Goal: Task Accomplishment & Management: Complete application form

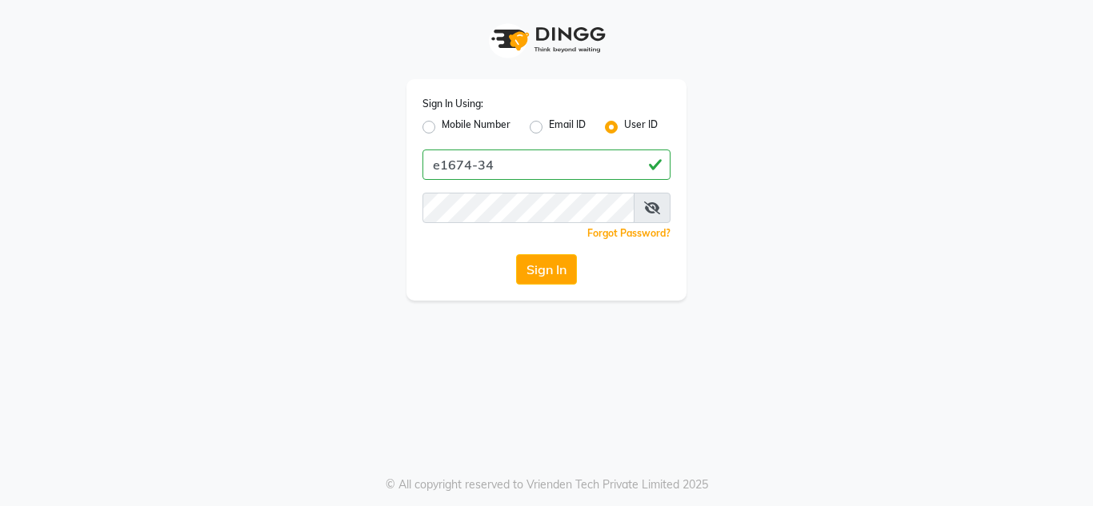
type input "e1674-34"
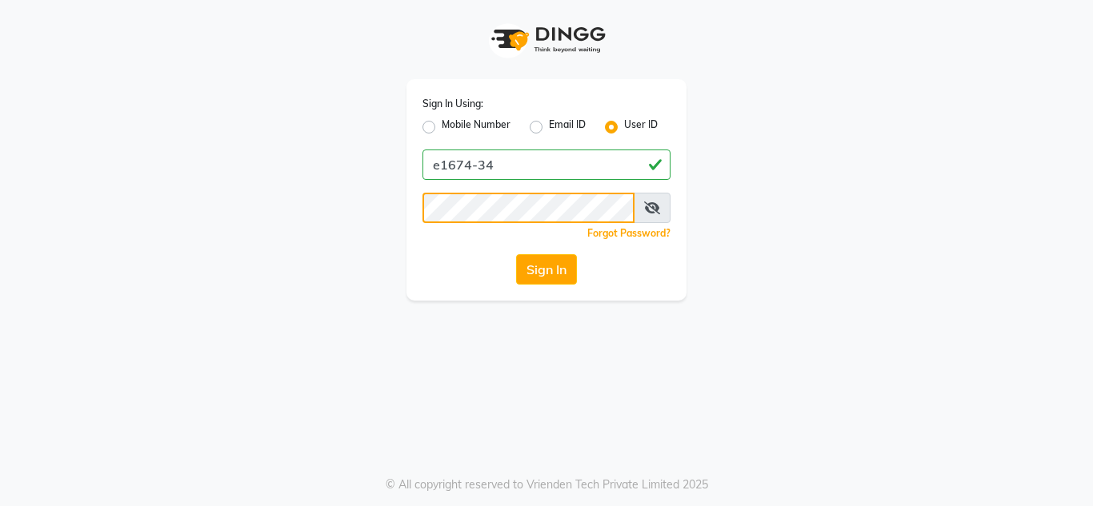
click at [516, 254] on button "Sign In" at bounding box center [546, 269] width 61 height 30
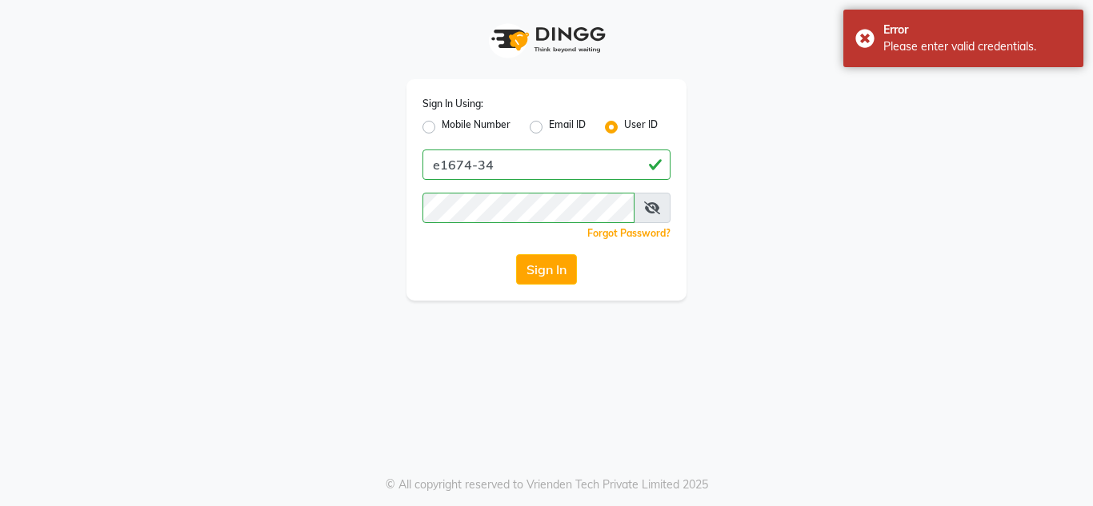
click at [659, 205] on icon at bounding box center [652, 208] width 16 height 13
click at [516, 254] on button "Sign In" at bounding box center [546, 269] width 61 height 30
click at [555, 275] on button "Sign In" at bounding box center [546, 269] width 61 height 30
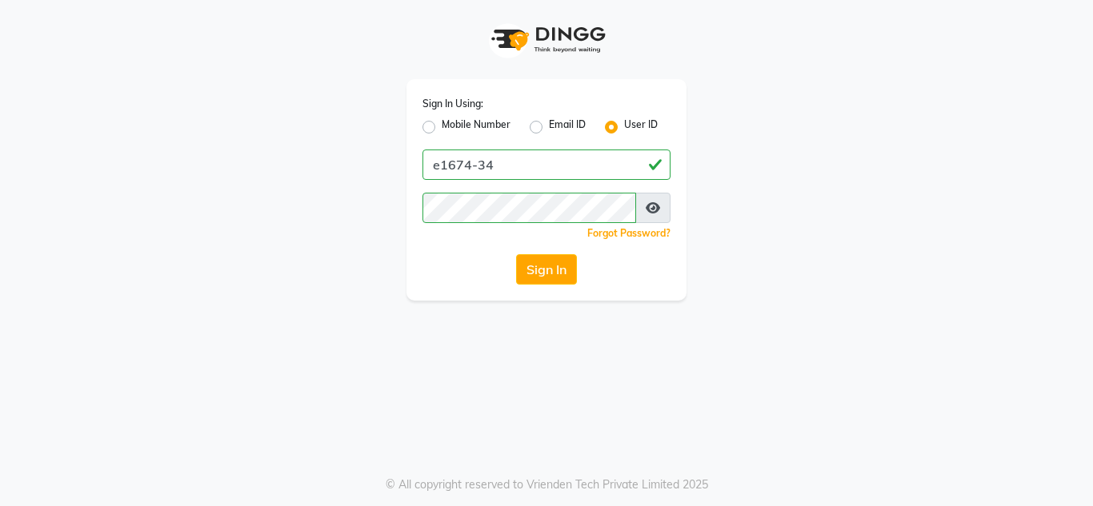
click at [650, 211] on icon at bounding box center [653, 208] width 14 height 13
click at [653, 211] on icon at bounding box center [652, 208] width 16 height 13
click at [654, 201] on span at bounding box center [652, 208] width 35 height 30
click at [651, 207] on icon at bounding box center [653, 208] width 14 height 13
click at [555, 262] on button "Sign In" at bounding box center [546, 269] width 61 height 30
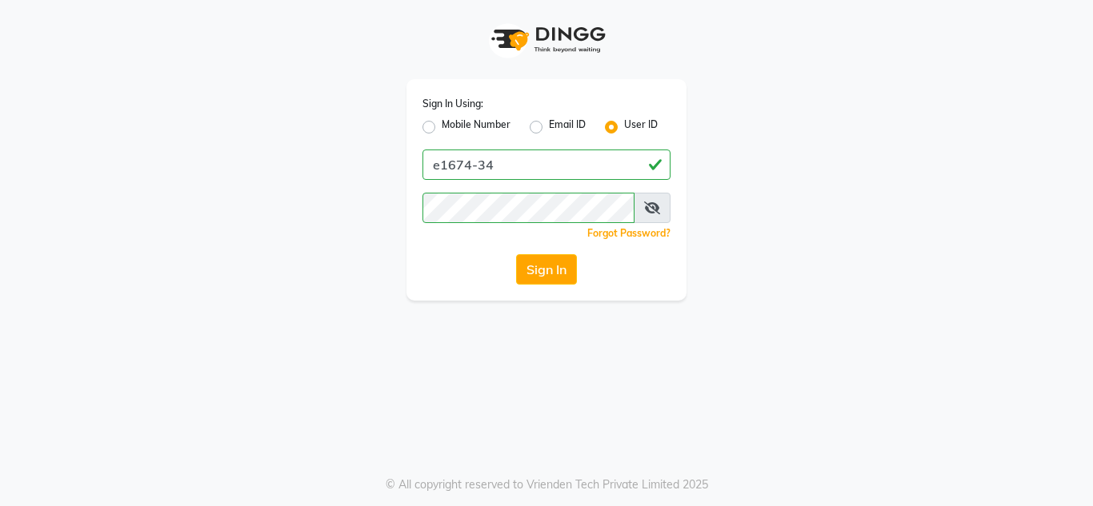
click at [651, 209] on icon at bounding box center [652, 208] width 16 height 13
click at [399, 242] on div "Sign In Using: Mobile Number Email ID User ID e1674-34 Remember me Forgot Passw…" at bounding box center [546, 150] width 304 height 301
click at [516, 254] on button "Sign In" at bounding box center [546, 269] width 61 height 30
click at [529, 262] on button "Sign In" at bounding box center [546, 269] width 61 height 30
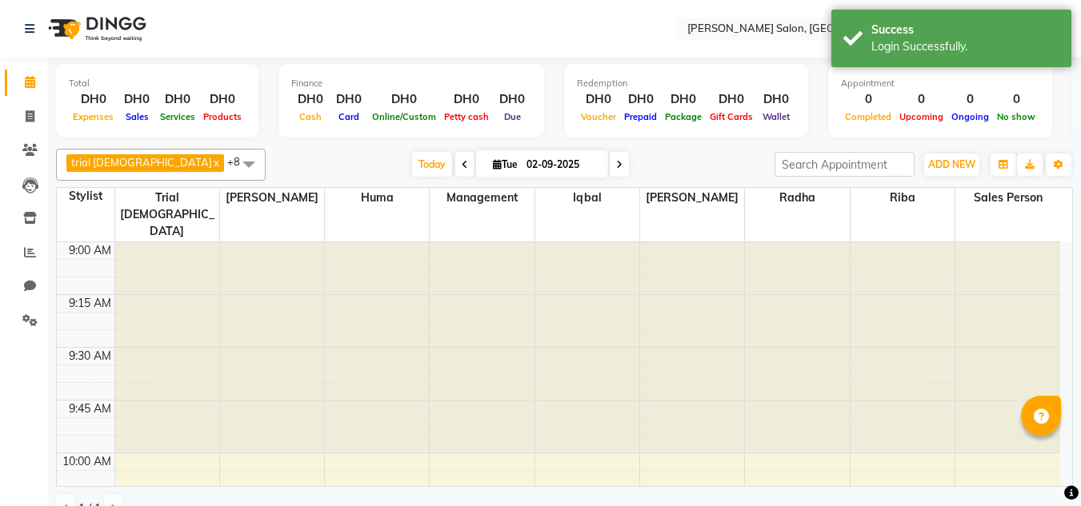
select select "en"
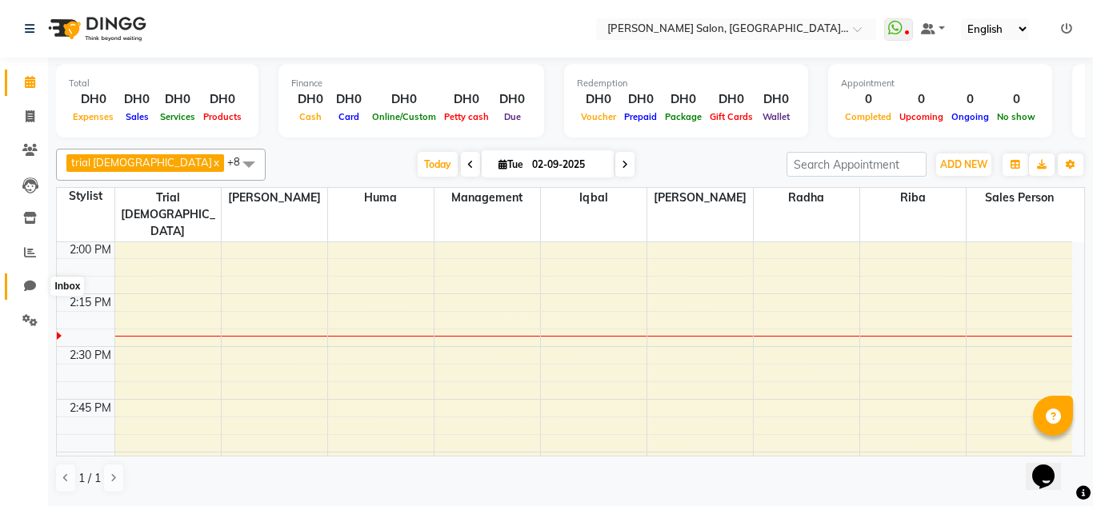
click at [24, 286] on icon at bounding box center [30, 286] width 12 height 12
select select "100"
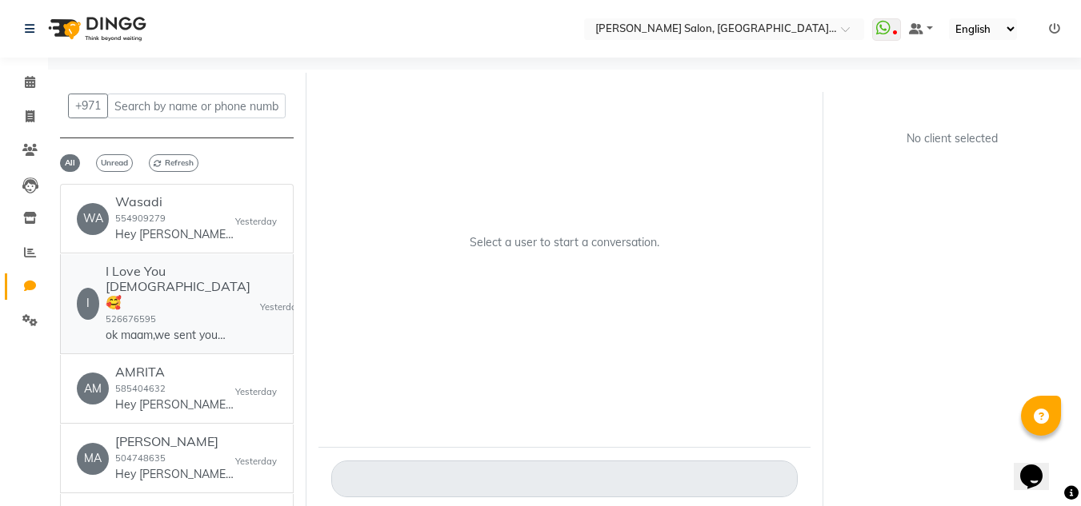
click at [223, 327] on p "ok maam,we sent your no to [GEOGRAPHIC_DATA] branch." at bounding box center [166, 335] width 120 height 17
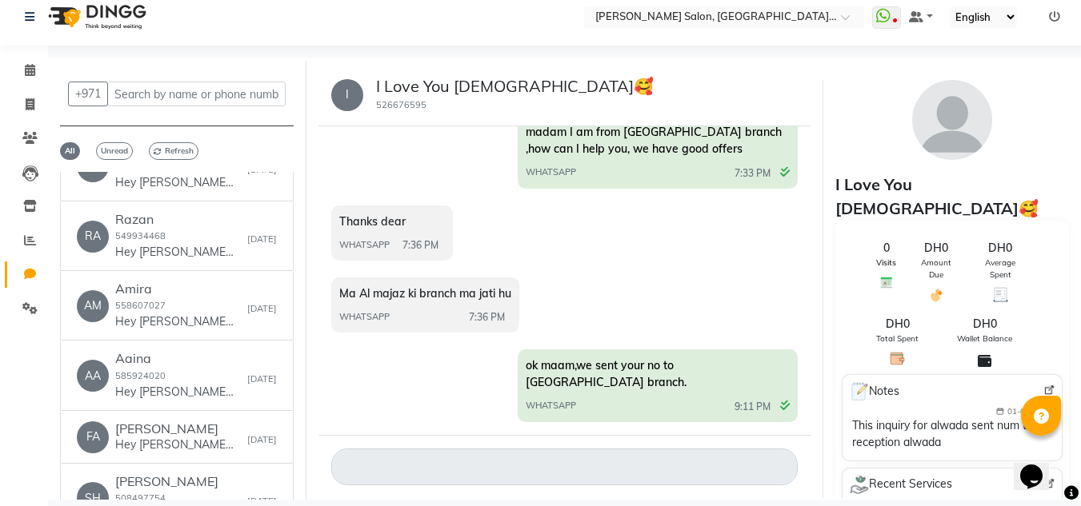
scroll to position [640, 0]
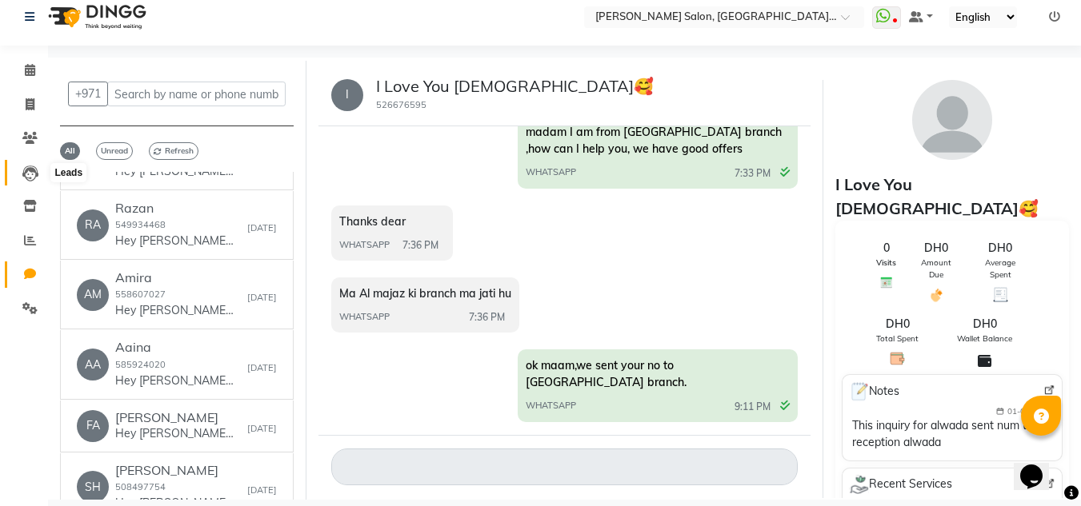
click at [36, 178] on icon at bounding box center [30, 174] width 16 height 16
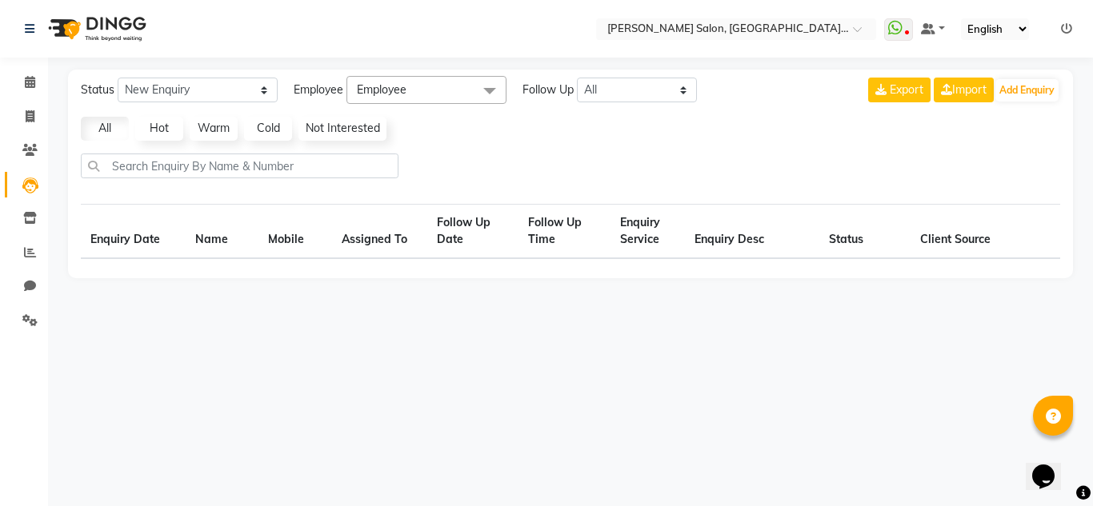
select select "10"
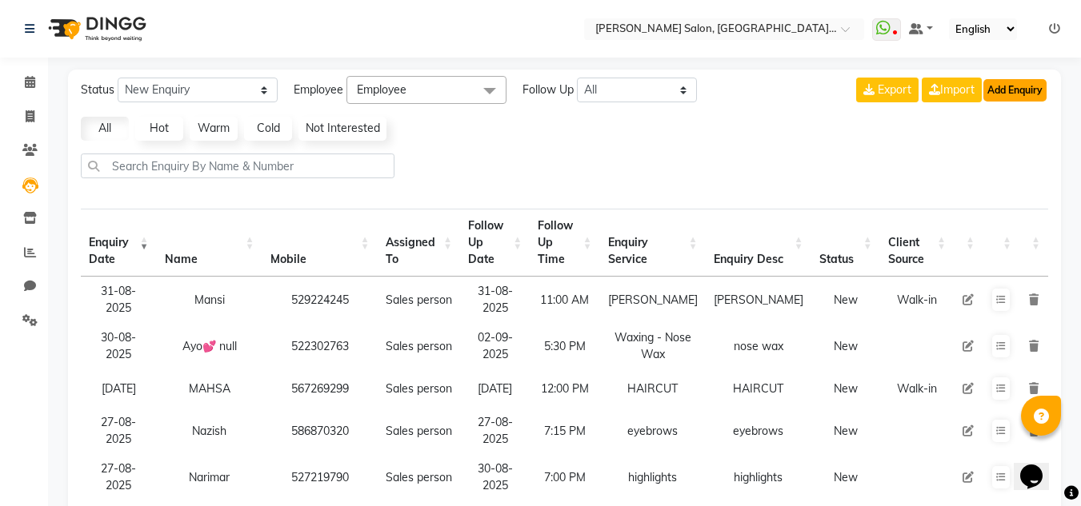
click at [1024, 84] on button "Add Enquiry" at bounding box center [1014, 90] width 63 height 22
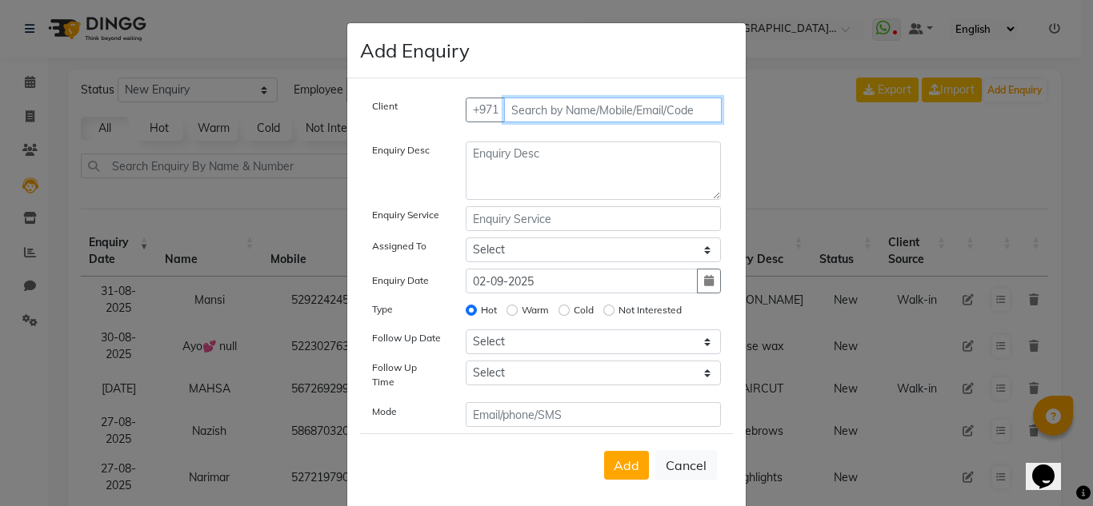
click at [553, 105] on input "text" at bounding box center [613, 110] width 218 height 25
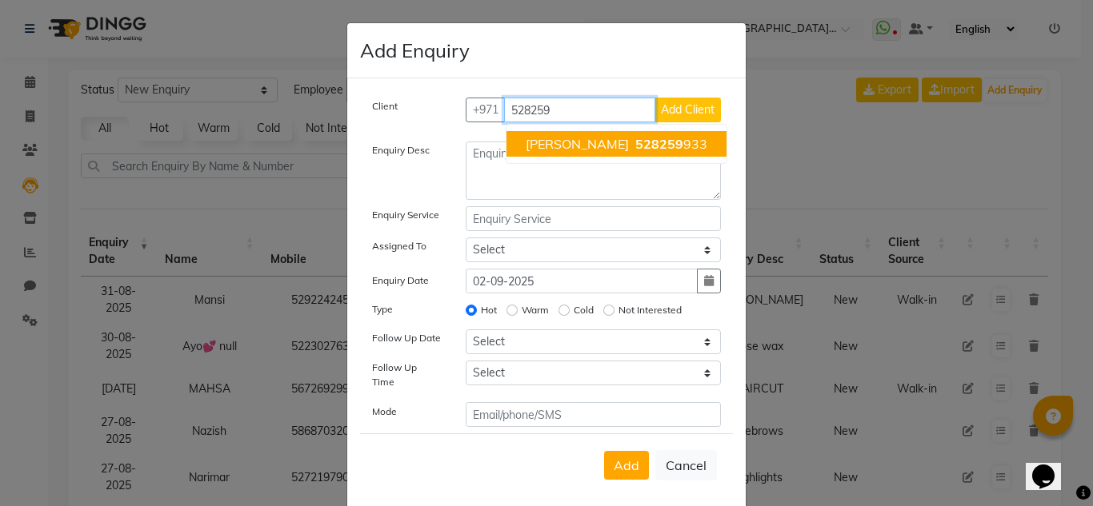
click at [635, 140] on span "528259" at bounding box center [659, 144] width 48 height 16
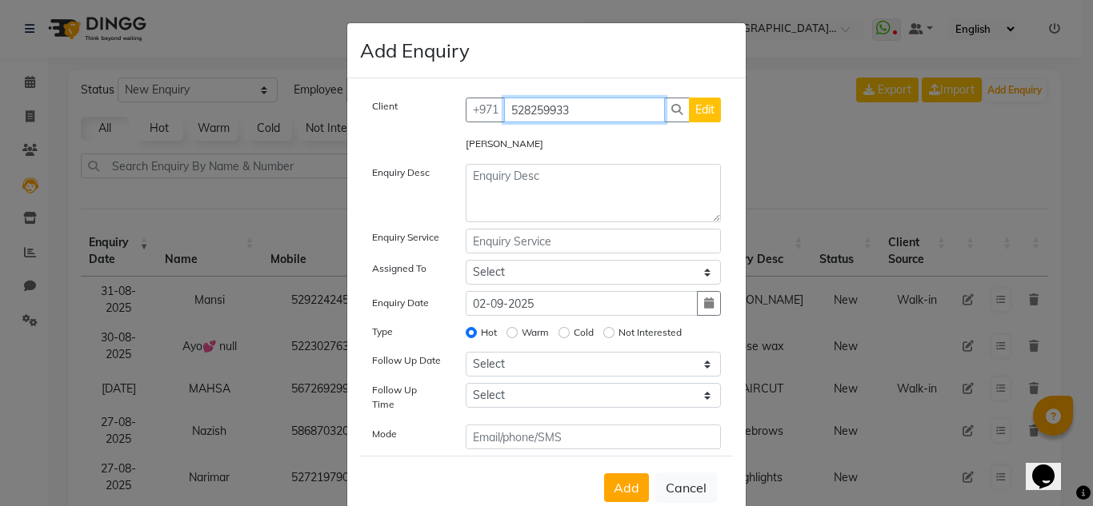
type input "528259933"
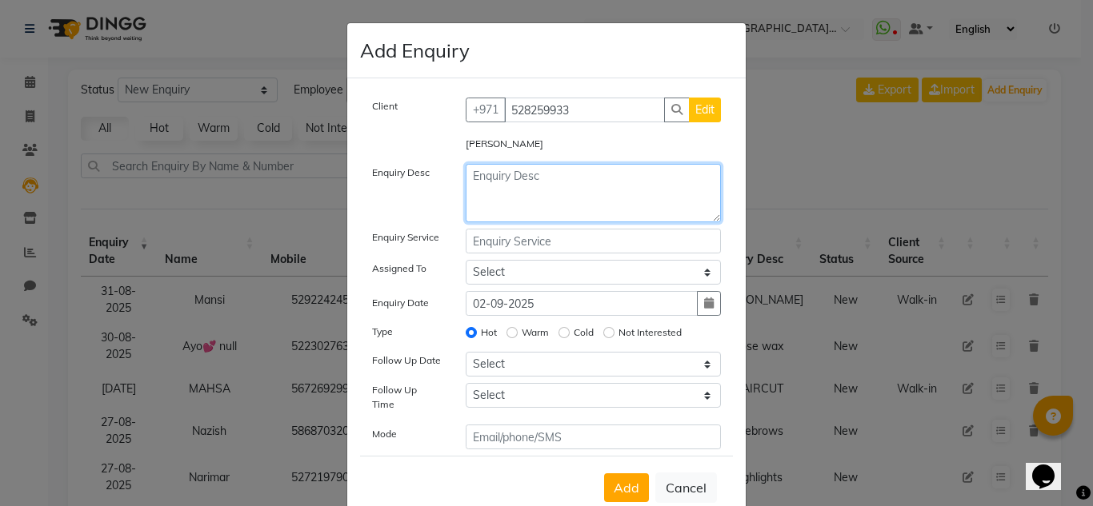
drag, startPoint x: 632, startPoint y: 202, endPoint x: 1092, endPoint y: 4, distance: 500.9
click at [634, 202] on textarea at bounding box center [594, 193] width 256 height 58
type textarea "Hair botox"
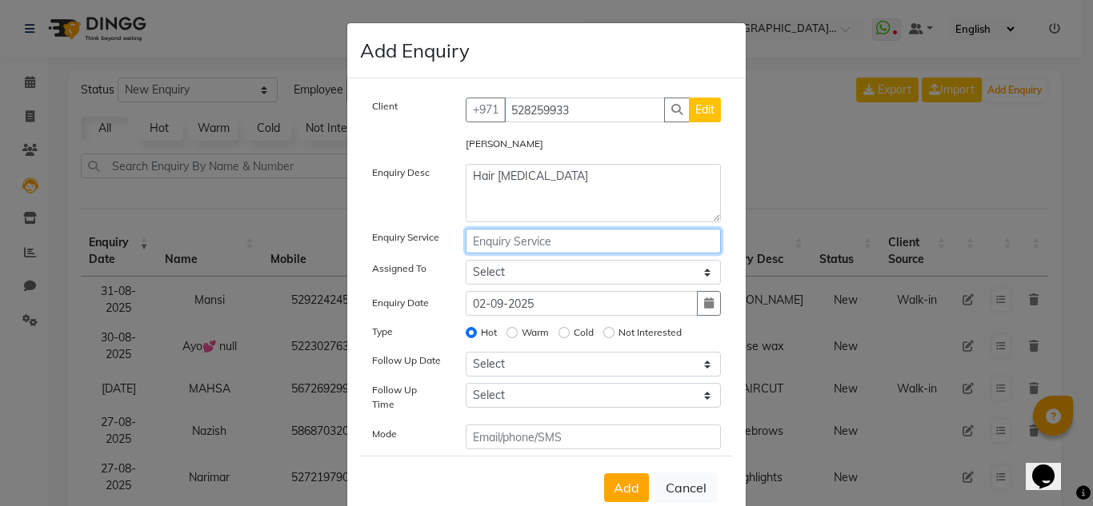
drag, startPoint x: 581, startPoint y: 250, endPoint x: 599, endPoint y: 230, distance: 27.2
click at [581, 249] on input "text" at bounding box center [594, 241] width 256 height 25
click at [502, 238] on input "hair box" at bounding box center [594, 241] width 256 height 25
type input "hair botx"
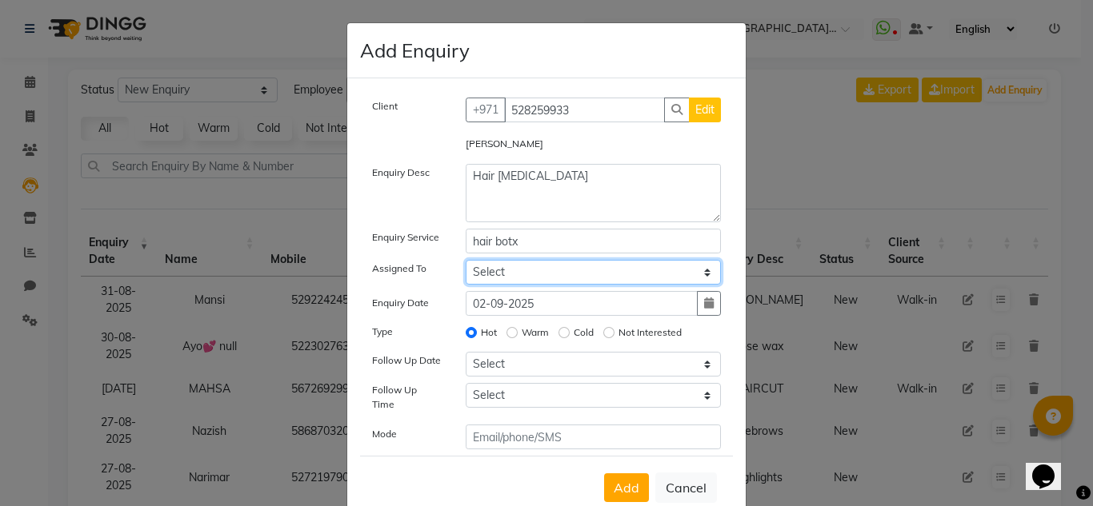
click at [506, 271] on select "Select Huma Iqbal Kabita Management Radha Riba Sales person Srijana trial lady" at bounding box center [594, 272] width 256 height 25
select select "86370"
click at [466, 260] on select "Select Huma Iqbal Kabita Management Radha Riba Sales person Srijana trial lady" at bounding box center [594, 272] width 256 height 25
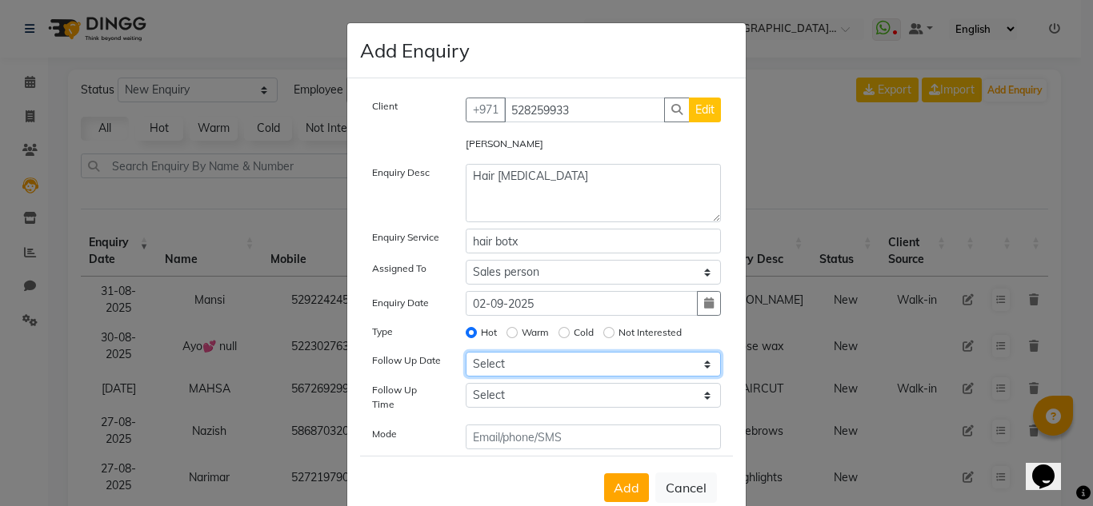
drag, startPoint x: 503, startPoint y: 376, endPoint x: 502, endPoint y: 359, distance: 16.8
click at [503, 375] on select "Select Today Tomorrow In 2 days (Thursday) In 3 days (Friday) In 4 days (Saturd…" at bounding box center [594, 364] width 256 height 25
select select "2025-09-04"
click at [466, 352] on select "Select Today Tomorrow In 2 days (Thursday) In 3 days (Friday) In 4 days (Saturd…" at bounding box center [594, 364] width 256 height 25
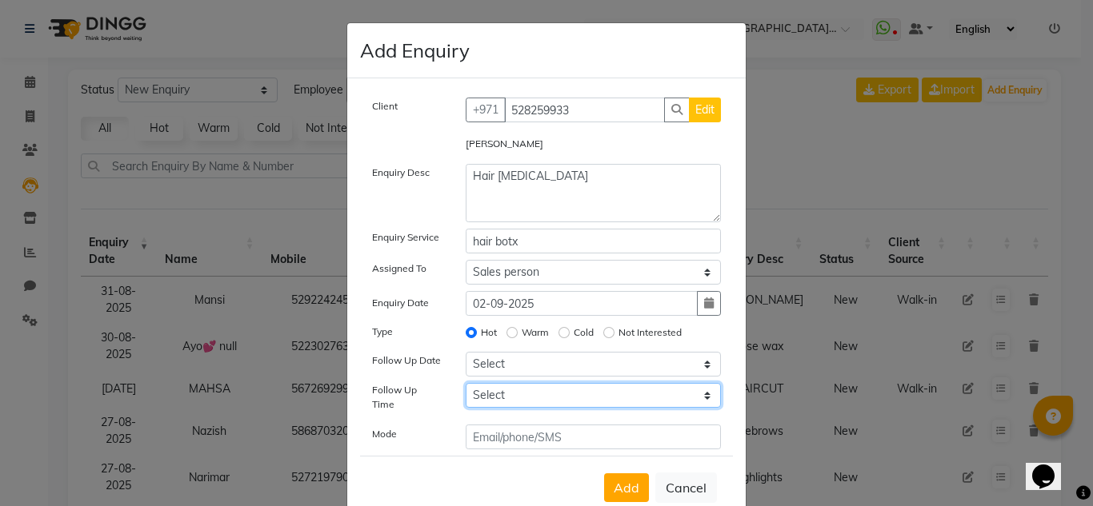
click at [526, 385] on select "Select 07:00 AM 07:15 AM 07:30 AM 07:45 AM 08:00 AM 08:15 AM 08:30 AM 08:45 AM …" at bounding box center [594, 395] width 256 height 25
select select "825"
click at [466, 383] on select "Select 07:00 AM 07:15 AM 07:30 AM 07:45 AM 08:00 AM 08:15 AM 08:30 AM 08:45 AM …" at bounding box center [594, 395] width 256 height 25
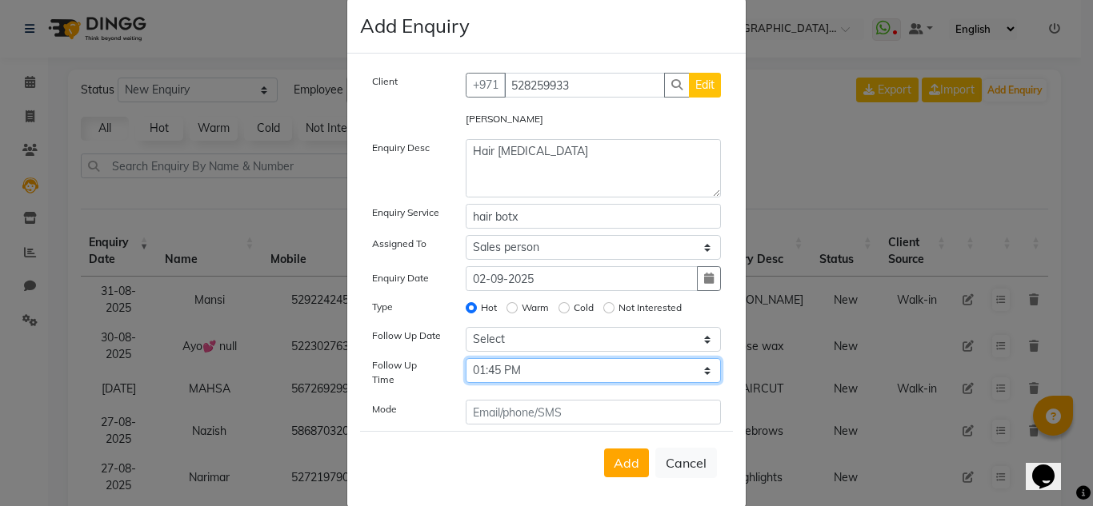
scroll to position [38, 0]
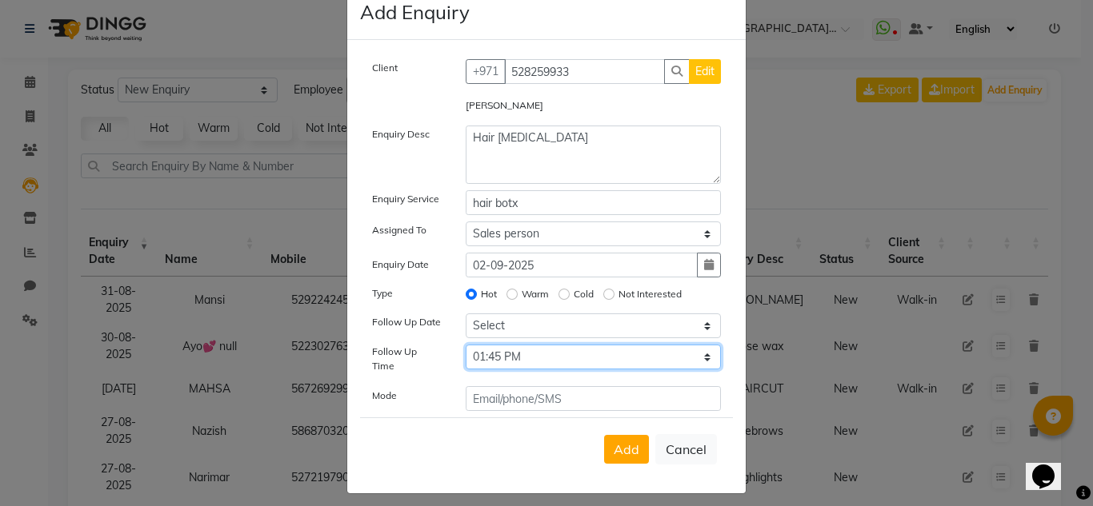
click at [530, 368] on select "Select 07:00 AM 07:15 AM 07:30 AM 07:45 AM 08:00 AM 08:15 AM 08:30 AM 08:45 AM …" at bounding box center [594, 357] width 256 height 25
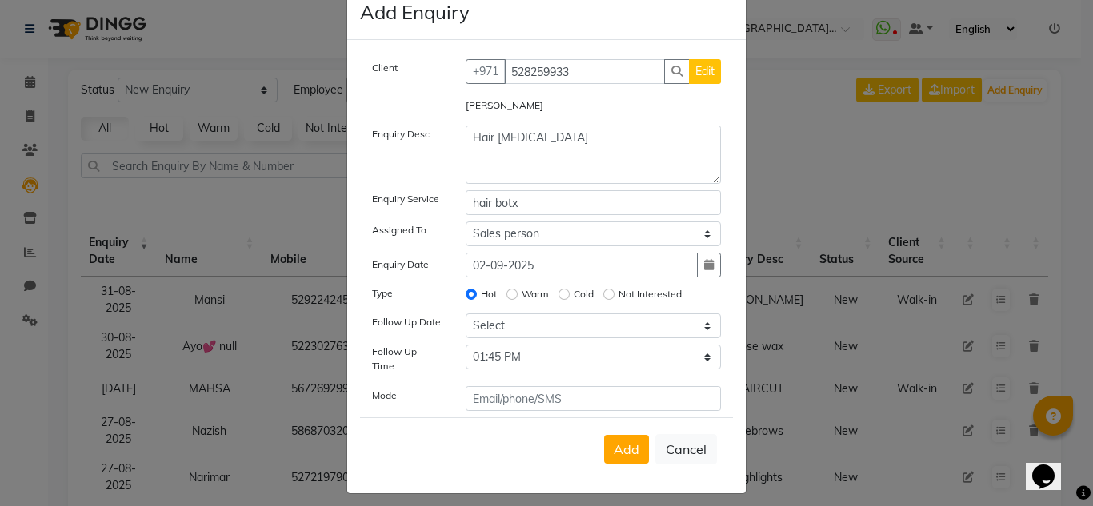
click at [529, 371] on div "Client +971 528259933 Edit Laveena Enquiry Desc Hair botox Enquiry Service hair…" at bounding box center [546, 235] width 373 height 352
click at [526, 386] on input "text" at bounding box center [594, 398] width 256 height 25
type input "phone"
click at [622, 442] on span "Add" at bounding box center [627, 450] width 26 height 16
select select
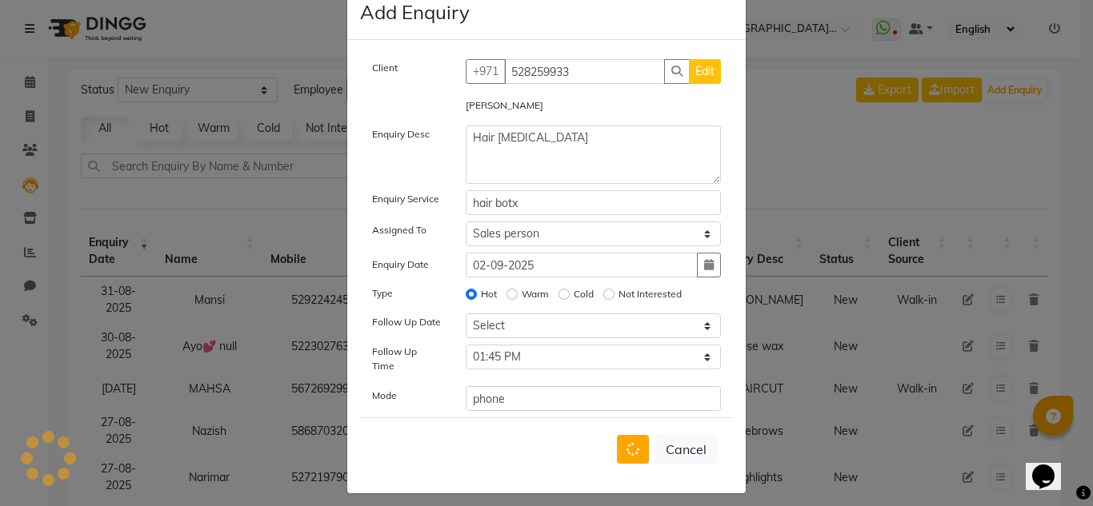
radio input "false"
select select
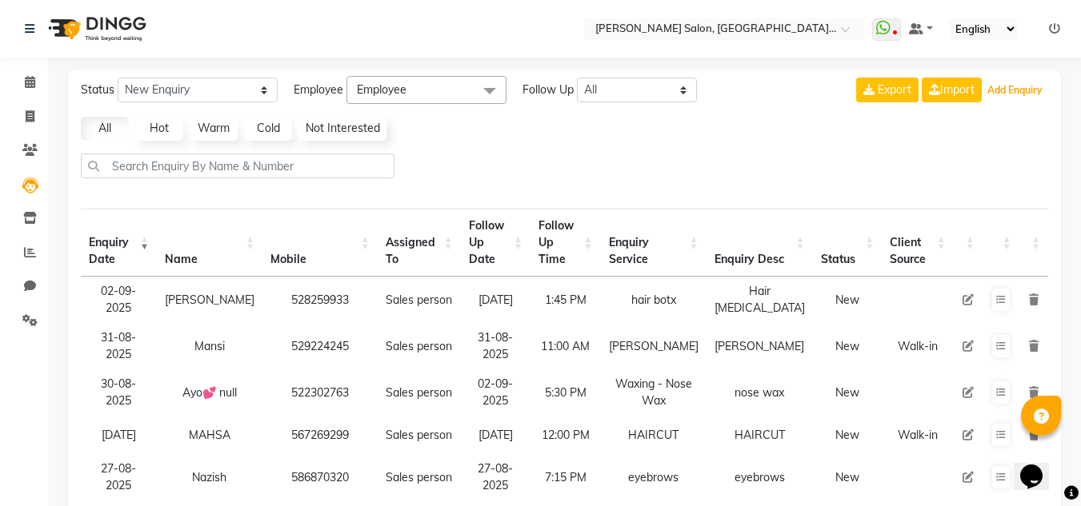
click at [983, 79] on button "Add Enquiry" at bounding box center [1014, 90] width 63 height 22
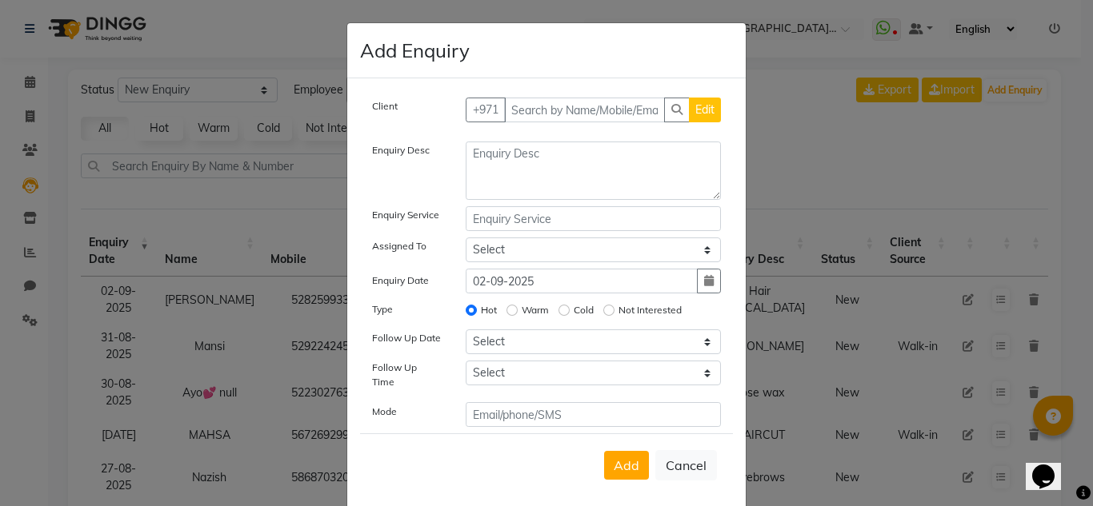
click at [466, 98] on button "+971" at bounding box center [486, 110] width 40 height 25
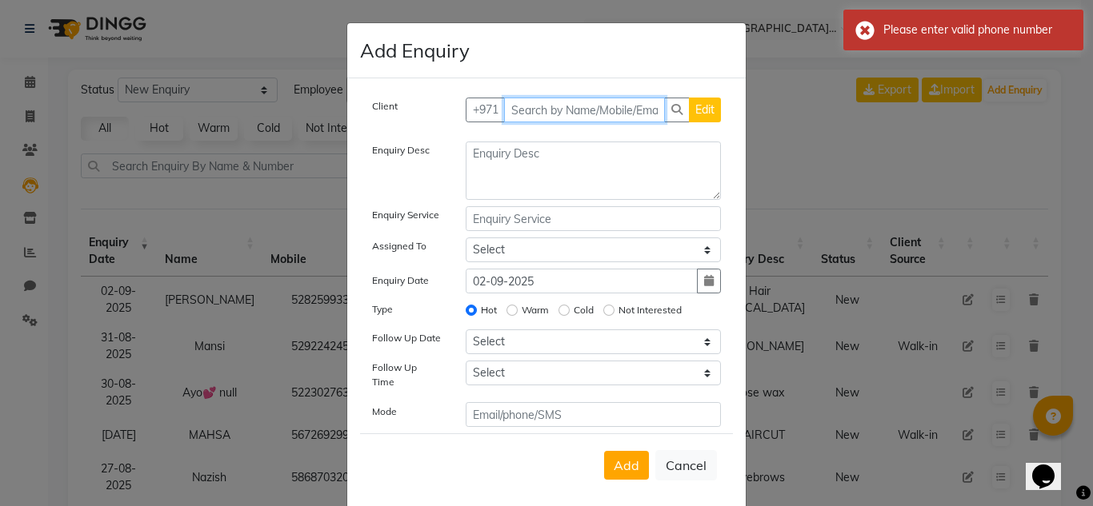
drag, startPoint x: 595, startPoint y: 113, endPoint x: 502, endPoint y: 59, distance: 107.2
click at [594, 113] on input "text" at bounding box center [585, 110] width 162 height 25
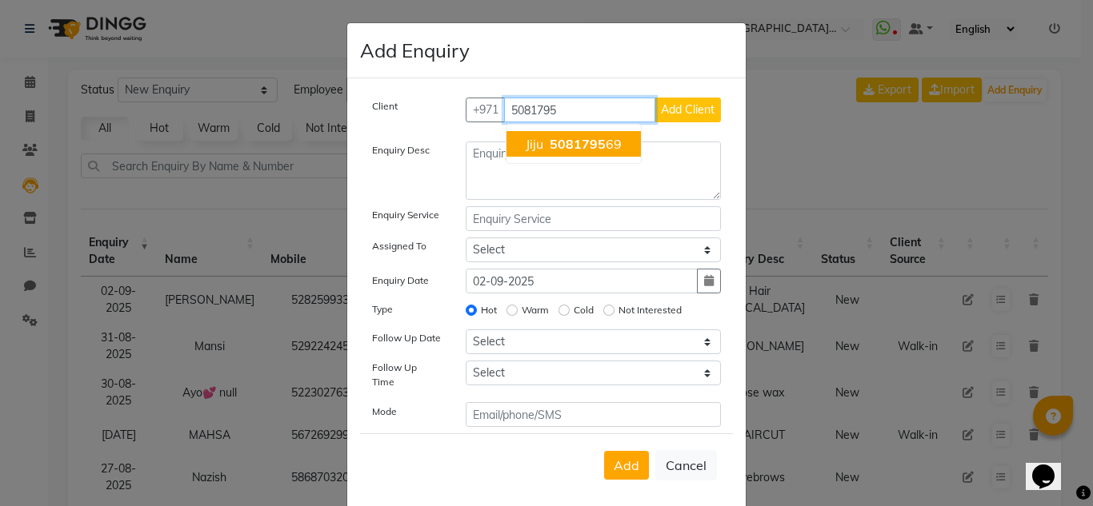
click at [600, 148] on ngb-highlight "5081795 69" at bounding box center [583, 144] width 75 height 16
type input "508179569"
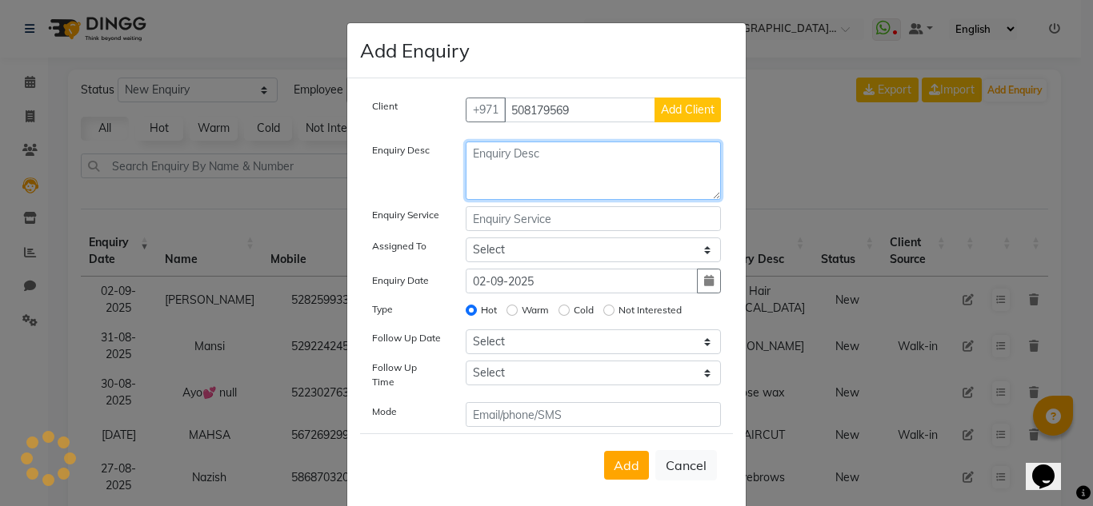
click at [606, 200] on textarea at bounding box center [594, 171] width 256 height 58
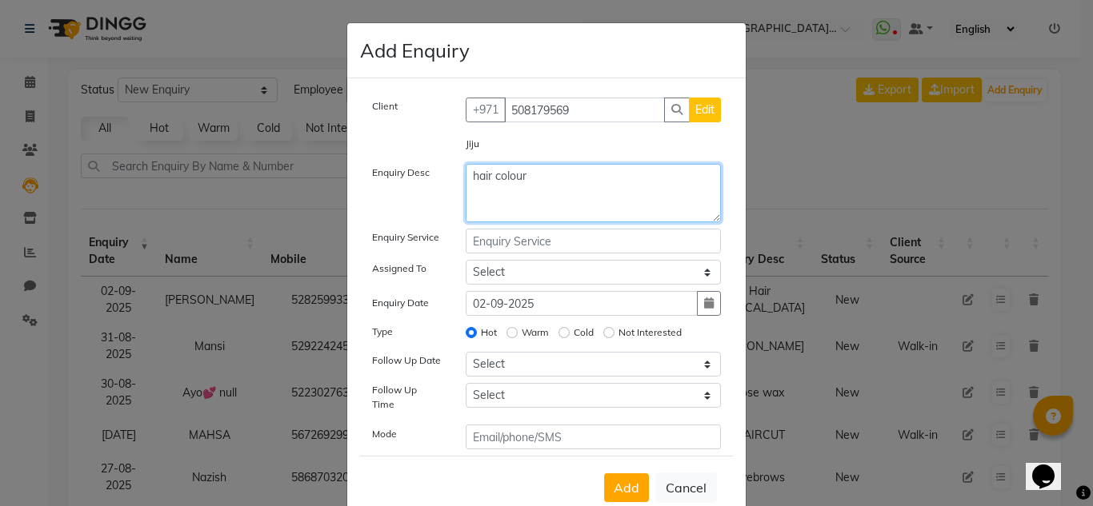
type textarea "hair colour"
click at [575, 244] on input "text" at bounding box center [594, 241] width 256 height 25
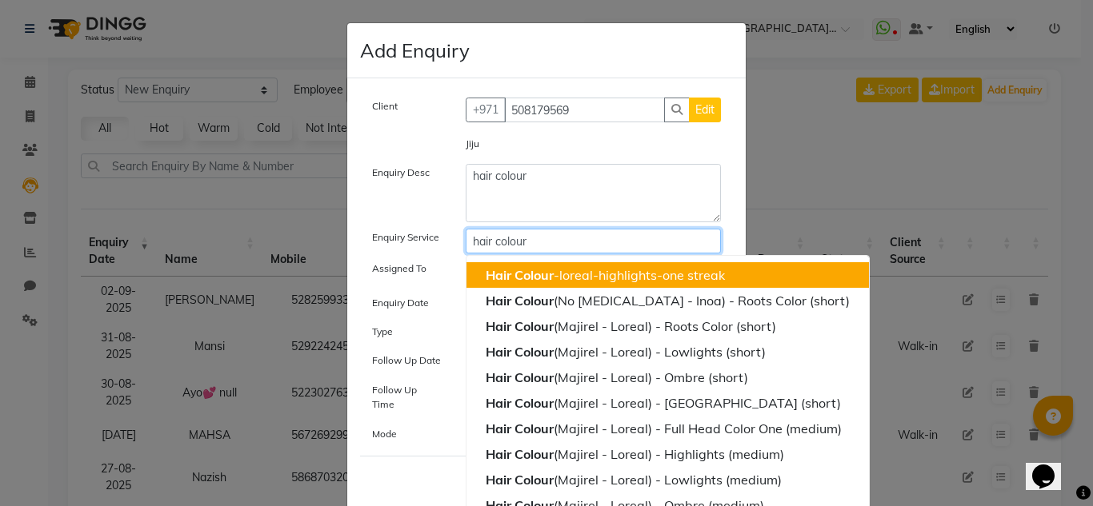
type input "hair colour"
click at [372, 278] on div "Assigned To" at bounding box center [407, 272] width 94 height 25
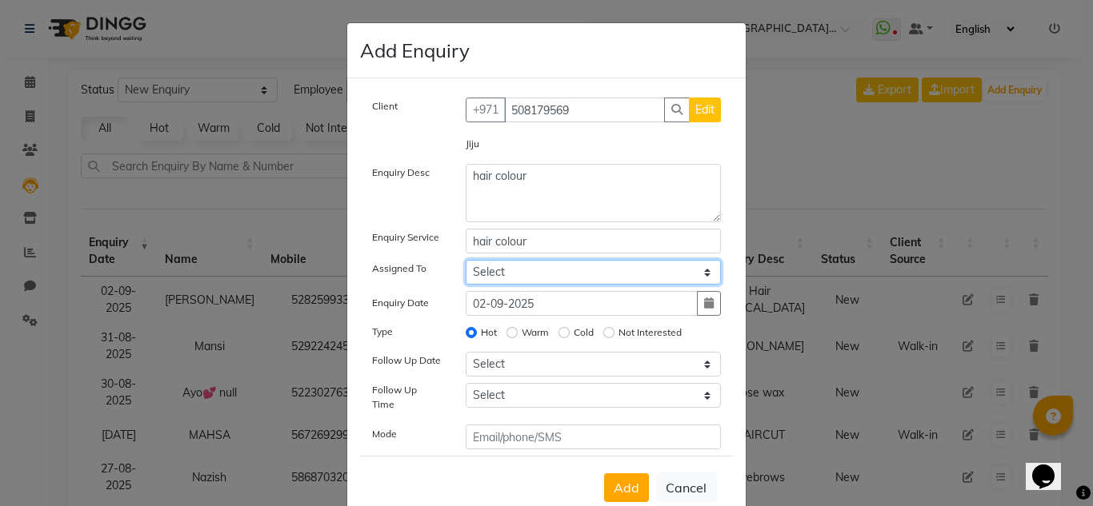
click at [556, 283] on select "Select Huma Iqbal Kabita Management Radha Riba Sales person Srijana trial lady" at bounding box center [594, 272] width 256 height 25
select select "86370"
click at [466, 260] on select "Select Huma Iqbal Kabita Management Radha Riba Sales person Srijana trial lady" at bounding box center [594, 272] width 256 height 25
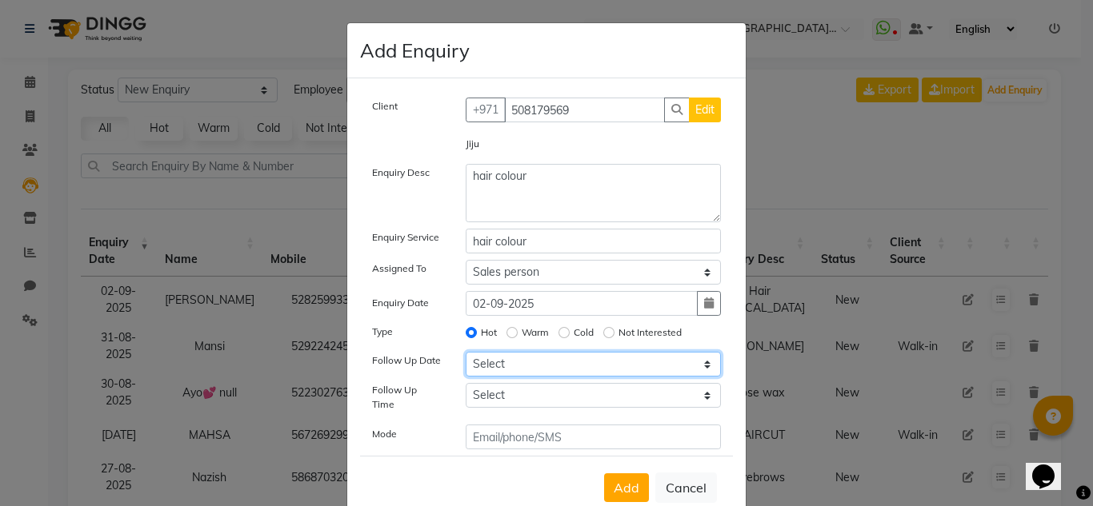
drag, startPoint x: 522, startPoint y: 375, endPoint x: 522, endPoint y: 356, distance: 19.2
click at [522, 372] on select "Select Today Tomorrow In 2 days (Thursday) In 3 days (Friday) In 4 days (Saturd…" at bounding box center [594, 364] width 256 height 25
click at [466, 352] on select "Select Today Tomorrow In 2 days (Thursday) In 3 days (Friday) In 4 days (Saturd…" at bounding box center [594, 364] width 256 height 25
click at [522, 358] on select "Select Today Tomorrow In 2 days (Thursday) In 3 days (Friday) In 4 days (Saturd…" at bounding box center [594, 364] width 256 height 25
select select "2025-09-04"
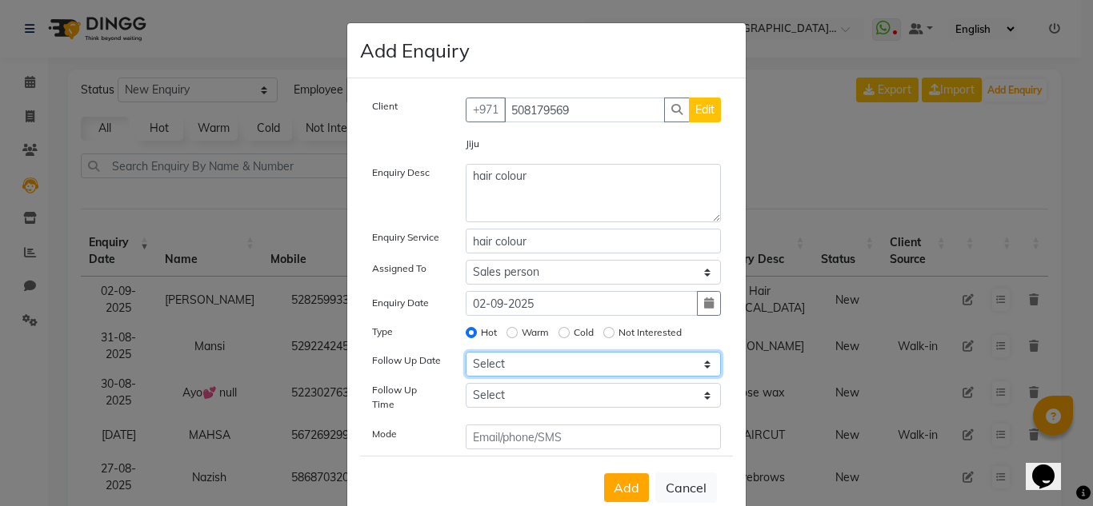
click at [466, 352] on select "Select Today Tomorrow In 2 days (Thursday) In 3 days (Friday) In 4 days (Saturd…" at bounding box center [594, 364] width 256 height 25
click at [517, 381] on div "Client +971 508179569 Edit Jiju Enquiry Desc hair colour Enquiry Service hair c…" at bounding box center [546, 274] width 373 height 352
click at [518, 382] on div "Client +971 508179569 Edit Jiju Enquiry Desc hair colour Enquiry Service hair c…" at bounding box center [546, 274] width 373 height 352
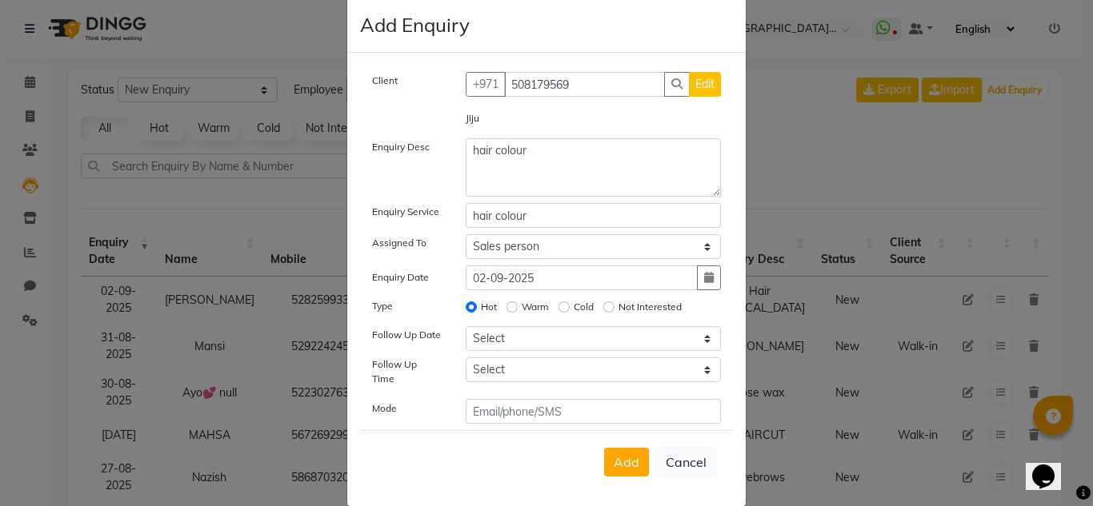
scroll to position [38, 0]
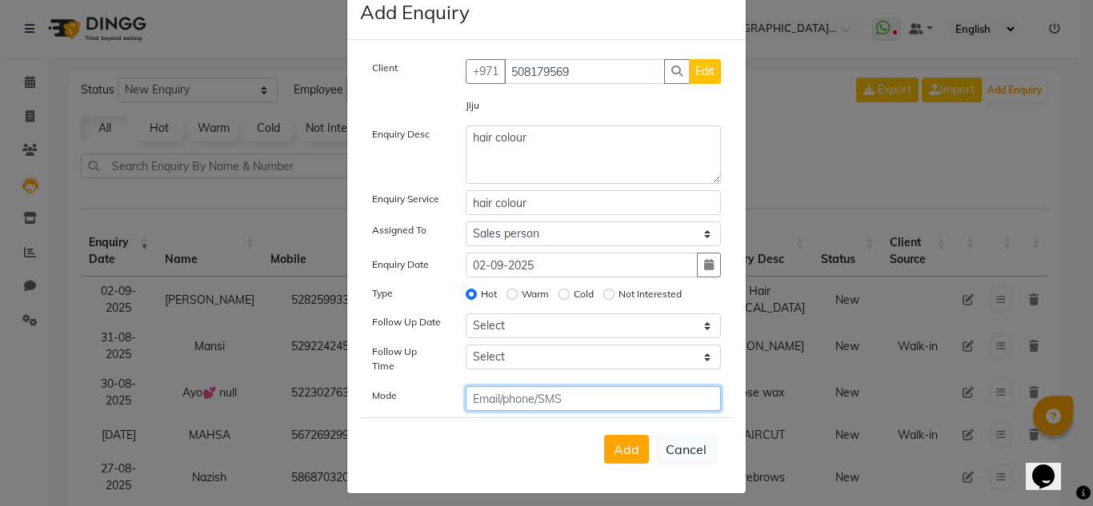
click at [675, 386] on input "text" at bounding box center [594, 398] width 256 height 25
click at [686, 342] on div "Client +971 508179569 Edit Jiju Enquiry Desc hair colour Enquiry Service hair c…" at bounding box center [546, 235] width 373 height 352
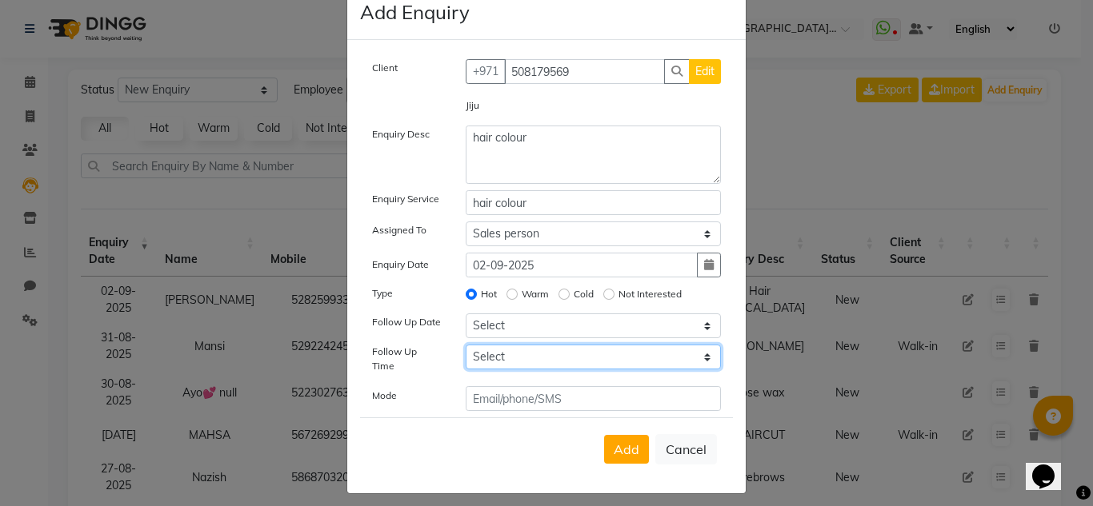
click at [691, 349] on select "Select 07:00 AM 07:15 AM 07:30 AM 07:45 AM 08:00 AM 08:15 AM 08:30 AM 08:45 AM …" at bounding box center [594, 357] width 256 height 25
select select "975"
click at [466, 345] on select "Select 07:00 AM 07:15 AM 07:30 AM 07:45 AM 08:00 AM 08:15 AM 08:30 AM 08:45 AM …" at bounding box center [594, 357] width 256 height 25
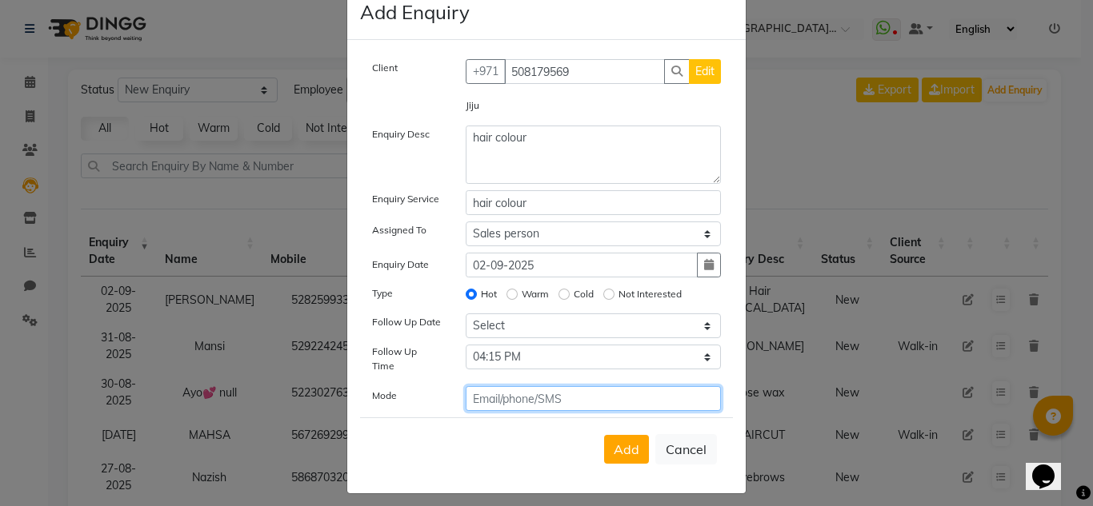
click at [557, 393] on input "text" at bounding box center [594, 398] width 256 height 25
type input "phone"
click at [622, 444] on span "Add" at bounding box center [627, 450] width 26 height 16
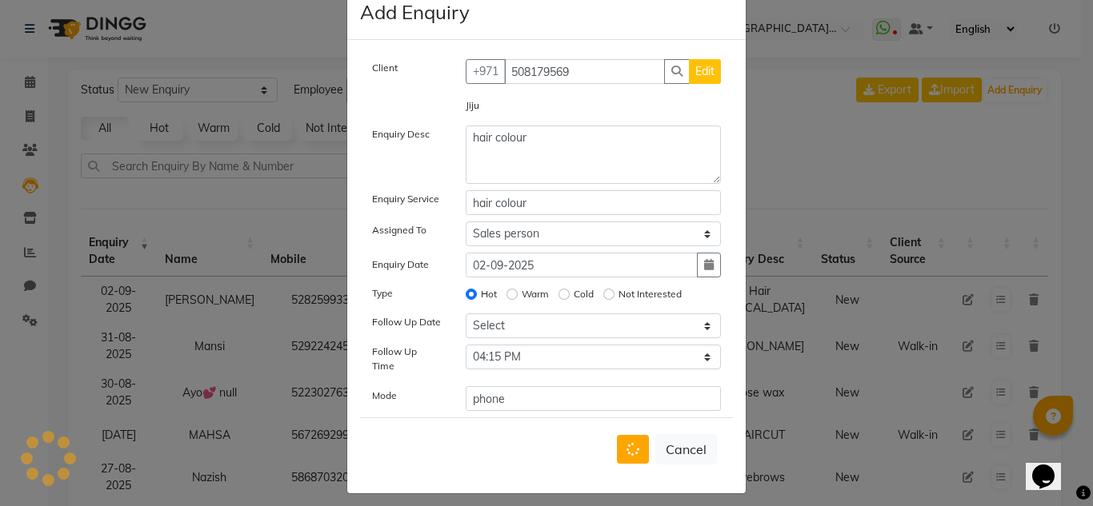
select select
radio input "false"
select select
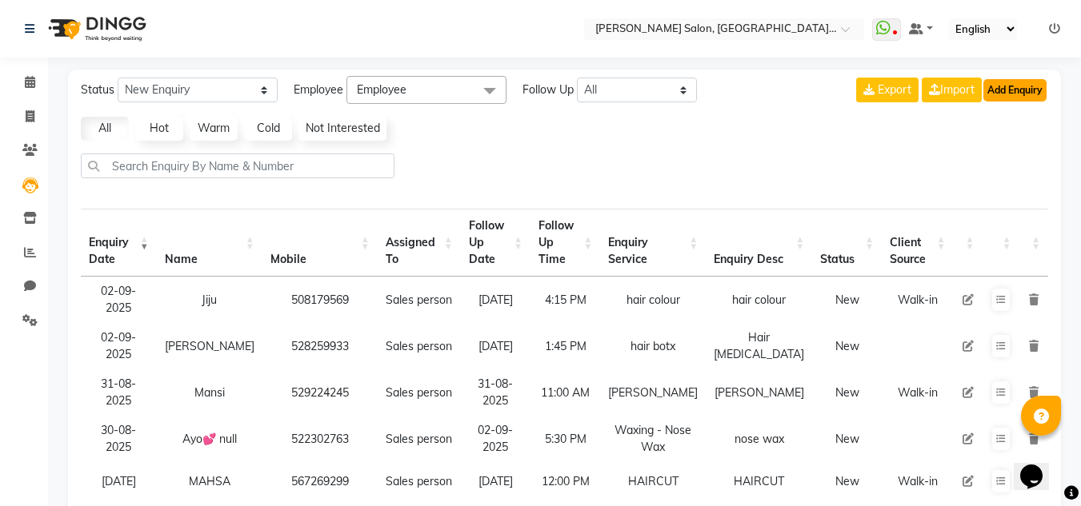
click at [1038, 99] on button "Add Enquiry" at bounding box center [1014, 90] width 63 height 22
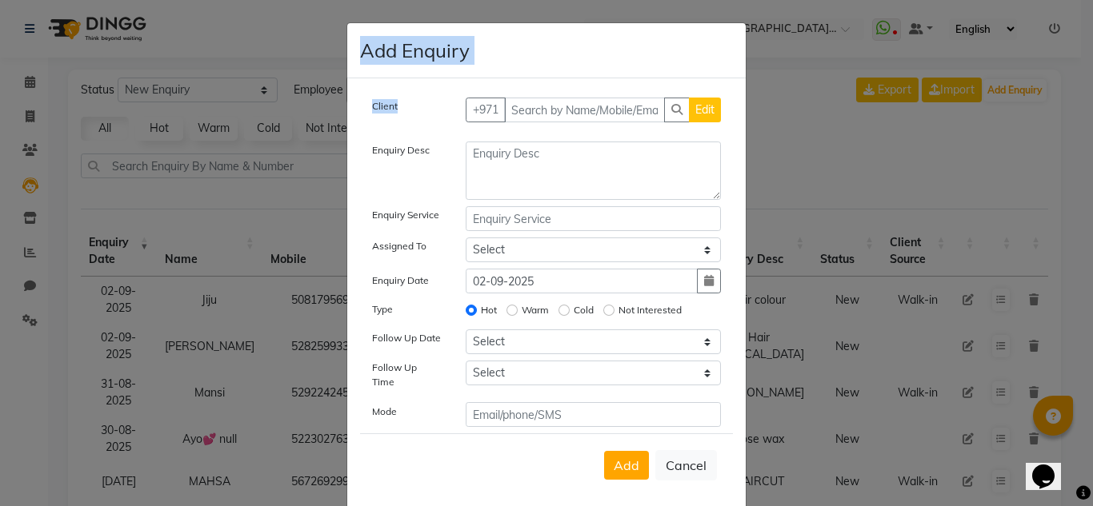
drag, startPoint x: 1038, startPoint y: 99, endPoint x: 579, endPoint y: 90, distance: 458.5
click at [559, 82] on ngb-modal-window "Add Enquiry Client +971 Edit Enquiry Desc Enquiry Service Assigned To Select Hu…" at bounding box center [546, 253] width 1093 height 506
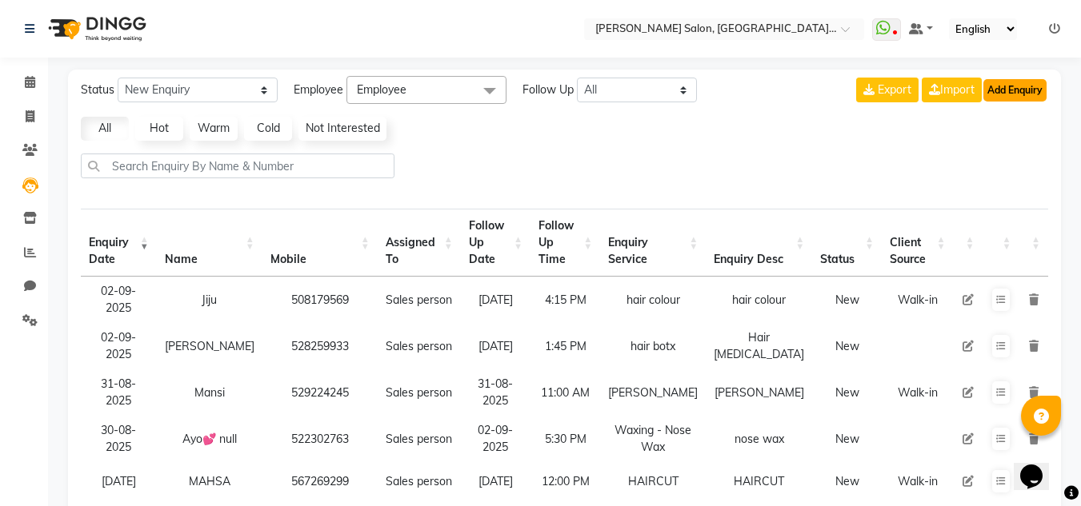
click at [997, 86] on button "Add Enquiry" at bounding box center [1014, 90] width 63 height 22
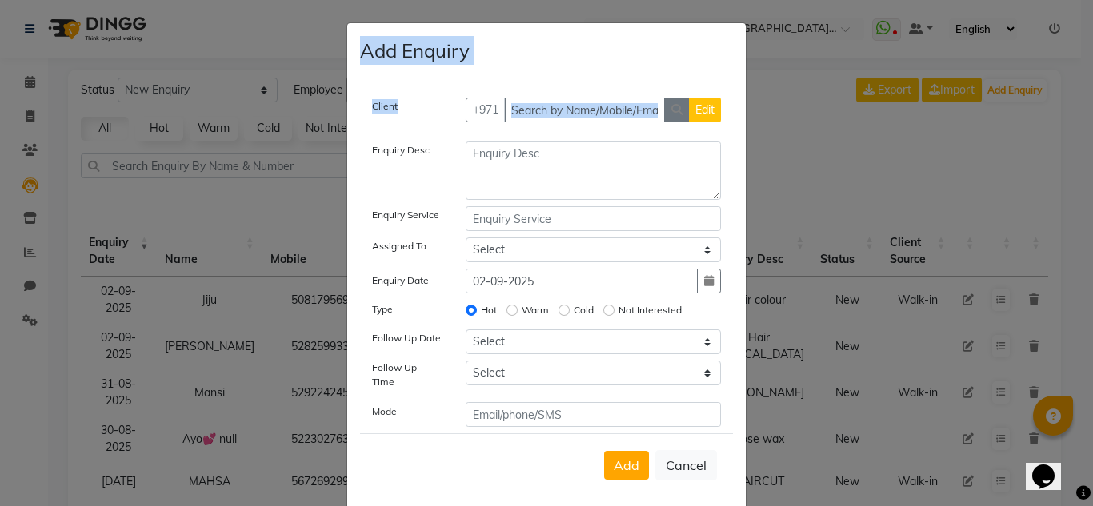
drag, startPoint x: 742, startPoint y: 86, endPoint x: 667, endPoint y: 106, distance: 77.0
click at [726, 98] on ngb-modal-window "Add Enquiry Client +971 Edit Enquiry Desc Enquiry Service Assigned To Select Hu…" at bounding box center [546, 253] width 1093 height 506
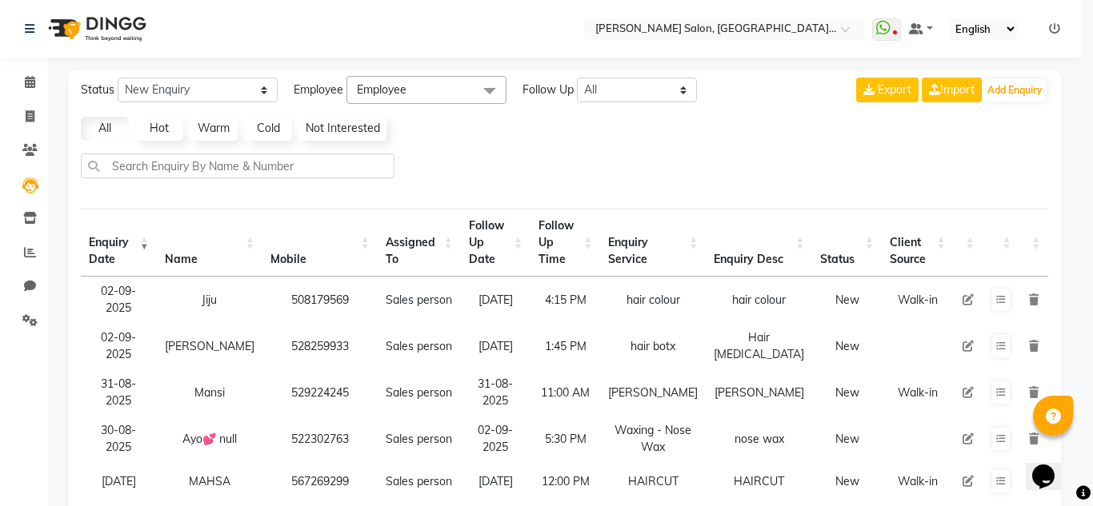
drag, startPoint x: 602, startPoint y: 107, endPoint x: 773, endPoint y: 111, distance: 171.2
click at [584, 109] on div "Client +971 Edit Enquiry Desc Enquiry Service Assigned To Select Huma Iqbal Kab…" at bounding box center [546, 223] width 373 height 330
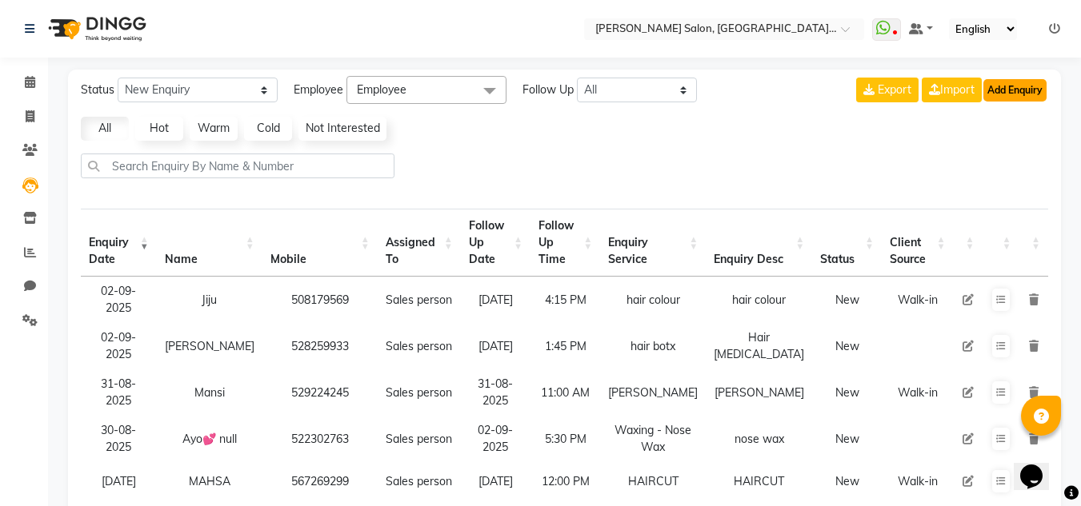
click at [1013, 99] on button "Add Enquiry" at bounding box center [1014, 90] width 63 height 22
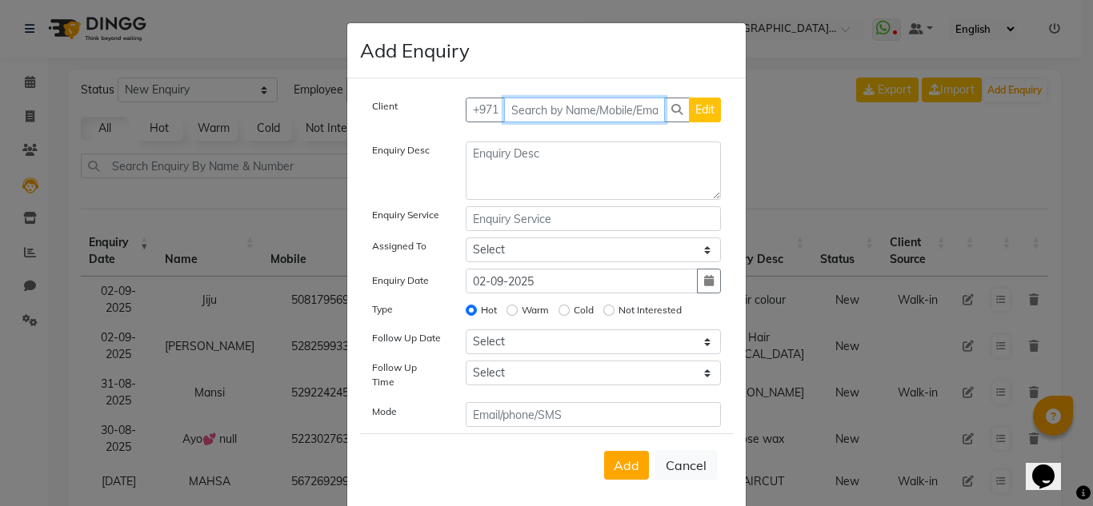
drag, startPoint x: 562, startPoint y: 102, endPoint x: 554, endPoint y: 106, distance: 8.2
click at [554, 106] on input "text" at bounding box center [585, 110] width 162 height 25
type input "509913422"
click at [666, 114] on span "Add Client" at bounding box center [688, 109] width 54 height 14
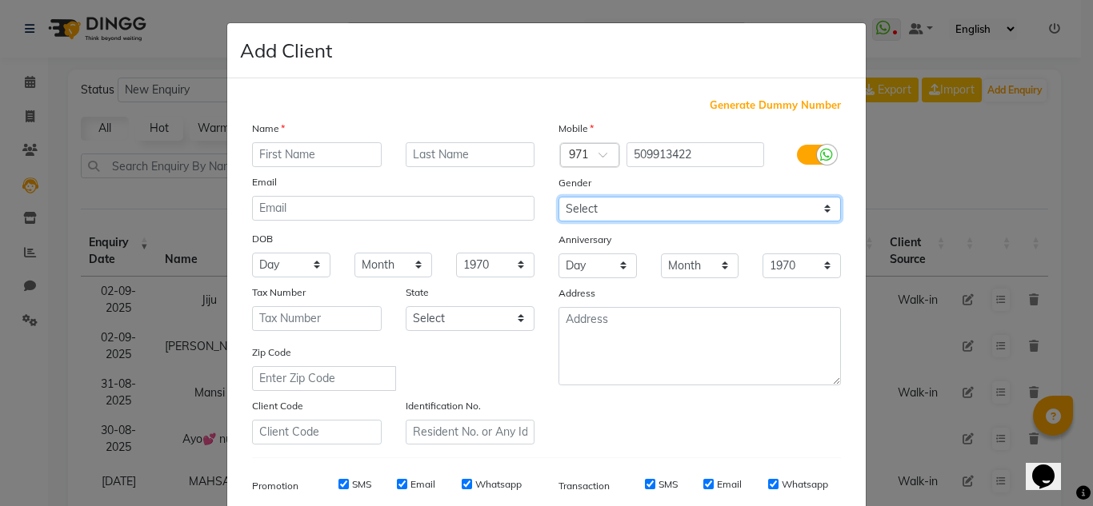
click at [678, 218] on select "Select Male Female Other Prefer Not To Say" at bounding box center [699, 209] width 282 height 25
select select "[DEMOGRAPHIC_DATA]"
click at [558, 197] on select "Select Male Female Other Prefer Not To Say" at bounding box center [699, 209] width 282 height 25
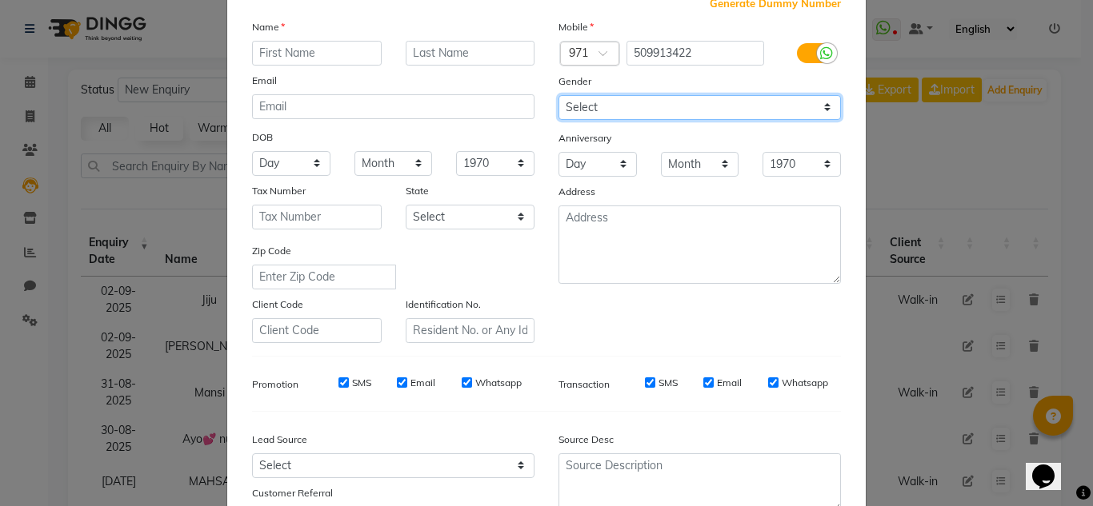
scroll to position [160, 0]
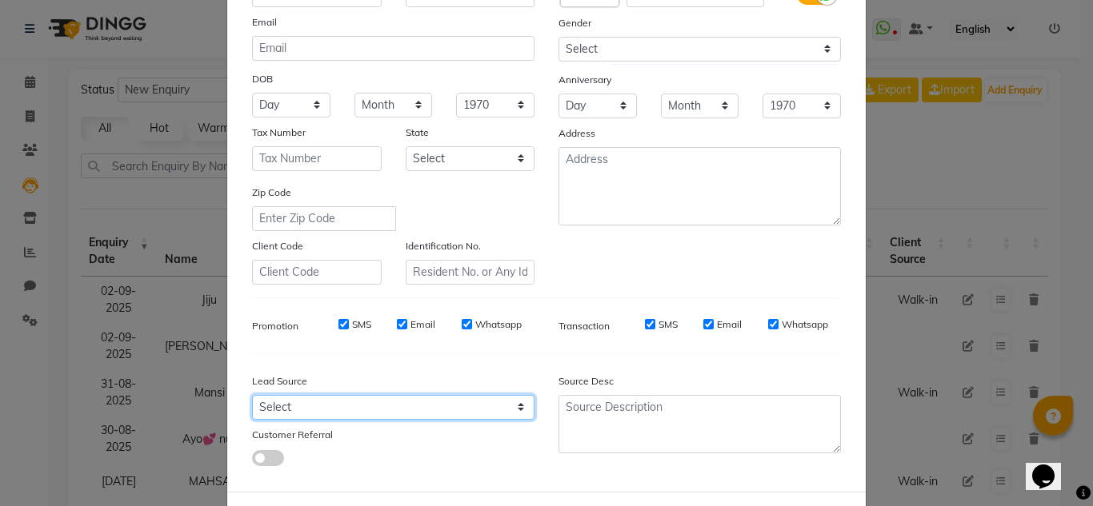
drag, startPoint x: 373, startPoint y: 418, endPoint x: 346, endPoint y: 400, distance: 32.8
click at [370, 418] on select "Select Walk-in Referral Internet Friend Word of Mouth Advertisement Facebook Ju…" at bounding box center [393, 407] width 282 height 25
select select "28734"
click at [252, 395] on select "Select Walk-in Referral Internet Friend Word of Mouth Advertisement Facebook Ju…" at bounding box center [393, 407] width 282 height 25
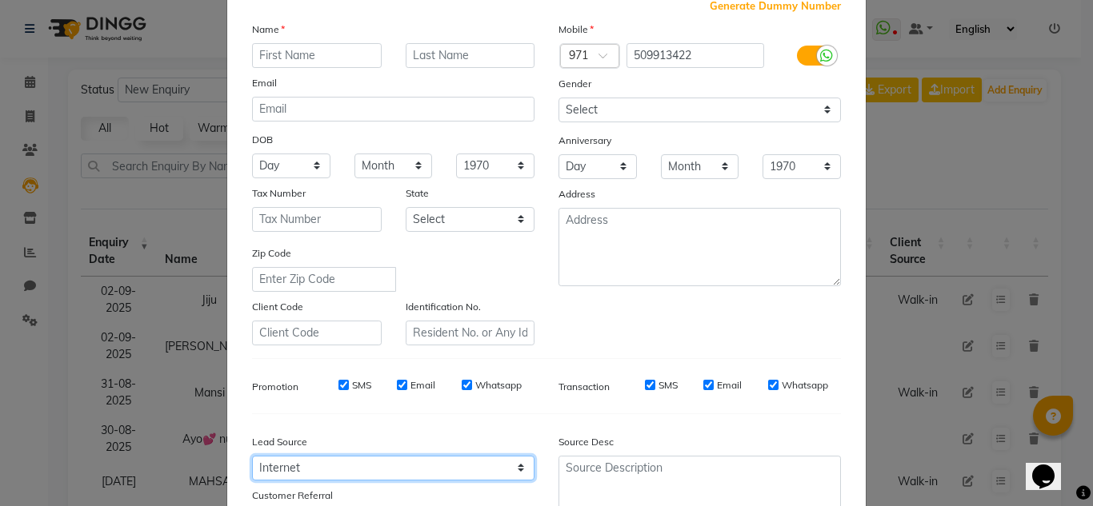
scroll to position [0, 0]
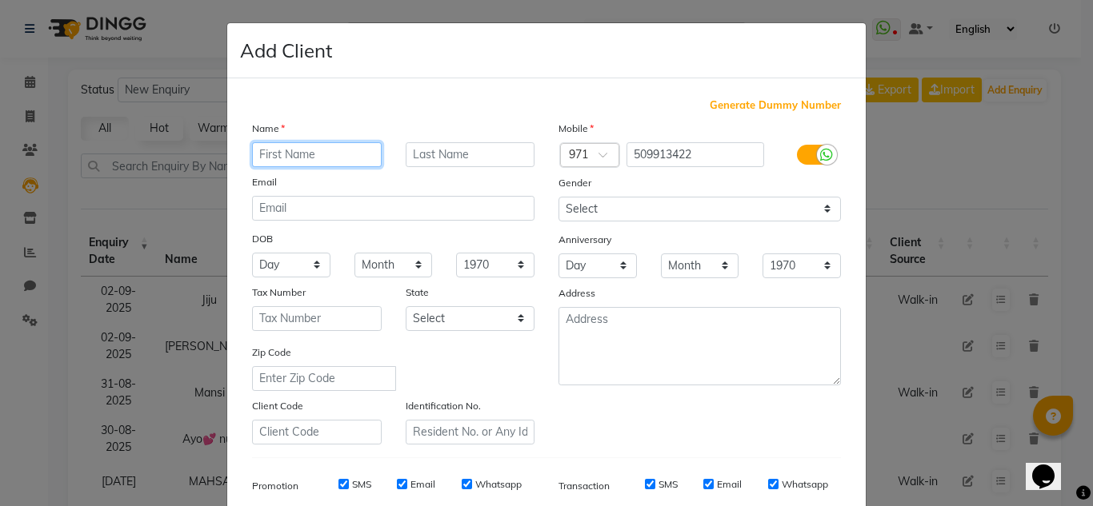
click at [329, 156] on input "text" at bounding box center [317, 154] width 130 height 25
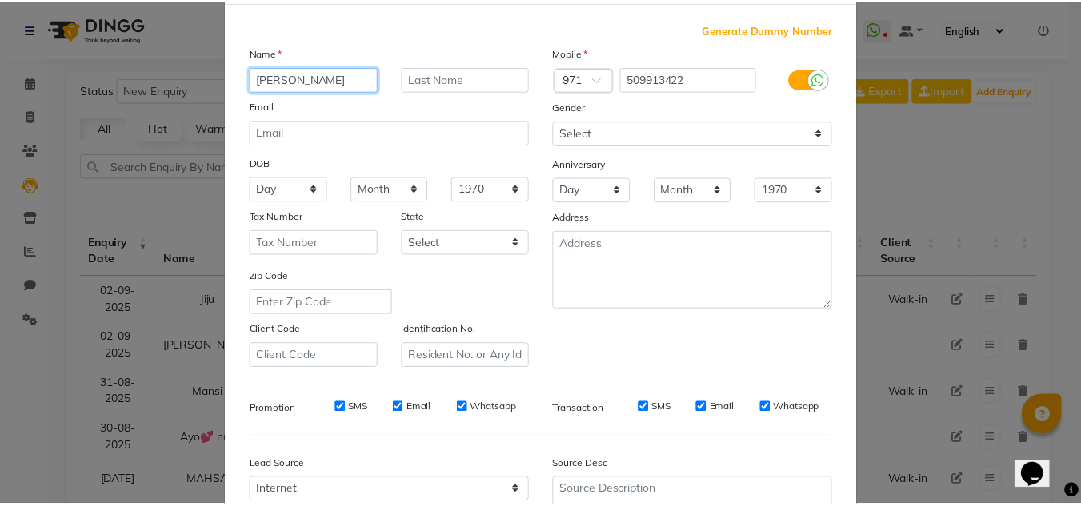
scroll to position [232, 0]
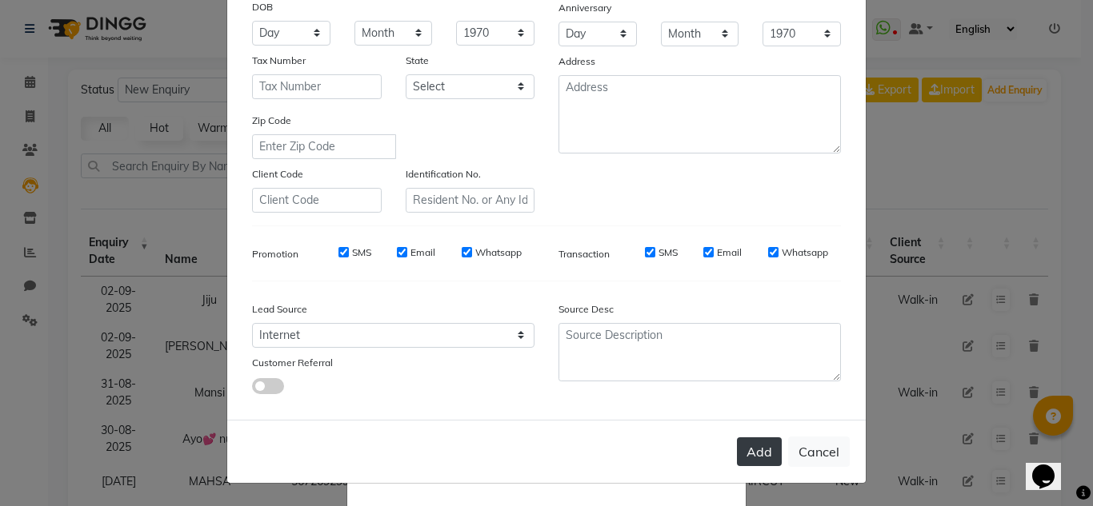
type input "[PERSON_NAME]"
drag, startPoint x: 748, startPoint y: 454, endPoint x: 575, endPoint y: 370, distance: 192.1
click at [746, 450] on button "Add" at bounding box center [759, 452] width 45 height 29
select select
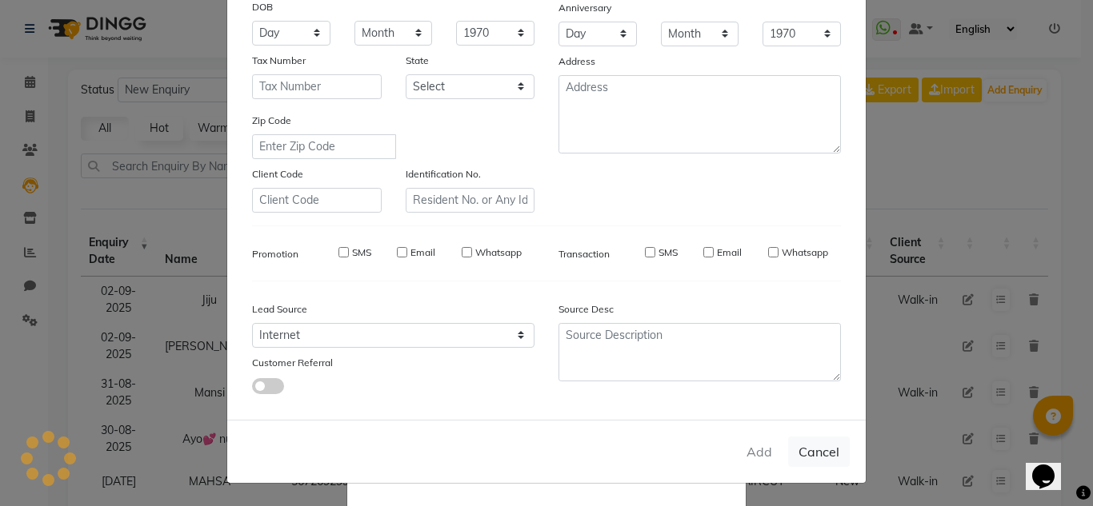
select select
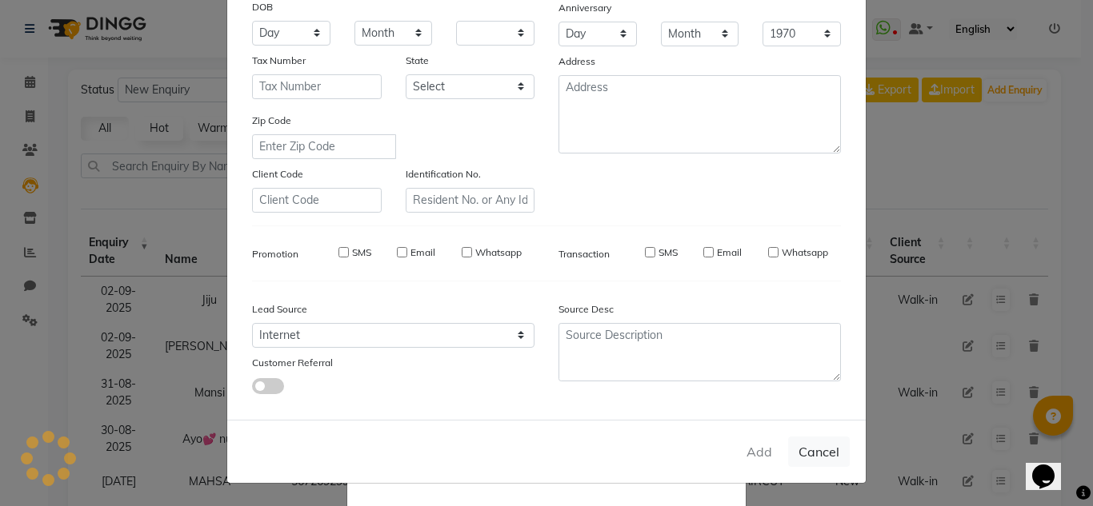
checkbox input "false"
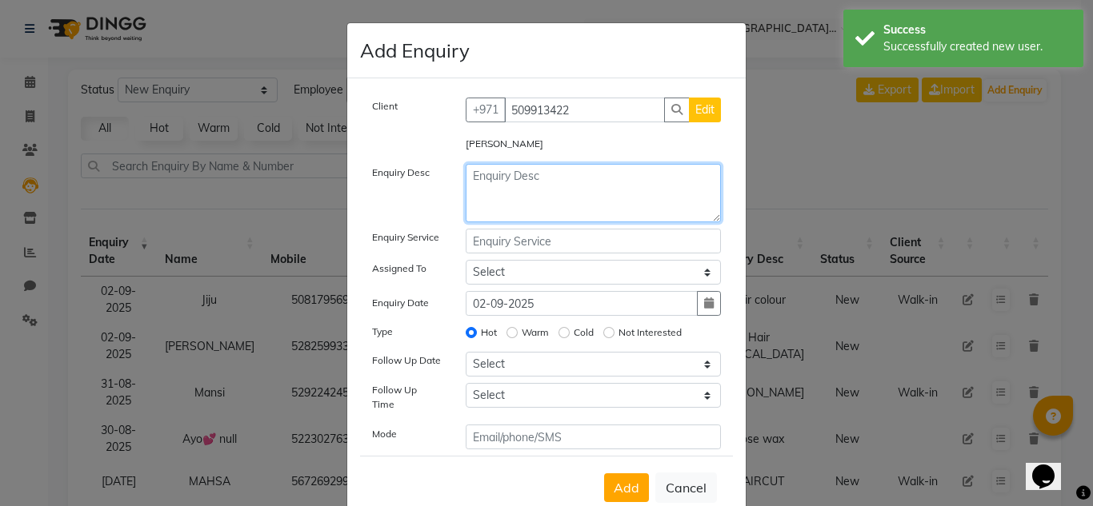
drag, startPoint x: 483, startPoint y: 190, endPoint x: 515, endPoint y: 213, distance: 39.1
click at [483, 192] on textarea at bounding box center [594, 193] width 256 height 58
type textarea "blowdry price"
click at [628, 232] on input "text" at bounding box center [594, 241] width 256 height 25
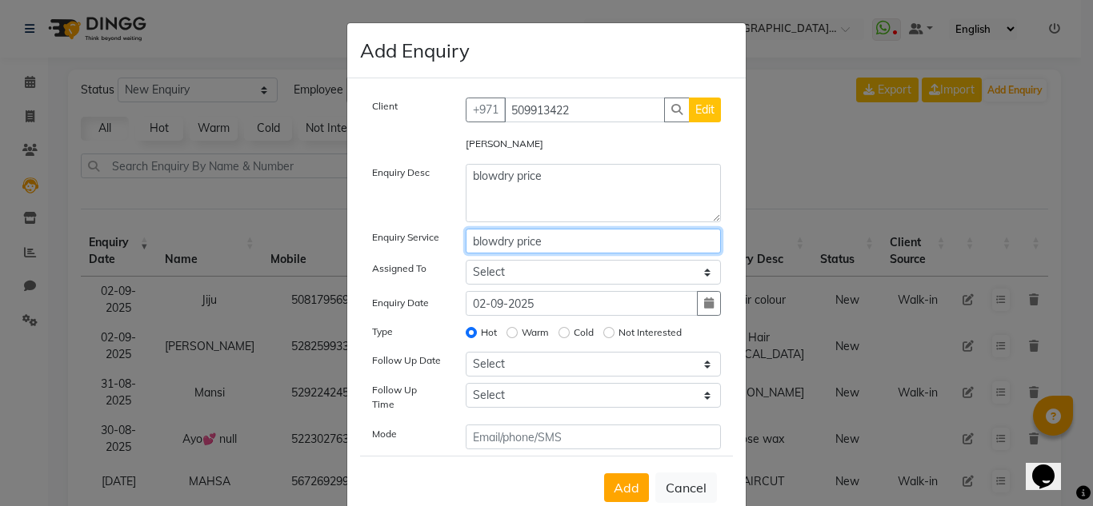
type input "blowdry price"
click at [595, 274] on select "Select Huma Iqbal Kabita Management Radha Riba Sales person Srijana trial lady" at bounding box center [594, 272] width 256 height 25
select select "86370"
click at [466, 260] on select "Select Huma Iqbal Kabita Management Radha Riba Sales person Srijana trial lady" at bounding box center [594, 272] width 256 height 25
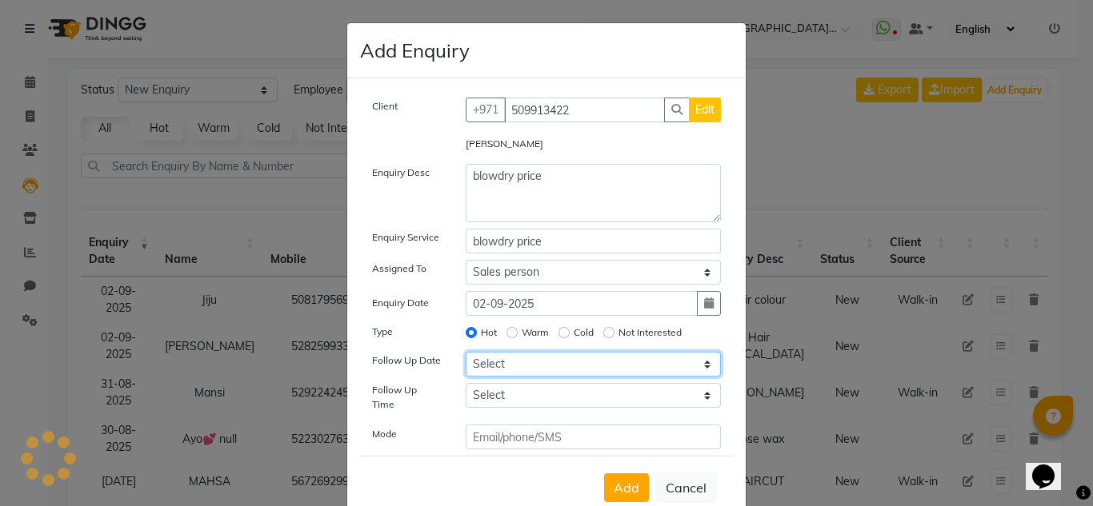
drag, startPoint x: 554, startPoint y: 367, endPoint x: 551, endPoint y: 354, distance: 13.8
click at [552, 358] on select "Select Today Tomorrow In 2 days (Thursday) In 3 days (Friday) In 4 days (Saturd…" at bounding box center [594, 364] width 256 height 25
select select "2025-09-04"
click at [466, 352] on select "Select Today Tomorrow In 2 days (Thursday) In 3 days (Friday) In 4 days (Saturd…" at bounding box center [594, 364] width 256 height 25
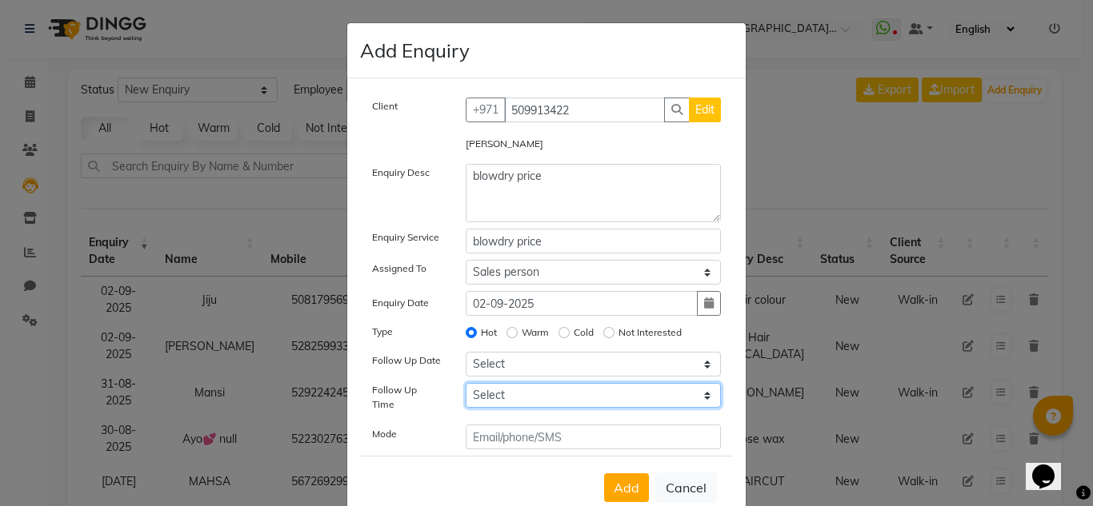
click at [579, 390] on select "Select 07:00 AM 07:15 AM 07:30 AM 07:45 AM 08:00 AM 08:15 AM 08:30 AM 08:45 AM …" at bounding box center [594, 395] width 256 height 25
select select "960"
click at [466, 383] on select "Select 07:00 AM 07:15 AM 07:30 AM 07:45 AM 08:00 AM 08:15 AM 08:30 AM 08:45 AM …" at bounding box center [594, 395] width 256 height 25
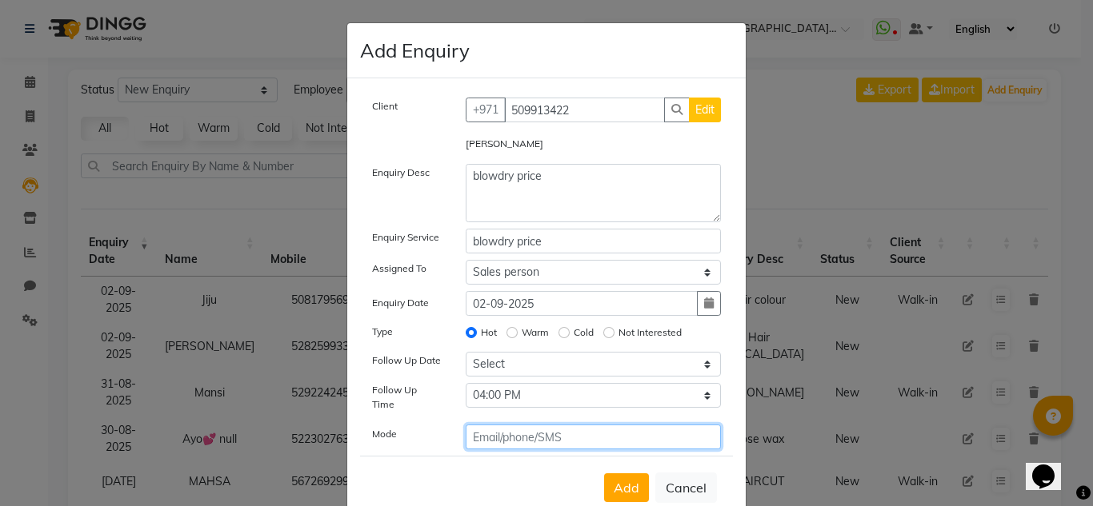
drag, startPoint x: 554, startPoint y: 438, endPoint x: 498, endPoint y: 416, distance: 59.6
click at [546, 435] on input "text" at bounding box center [594, 437] width 256 height 25
type input "phone"
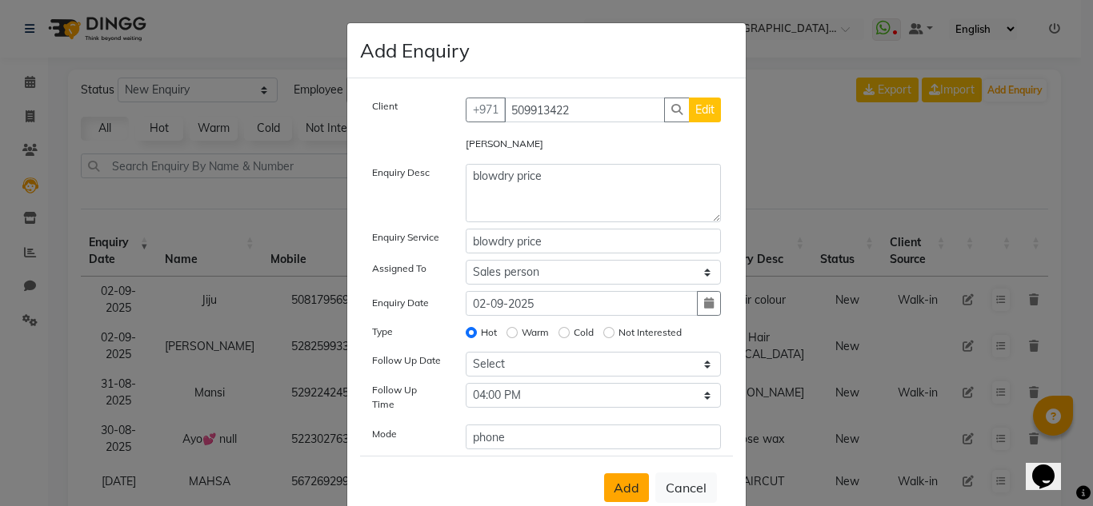
click at [615, 486] on button "Add" at bounding box center [626, 488] width 45 height 29
select select
radio input "false"
select select
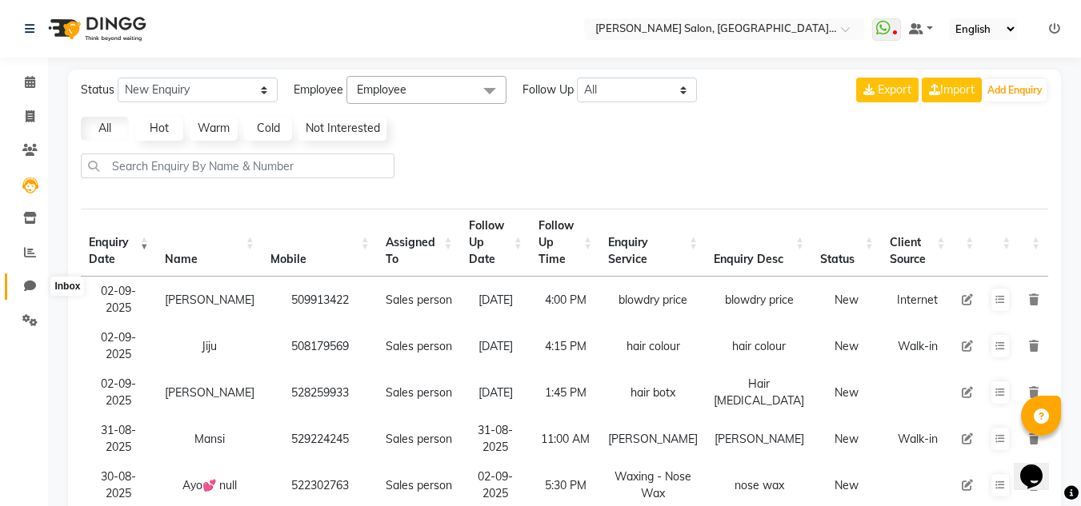
click at [23, 290] on span at bounding box center [30, 287] width 28 height 18
select select "100"
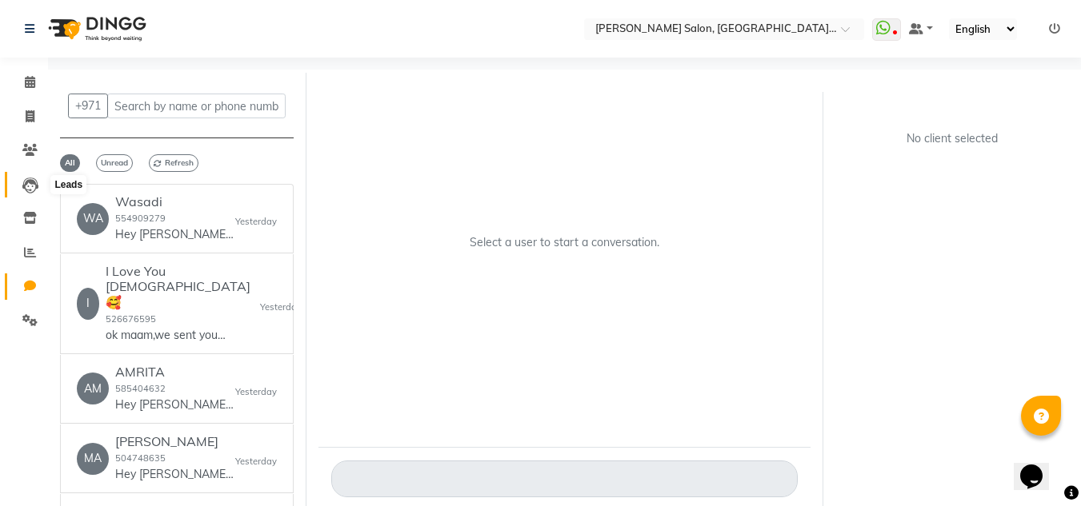
click at [19, 176] on span at bounding box center [30, 185] width 28 height 18
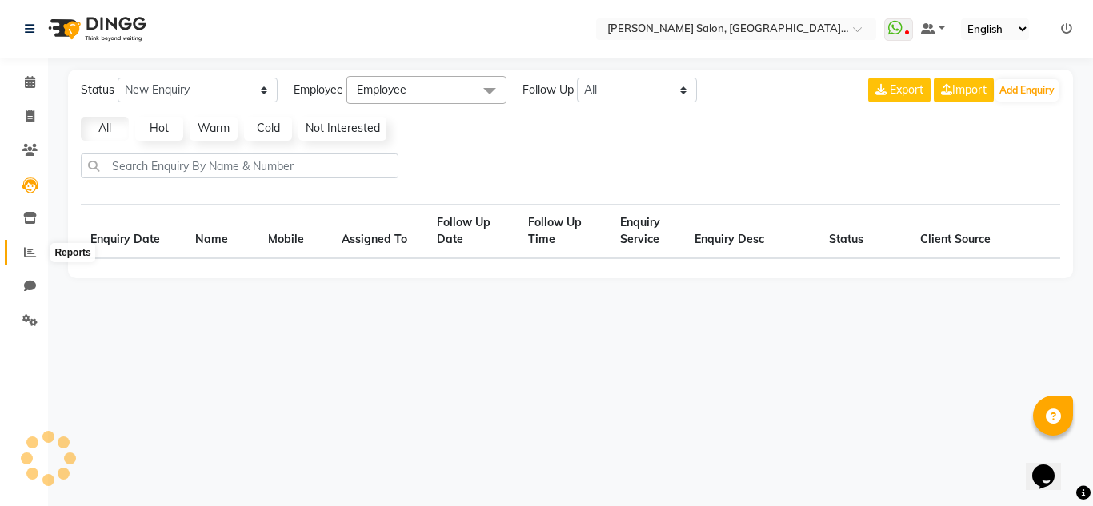
click at [25, 250] on span at bounding box center [30, 253] width 28 height 18
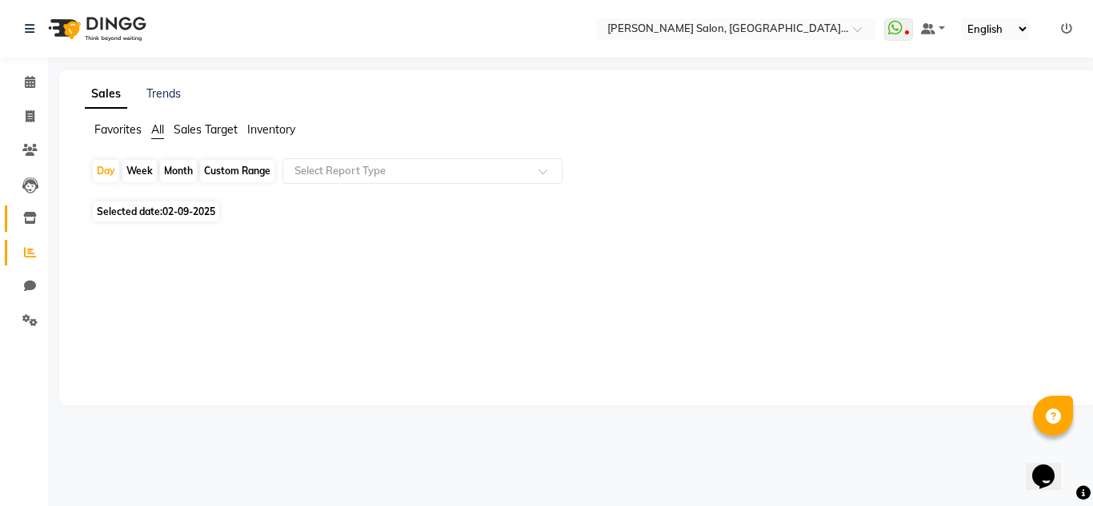
click at [33, 227] on span at bounding box center [30, 219] width 28 height 18
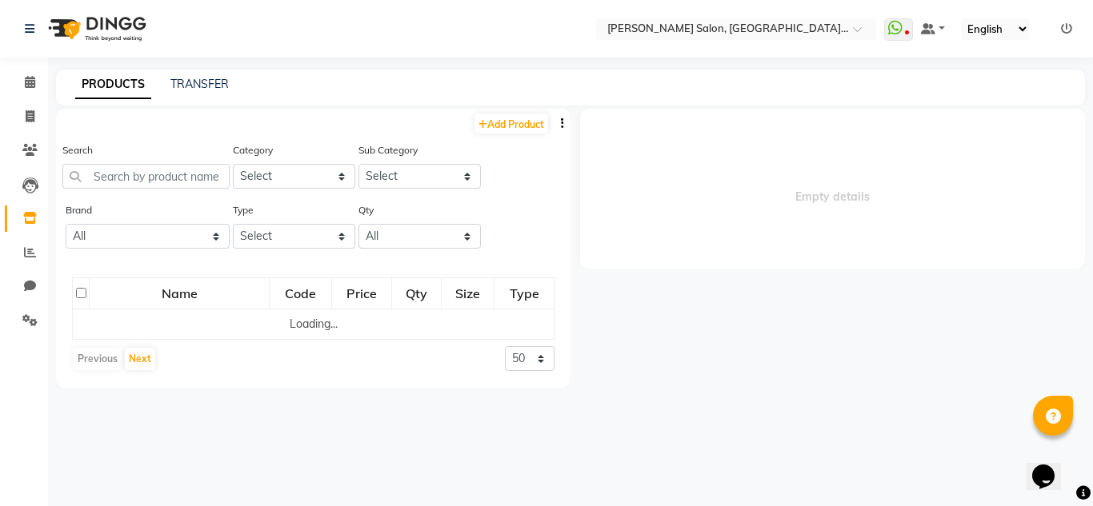
select select
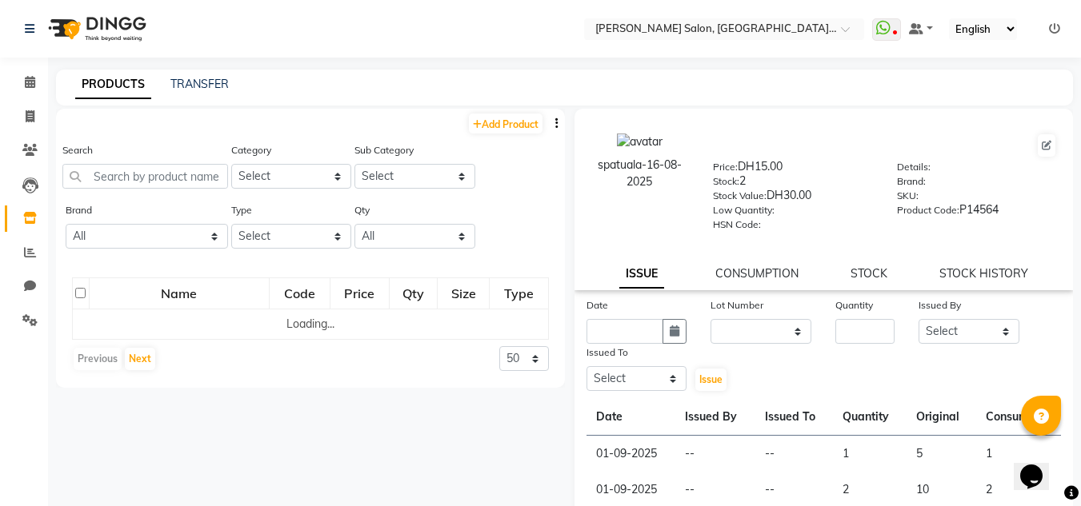
click at [138, 198] on div "Search" at bounding box center [145, 172] width 166 height 60
click at [244, 178] on select "Select Hair Skin Makeup Personal Care Appliances Beard Waxing Disposable Thread…" at bounding box center [291, 176] width 121 height 25
click at [152, 182] on input "text" at bounding box center [145, 176] width 166 height 25
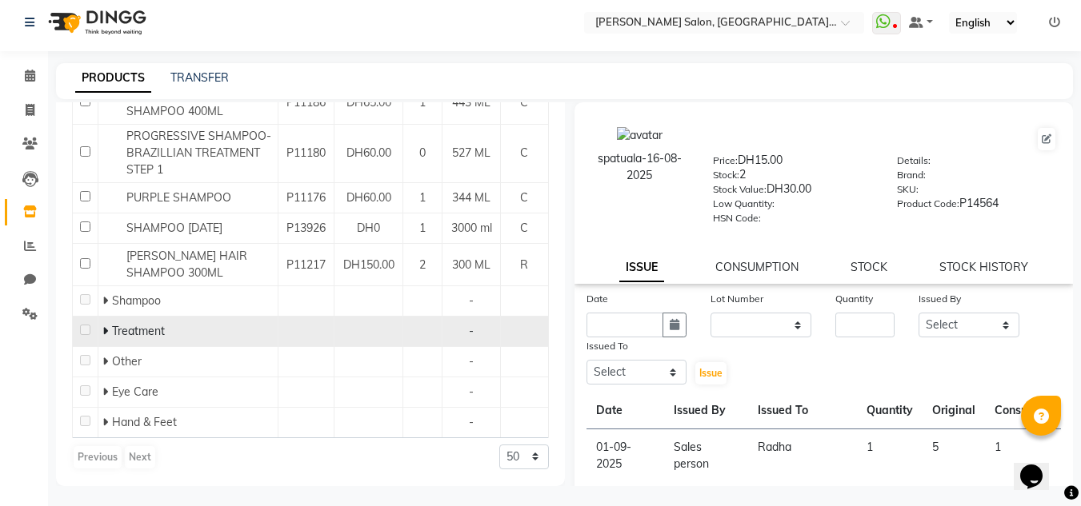
scroll to position [10, 0]
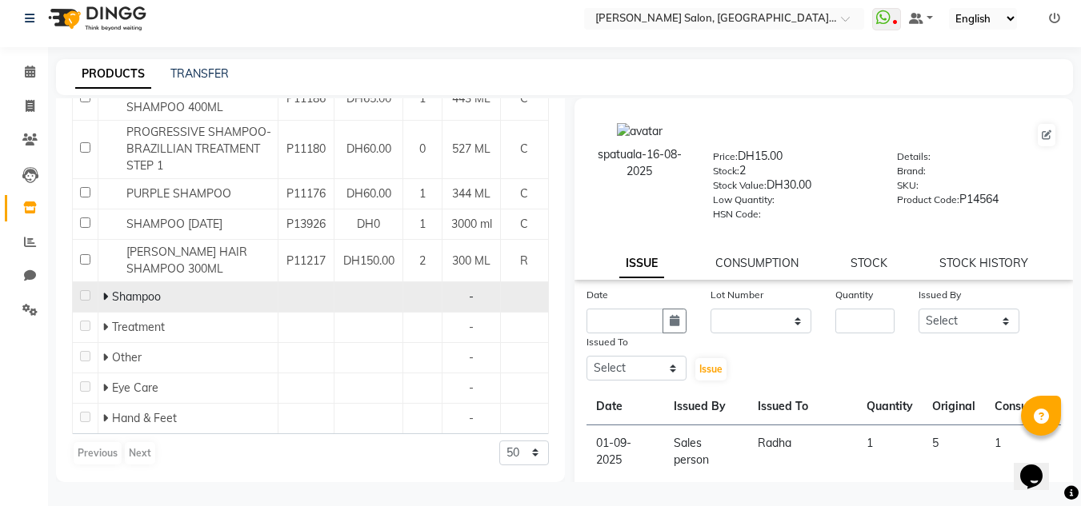
type input "shampoo"
drag, startPoint x: 101, startPoint y: 296, endPoint x: 114, endPoint y: 294, distance: 13.8
click at [106, 294] on span at bounding box center [107, 297] width 10 height 14
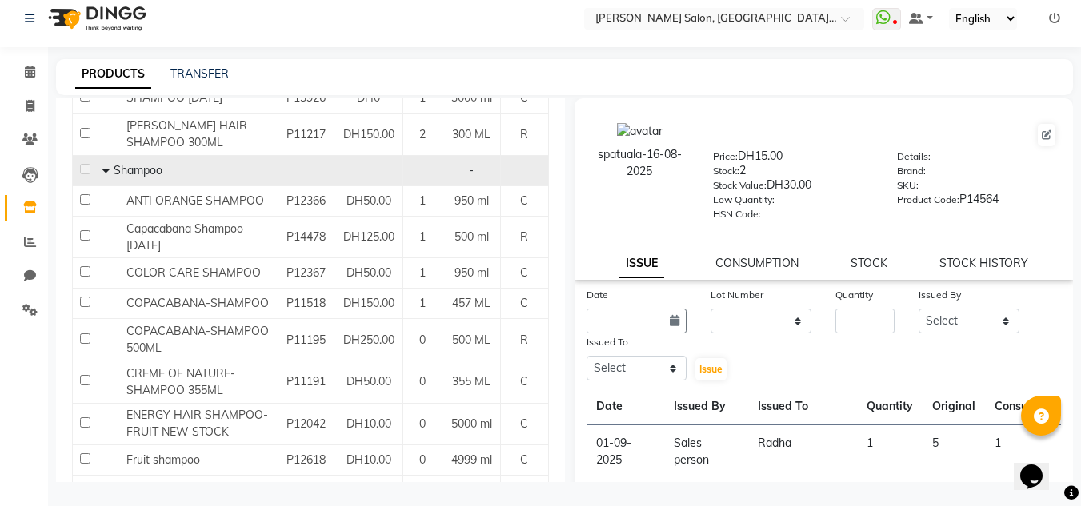
scroll to position [703, 0]
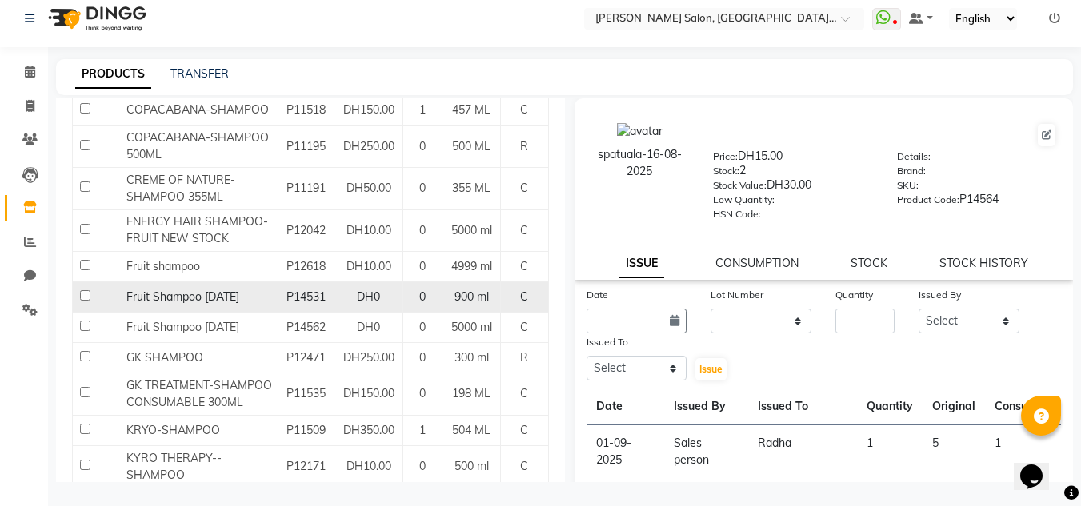
click at [135, 306] on td "Fruit Shampoo 03-08-2025" at bounding box center [188, 297] width 180 height 30
click at [86, 295] on input "checkbox" at bounding box center [85, 295] width 10 height 10
checkbox input "true"
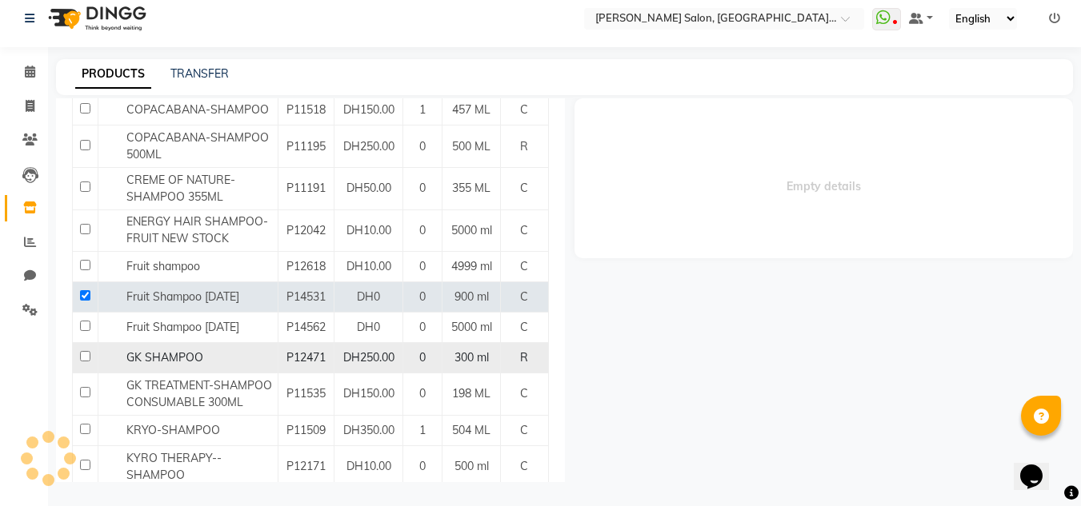
select select
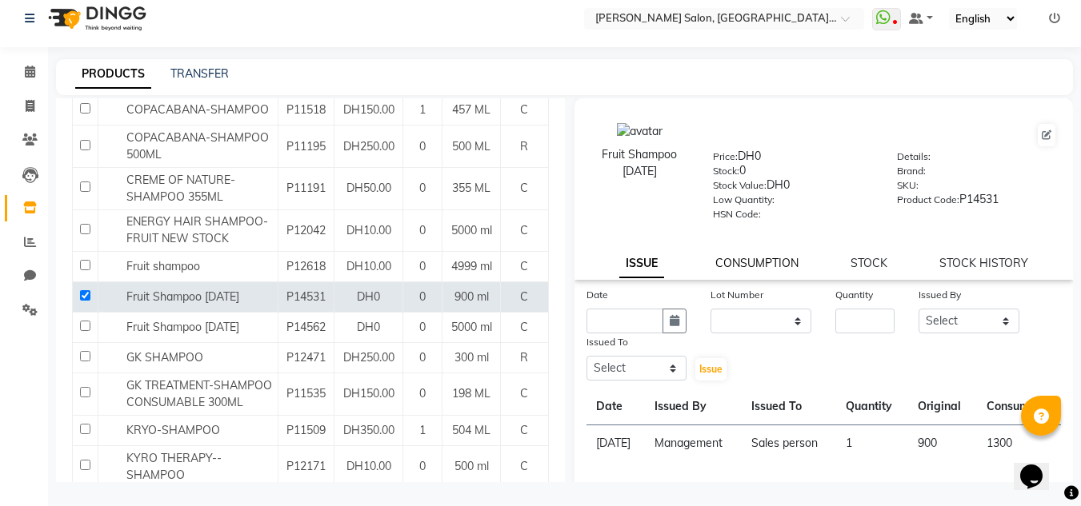
click at [782, 263] on link "CONSUMPTION" at bounding box center [756, 263] width 83 height 14
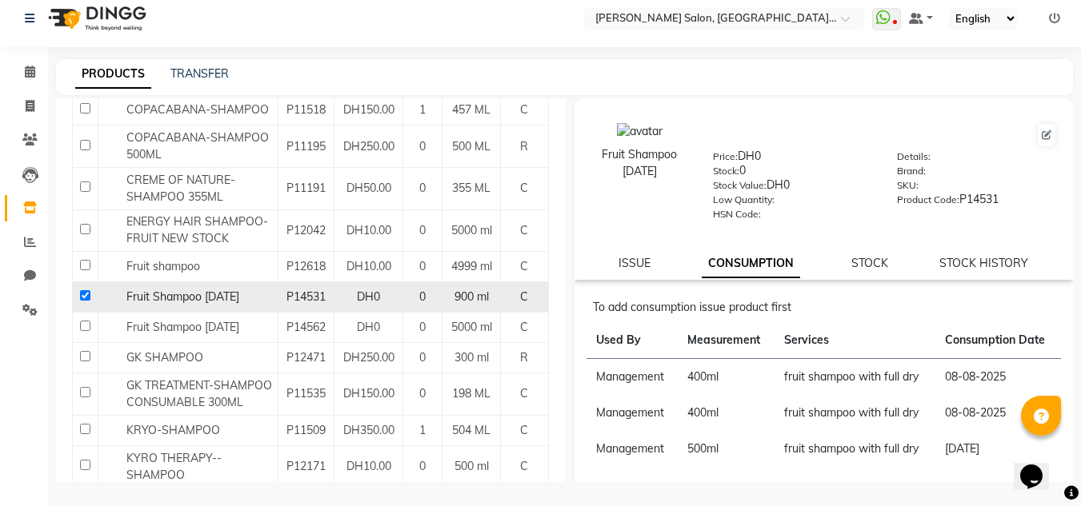
click at [82, 292] on input "checkbox" at bounding box center [85, 295] width 10 height 10
checkbox input "false"
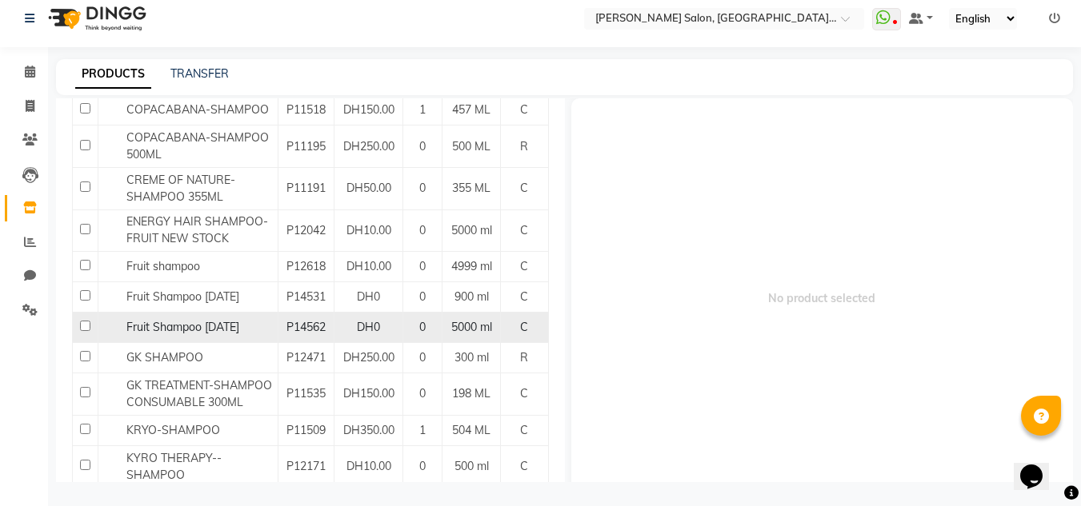
click at [80, 330] on input "checkbox" at bounding box center [85, 326] width 10 height 10
checkbox input "true"
select select
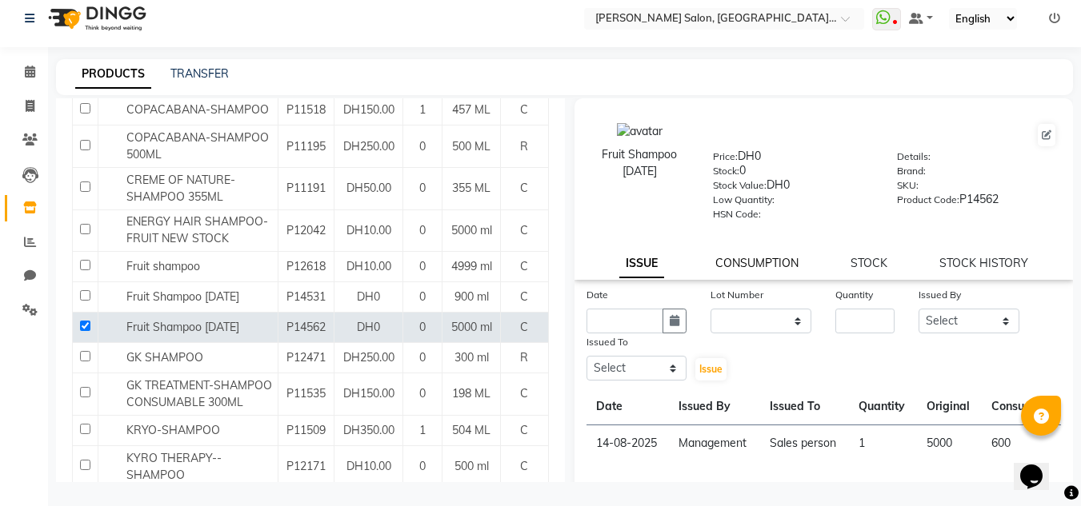
click at [761, 260] on link "CONSUMPTION" at bounding box center [756, 263] width 83 height 14
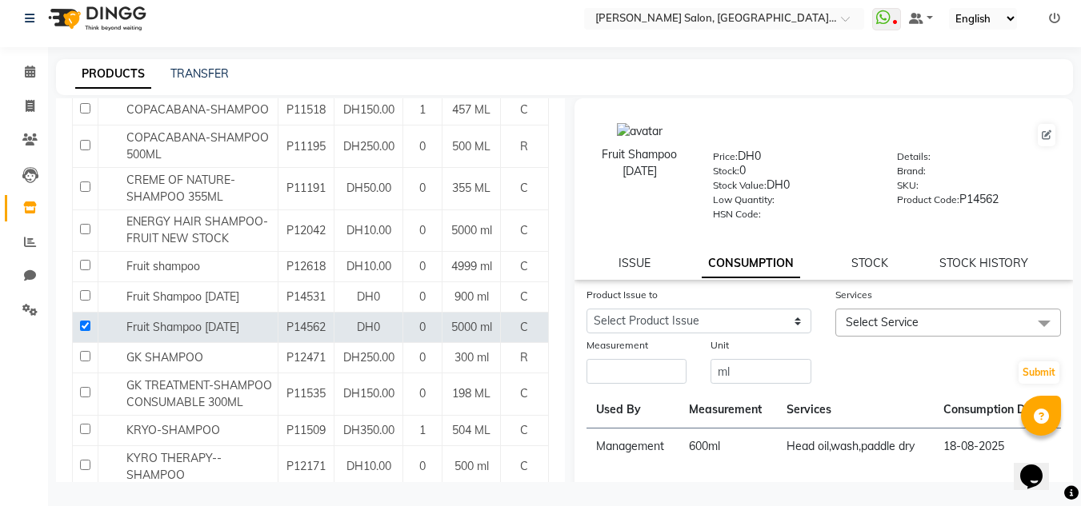
drag, startPoint x: 766, startPoint y: 302, endPoint x: 767, endPoint y: 321, distance: 18.4
click at [766, 305] on div "Product Issue to" at bounding box center [699, 297] width 226 height 22
click at [767, 326] on select "Select Product Issue 2025-08-14, Issued to: Sales person, Balance: 4400" at bounding box center [699, 321] width 226 height 25
select select "1163220"
click at [586, 309] on select "Select Product Issue 2025-08-14, Issued to: Sales person, Balance: 4400" at bounding box center [699, 321] width 226 height 25
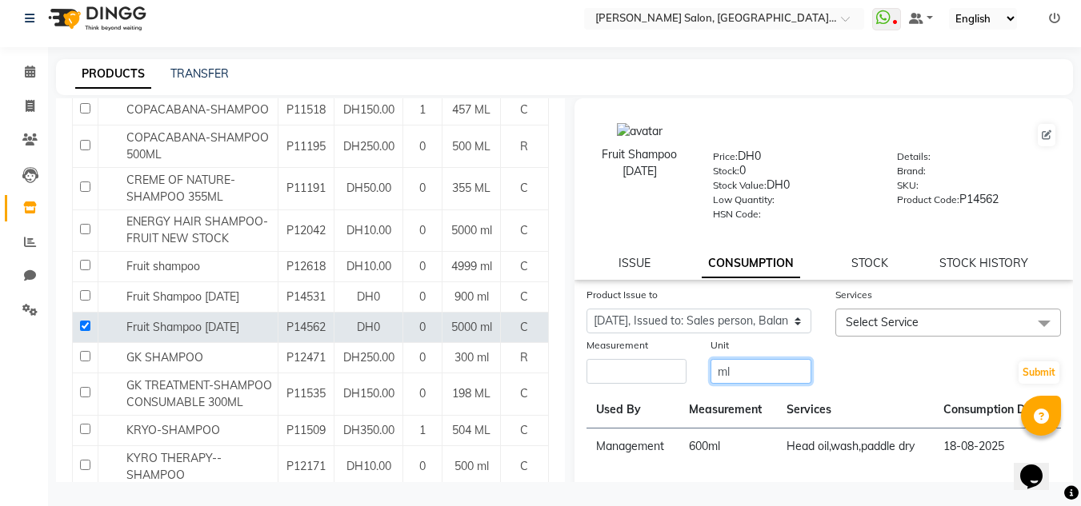
click at [766, 360] on input "ml" at bounding box center [760, 371] width 101 height 25
drag, startPoint x: 638, startPoint y: 365, endPoint x: 662, endPoint y: 366, distance: 24.0
click at [638, 366] on input "number" at bounding box center [636, 371] width 101 height 25
type input "550"
click at [870, 333] on span "Select Service" at bounding box center [948, 323] width 226 height 28
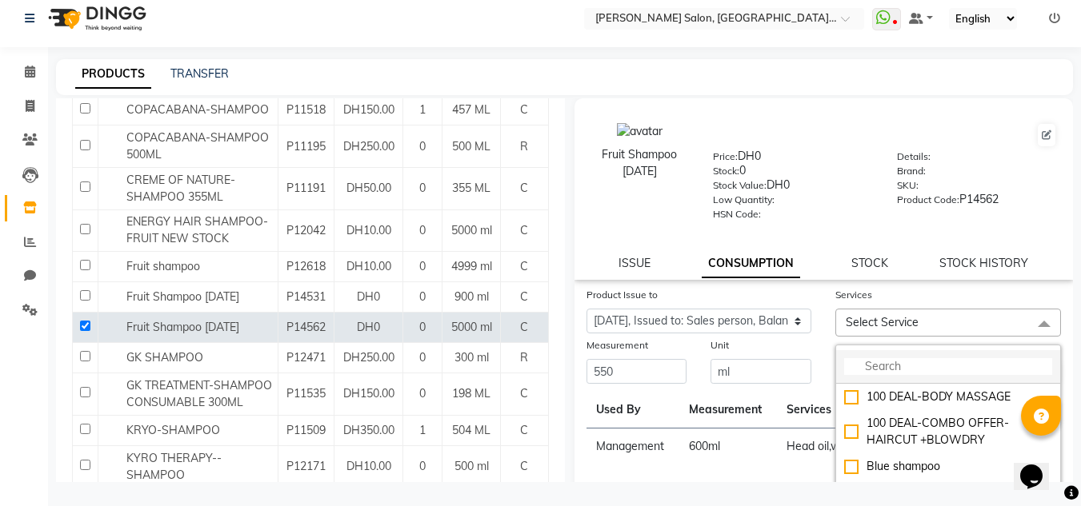
click at [880, 365] on input "multiselect-search" at bounding box center [948, 366] width 208 height 17
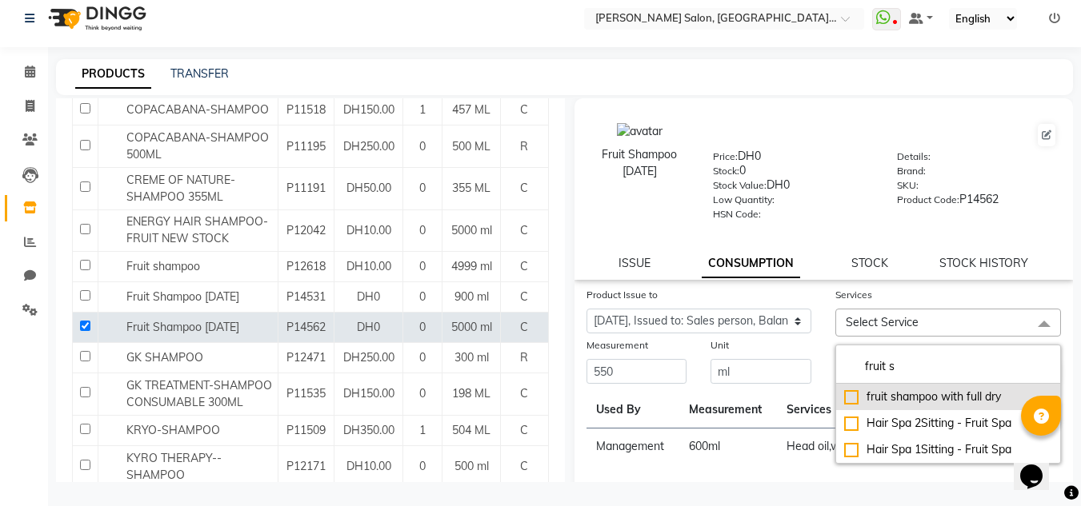
type input "fruit s"
drag, startPoint x: 927, startPoint y: 396, endPoint x: 739, endPoint y: 395, distance: 188.0
click at [924, 395] on div "fruit shampoo with full dry" at bounding box center [948, 397] width 208 height 17
checkbox input "true"
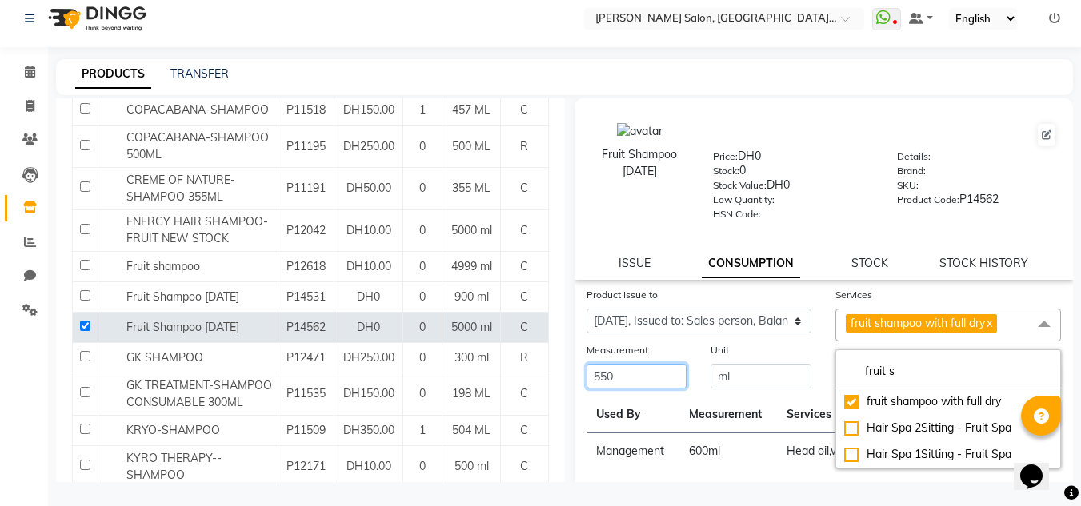
drag, startPoint x: 666, startPoint y: 380, endPoint x: 975, endPoint y: 406, distance: 309.9
click at [674, 380] on input "550" at bounding box center [636, 376] width 101 height 25
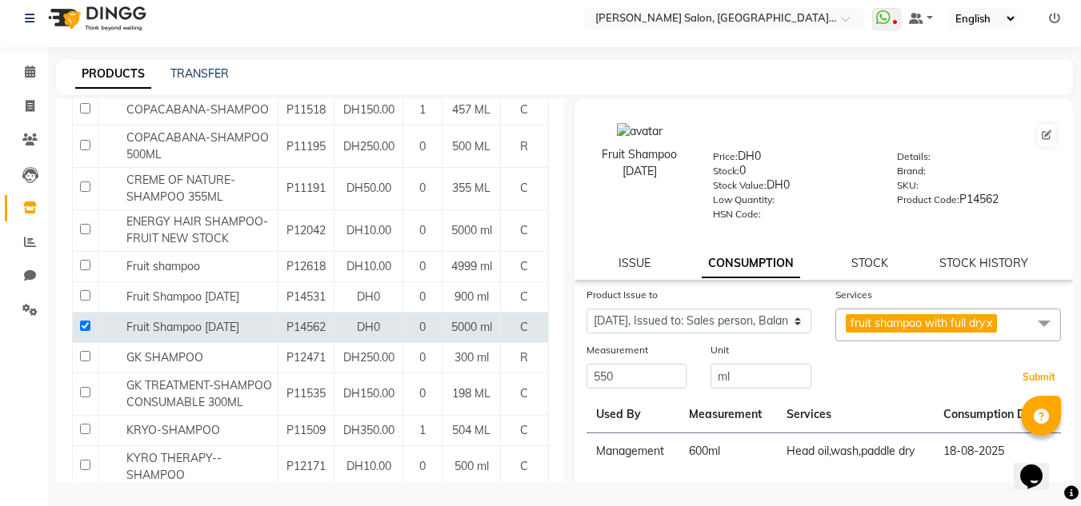
drag, startPoint x: 1026, startPoint y: 370, endPoint x: 1003, endPoint y: 374, distance: 23.5
click at [1025, 370] on button "Submit" at bounding box center [1038, 377] width 41 height 22
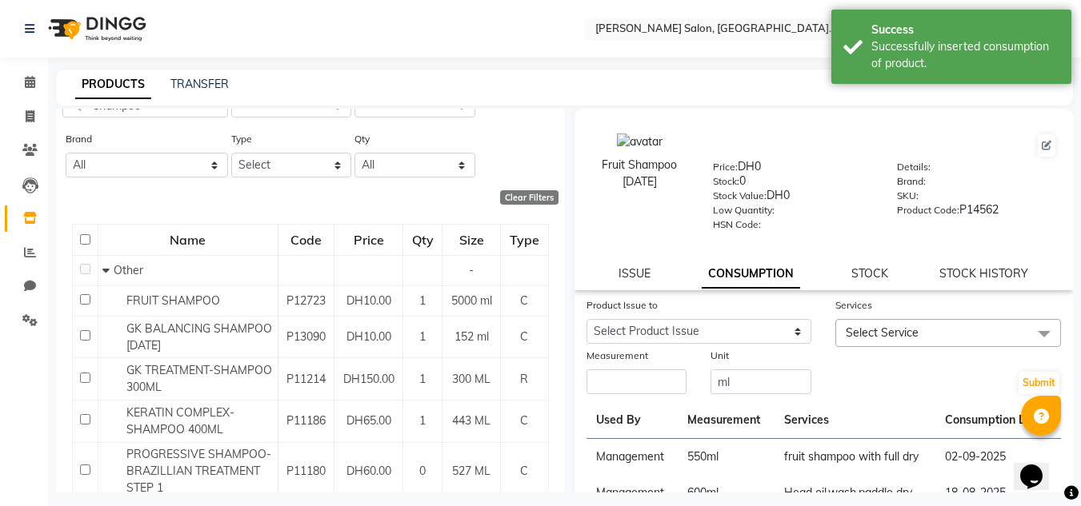
scroll to position [0, 0]
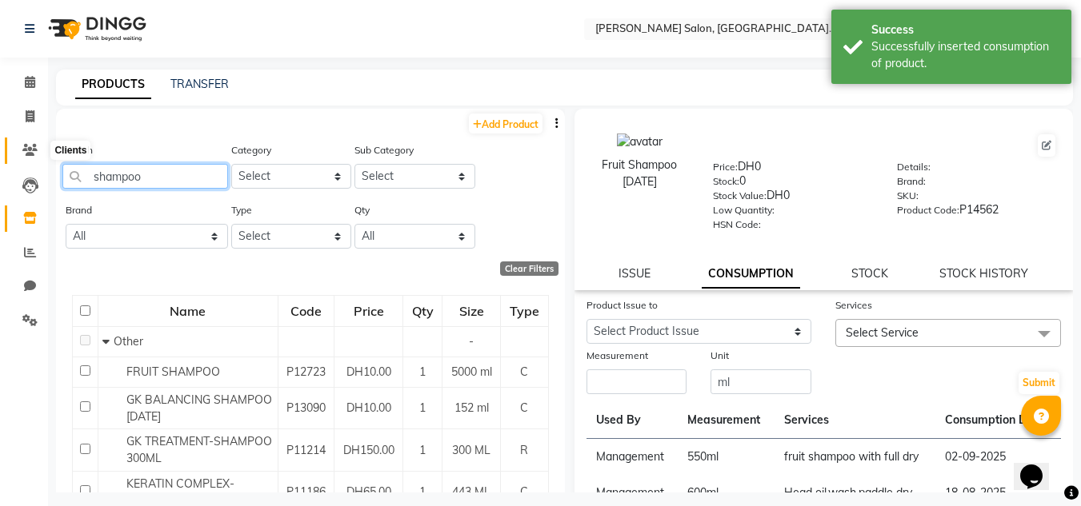
drag, startPoint x: 122, startPoint y: 166, endPoint x: 25, endPoint y: 154, distance: 97.5
click at [22, 154] on app-home "Select Location × Chitra Singh Salon, Al Jaddaf Dubai , Al Jaddaf Dubai WhatsAp…" at bounding box center [540, 258] width 1081 height 517
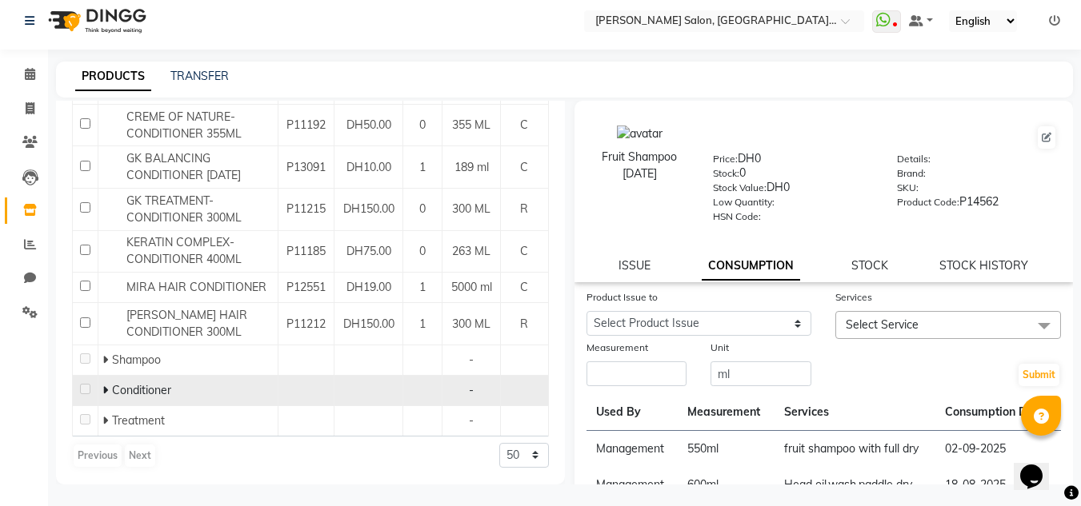
scroll to position [10, 0]
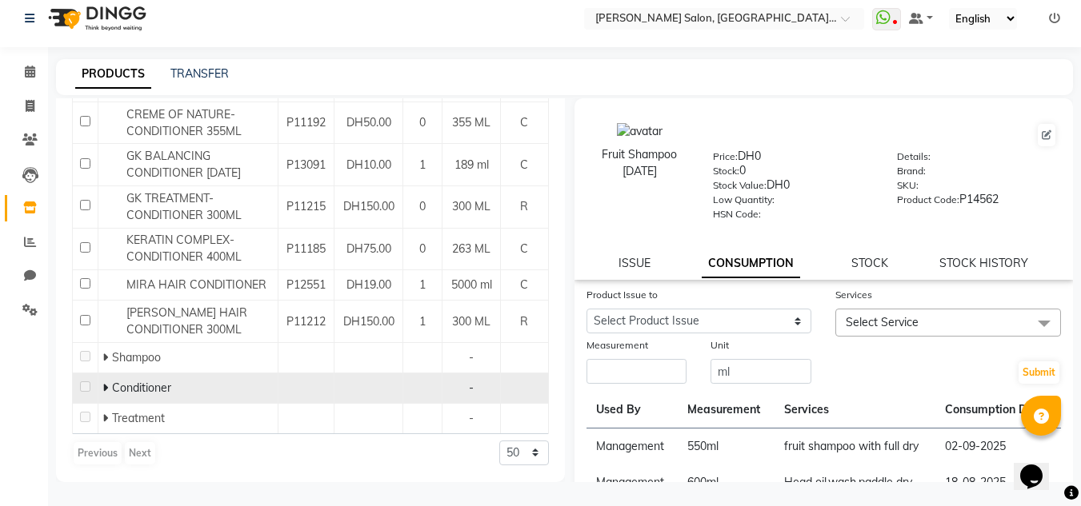
type input "condi"
click at [95, 385] on td at bounding box center [86, 388] width 26 height 30
click at [102, 383] on icon at bounding box center [105, 387] width 6 height 11
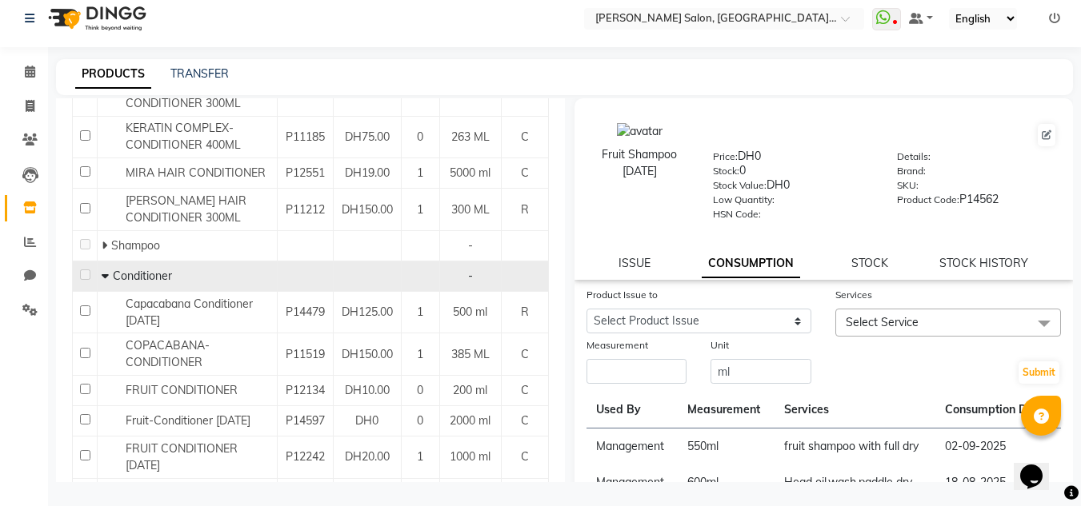
scroll to position [485, 0]
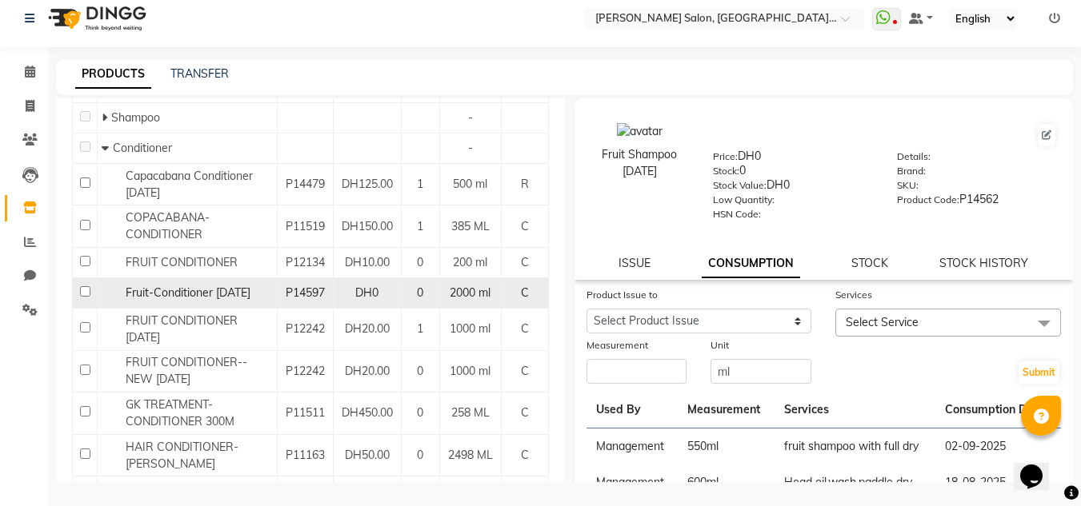
click at [249, 289] on span "Fruit-Conditioner 23-07-2027" at bounding box center [188, 293] width 125 height 14
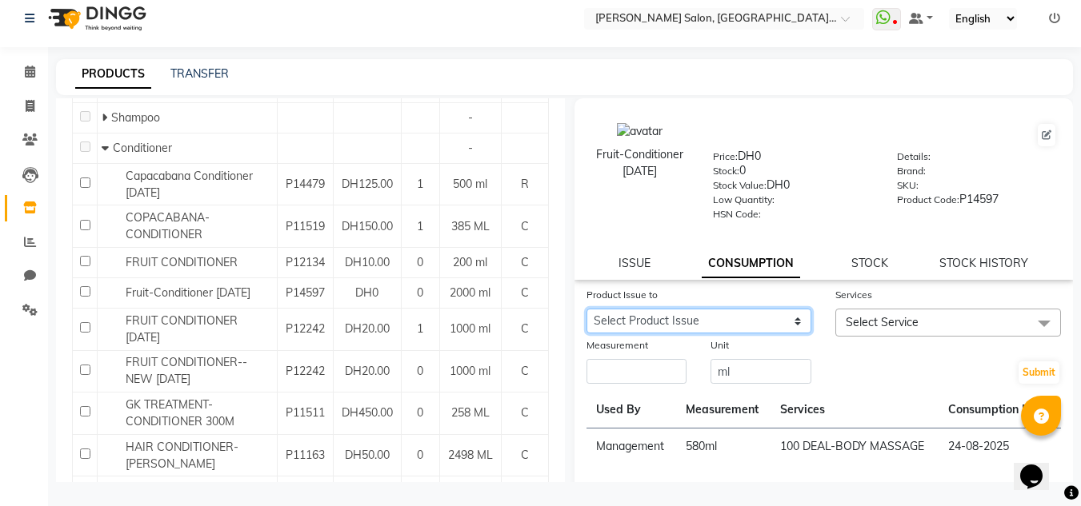
click at [746, 317] on select "Select Product Issue 2025-07-27, Issued to: Sales person, Balance: 1420" at bounding box center [699, 321] width 226 height 25
click at [586, 309] on select "Select Product Issue 2025-07-27, Issued to: Sales person, Balance: 1420" at bounding box center [699, 321] width 226 height 25
click at [746, 357] on div "Unit" at bounding box center [760, 348] width 101 height 22
click at [746, 322] on select "Select Product Issue 2025-07-27, Issued to: Sales person, Balance: 1420" at bounding box center [699, 321] width 226 height 25
select select "1179871"
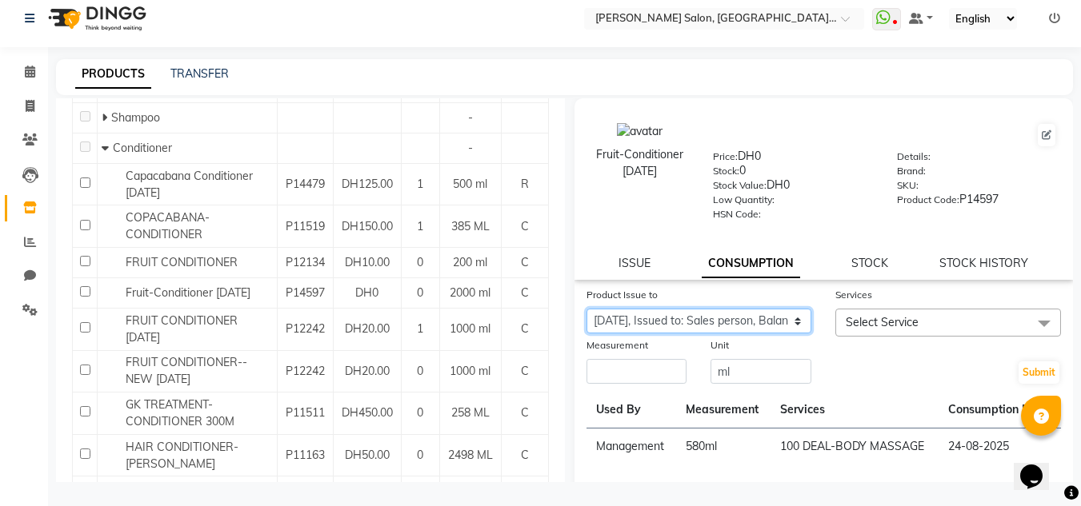
click at [586, 309] on select "Select Product Issue 2025-07-27, Issued to: Sales person, Balance: 1420" at bounding box center [699, 321] width 226 height 25
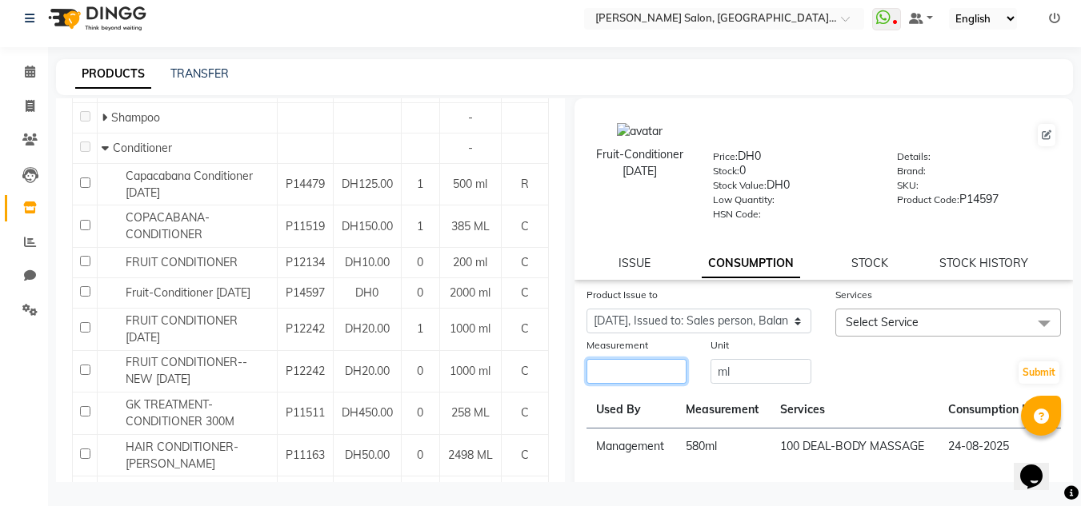
drag, startPoint x: 662, startPoint y: 370, endPoint x: 653, endPoint y: 374, distance: 9.7
click at [661, 370] on input "number" at bounding box center [636, 371] width 101 height 25
type input "300"
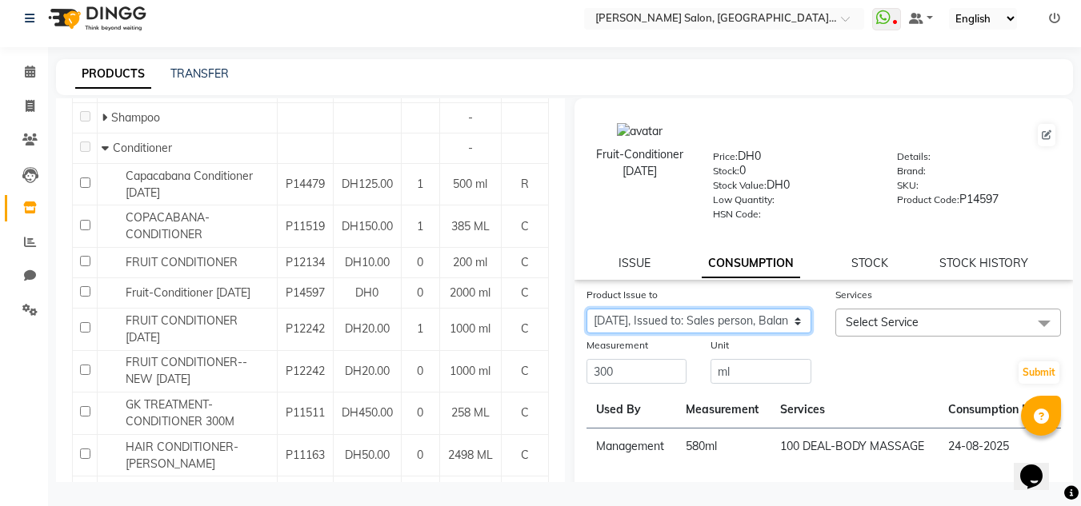
click at [686, 319] on select "Select Product Issue 2025-07-27, Issued to: Sales person, Balance: 1420" at bounding box center [699, 321] width 226 height 25
click at [586, 309] on select "Select Product Issue 2025-07-27, Issued to: Sales person, Balance: 1420" at bounding box center [699, 321] width 226 height 25
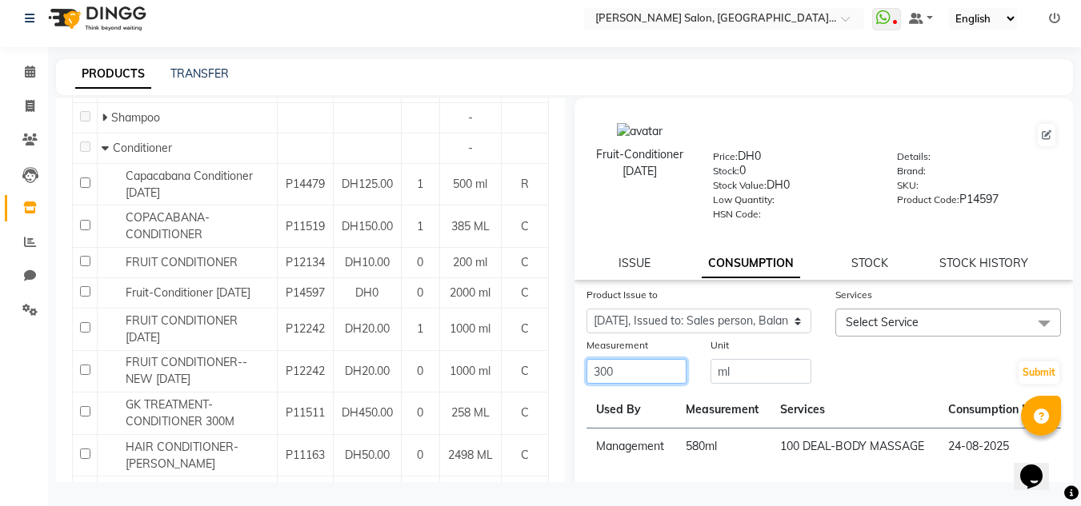
drag, startPoint x: 642, startPoint y: 382, endPoint x: 579, endPoint y: 382, distance: 63.2
click at [581, 382] on div "Measurement 300" at bounding box center [636, 361] width 125 height 49
type input "420"
click at [874, 334] on span "Select Service" at bounding box center [948, 323] width 226 height 28
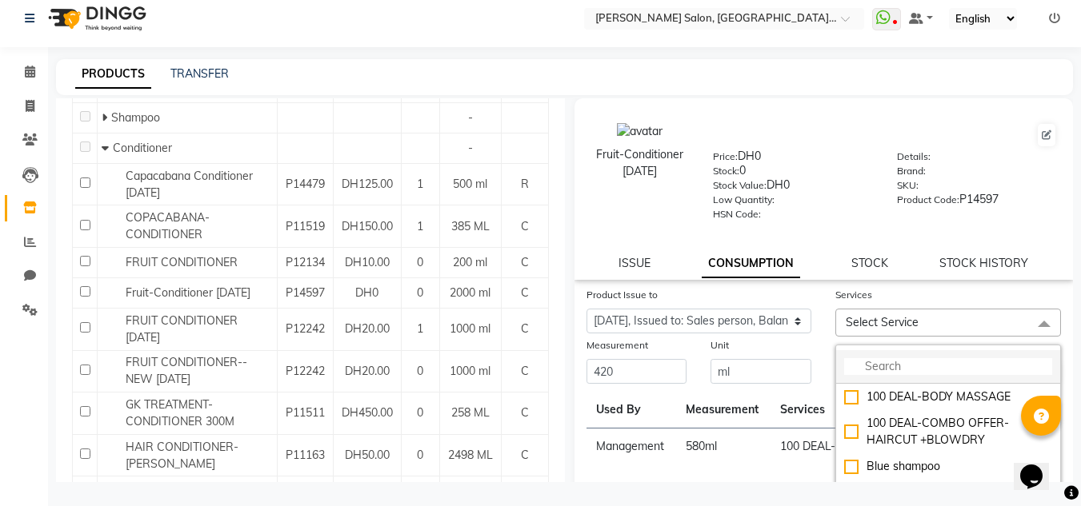
click at [887, 367] on input "multiselect-search" at bounding box center [948, 366] width 208 height 17
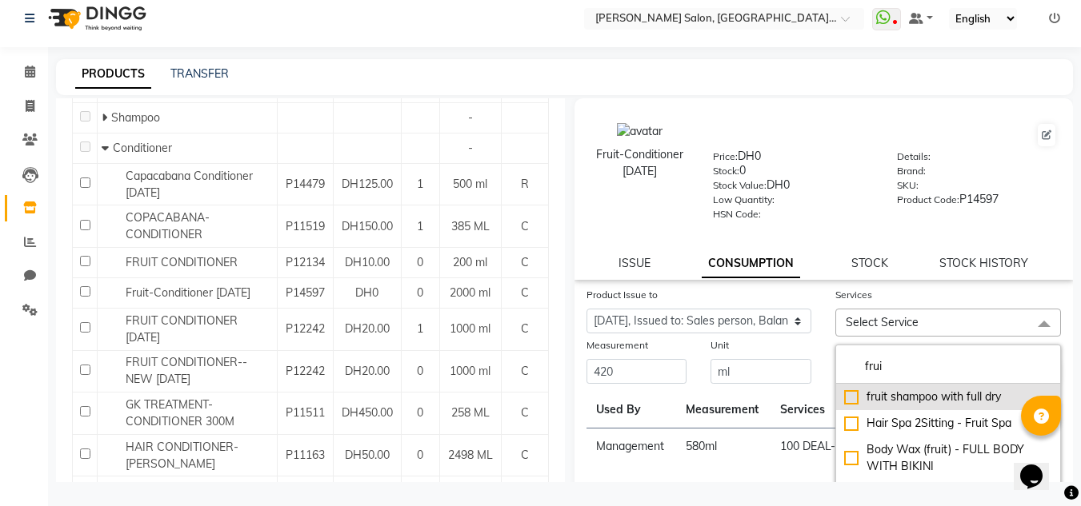
type input "frui"
drag, startPoint x: 941, startPoint y: 394, endPoint x: 924, endPoint y: 362, distance: 35.4
click at [941, 391] on div "fruit shampoo with full dry" at bounding box center [948, 397] width 208 height 17
checkbox input "true"
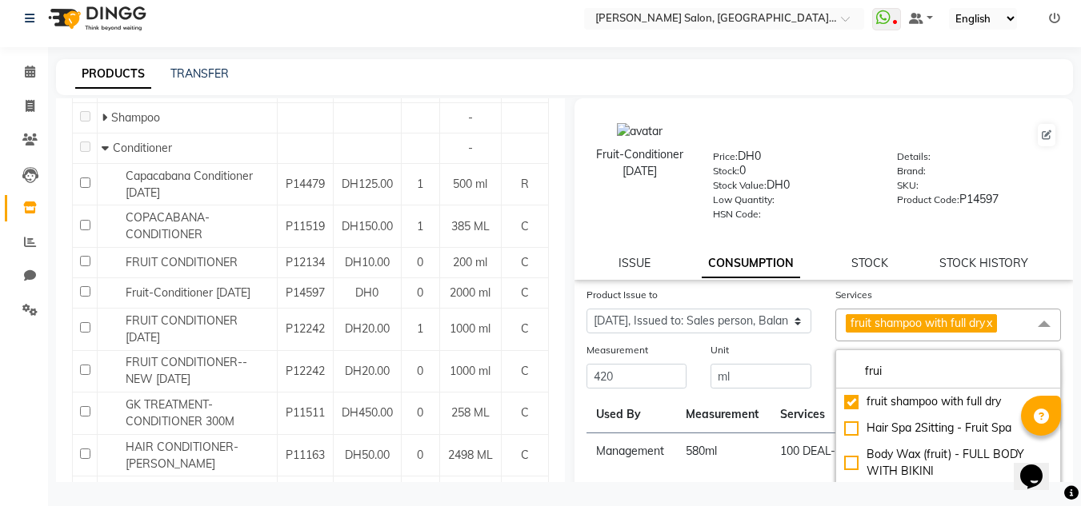
click at [847, 152] on div "Price: DH0" at bounding box center [793, 159] width 160 height 22
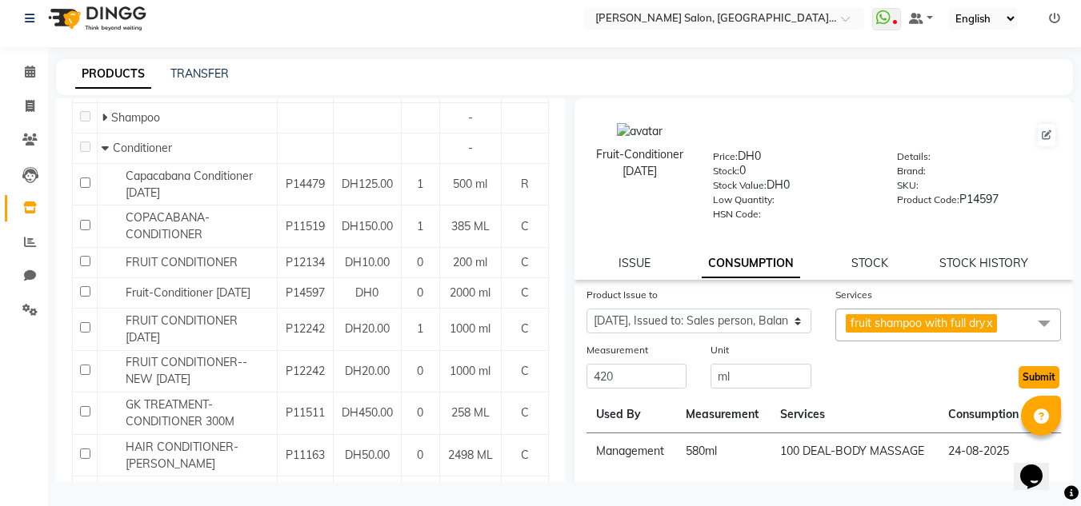
drag, startPoint x: 1032, startPoint y: 378, endPoint x: 316, endPoint y: 264, distance: 725.1
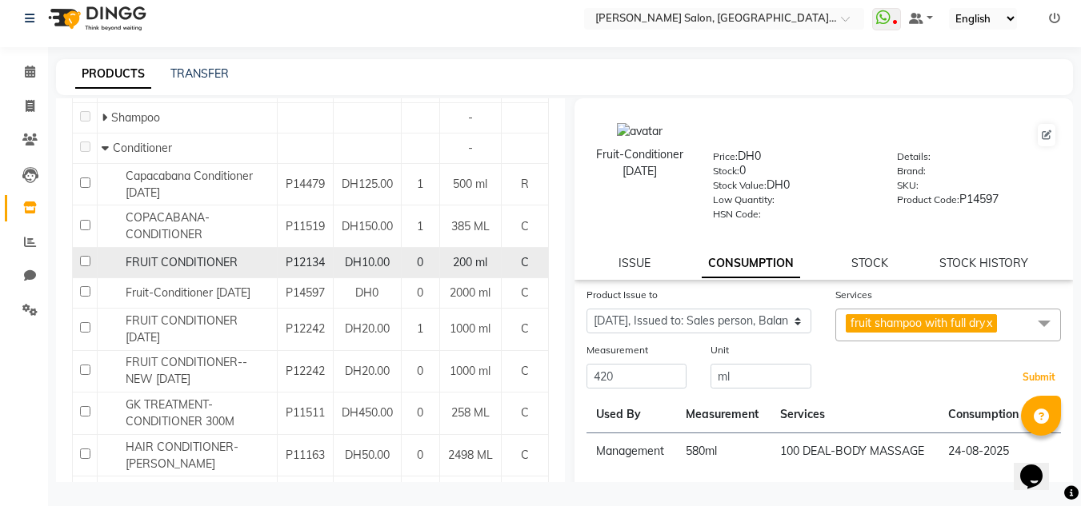
click at [1031, 378] on button "Submit" at bounding box center [1038, 377] width 41 height 22
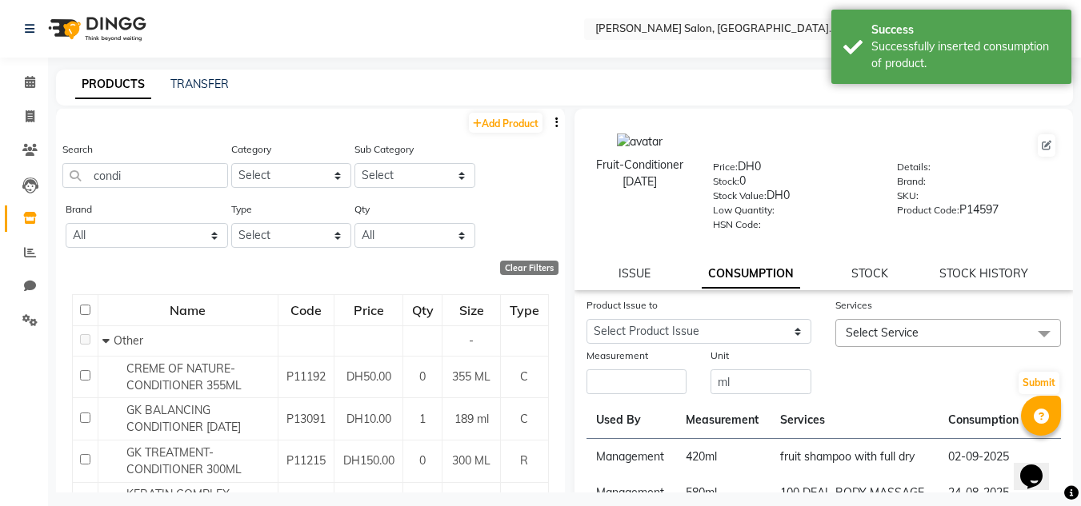
scroll to position [0, 0]
drag, startPoint x: 149, startPoint y: 169, endPoint x: 0, endPoint y: 174, distance: 148.9
click at [0, 174] on app-home "Select Location × Chitra Singh Salon, Al Jaddaf Dubai , Al Jaddaf Dubai WhatsAp…" at bounding box center [540, 258] width 1081 height 517
type input "="
type input "o"
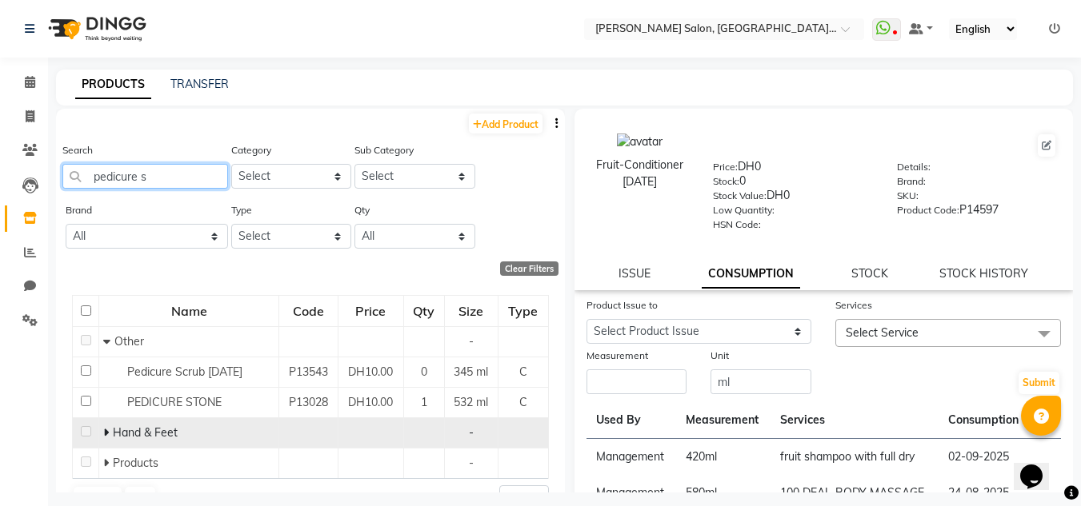
scroll to position [34, 0]
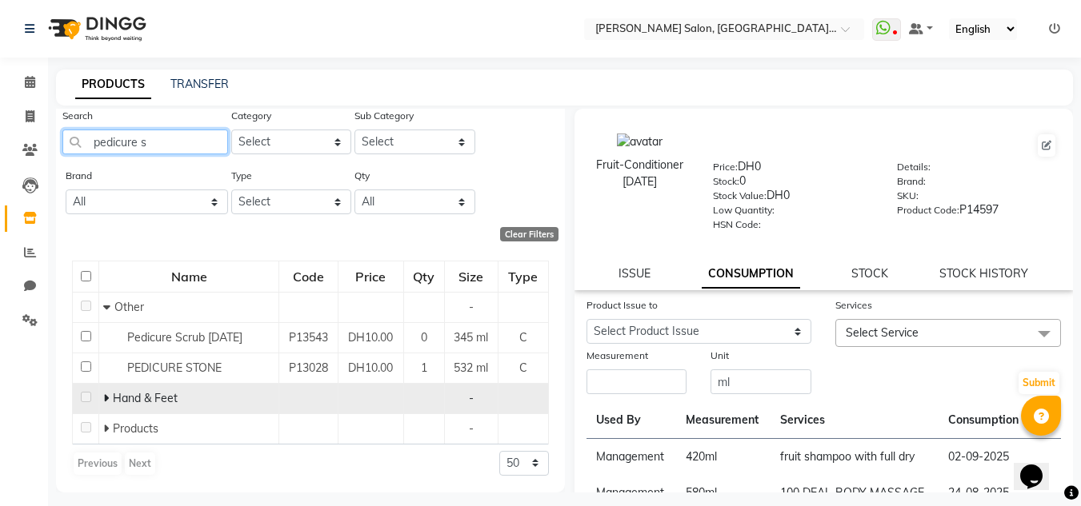
type input "pedicure s"
click at [106, 399] on icon at bounding box center [106, 398] width 6 height 11
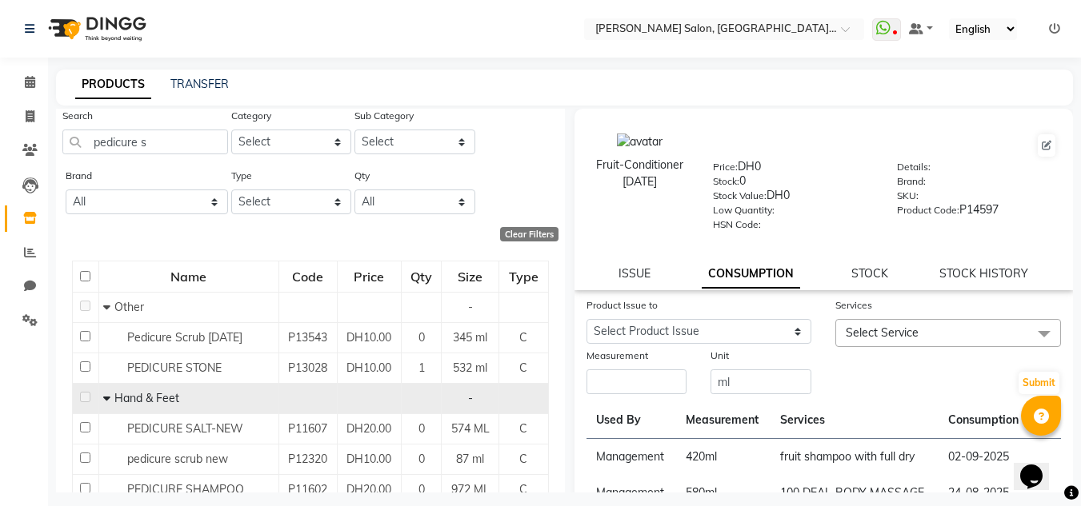
scroll to position [156, 0]
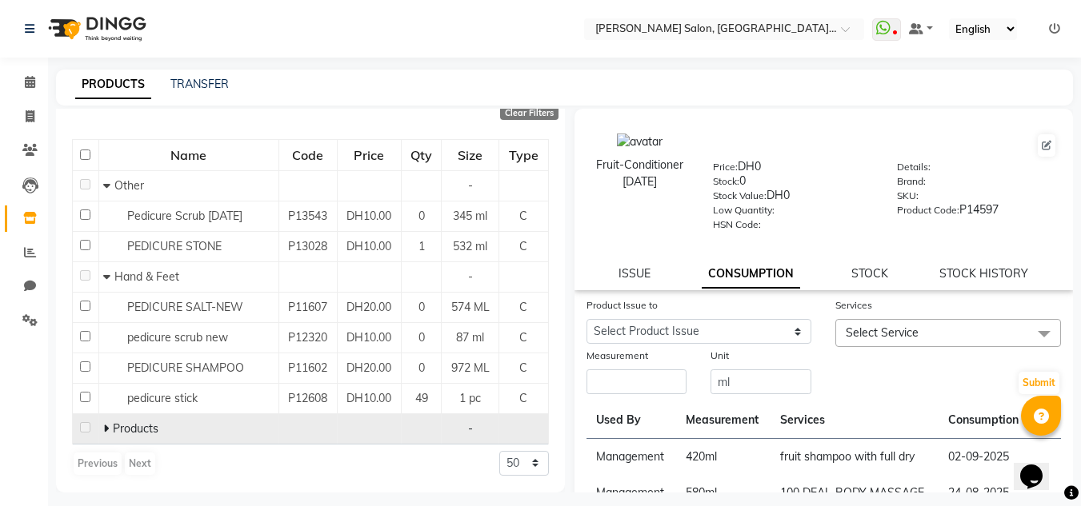
click at [105, 423] on icon at bounding box center [106, 428] width 6 height 11
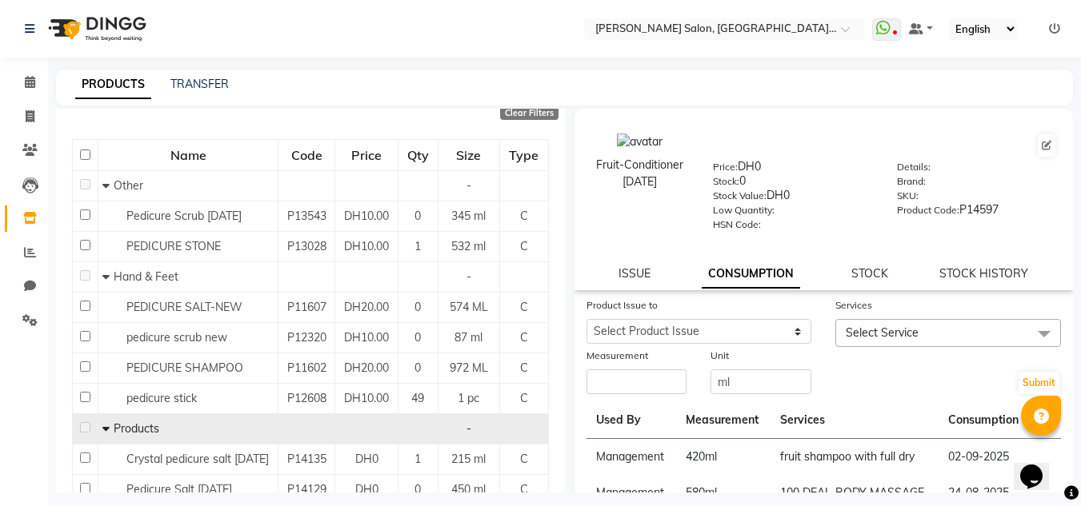
scroll to position [289, 0]
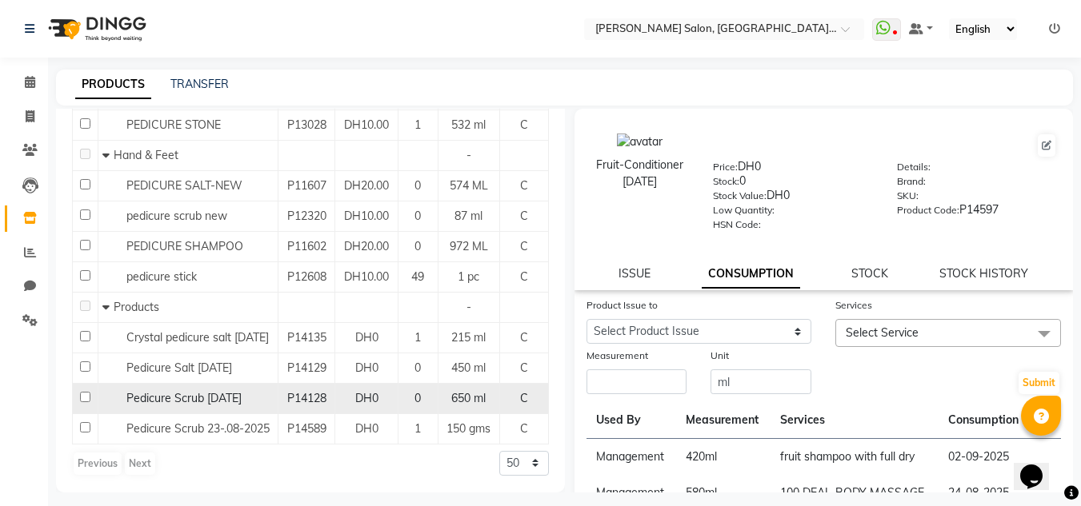
click at [242, 402] on span "Pedicure Scrub 21-07-2025" at bounding box center [183, 398] width 115 height 14
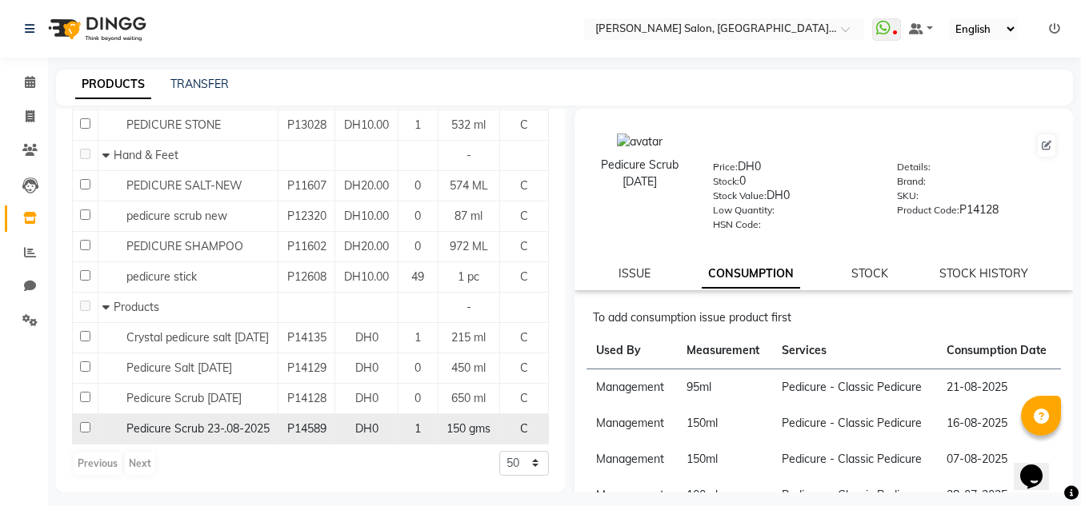
click at [274, 438] on td "Pedicure Scrub 23-.08-2025" at bounding box center [188, 429] width 180 height 30
drag, startPoint x: 499, startPoint y: 435, endPoint x: 466, endPoint y: 442, distance: 33.6
click at [478, 440] on tr "Pedicure Scrub 23-.08-2025 P14589 DH0 1 150 gms C" at bounding box center [311, 429] width 476 height 30
click at [94, 430] on td at bounding box center [86, 429] width 26 height 30
click at [89, 425] on input "checkbox" at bounding box center [85, 427] width 10 height 10
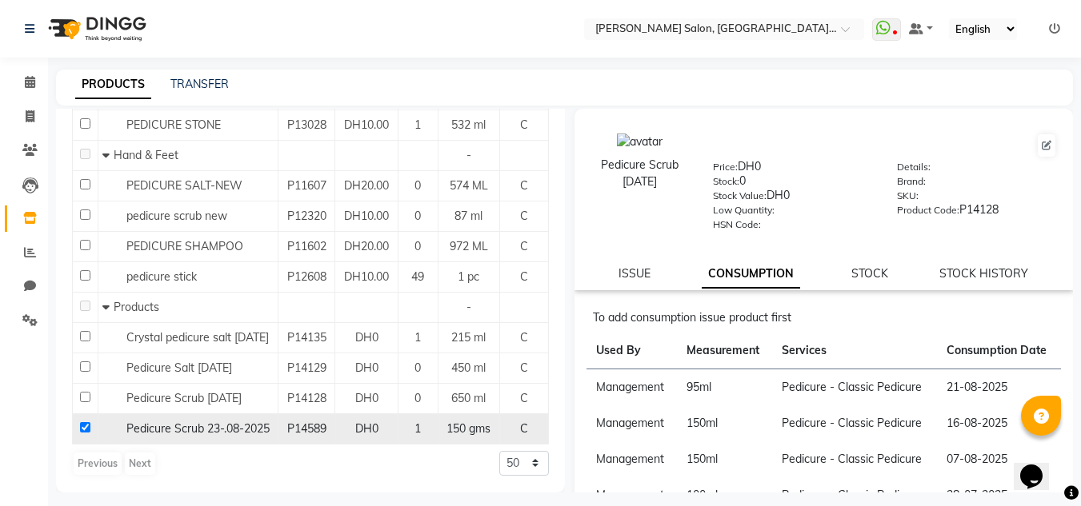
checkbox input "true"
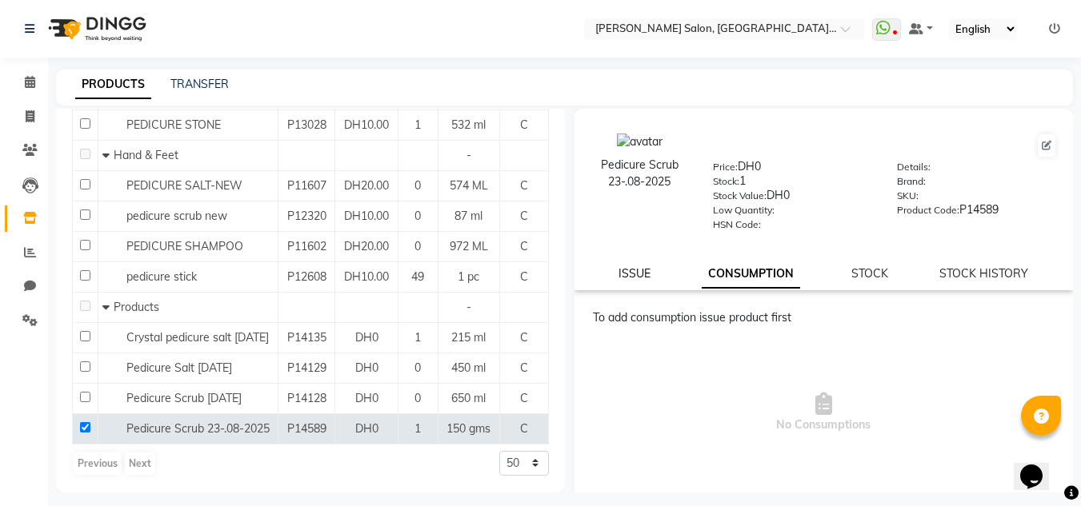
click at [644, 273] on link "ISSUE" at bounding box center [634, 273] width 32 height 14
select select
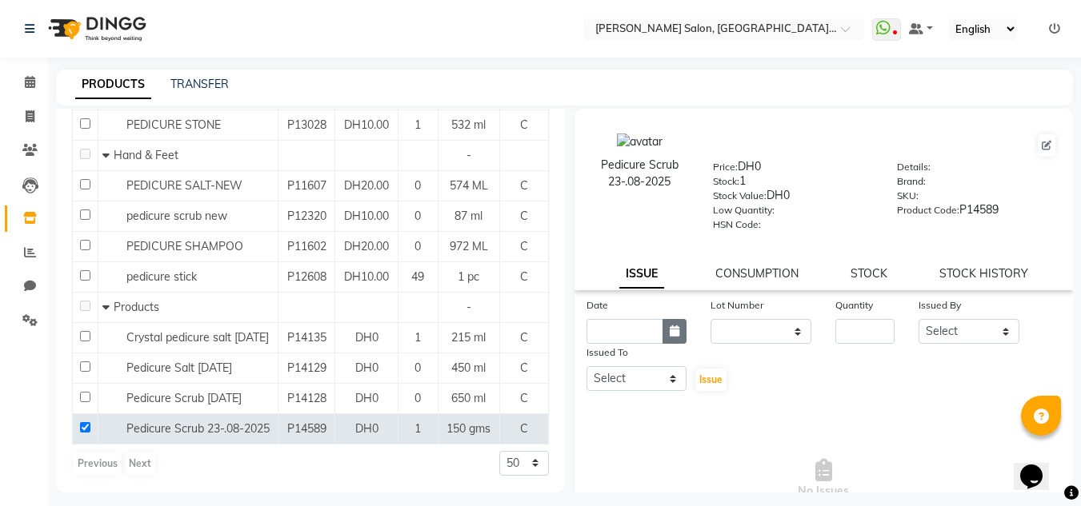
click at [670, 328] on icon "button" at bounding box center [675, 331] width 10 height 11
select select "9"
select select "2025"
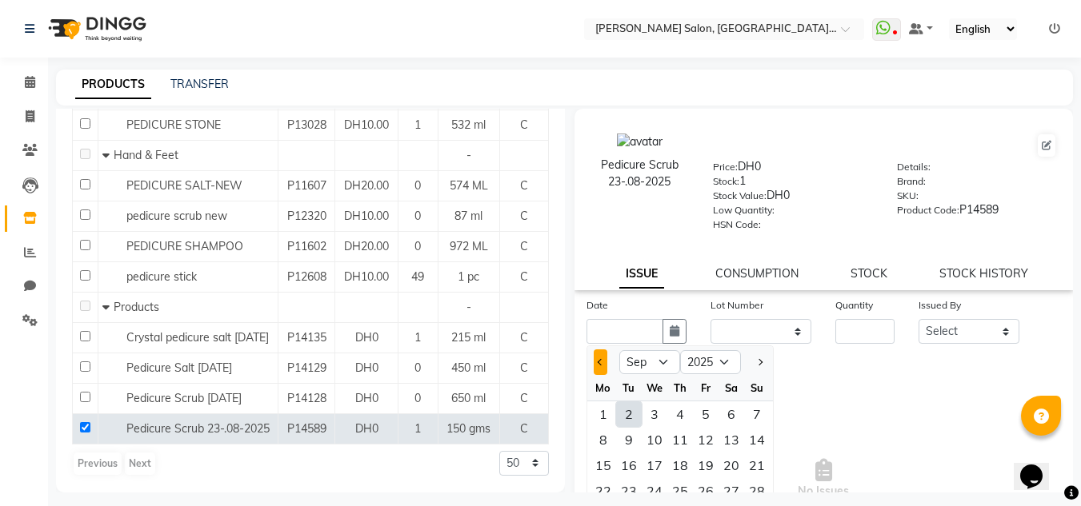
click at [601, 368] on button "Previous month" at bounding box center [601, 363] width 14 height 26
select select "8"
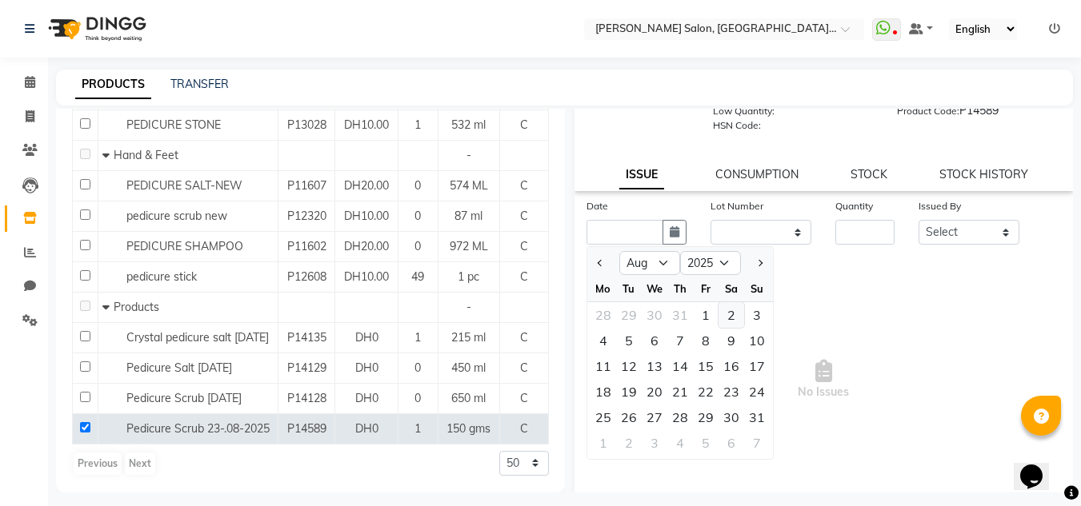
scroll to position [124, 0]
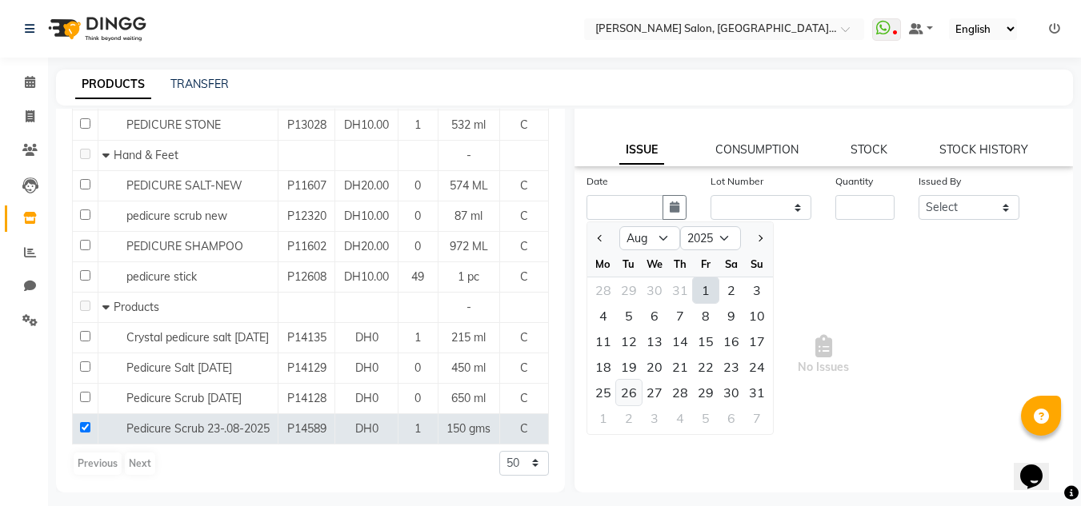
click at [625, 401] on div "26" at bounding box center [629, 393] width 26 height 26
type input "26-08-2025"
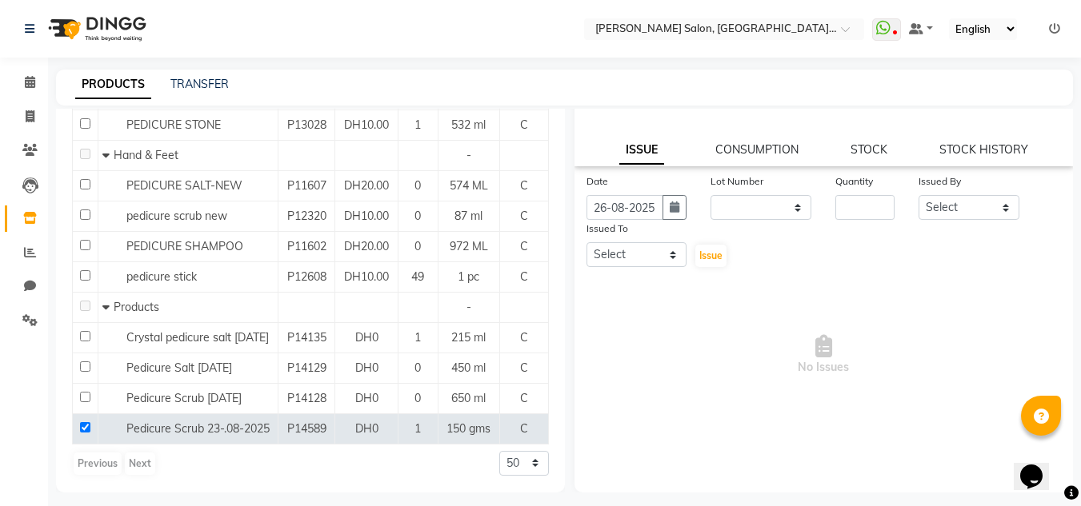
click at [857, 221] on div "Date 26-08-2025 Lot Number None Quantity Issued By Select Huma Iqbal Kabita Man…" at bounding box center [823, 221] width 499 height 96
click at [857, 207] on input "number" at bounding box center [864, 207] width 59 height 25
type input "1"
drag, startPoint x: 943, startPoint y: 200, endPoint x: 954, endPoint y: 217, distance: 20.2
click at [944, 201] on select "Select Huma Iqbal Kabita Management Radha Riba Sales person Srijana trial lady" at bounding box center [968, 207] width 101 height 25
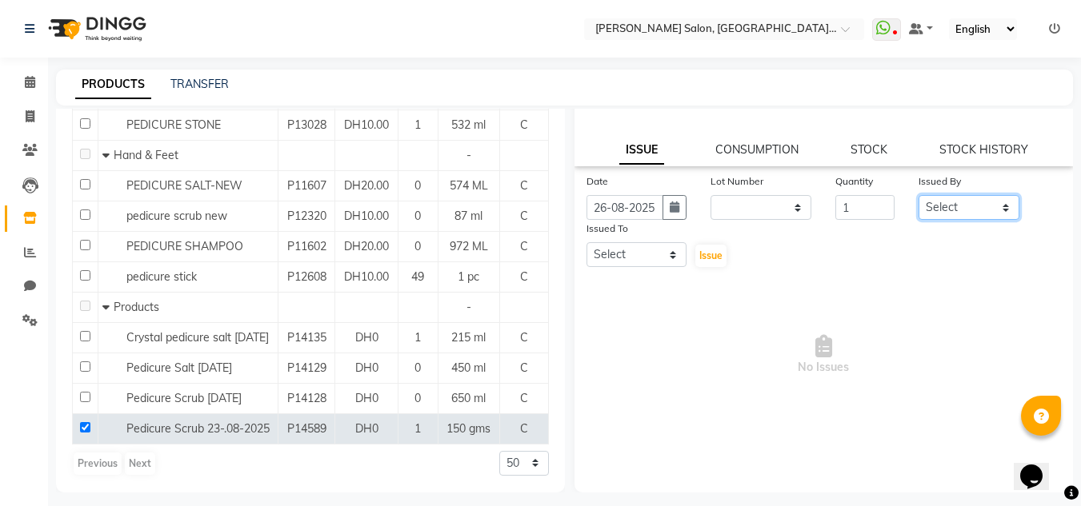
select select "51805"
click at [918, 195] on select "Select Huma Iqbal Kabita Management Radha Riba Sales person Srijana trial lady" at bounding box center [968, 207] width 101 height 25
click at [654, 266] on select "Select Huma Iqbal Kabita Management Radha Riba Sales person Srijana trial lady" at bounding box center [636, 254] width 101 height 25
select select "86370"
click at [586, 242] on select "Select Huma Iqbal Kabita Management Radha Riba Sales person Srijana trial lady" at bounding box center [636, 254] width 101 height 25
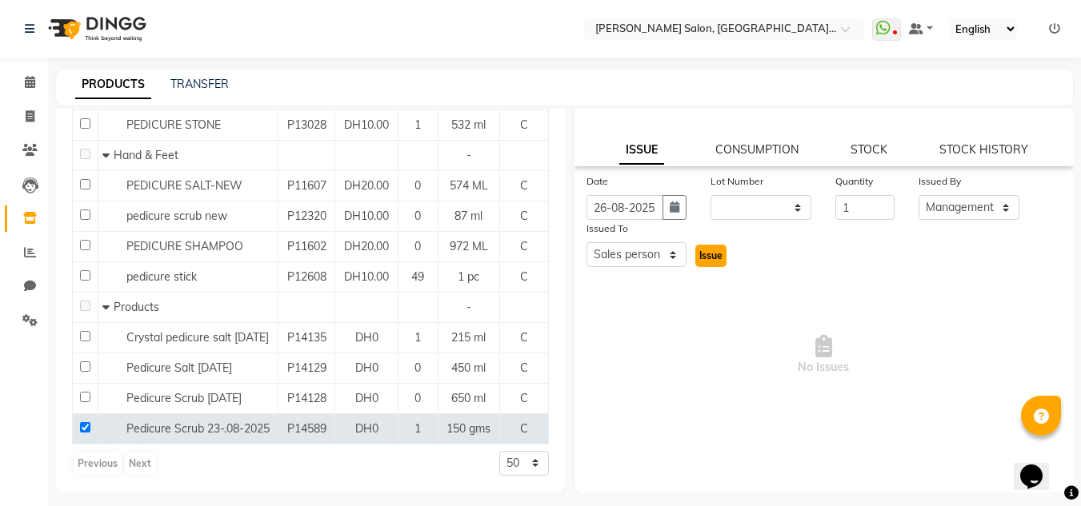
click at [711, 252] on span "Issue" at bounding box center [710, 256] width 23 height 12
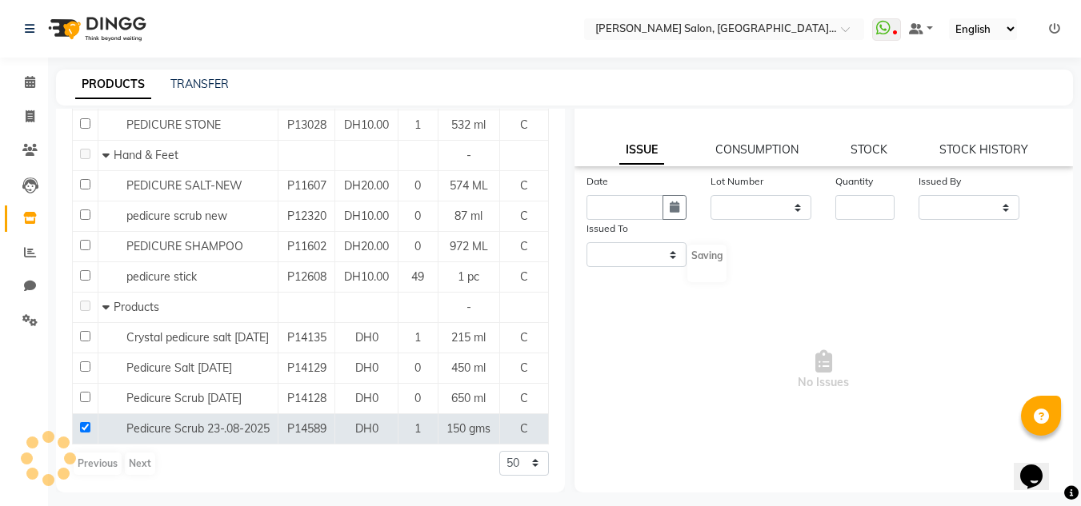
scroll to position [0, 0]
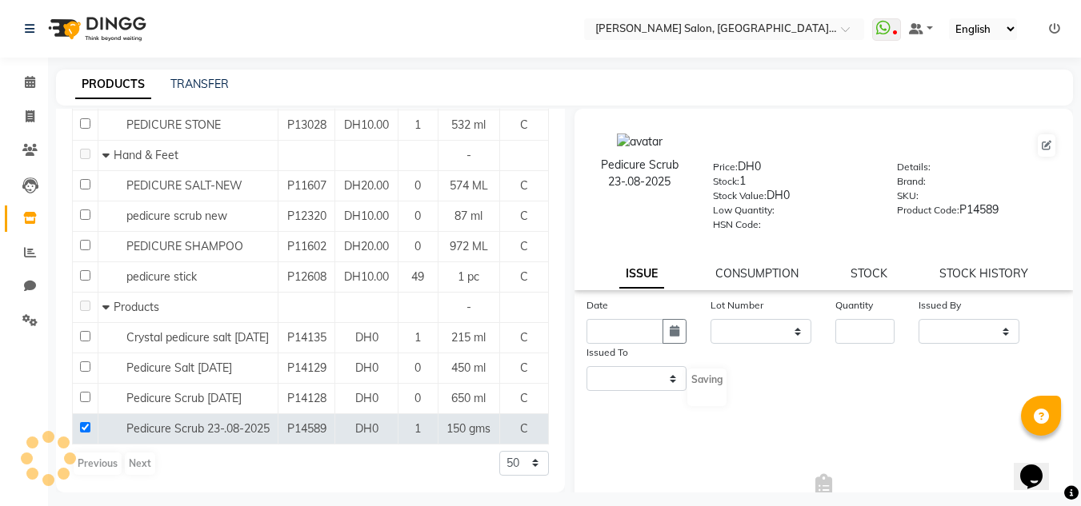
select select
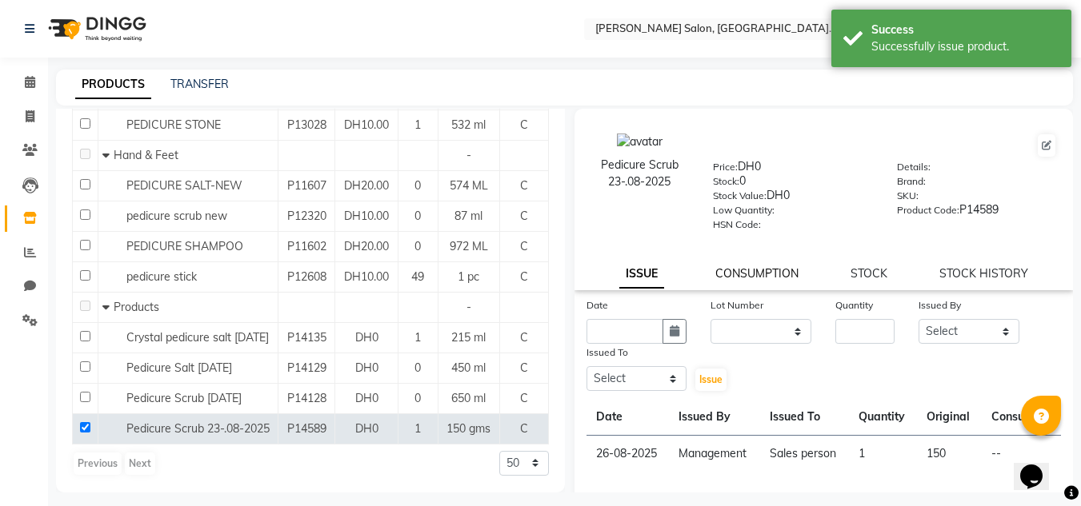
click at [770, 275] on link "CONSUMPTION" at bounding box center [756, 273] width 83 height 14
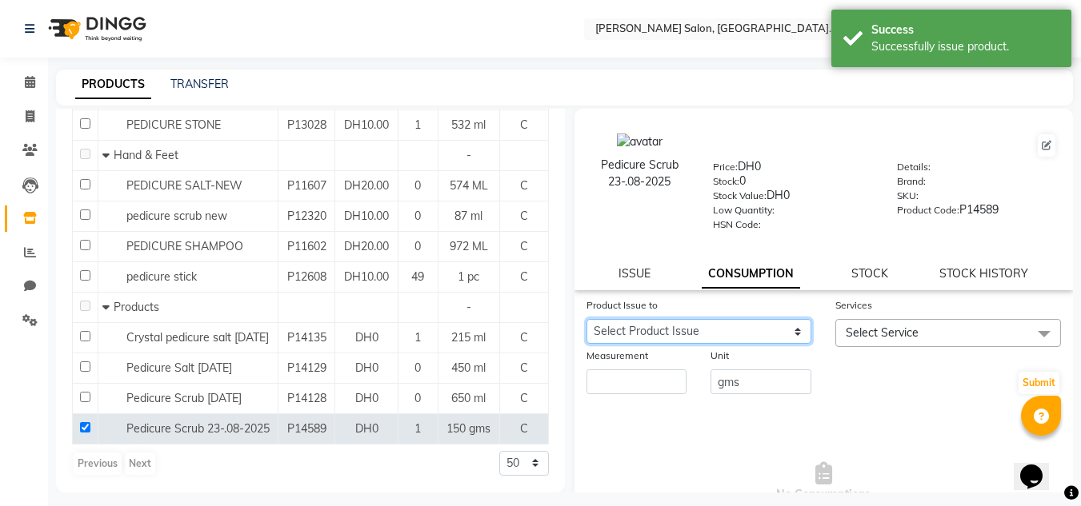
click at [688, 329] on select "Select Product Issue 2025-08-26, Issued to: Sales person, Balance: 150" at bounding box center [699, 331] width 226 height 25
select select "1200246"
click at [586, 319] on select "Select Product Issue 2025-08-26, Issued to: Sales person, Balance: 150" at bounding box center [699, 331] width 226 height 25
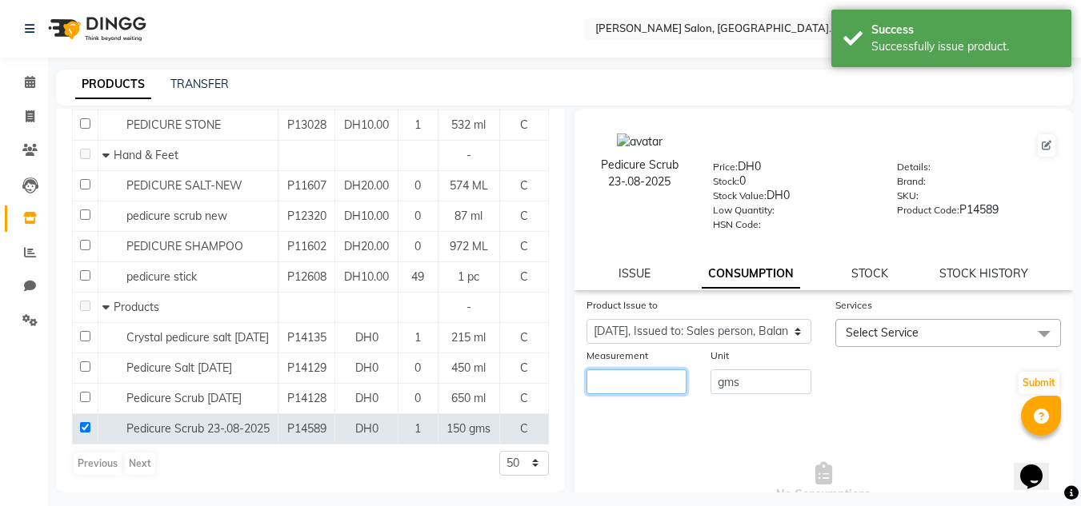
drag, startPoint x: 650, startPoint y: 382, endPoint x: 630, endPoint y: 380, distance: 20.1
click at [630, 380] on input "number" at bounding box center [636, 382] width 101 height 25
type input "70"
drag, startPoint x: 845, startPoint y: 325, endPoint x: 867, endPoint y: 343, distance: 29.0
click at [852, 331] on span "Select Service" at bounding box center [948, 333] width 226 height 28
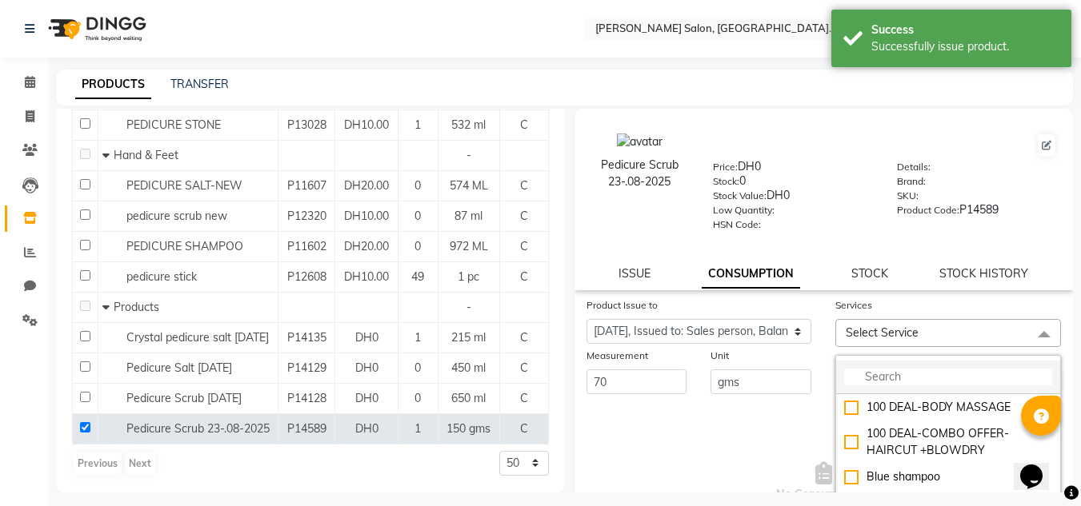
click at [871, 371] on input "multiselect-search" at bounding box center [948, 377] width 208 height 17
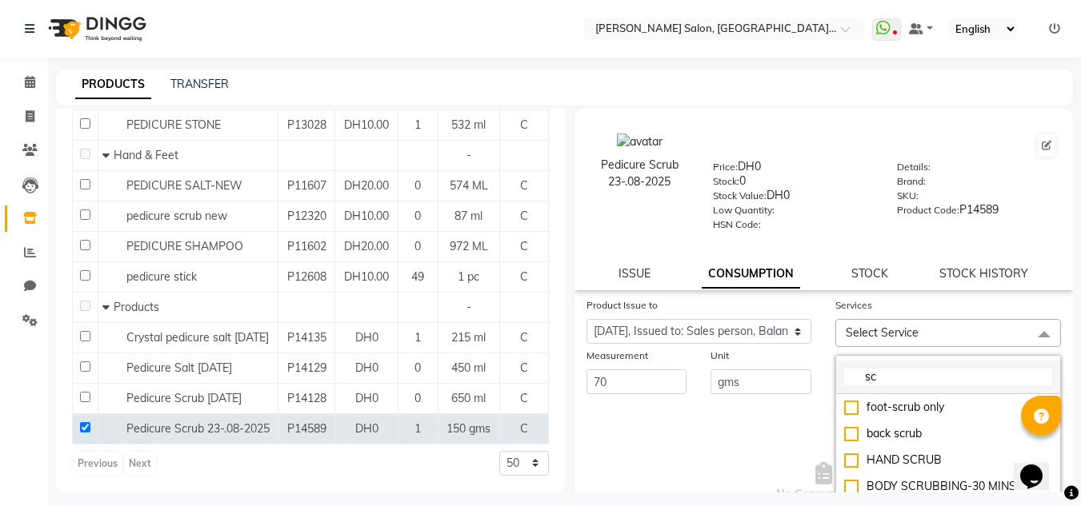
type input "s"
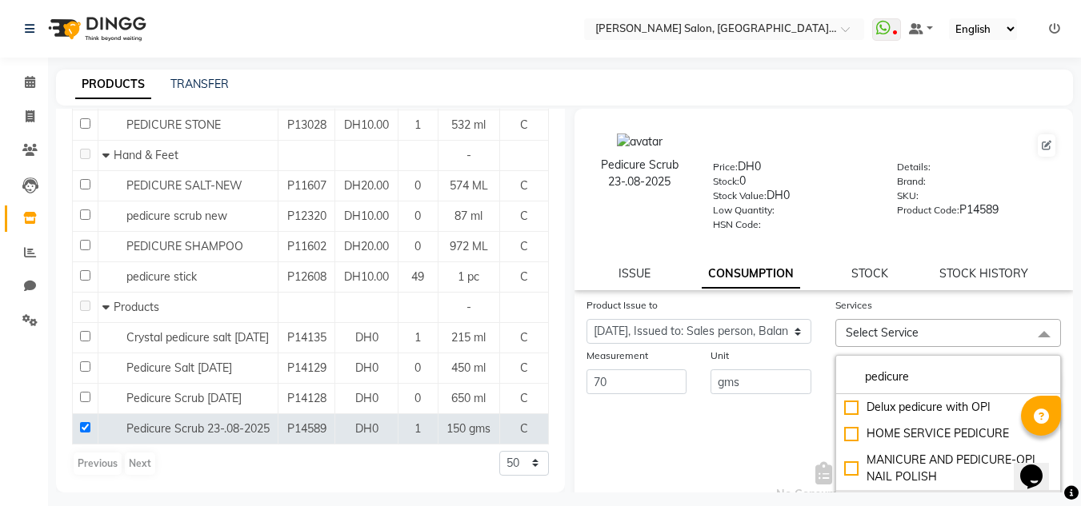
scroll to position [124, 0]
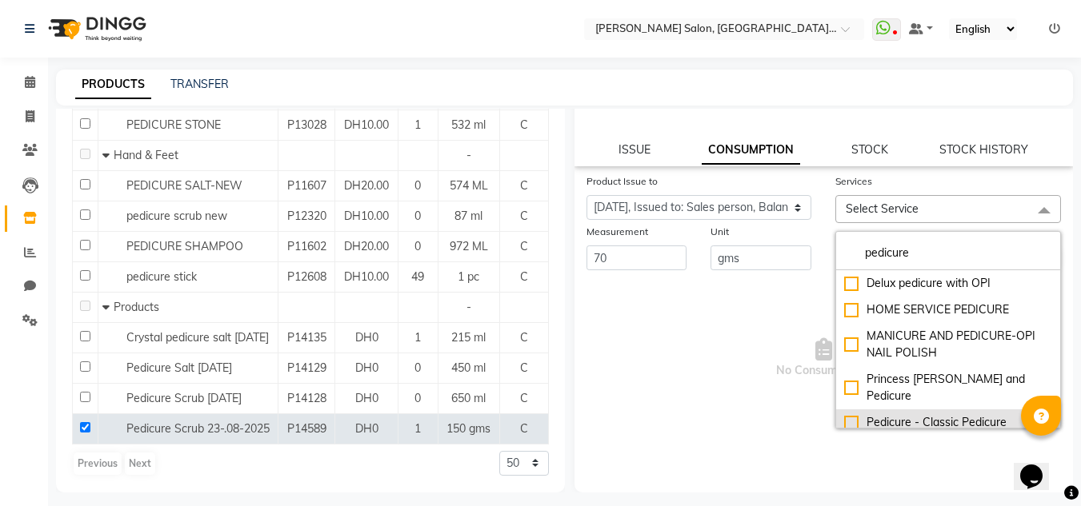
type input "pedicure"
click at [988, 414] on div "Pedicure - Classic Pedicure" at bounding box center [948, 422] width 208 height 17
checkbox input "true"
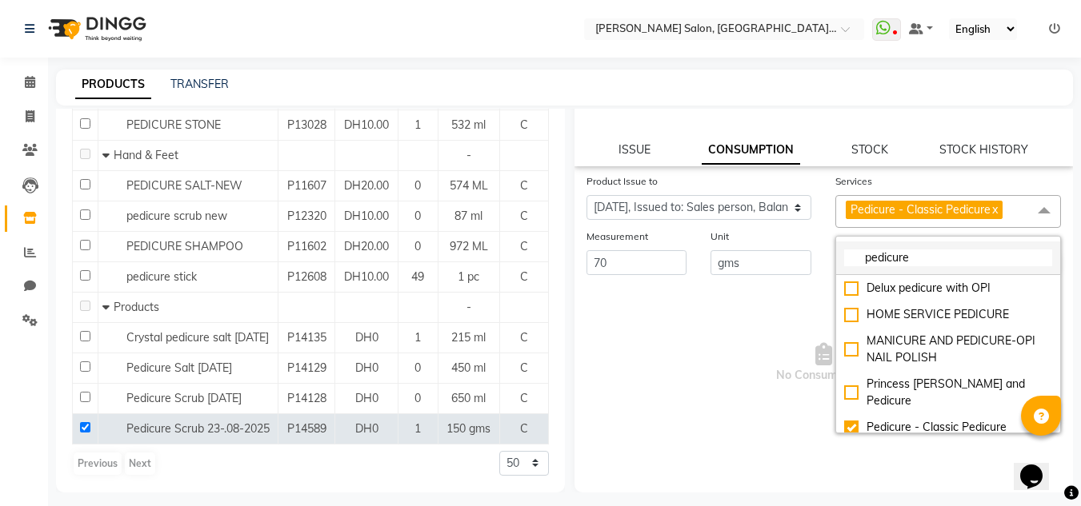
click at [864, 262] on input "pedicure" at bounding box center [948, 258] width 208 height 17
click at [722, 288] on span "No Consumptions" at bounding box center [823, 363] width 475 height 160
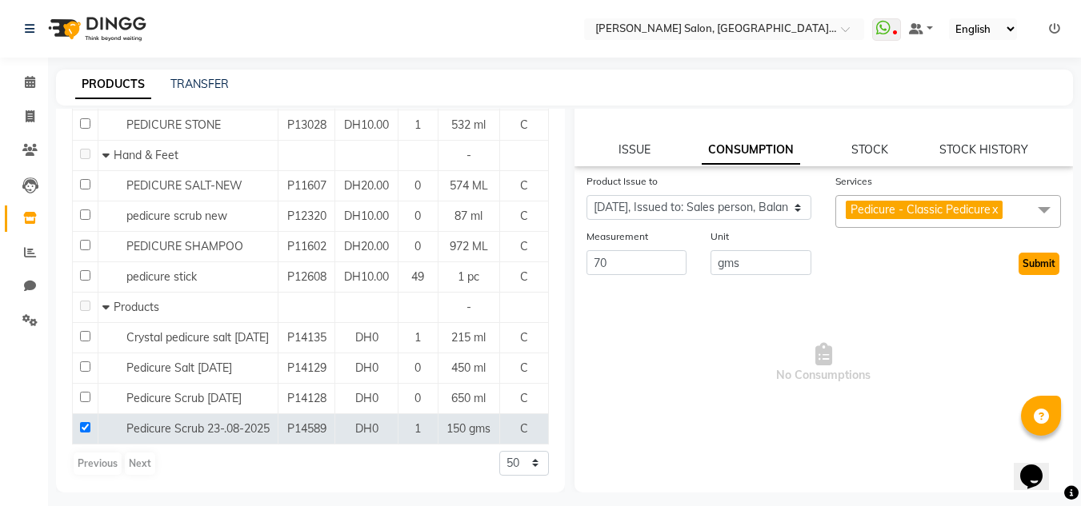
click at [1018, 258] on button "Submit" at bounding box center [1038, 264] width 41 height 22
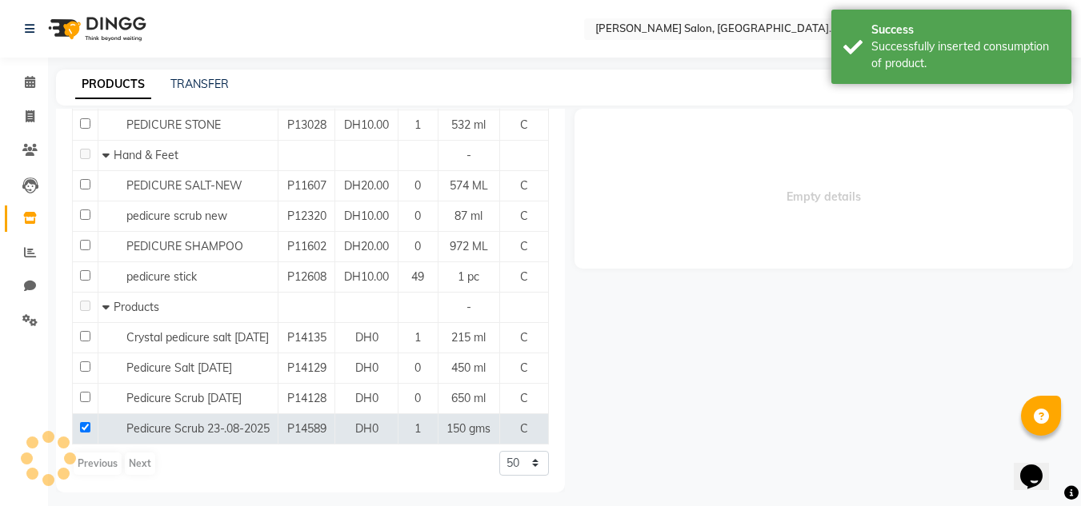
scroll to position [0, 0]
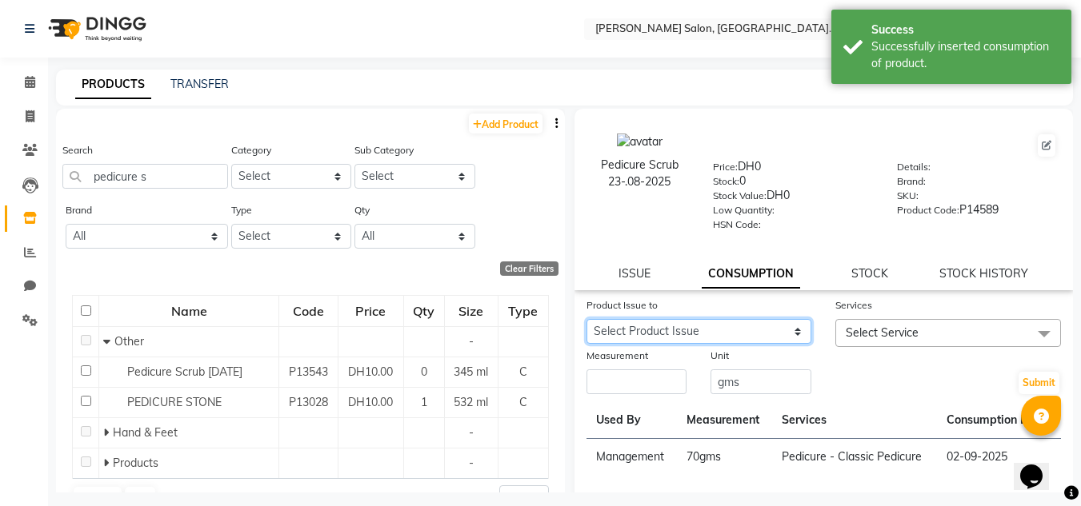
click at [756, 338] on select "Select Product Issue 2025-08-26, Issued to: Sales person, Balance: 80" at bounding box center [699, 331] width 226 height 25
select select "1200246"
click at [586, 319] on select "Select Product Issue 2025-08-26, Issued to: Sales person, Balance: 80" at bounding box center [699, 331] width 226 height 25
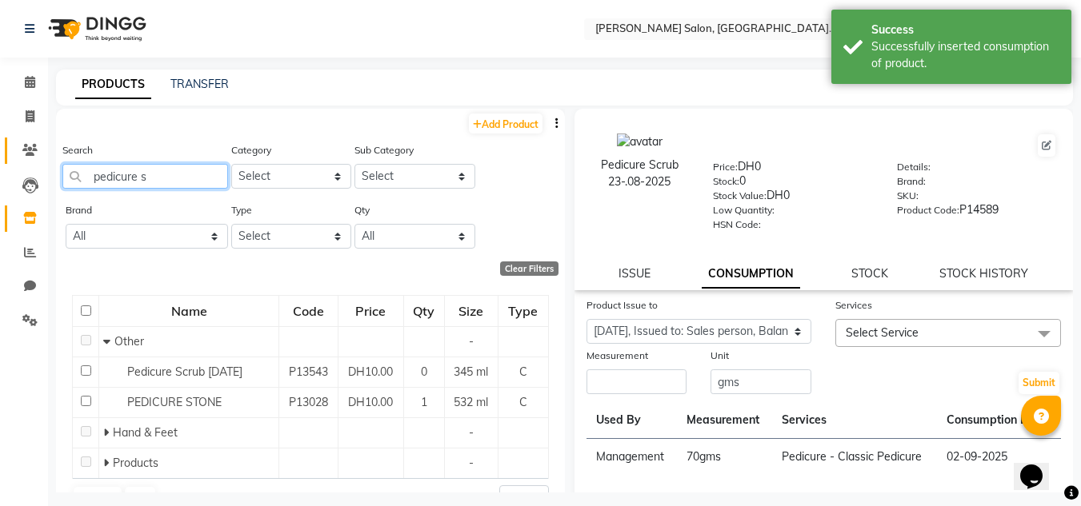
drag, startPoint x: 169, startPoint y: 178, endPoint x: 24, endPoint y: 152, distance: 147.2
click at [22, 157] on app-home "Select Location × Chitra Singh Salon, Al Jaddaf Dubai , Al Jaddaf Dubai WhatsAp…" at bounding box center [540, 258] width 1081 height 517
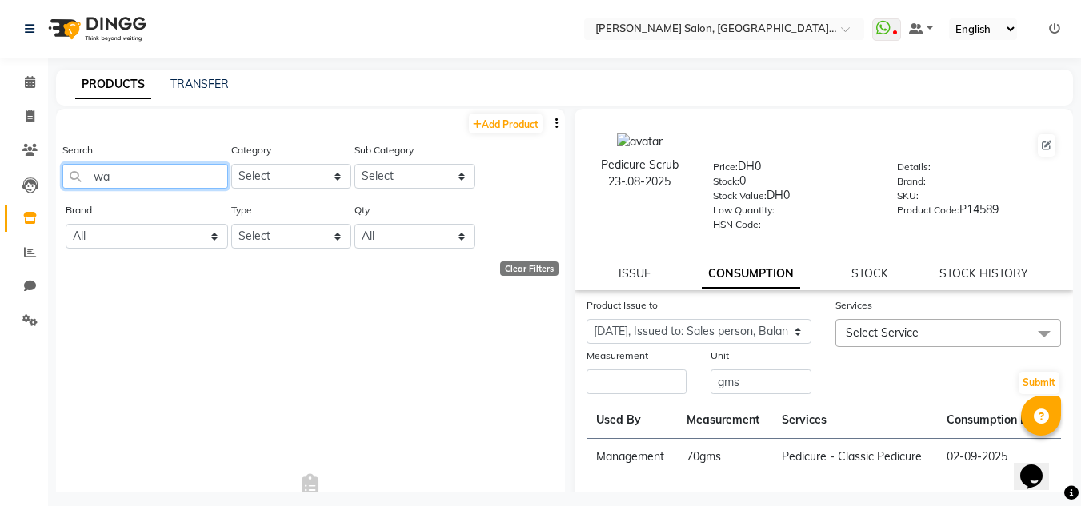
type input "w"
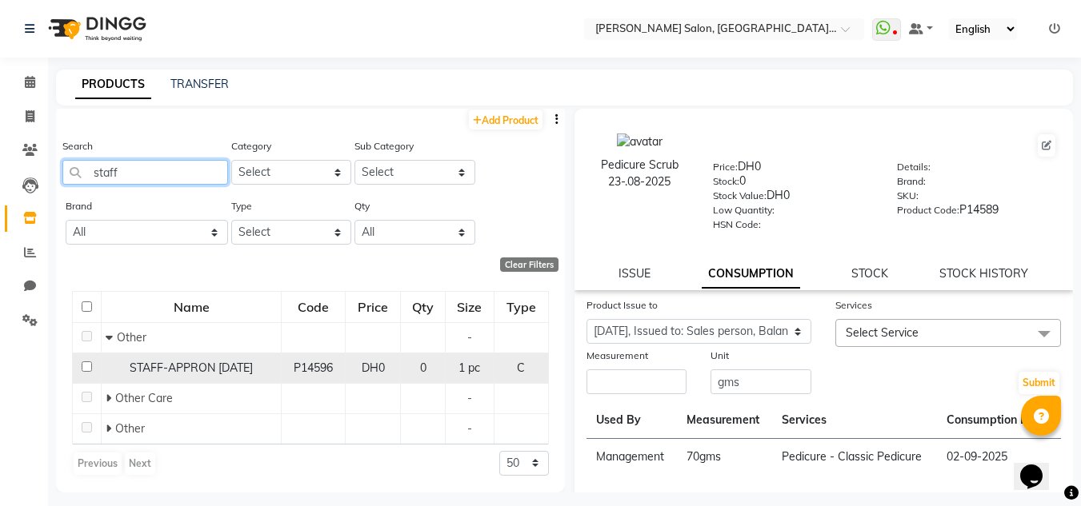
scroll to position [15, 0]
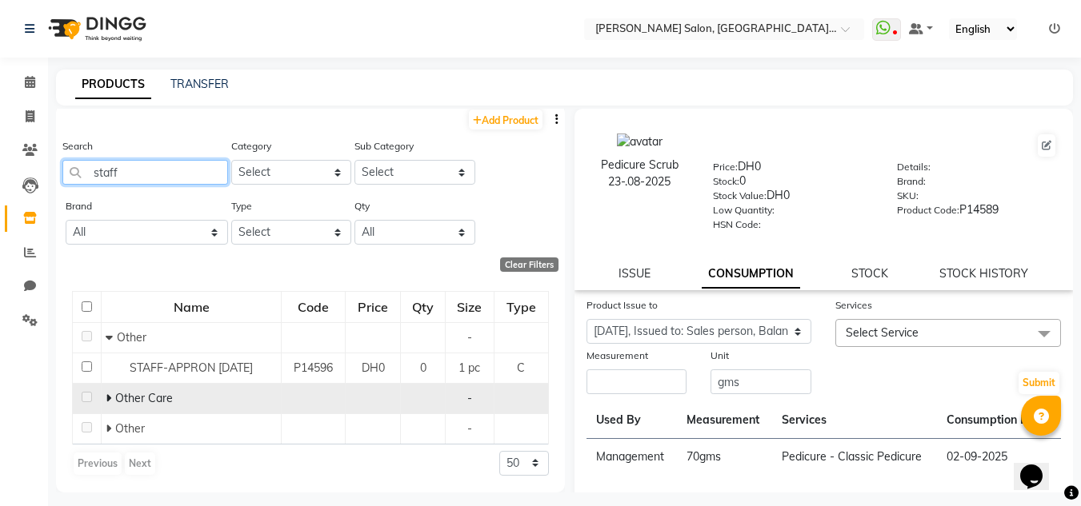
type input "staff"
click at [102, 394] on td "Other Care" at bounding box center [192, 398] width 180 height 30
click at [106, 398] on icon at bounding box center [109, 398] width 6 height 11
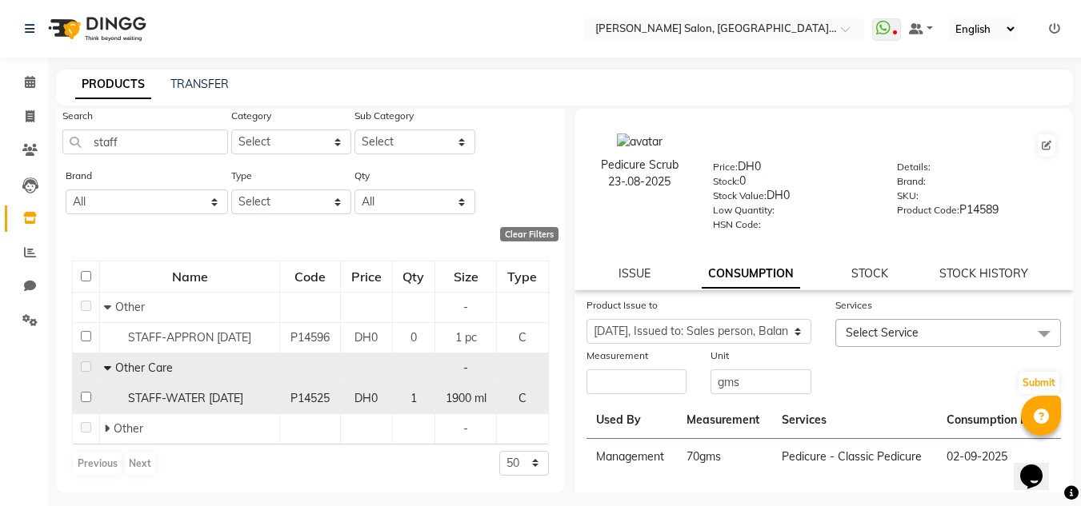
scroll to position [46, 0]
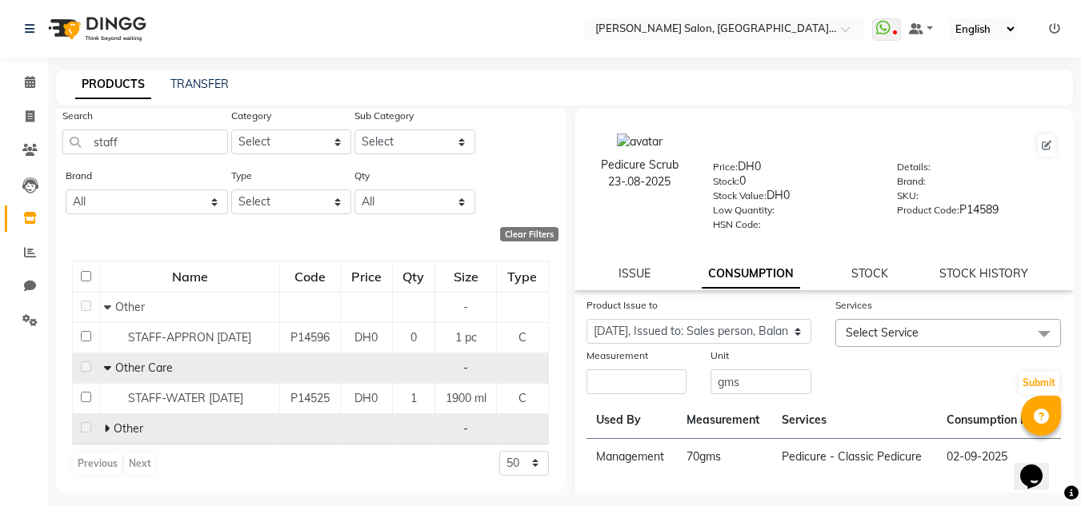
click at [104, 427] on icon at bounding box center [107, 428] width 6 height 11
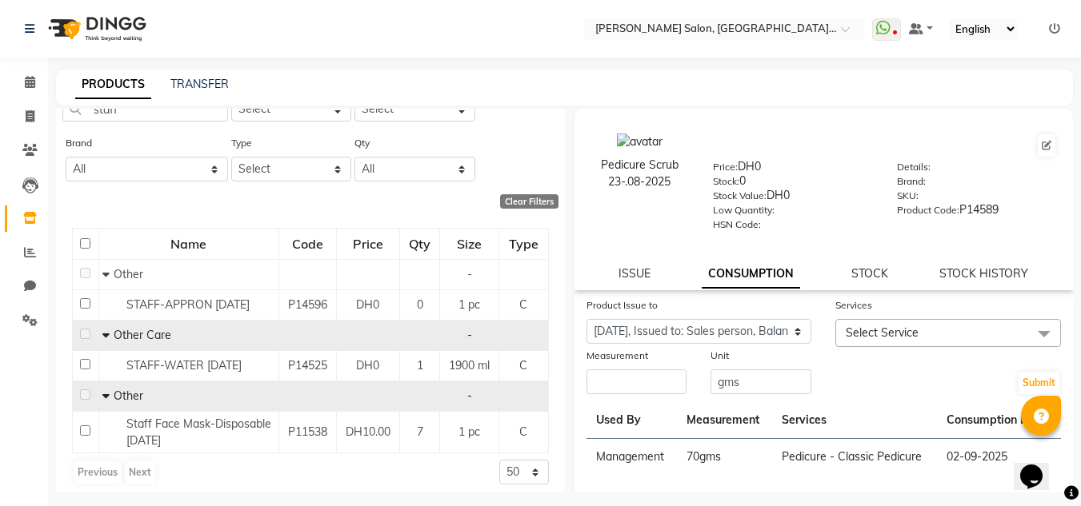
scroll to position [88, 0]
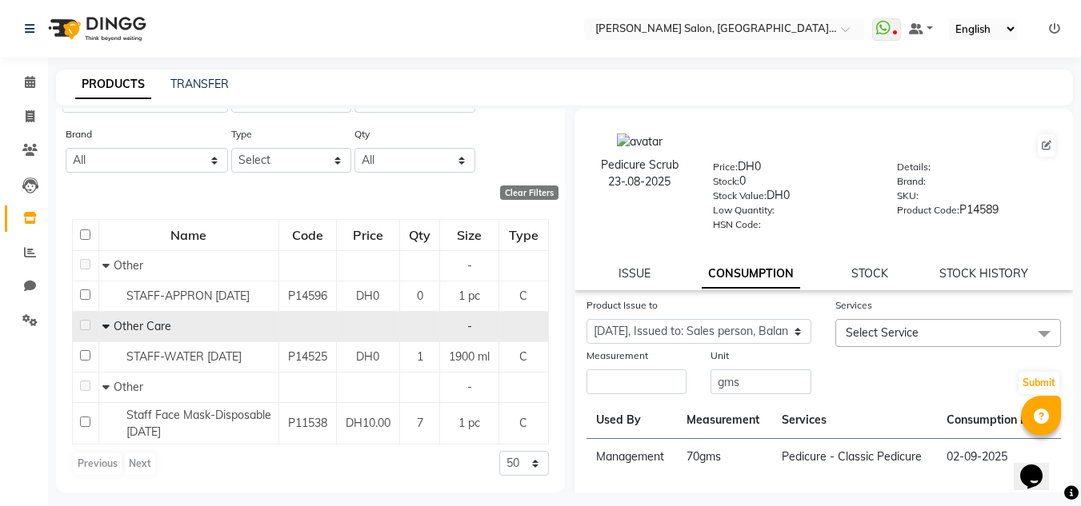
click at [151, 333] on span "Other Care" at bounding box center [143, 326] width 58 height 14
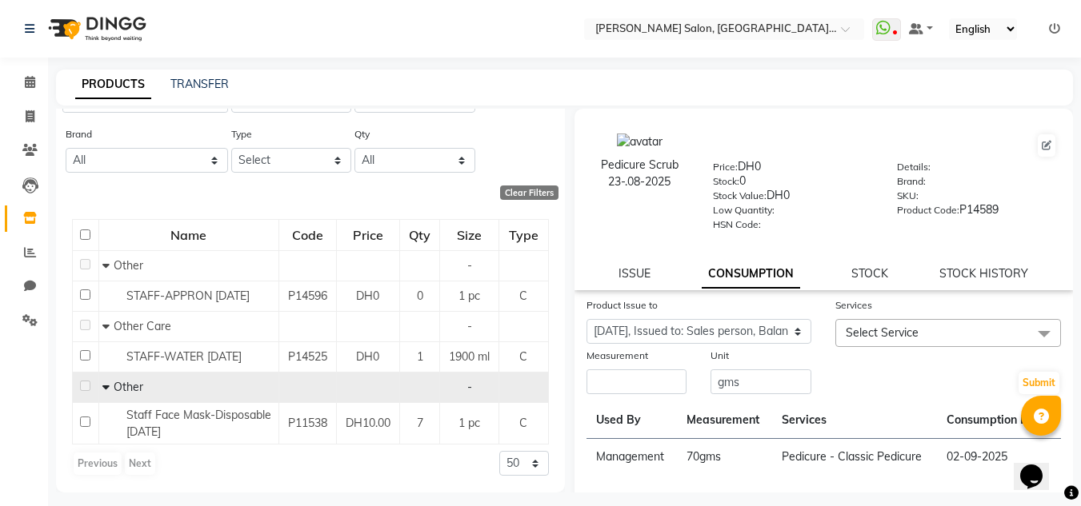
drag, startPoint x: 154, startPoint y: 353, endPoint x: 250, endPoint y: 392, distance: 103.7
click at [155, 354] on span "STAFF-WATER 25-07-2025" at bounding box center [183, 357] width 115 height 14
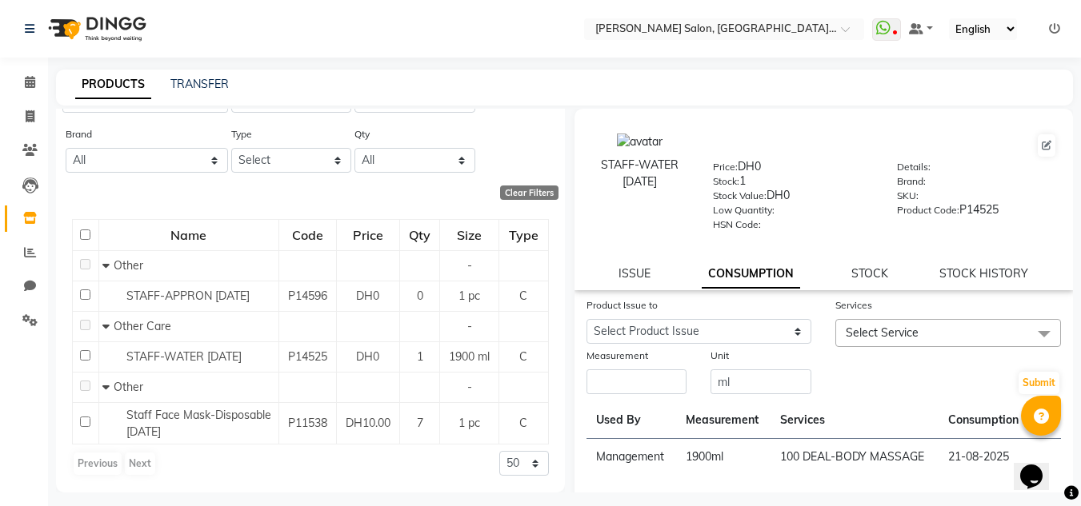
click at [626, 282] on div "ISSUE" at bounding box center [634, 274] width 32 height 17
click at [636, 278] on link "ISSUE" at bounding box center [634, 273] width 32 height 14
select select
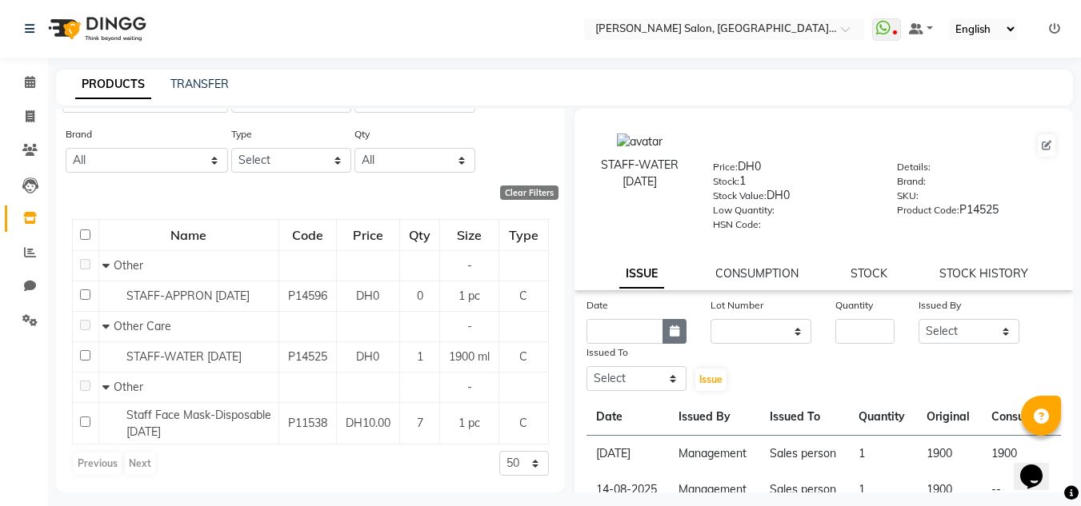
click at [678, 327] on button "button" at bounding box center [674, 331] width 24 height 25
select select "9"
select select "2025"
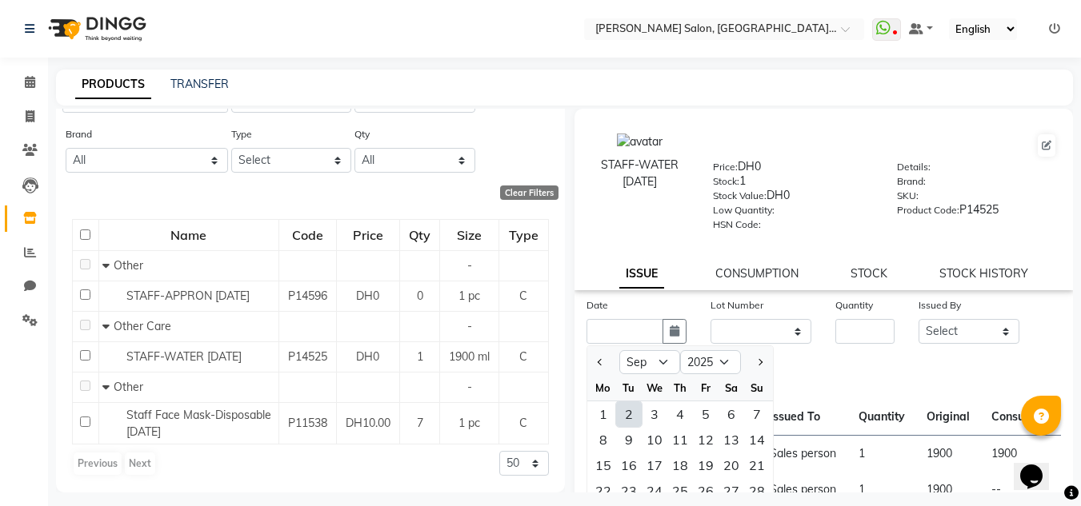
drag, startPoint x: 605, startPoint y: 403, endPoint x: 738, endPoint y: 373, distance: 137.0
click at [605, 404] on div "1" at bounding box center [603, 415] width 26 height 26
type input "01-09-2025"
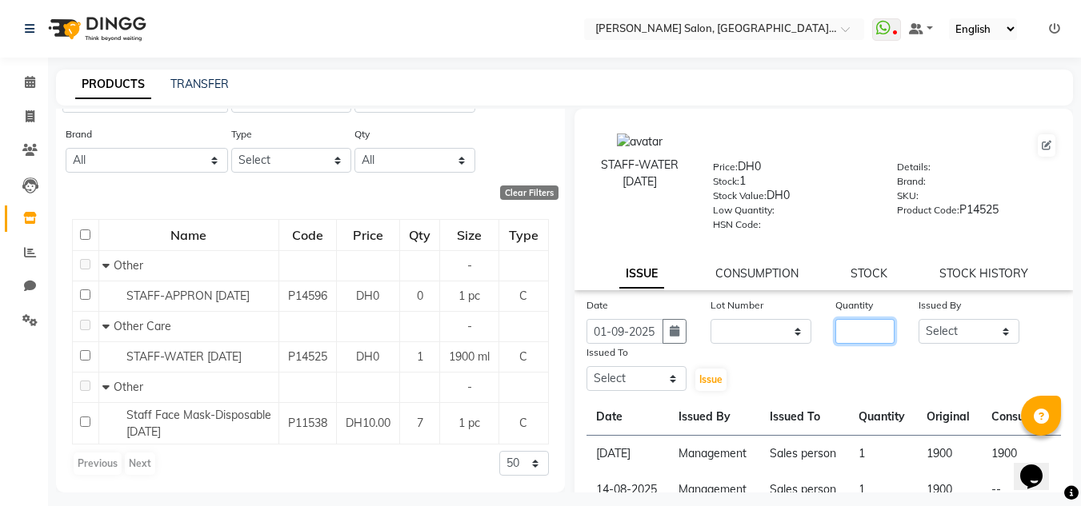
click at [858, 325] on input "number" at bounding box center [864, 331] width 59 height 25
type input "1"
click at [952, 334] on select "Select Huma Iqbal Kabita Management Radha Riba Sales person Srijana trial lady" at bounding box center [968, 331] width 101 height 25
select select "51805"
click at [918, 319] on select "Select Huma Iqbal Kabita Management Radha Riba Sales person Srijana trial lady" at bounding box center [968, 331] width 101 height 25
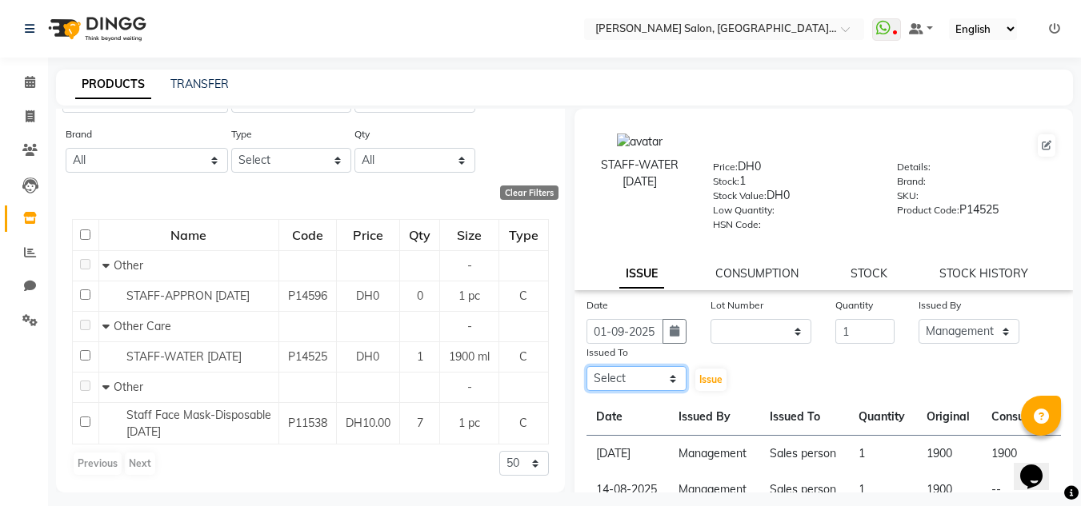
click at [612, 382] on select "Select Huma Iqbal Kabita Management Radha Riba Sales person Srijana trial lady" at bounding box center [636, 378] width 101 height 25
select select "86370"
click at [586, 366] on select "Select Huma Iqbal Kabita Management Radha Riba Sales person Srijana trial lady" at bounding box center [636, 378] width 101 height 25
click at [686, 373] on div "Issued To Select Huma Iqbal Kabita Management Radha Riba Sales person Srijana t…" at bounding box center [636, 368] width 125 height 49
click at [700, 372] on button "Issue" at bounding box center [710, 380] width 31 height 22
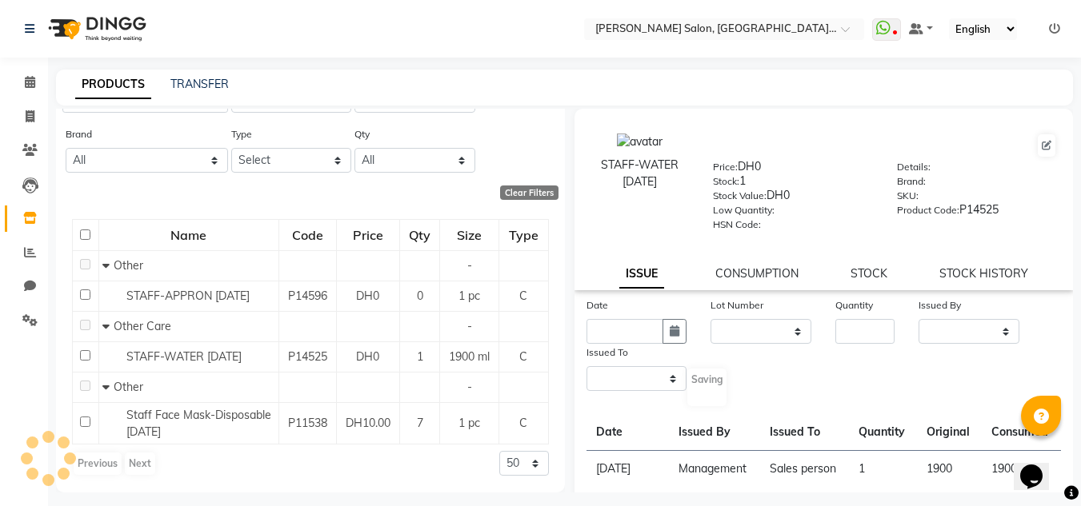
select select
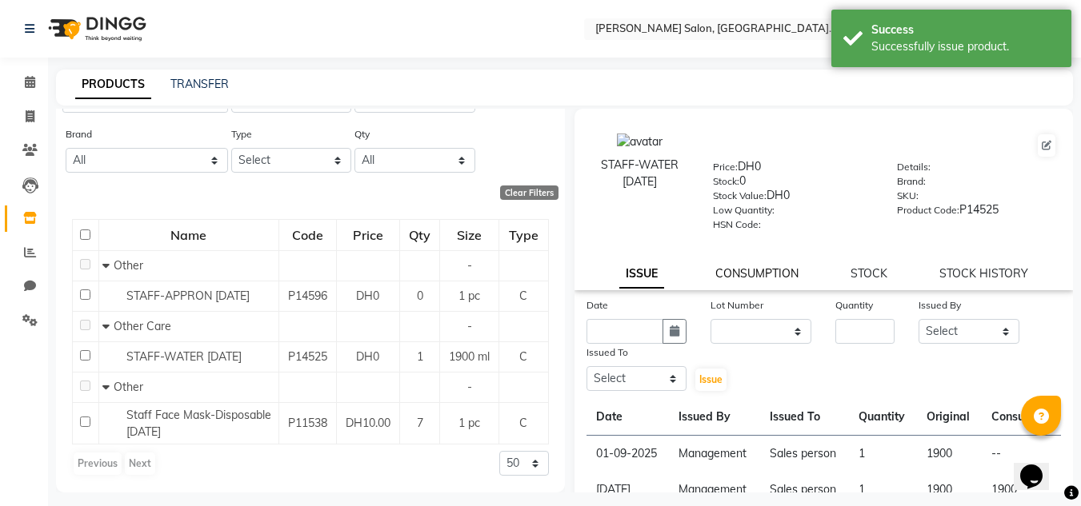
click at [744, 269] on link "CONSUMPTION" at bounding box center [756, 273] width 83 height 14
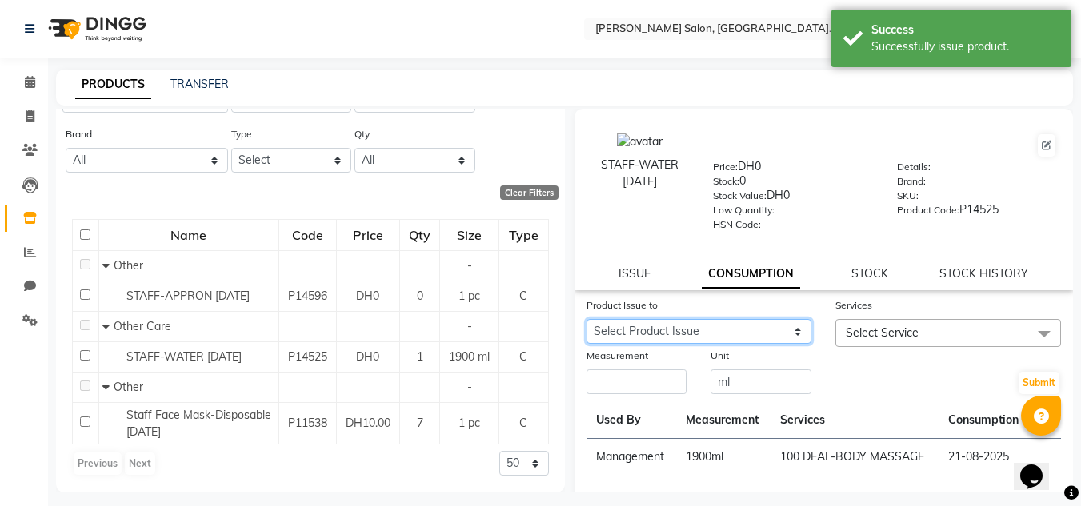
click at [765, 334] on select "Select Product Issue 2025-09-01, Issued to: Sales person, Balance: 1900 2025-08…" at bounding box center [699, 331] width 226 height 25
select select "1200247"
click at [586, 319] on select "Select Product Issue 2025-09-01, Issued to: Sales person, Balance: 1900 2025-08…" at bounding box center [699, 331] width 226 height 25
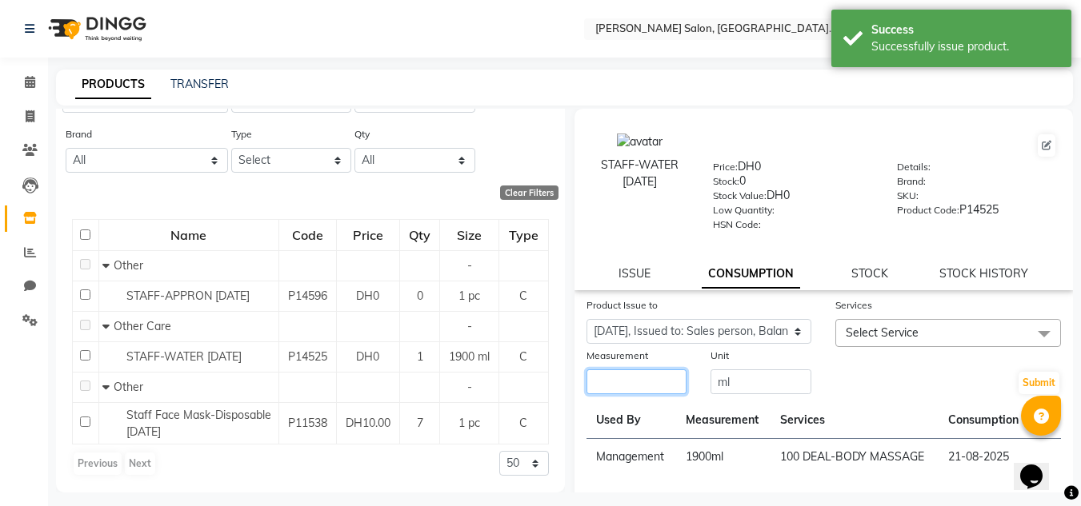
drag, startPoint x: 658, startPoint y: 372, endPoint x: 636, endPoint y: 374, distance: 21.7
click at [651, 374] on input "number" at bounding box center [636, 382] width 101 height 25
type input "1900"
drag, startPoint x: 875, startPoint y: 318, endPoint x: 894, endPoint y: 370, distance: 54.4
click at [881, 338] on div "Services Select Service 100 DEAL-BODY MASSAGE 100 DEAL-COMBO OFFER-HAIRCUT +BLO…" at bounding box center [948, 322] width 250 height 50
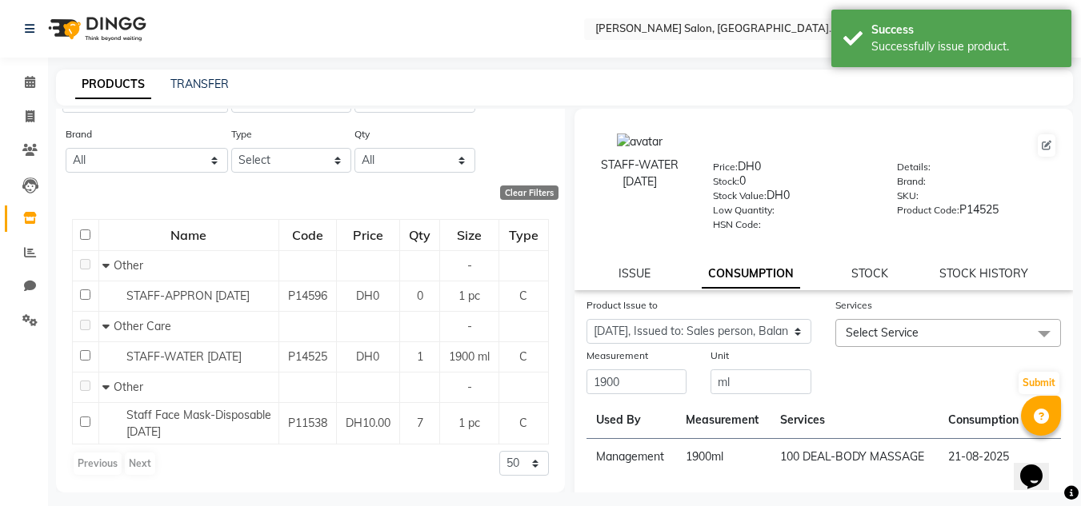
click at [898, 337] on span "Select Service" at bounding box center [882, 333] width 73 height 14
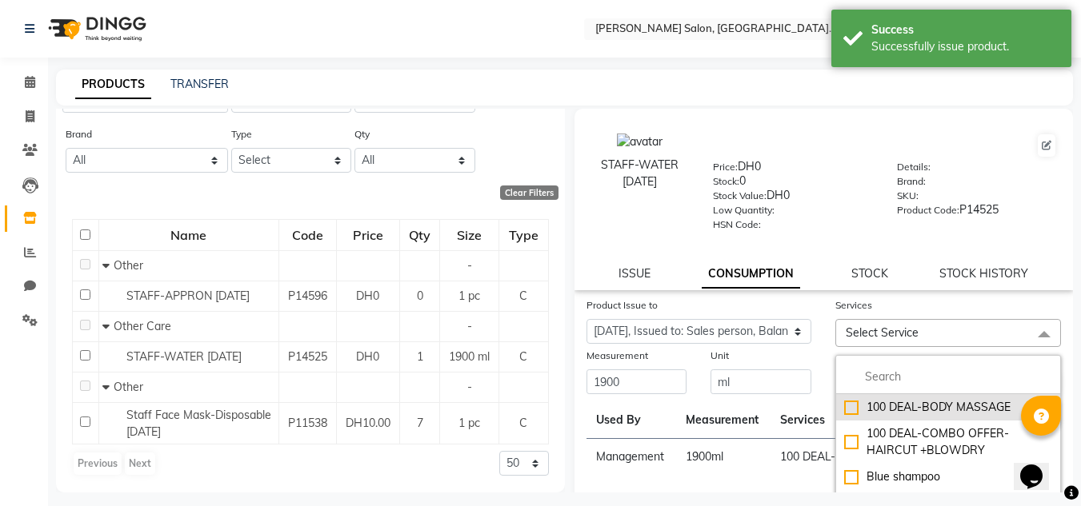
click at [908, 403] on div "100 DEAL-BODY MASSAGE" at bounding box center [948, 407] width 208 height 17
checkbox input "true"
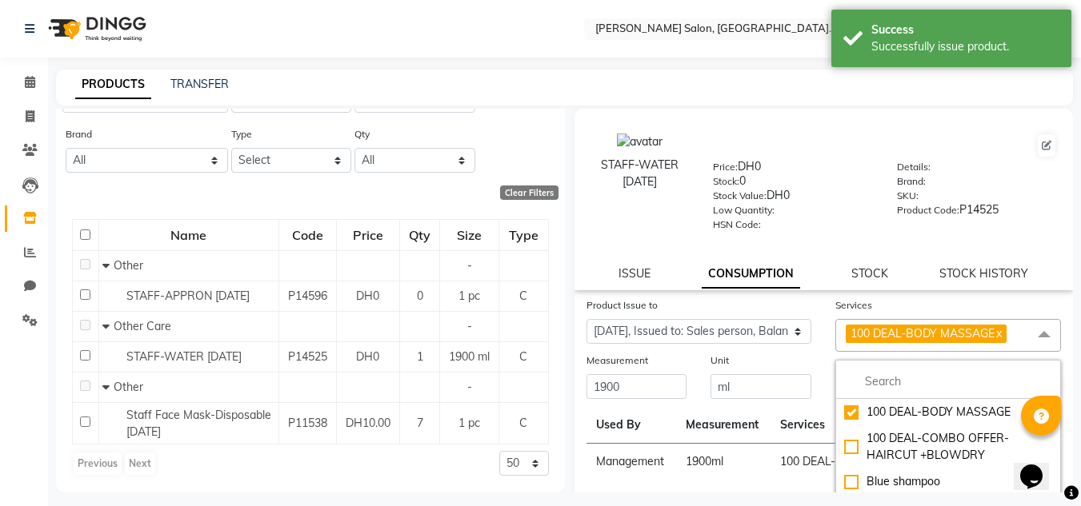
drag, startPoint x: 805, startPoint y: 417, endPoint x: 814, endPoint y: 412, distance: 10.7
click at [805, 414] on th "Services" at bounding box center [854, 425] width 168 height 37
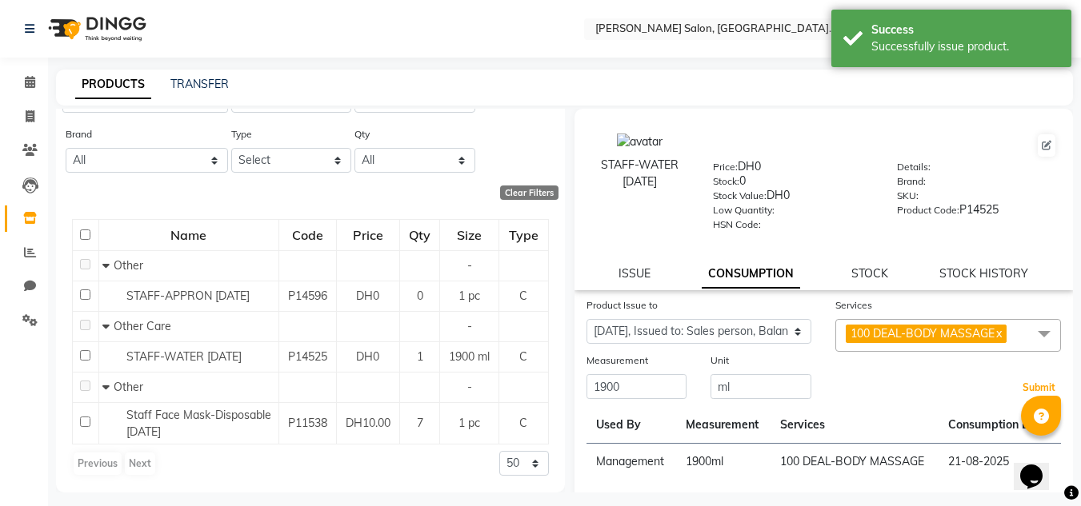
drag, startPoint x: 1038, startPoint y: 390, endPoint x: 868, endPoint y: 390, distance: 169.6
click at [1037, 390] on button "Submit" at bounding box center [1038, 388] width 41 height 22
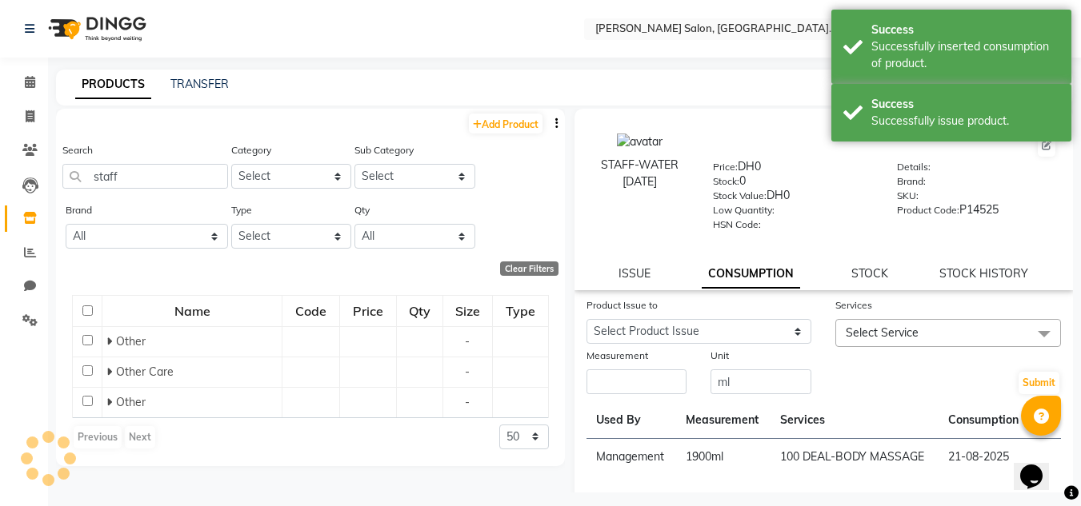
scroll to position [0, 0]
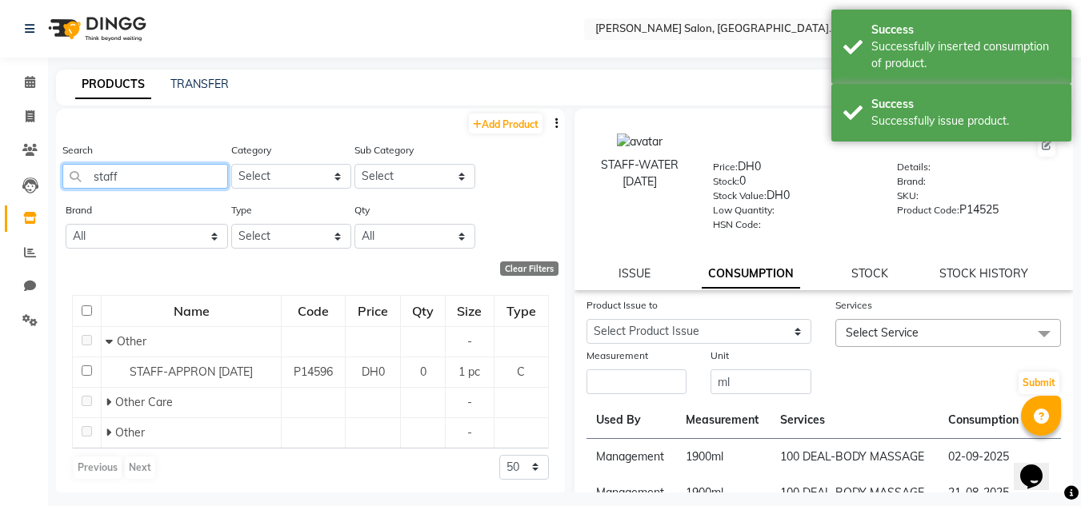
drag, startPoint x: 130, startPoint y: 173, endPoint x: 0, endPoint y: 86, distance: 155.8
click at [0, 126] on app-home "Select Location × Chitra Singh Salon, Al Jaddaf Dubai , Al Jaddaf Dubai WhatsAp…" at bounding box center [540, 258] width 1081 height 517
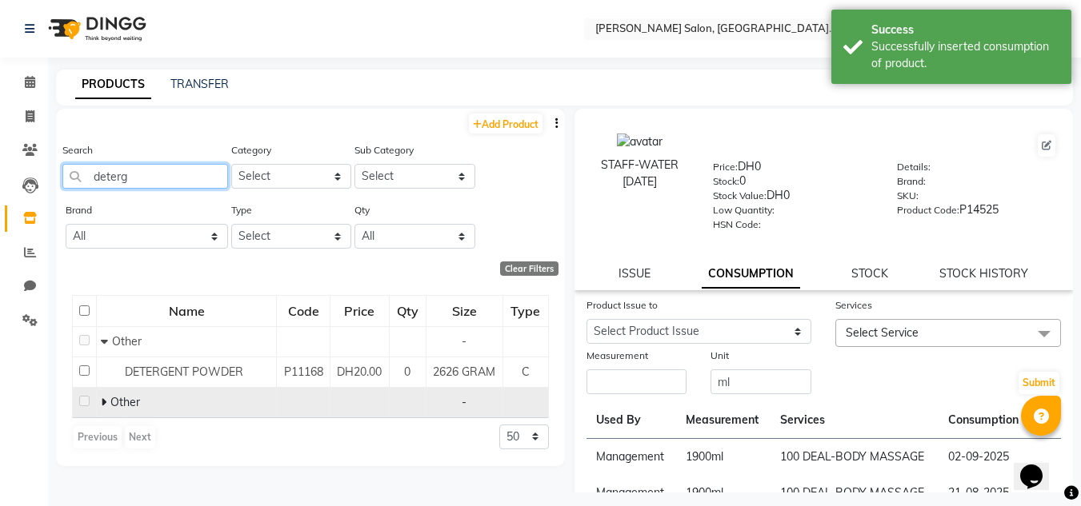
type input "deterg"
click at [109, 410] on span at bounding box center [106, 402] width 10 height 14
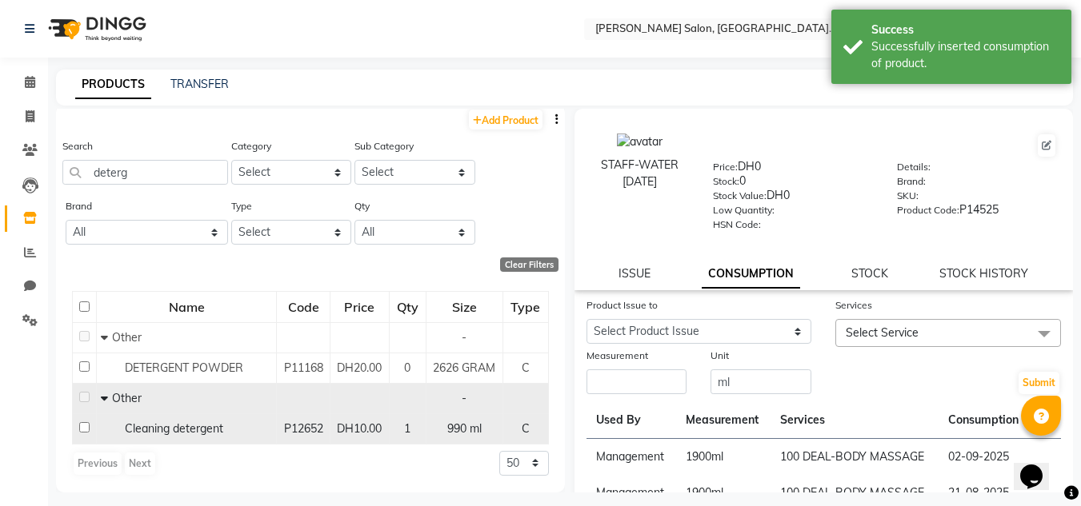
scroll to position [21, 0]
click at [138, 436] on div "Cleaning detergent" at bounding box center [186, 429] width 171 height 17
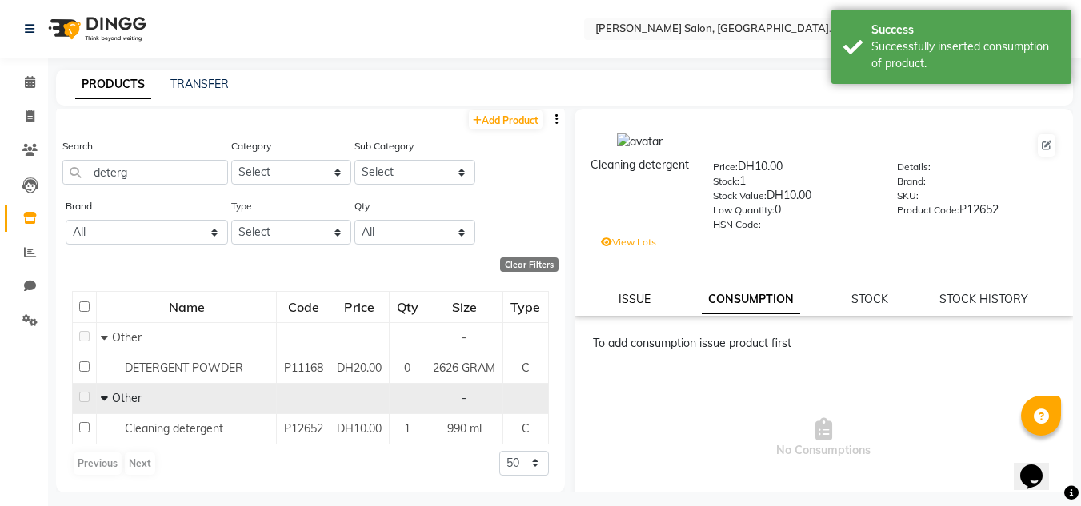
drag, startPoint x: 634, startPoint y: 298, endPoint x: 679, endPoint y: 320, distance: 50.5
click at [633, 299] on link "ISSUE" at bounding box center [634, 299] width 32 height 14
select select
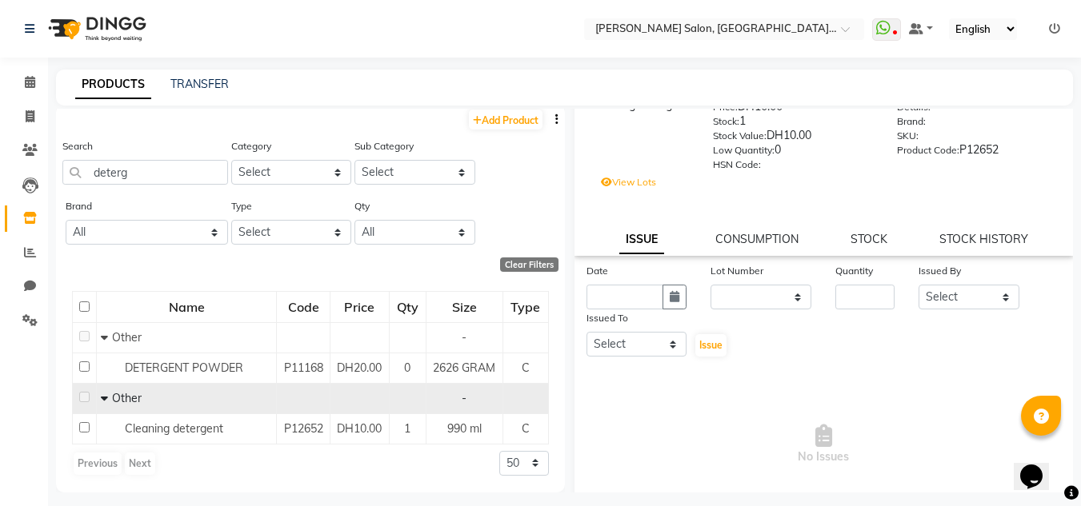
scroll to position [0, 0]
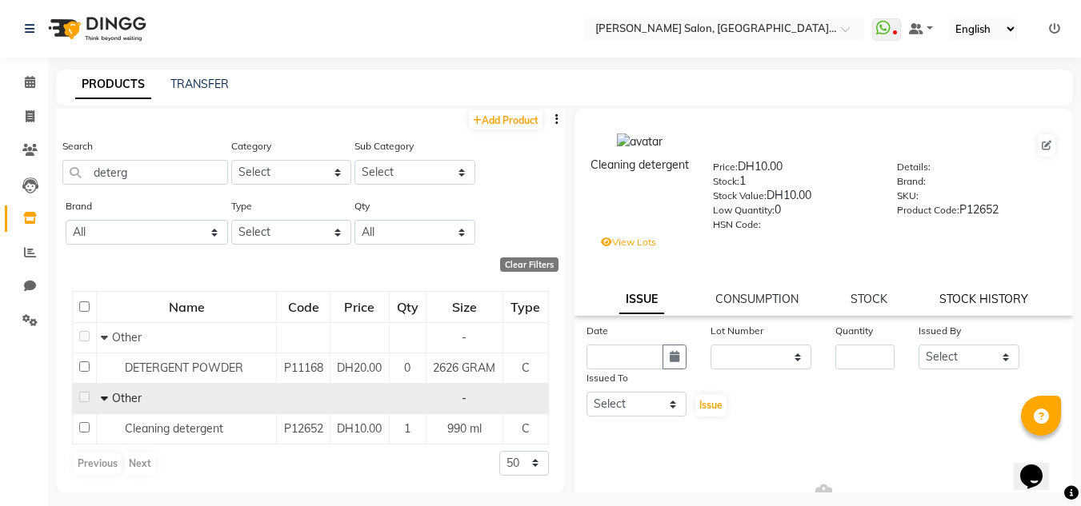
click at [1003, 302] on link "STOCK HISTORY" at bounding box center [983, 299] width 89 height 14
select select "all"
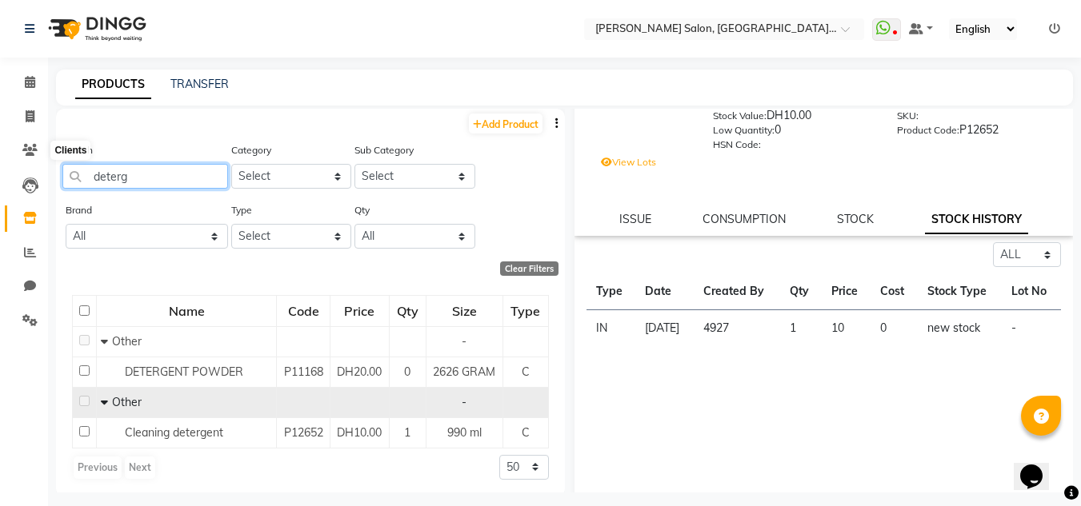
drag, startPoint x: 53, startPoint y: 148, endPoint x: 282, endPoint y: 149, distance: 228.8
click at [46, 149] on body "Select Location × Chitra Singh Salon, Al Jaddaf Dubai , Al Jaddaf Dubai WhatsAp…" at bounding box center [540, 253] width 1081 height 506
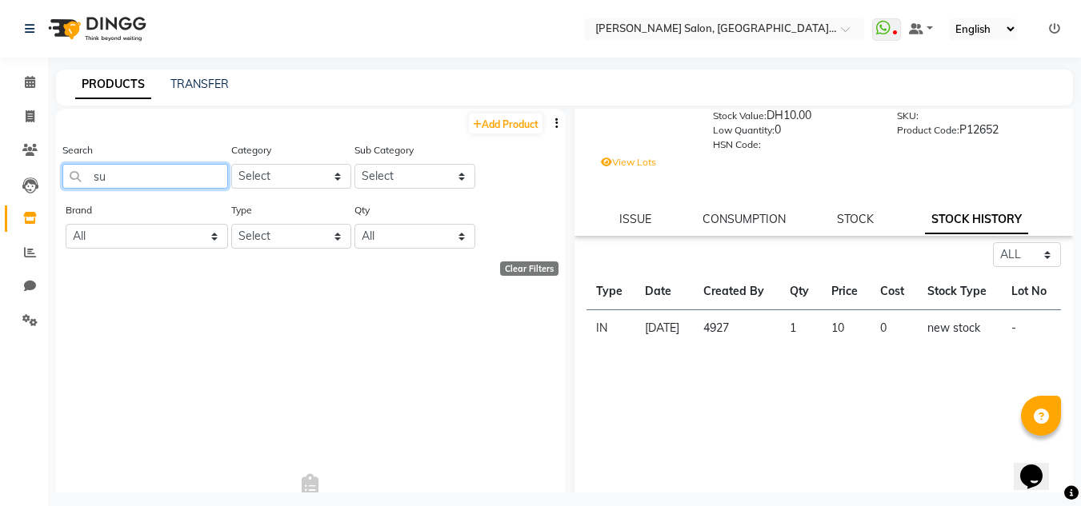
type input "s"
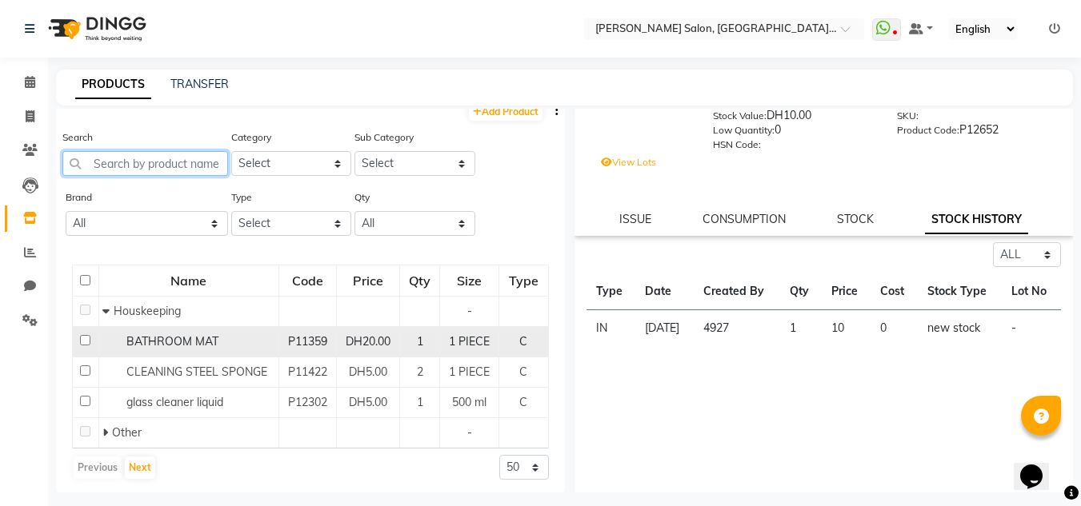
scroll to position [17, 0]
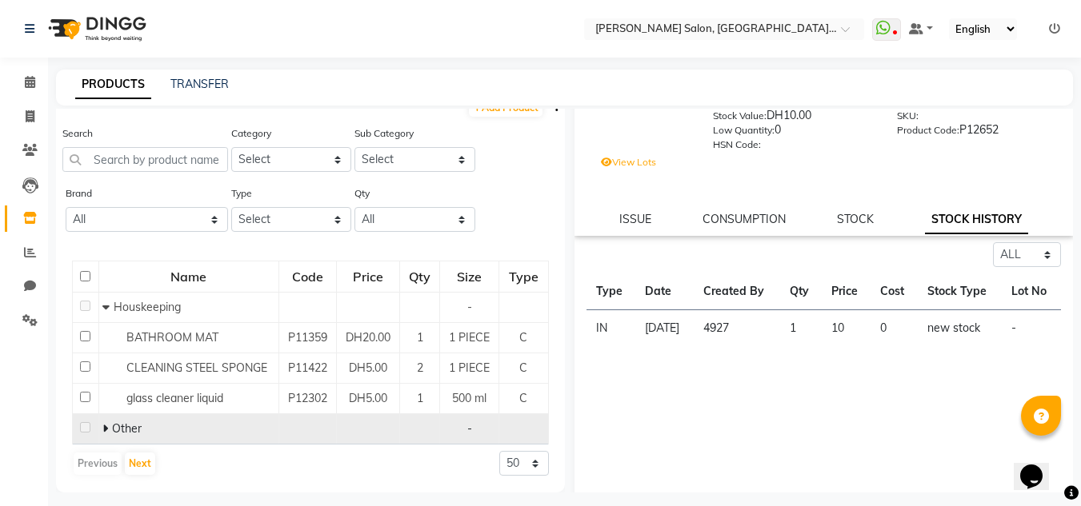
click at [102, 429] on icon at bounding box center [105, 428] width 6 height 11
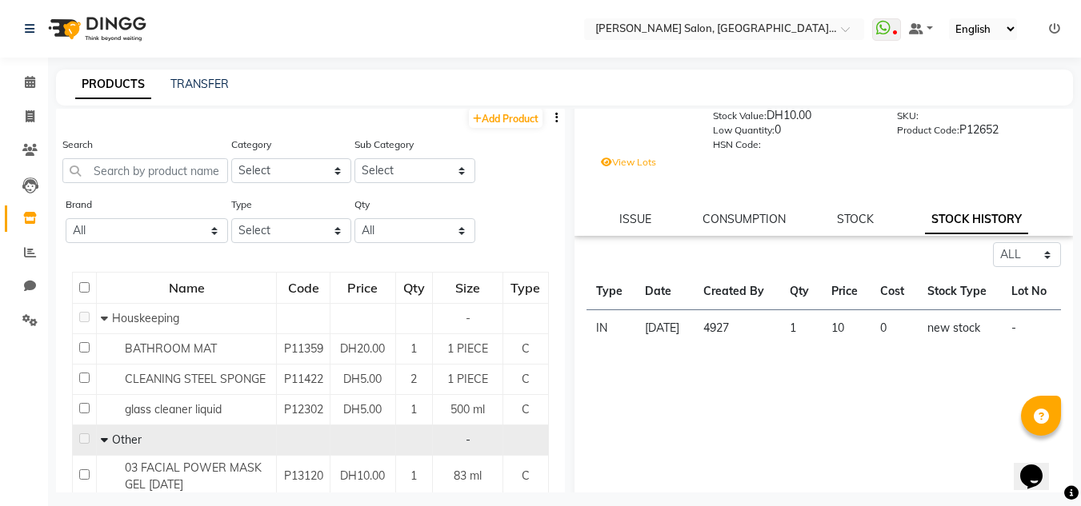
scroll to position [0, 0]
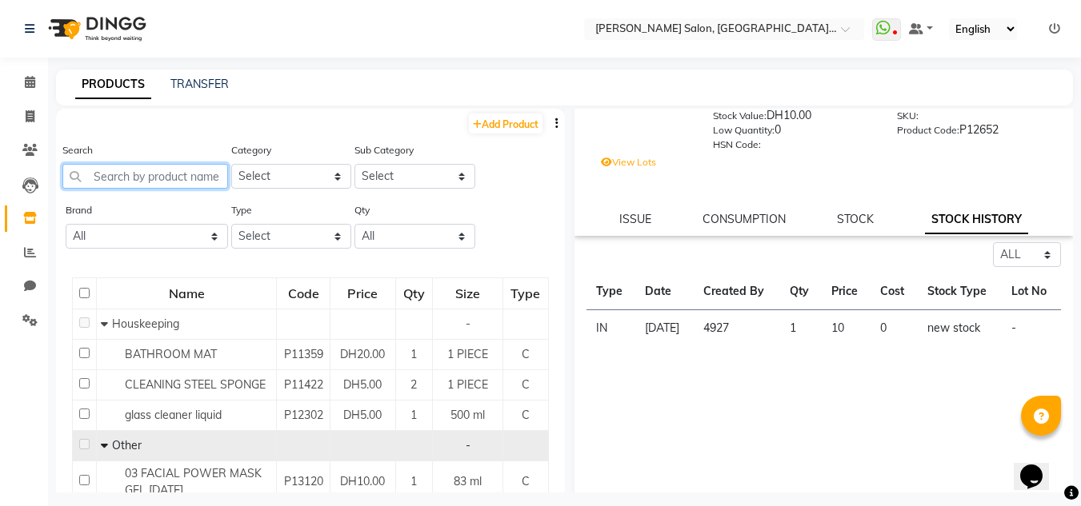
click at [195, 171] on input "text" at bounding box center [145, 176] width 166 height 25
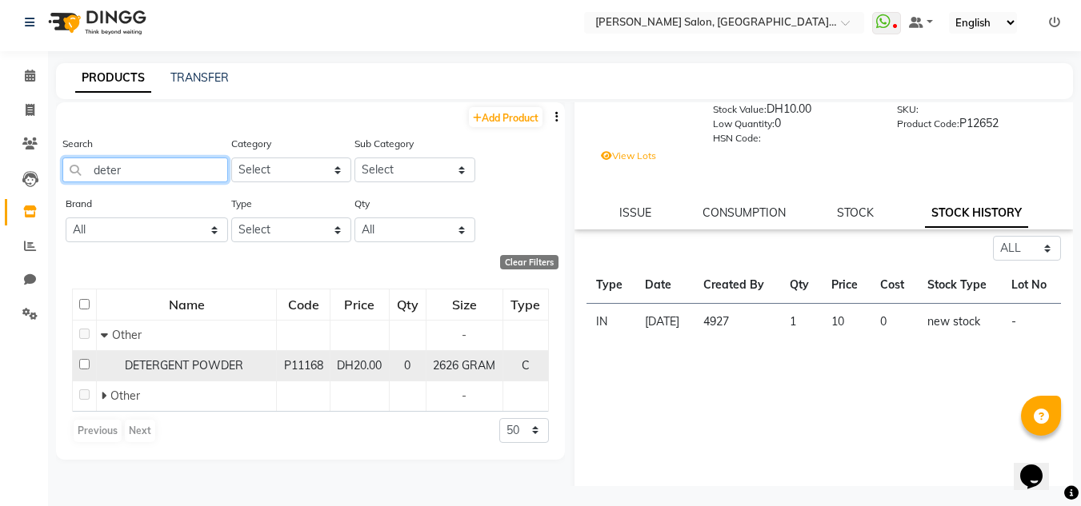
scroll to position [10, 0]
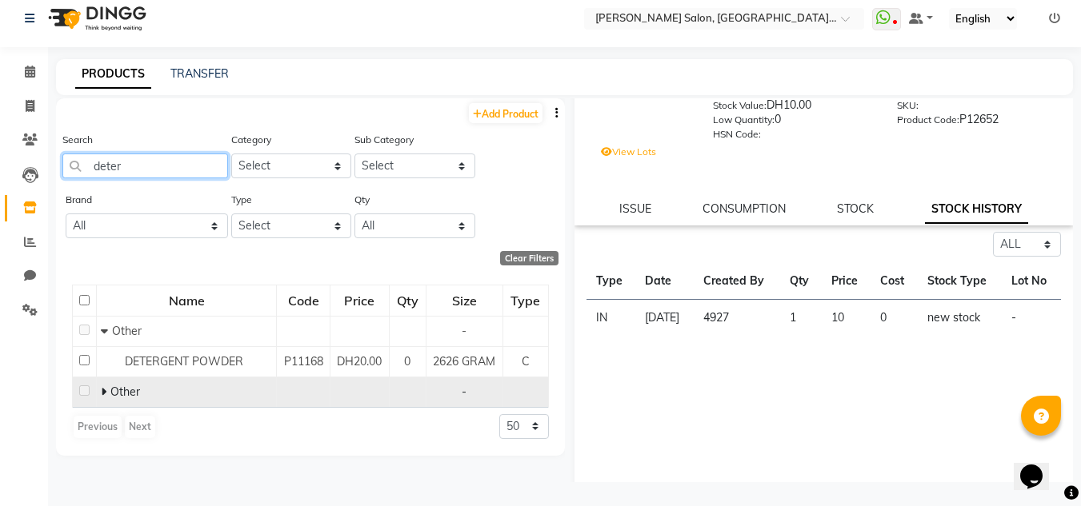
type input "deter"
click at [101, 401] on div "Other" at bounding box center [186, 392] width 171 height 17
click at [104, 398] on icon at bounding box center [104, 391] width 6 height 11
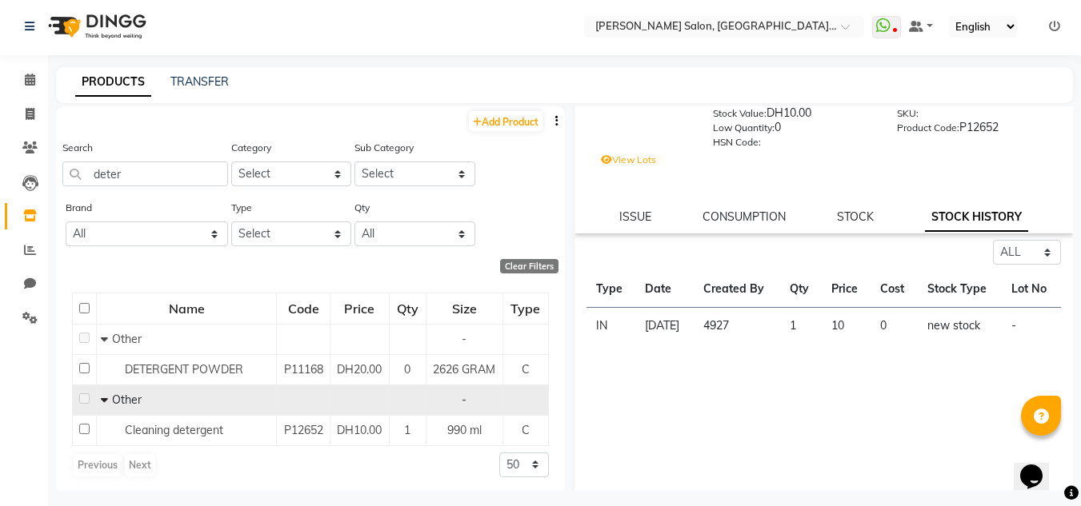
scroll to position [0, 0]
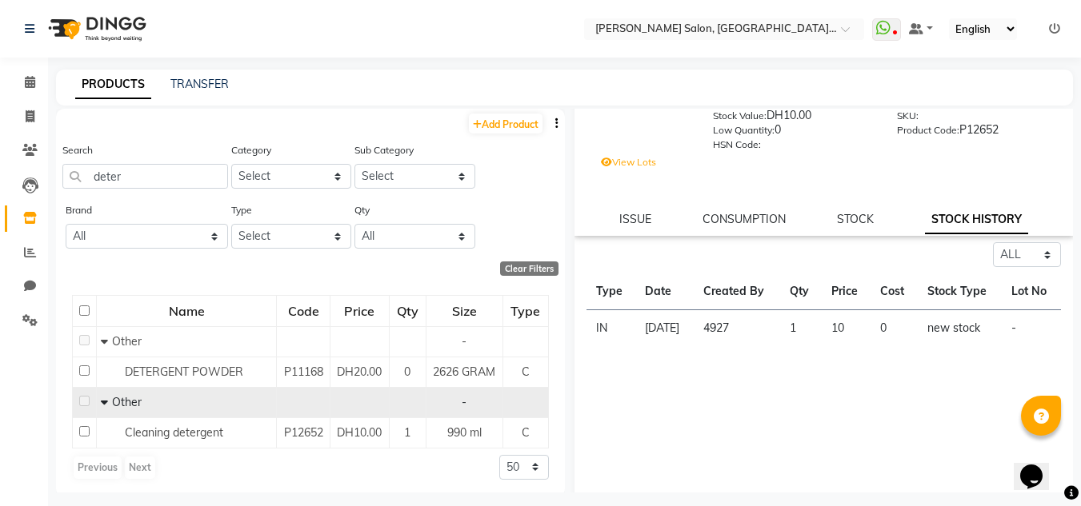
click at [510, 106] on main "PRODUCTS TRANSFER Add Product Search deter Category Select Hair Skin Makeup Per…" at bounding box center [564, 293] width 1033 height 447
click at [498, 125] on link "Add Product" at bounding box center [506, 124] width 74 height 20
select select "true"
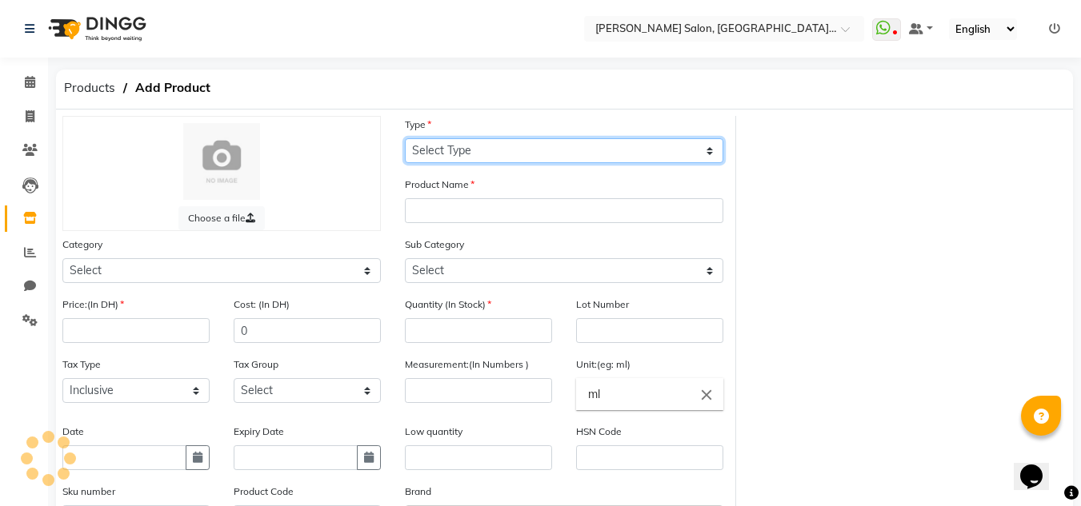
drag, startPoint x: 493, startPoint y: 153, endPoint x: 462, endPoint y: 253, distance: 104.8
click at [492, 154] on select "Select Type Both Retail Consumable" at bounding box center [564, 150] width 318 height 25
select select "C"
click at [405, 138] on select "Select Type Both Retail Consumable" at bounding box center [564, 150] width 318 height 25
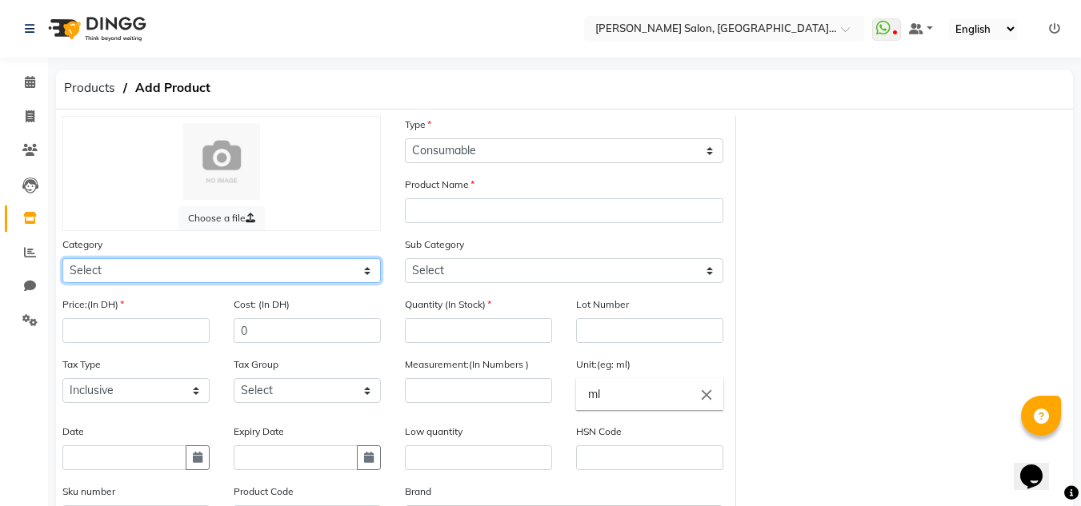
drag, startPoint x: 313, startPoint y: 274, endPoint x: 246, endPoint y: 276, distance: 66.4
click at [313, 274] on select "Select Hair Skin Makeup Personal Care Appliances Beard Waxing Disposable Thread…" at bounding box center [221, 270] width 318 height 25
select select "462401250"
click at [62, 258] on select "Select Hair Skin Makeup Personal Care Appliances Beard Waxing Disposable Thread…" at bounding box center [221, 270] width 318 height 25
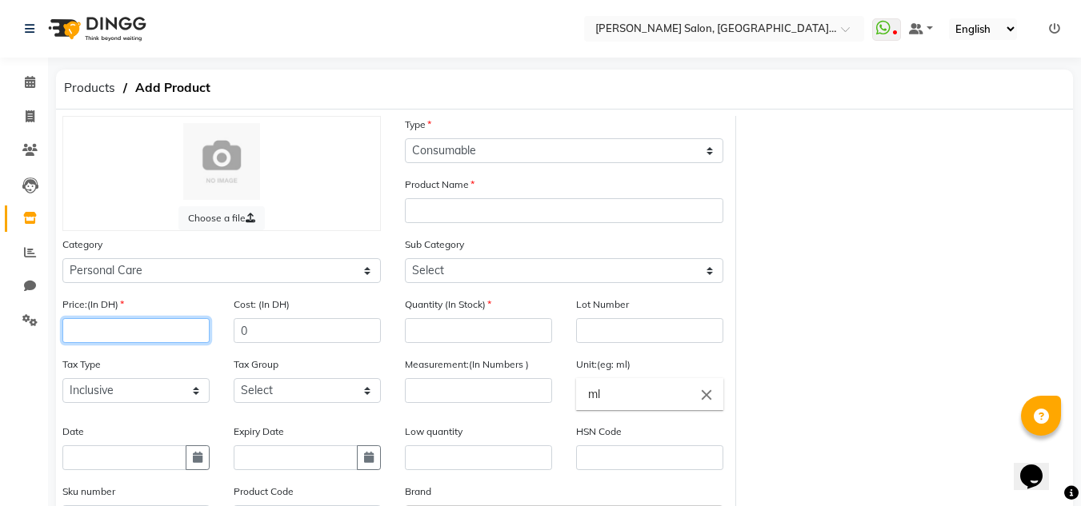
click at [141, 322] on input "number" at bounding box center [135, 330] width 147 height 25
type input "0"
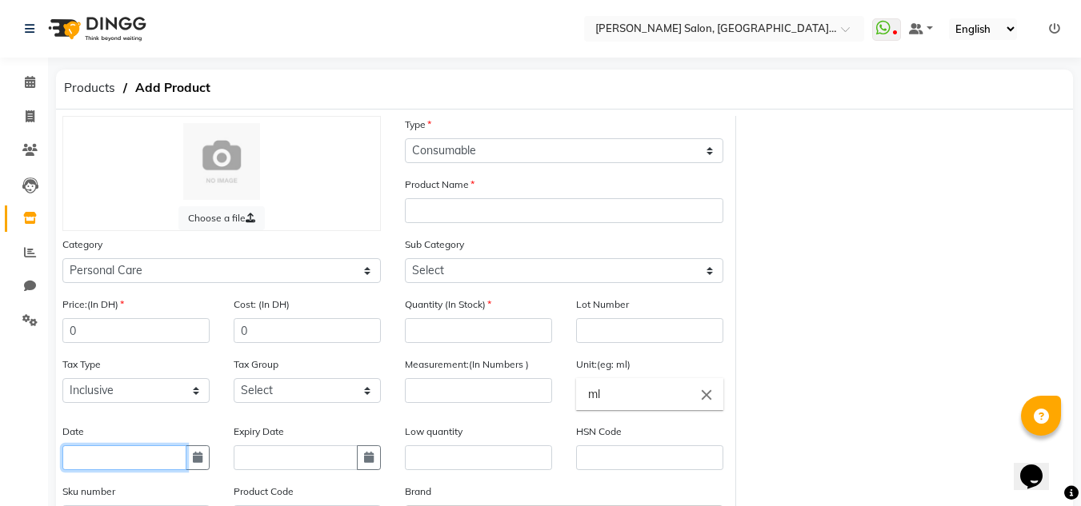
click at [179, 462] on input "text" at bounding box center [124, 458] width 124 height 25
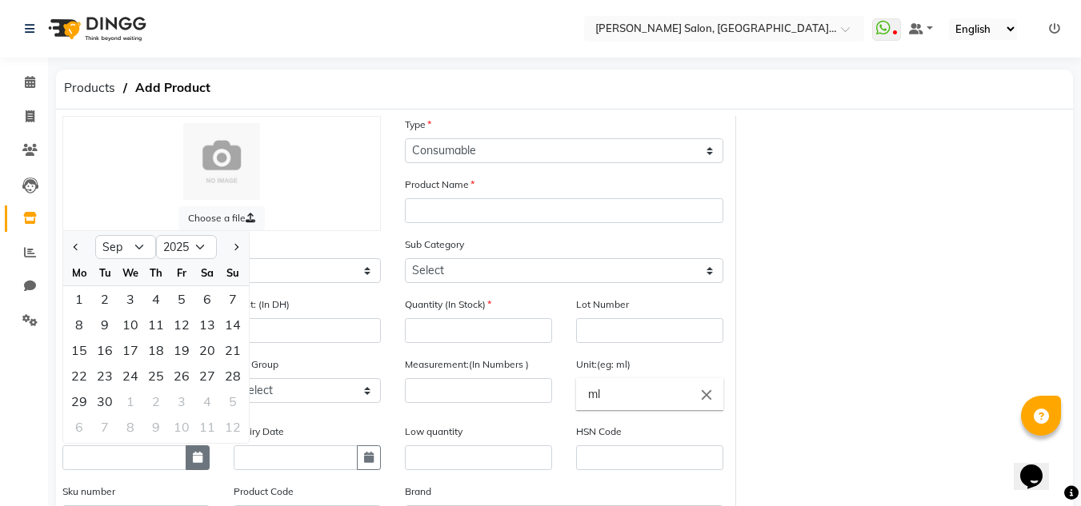
click at [190, 462] on button "button" at bounding box center [198, 458] width 24 height 25
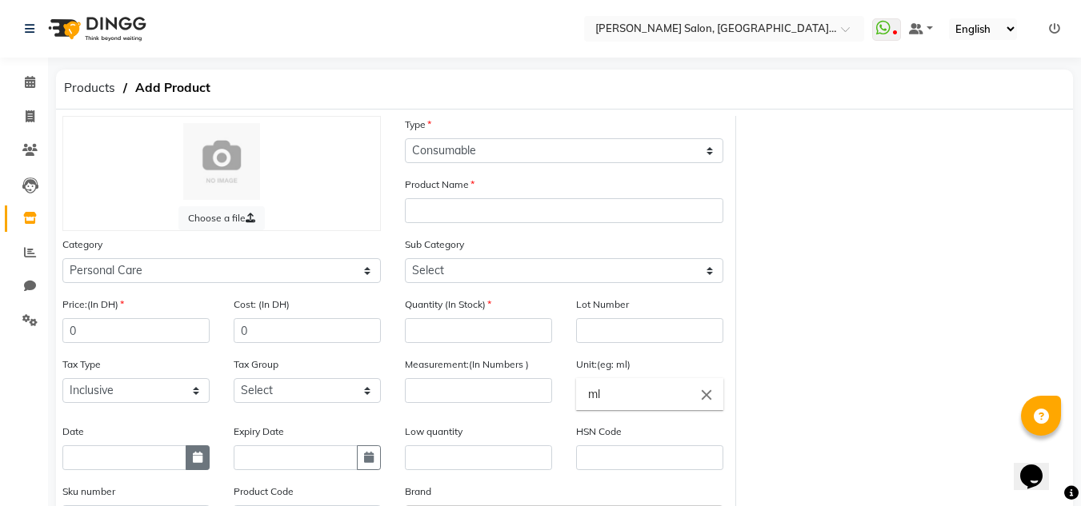
drag, startPoint x: 195, startPoint y: 456, endPoint x: 171, endPoint y: 445, distance: 26.5
click at [194, 457] on icon "button" at bounding box center [198, 457] width 10 height 11
select select "9"
select select "2025"
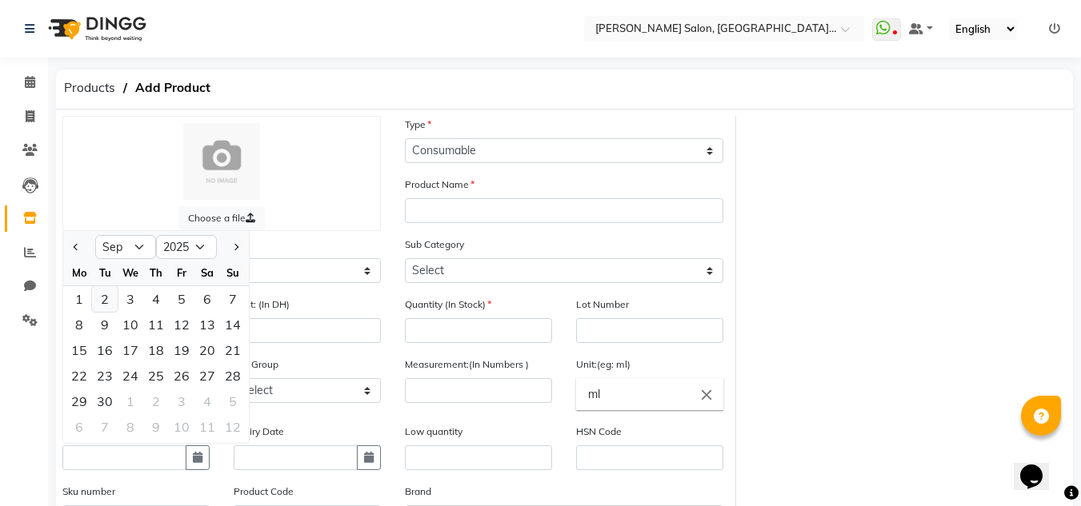
drag, startPoint x: 78, startPoint y: 250, endPoint x: 99, endPoint y: 306, distance: 60.8
click at [83, 259] on div at bounding box center [79, 247] width 32 height 26
drag, startPoint x: 112, startPoint y: 368, endPoint x: 166, endPoint y: 386, distance: 56.7
click at [112, 370] on div "23" at bounding box center [105, 376] width 26 height 26
type input "23-09-2025"
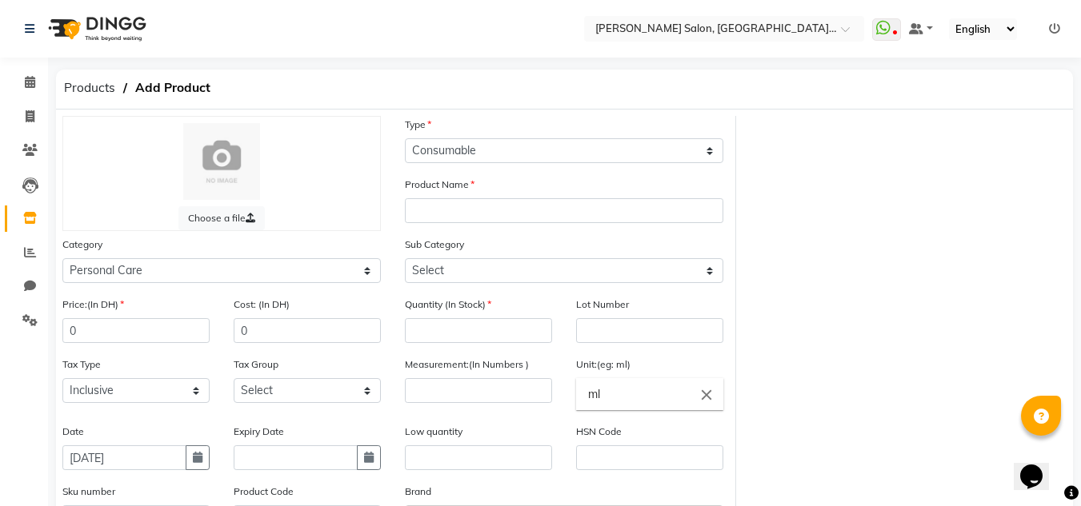
click at [605, 138] on div "Type Select Type Both Retail Consumable" at bounding box center [564, 139] width 318 height 47
click at [186, 462] on button "button" at bounding box center [198, 458] width 24 height 25
select select "9"
select select "2025"
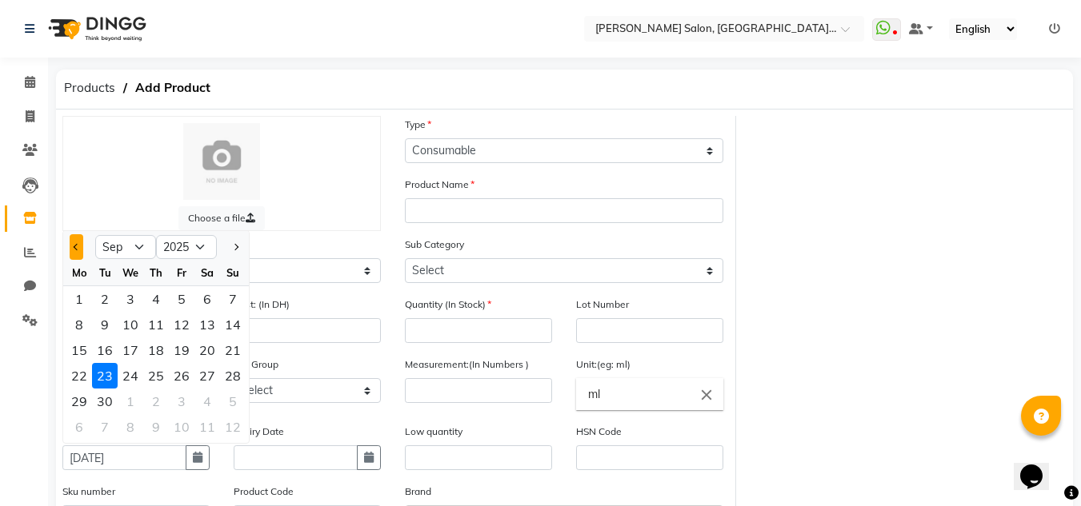
click at [74, 252] on button "Previous month" at bounding box center [77, 247] width 14 height 26
select select "8"
click at [135, 379] on div "20" at bounding box center [131, 376] width 26 height 26
type input "20-08-2025"
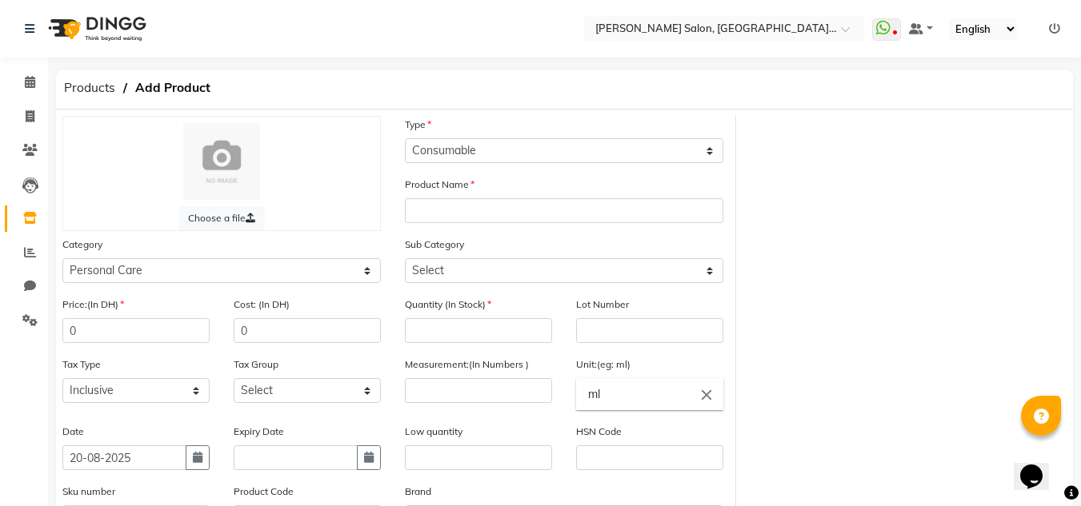
click at [494, 227] on div "Product Name" at bounding box center [564, 206] width 342 height 60
click at [490, 213] on input "text" at bounding box center [564, 210] width 318 height 25
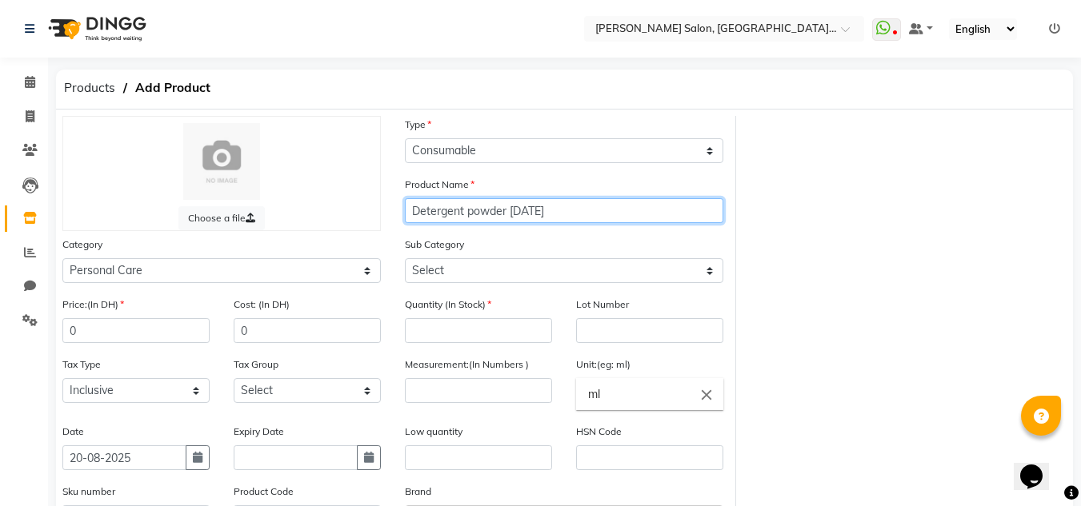
type input "Detergent powder [DATE]"
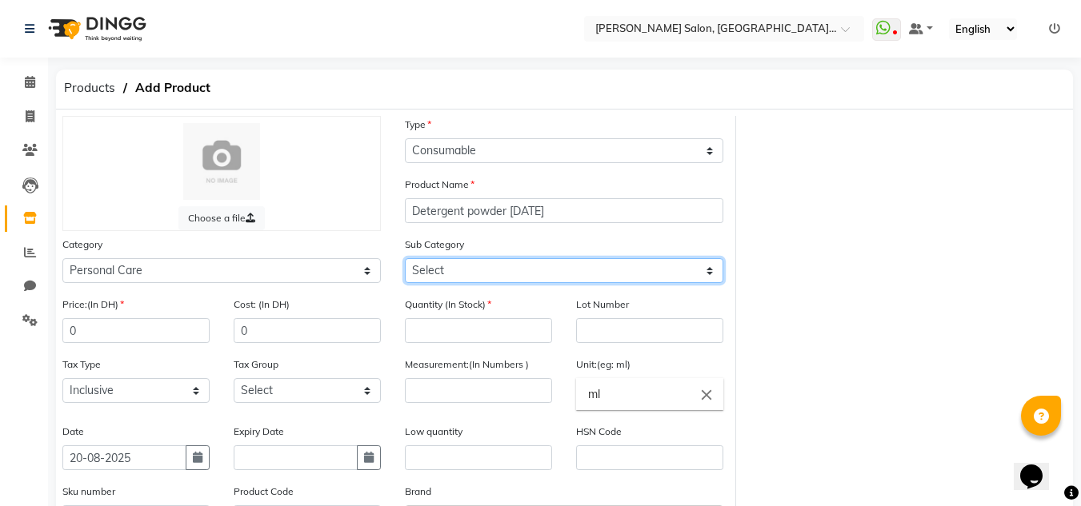
click at [462, 275] on select "Select Bath & Body Female Hygiene Grooming - Women Grooming - Men Dental Care H…" at bounding box center [564, 270] width 318 height 25
select select "462401259"
click at [405, 258] on select "Select Bath & Body Female Hygiene Grooming - Women Grooming - Men Dental Care H…" at bounding box center [564, 270] width 318 height 25
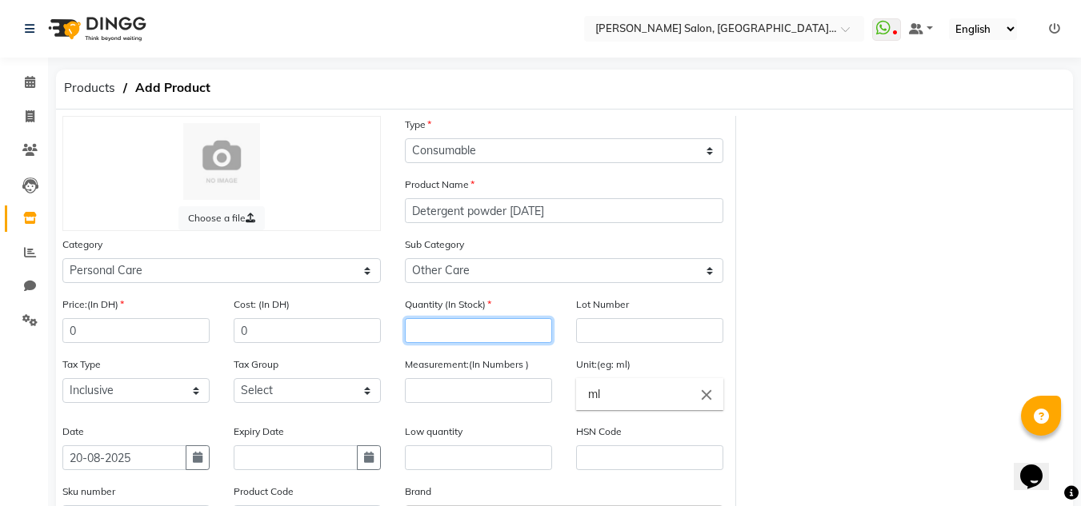
click at [485, 341] on input "number" at bounding box center [478, 330] width 147 height 25
type input "2"
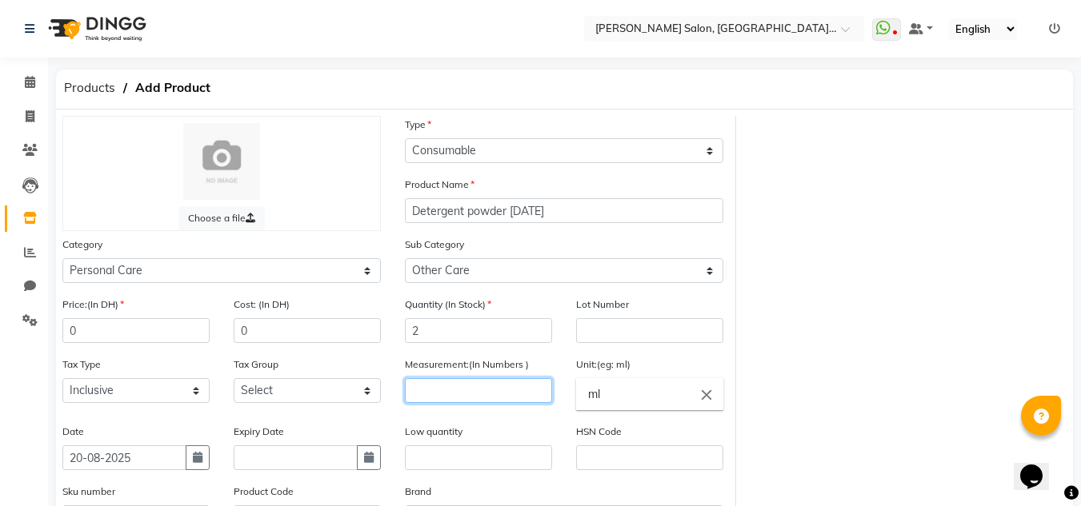
click at [491, 389] on input "number" at bounding box center [478, 390] width 147 height 25
type input "1"
click at [576, 389] on ng-autocomplete "ml close" at bounding box center [649, 394] width 147 height 32
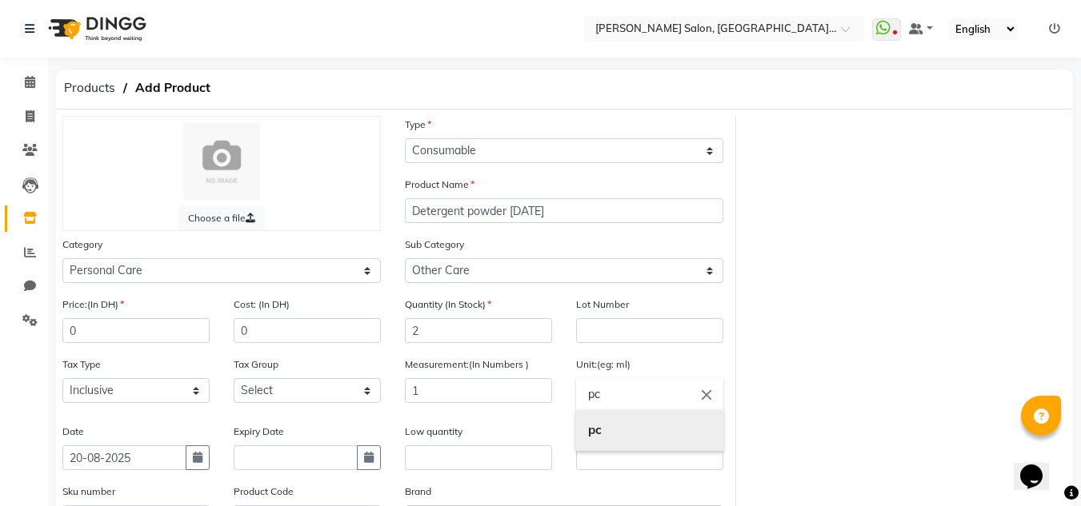
type input "pc"
click at [616, 438] on link "pc" at bounding box center [649, 430] width 147 height 41
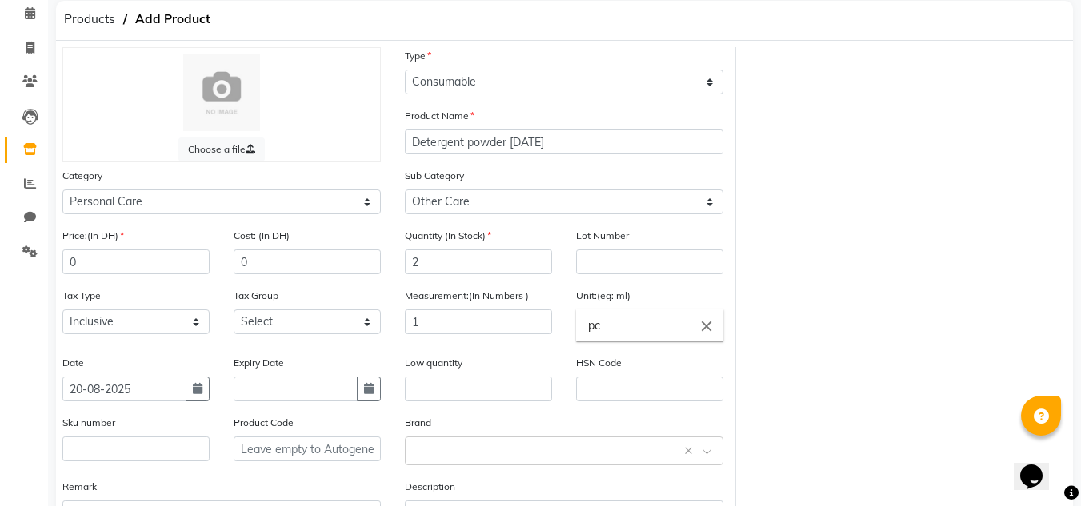
scroll to position [194, 0]
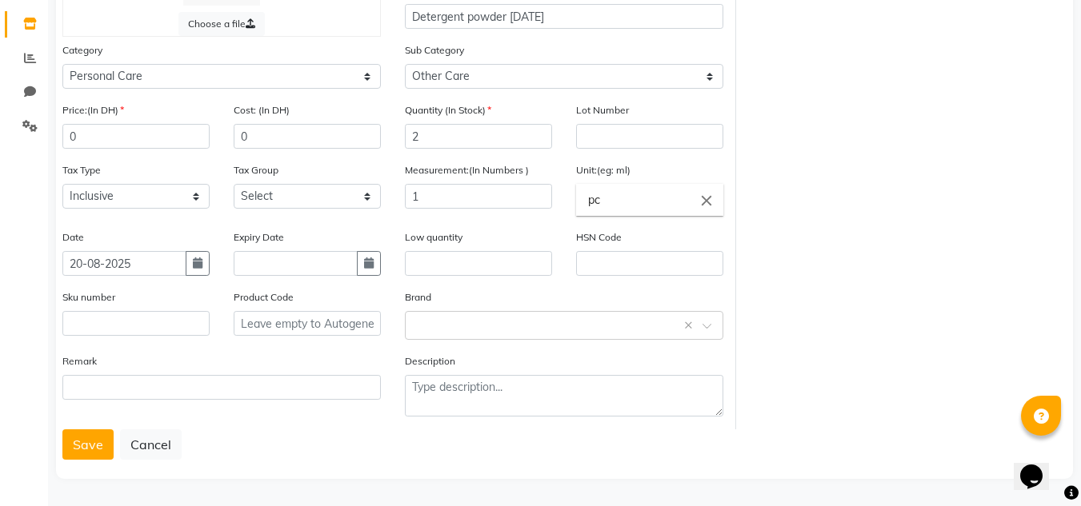
drag, startPoint x: 93, startPoint y: 435, endPoint x: 68, endPoint y: 463, distance: 37.4
click at [92, 438] on button "Save" at bounding box center [87, 445] width 51 height 30
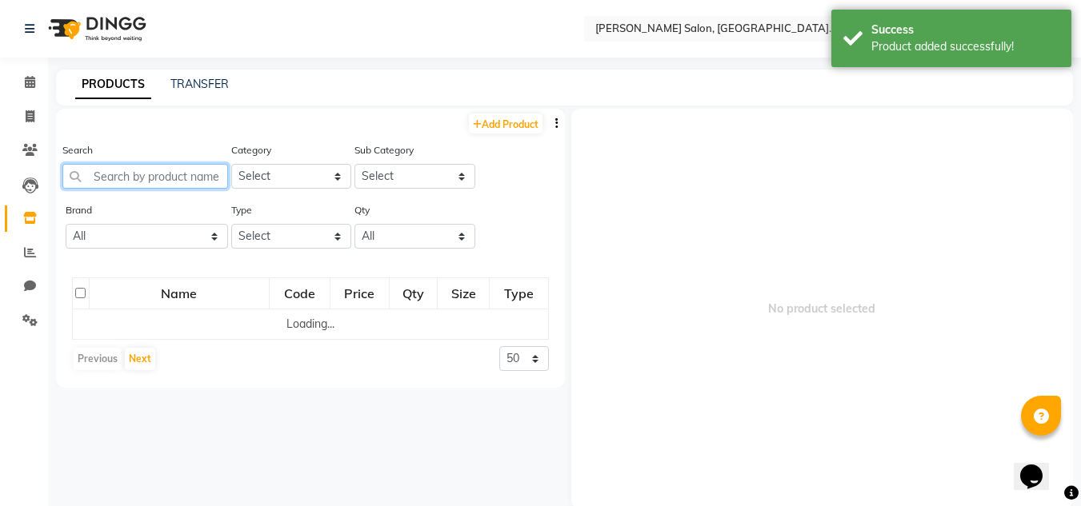
click at [122, 187] on input "text" at bounding box center [145, 176] width 166 height 25
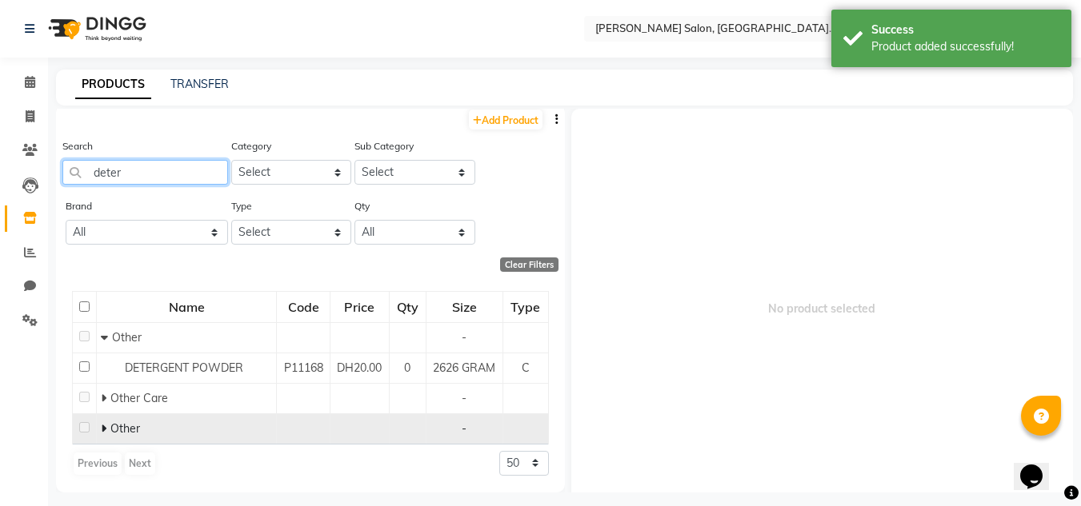
type input "deter"
click at [105, 424] on icon at bounding box center [104, 428] width 6 height 11
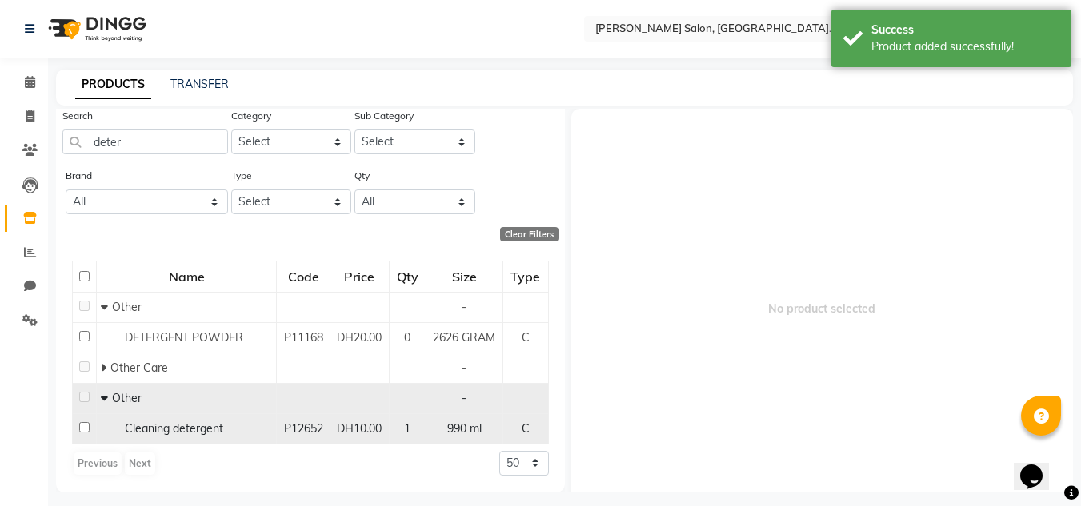
scroll to position [51, 0]
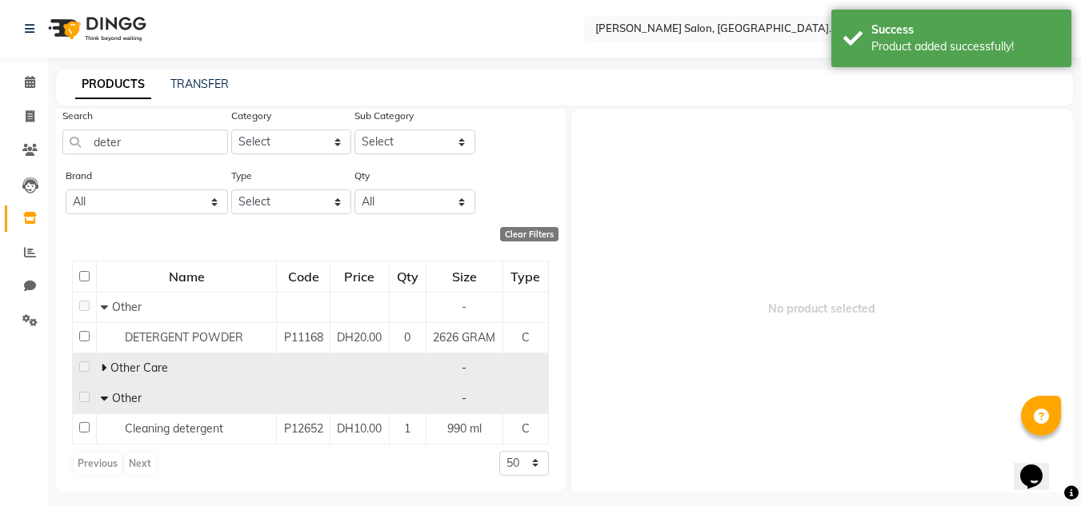
click at [106, 357] on td "Other Care" at bounding box center [187, 368] width 180 height 30
click at [105, 365] on icon at bounding box center [104, 367] width 6 height 11
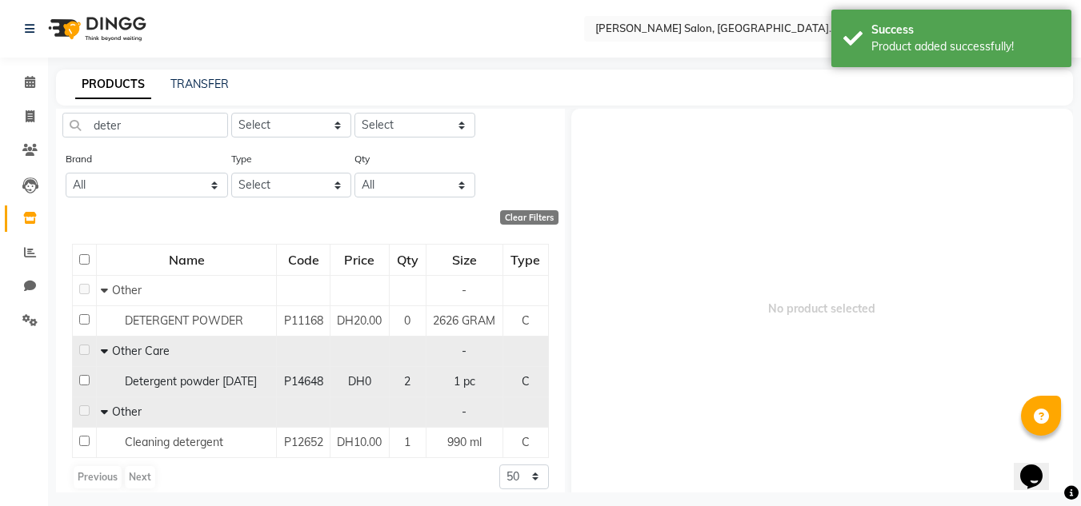
click at [114, 390] on div "Detergent powder [DATE]" at bounding box center [186, 382] width 171 height 17
select select
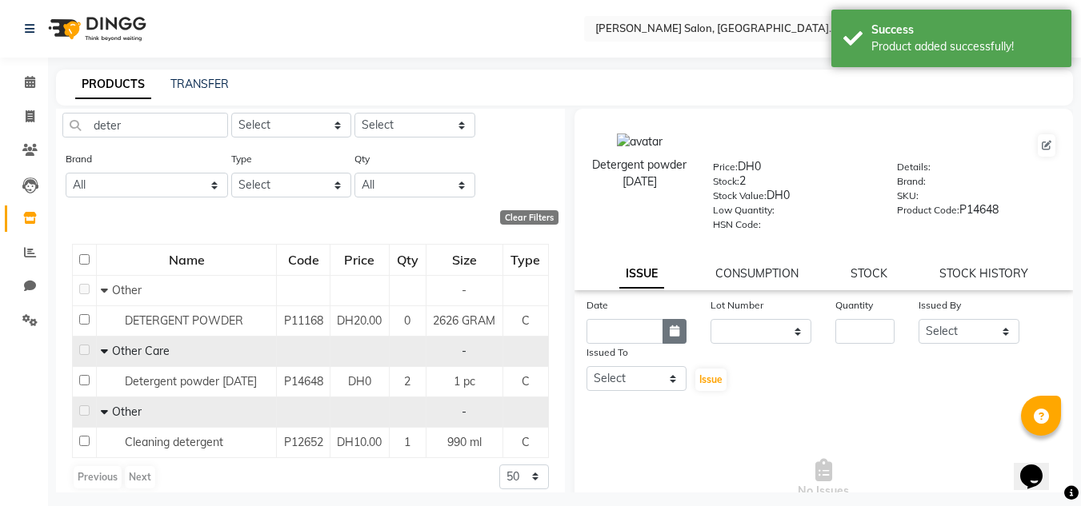
click at [663, 332] on button "button" at bounding box center [674, 331] width 24 height 25
select select "9"
select select "2025"
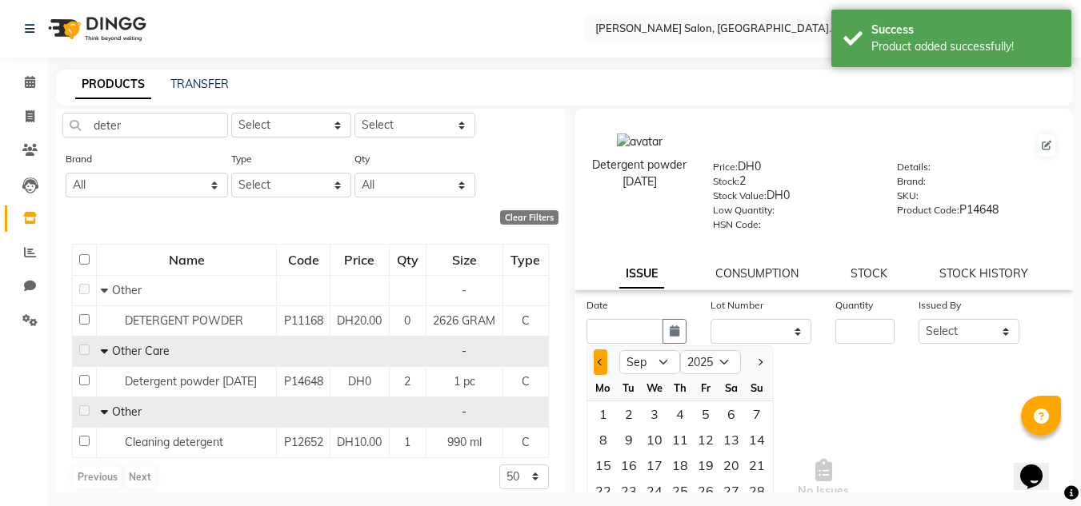
click at [603, 360] on button "Previous month" at bounding box center [601, 363] width 14 height 26
select select "8"
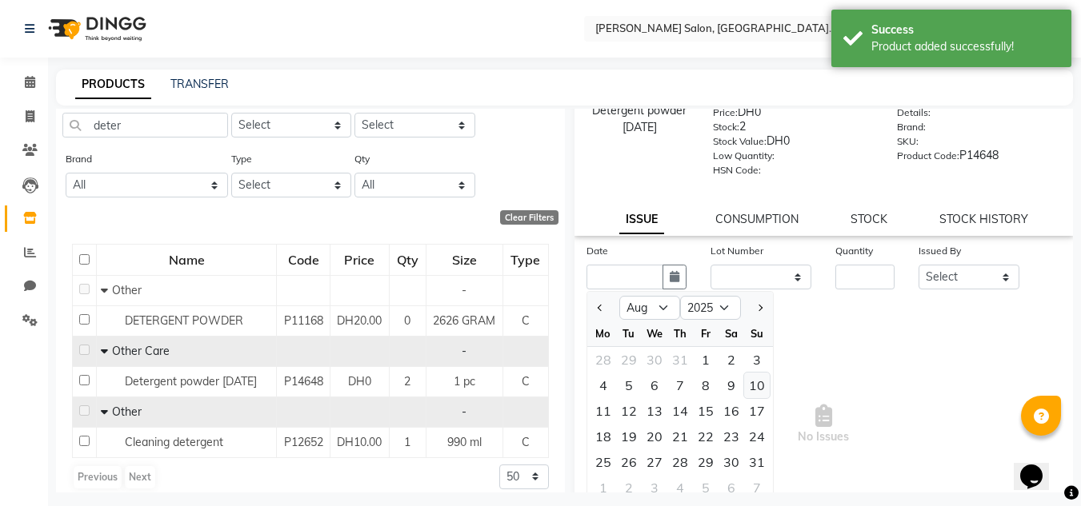
scroll to position [124, 0]
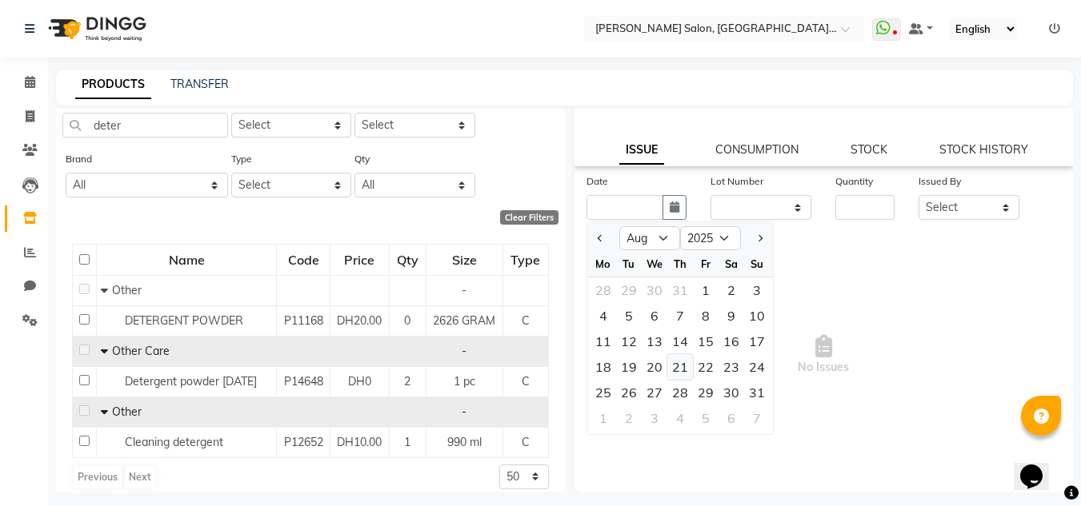
click at [690, 370] on div "21" at bounding box center [680, 367] width 26 height 26
type input "21-08-2025"
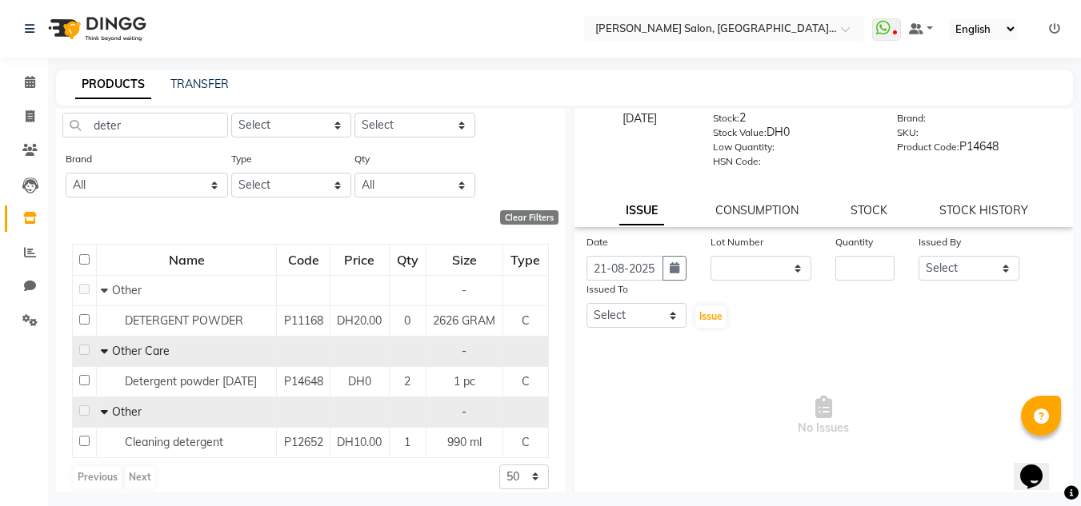
scroll to position [0, 0]
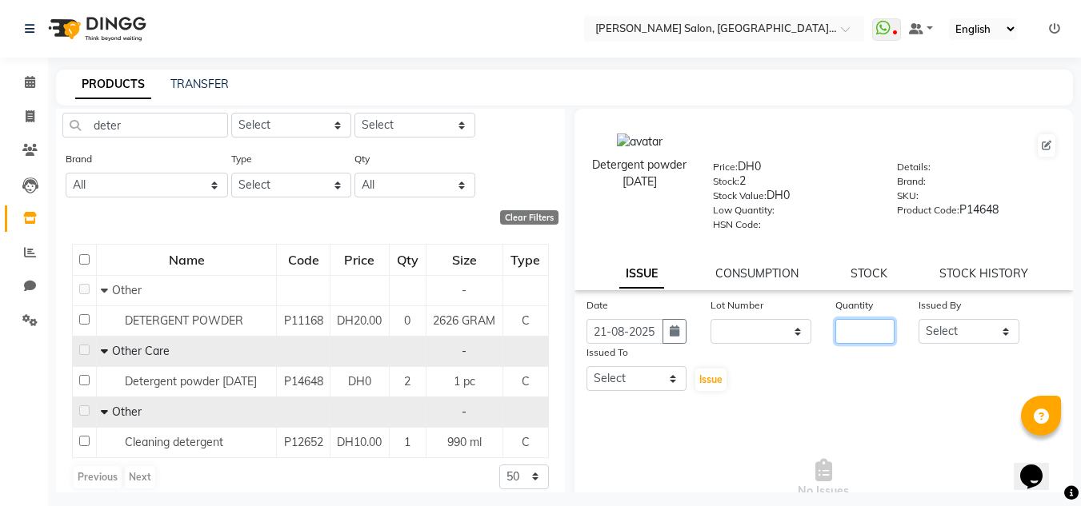
click at [853, 336] on input "number" at bounding box center [864, 331] width 59 height 25
type input "1"
click at [950, 330] on select "Select Huma Iqbal Kabita Management Radha Riba Sales person Srijana trial lady" at bounding box center [968, 331] width 101 height 25
select select "51805"
click at [918, 319] on select "Select Huma Iqbal Kabita Management Radha Riba Sales person Srijana trial lady" at bounding box center [968, 331] width 101 height 25
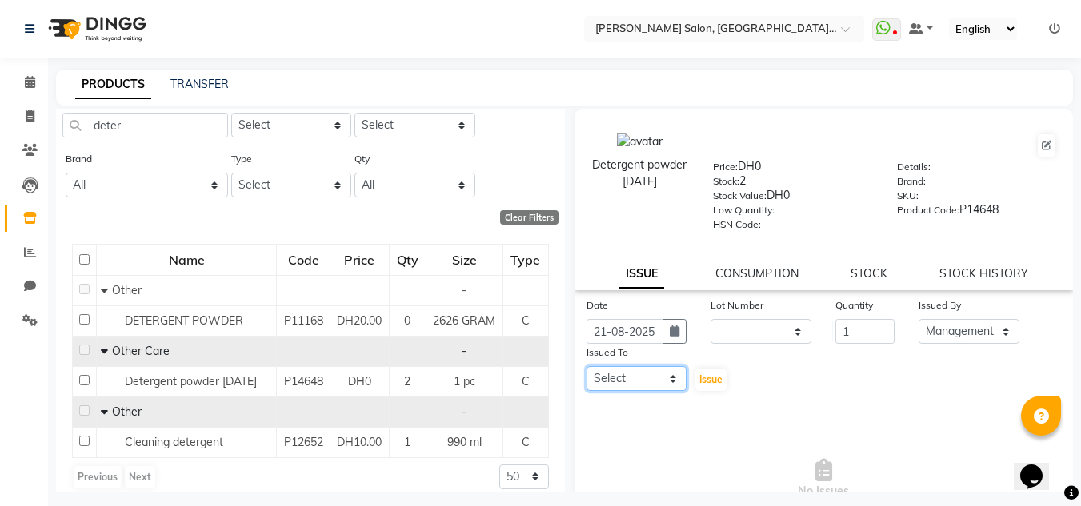
click at [643, 380] on select "Select Huma Iqbal Kabita Management Radha Riba Sales person Srijana trial lady" at bounding box center [636, 378] width 101 height 25
select select "86370"
click at [586, 366] on select "Select Huma Iqbal Kabita Management Radha Riba Sales person Srijana trial lady" at bounding box center [636, 378] width 101 height 25
click at [715, 378] on span "Issue" at bounding box center [710, 380] width 23 height 12
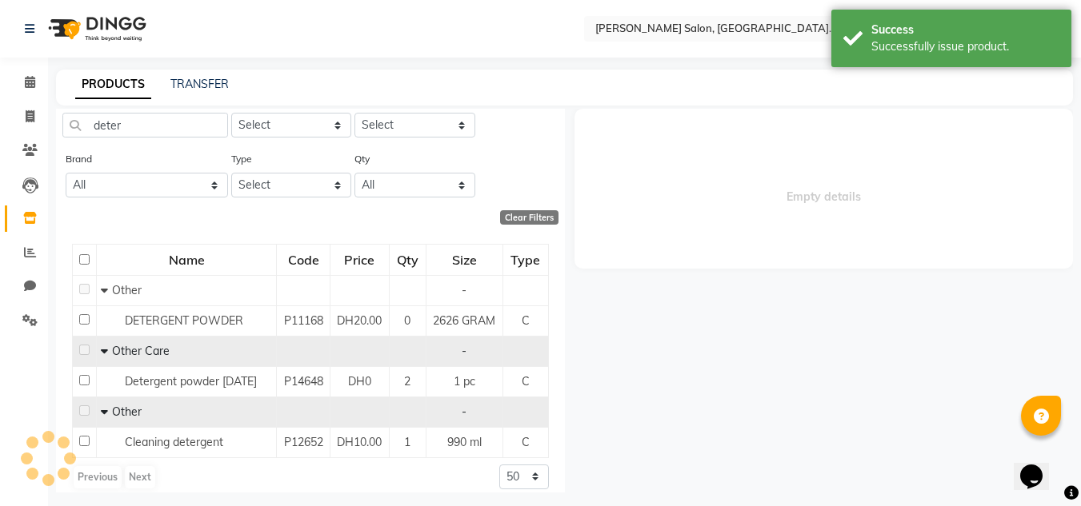
select select
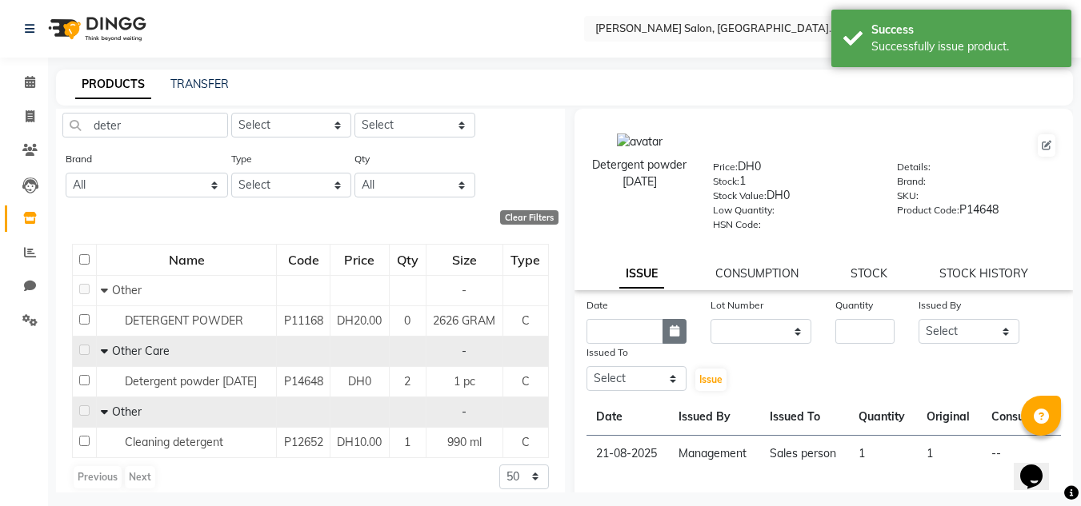
click at [678, 334] on button "button" at bounding box center [674, 331] width 24 height 25
select select "9"
select select "2025"
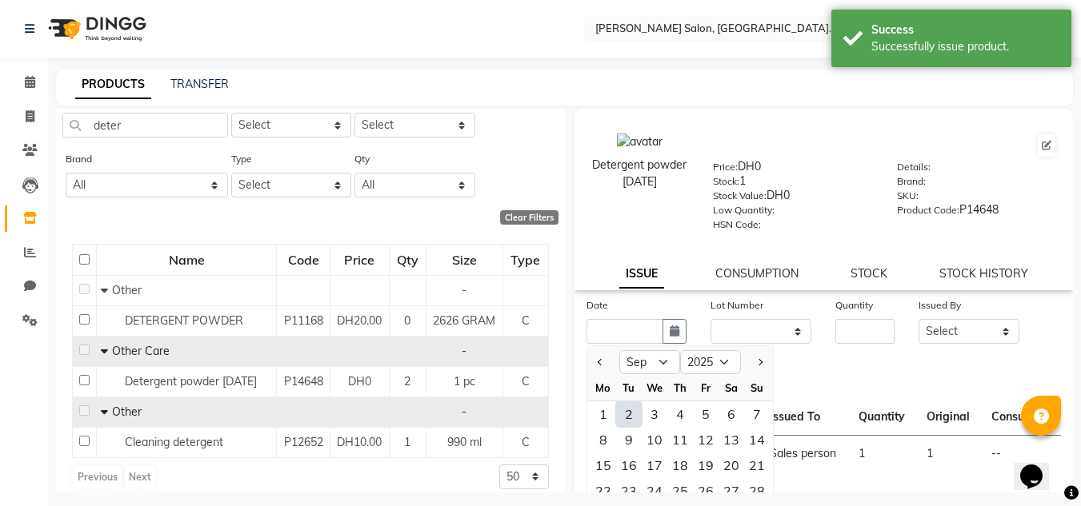
click at [596, 349] on div "Jan Feb Mar Apr May Jun Jul Aug Sep Oct Nov Dec 2015 2016 2017 2018 2019 2020 2…" at bounding box center [680, 360] width 186 height 29
click at [600, 366] on button "Previous month" at bounding box center [601, 363] width 14 height 26
select select "8"
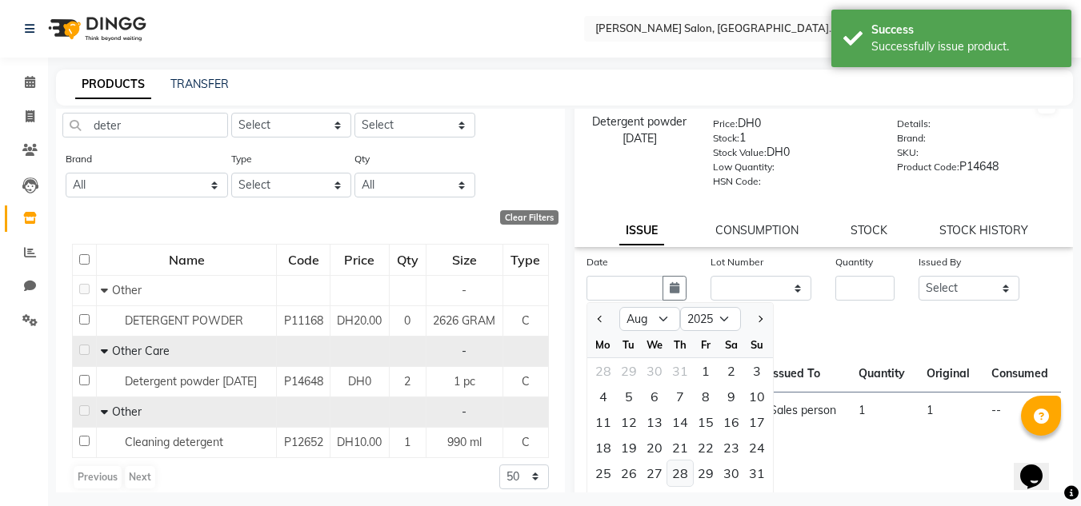
scroll to position [80, 0]
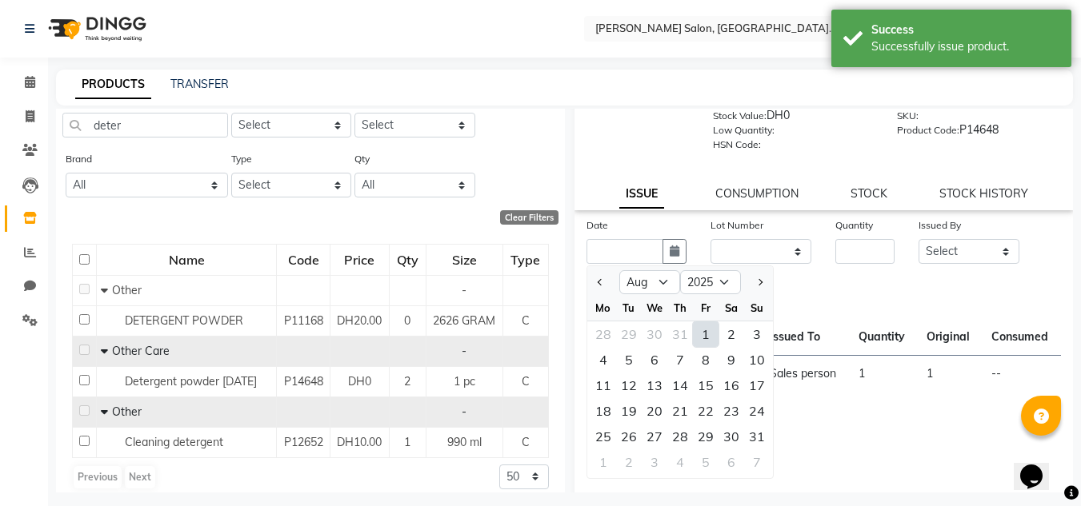
drag, startPoint x: 751, startPoint y: 444, endPoint x: 778, endPoint y: 422, distance: 34.6
click at [753, 443] on div "31" at bounding box center [757, 437] width 26 height 26
type input "31-08-2025"
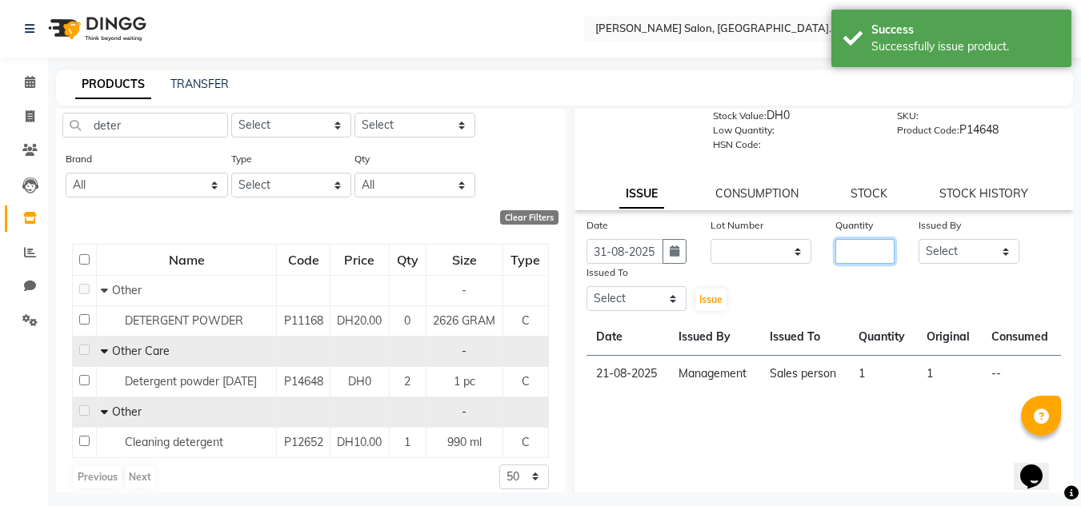
click at [854, 254] on input "number" at bounding box center [864, 251] width 59 height 25
type input "1"
click at [941, 253] on select "Select Huma Iqbal Kabita Management Radha Riba Sales person Srijana trial lady" at bounding box center [968, 251] width 101 height 25
select select "51805"
click at [918, 239] on select "Select Huma Iqbal Kabita Management Radha Riba Sales person Srijana trial lady" at bounding box center [968, 251] width 101 height 25
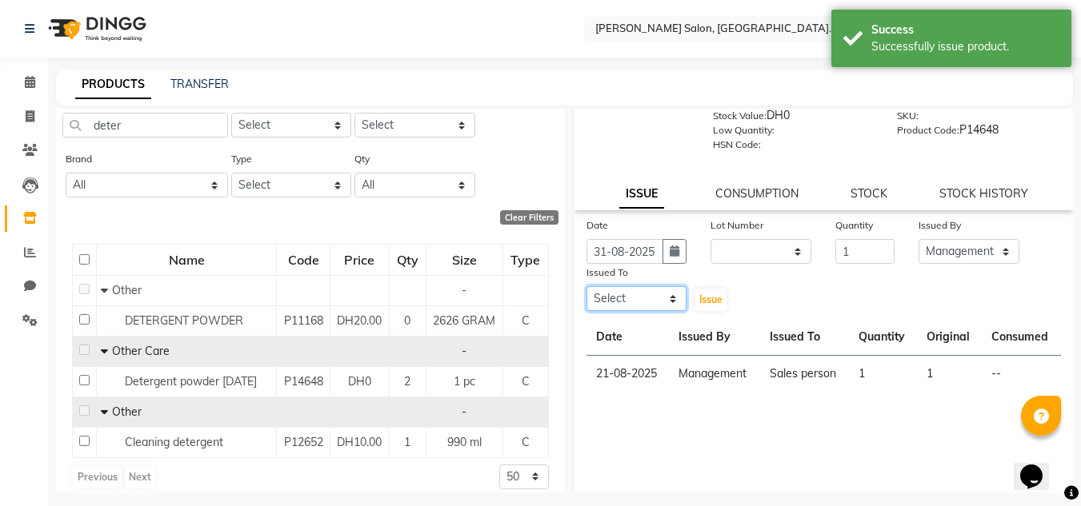
drag, startPoint x: 628, startPoint y: 300, endPoint x: 630, endPoint y: 312, distance: 12.2
click at [628, 300] on select "Select Huma Iqbal Kabita Management Radha Riba Sales person Srijana trial lady" at bounding box center [636, 298] width 101 height 25
select select "86370"
click at [586, 286] on select "Select Huma Iqbal Kabita Management Radha Riba Sales person Srijana trial lady" at bounding box center [636, 298] width 101 height 25
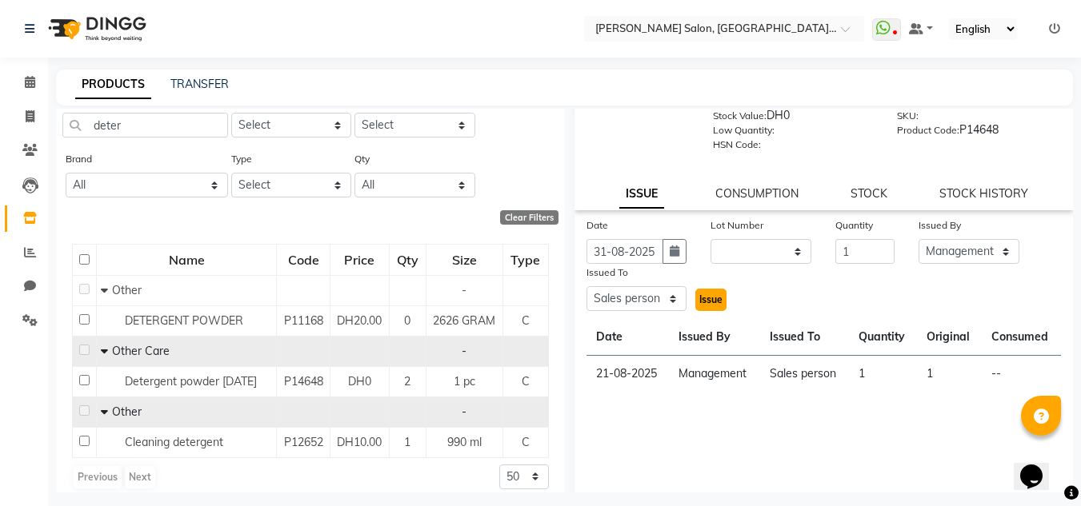
click at [705, 306] on button "Issue" at bounding box center [710, 300] width 31 height 22
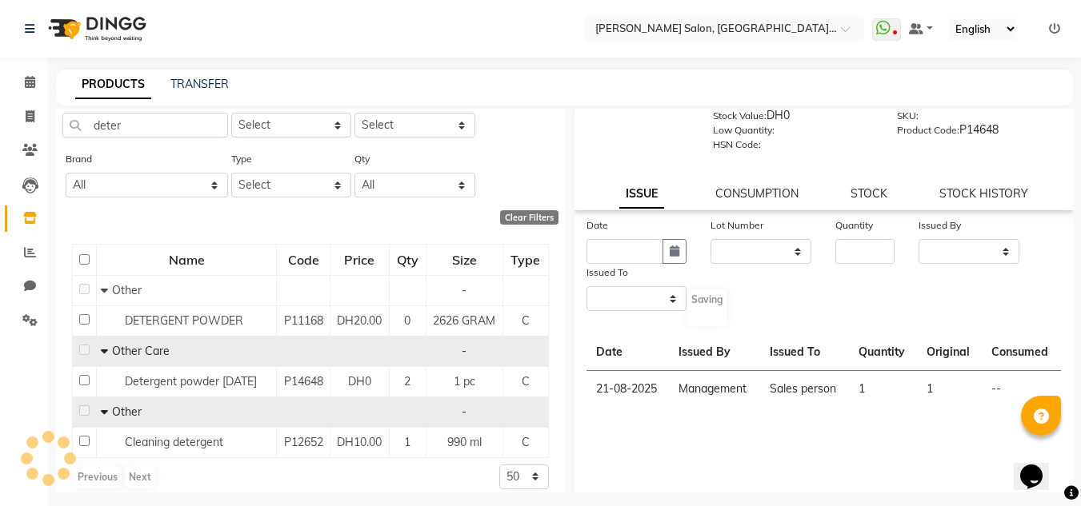
scroll to position [0, 0]
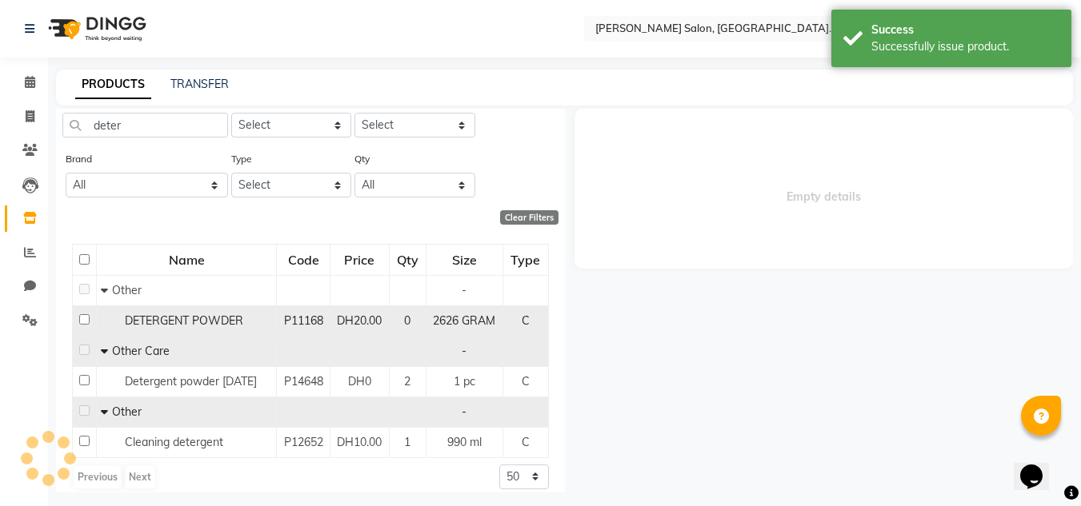
select select
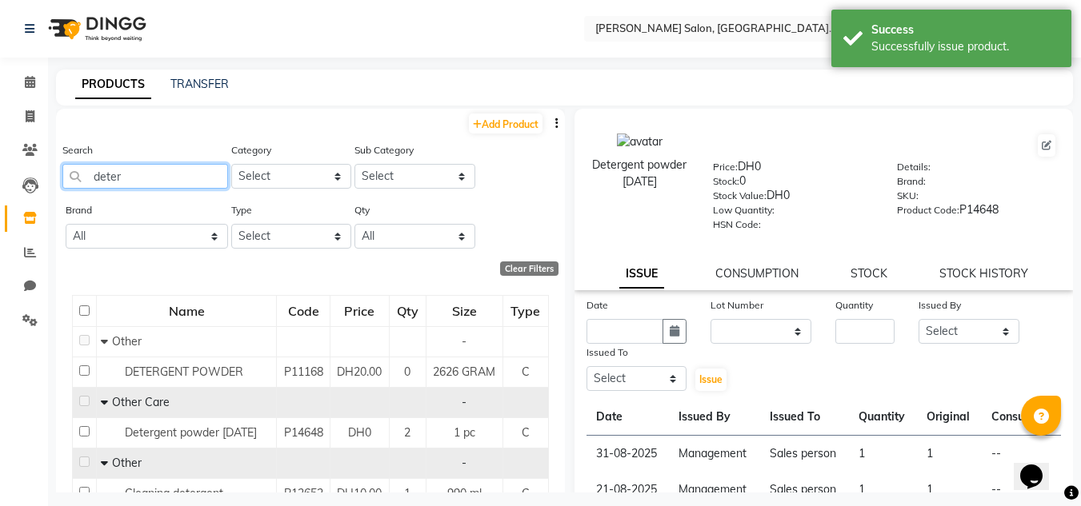
drag, startPoint x: 132, startPoint y: 182, endPoint x: 0, endPoint y: 194, distance: 132.5
click at [0, 186] on app-home "Select Location × Chitra Singh Salon, Al Jaddaf Dubai , Al Jaddaf Dubai WhatsAp…" at bounding box center [540, 258] width 1081 height 517
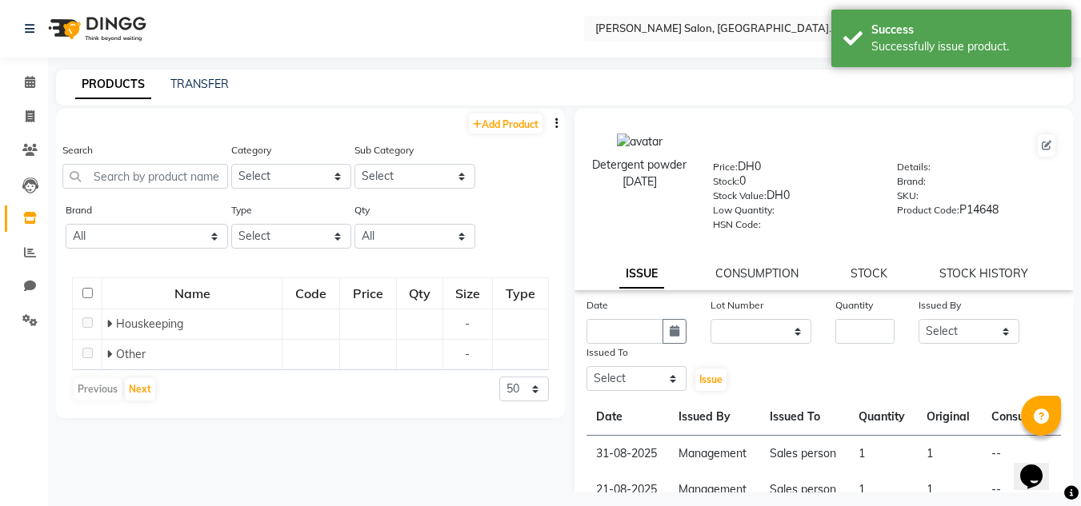
click at [58, 90] on div "PRODUCTS TRANSFER" at bounding box center [555, 84] width 998 height 17
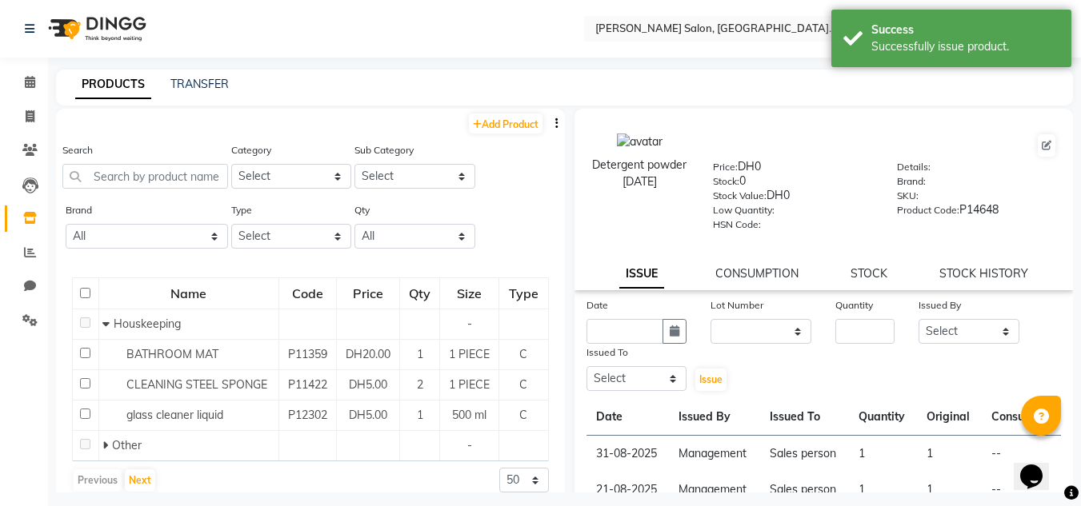
click at [46, 92] on li "Calendar" at bounding box center [24, 83] width 48 height 34
click at [16, 86] on span at bounding box center [30, 83] width 28 height 18
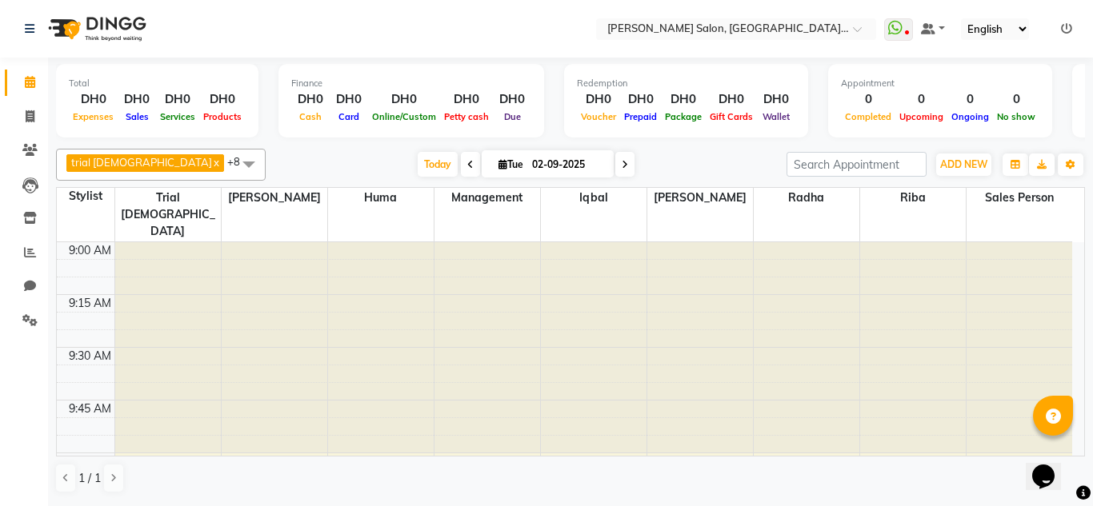
click at [27, 201] on li "Leads" at bounding box center [24, 185] width 48 height 34
click at [28, 168] on li "Leads" at bounding box center [24, 185] width 48 height 34
click at [34, 180] on icon at bounding box center [30, 186] width 16 height 16
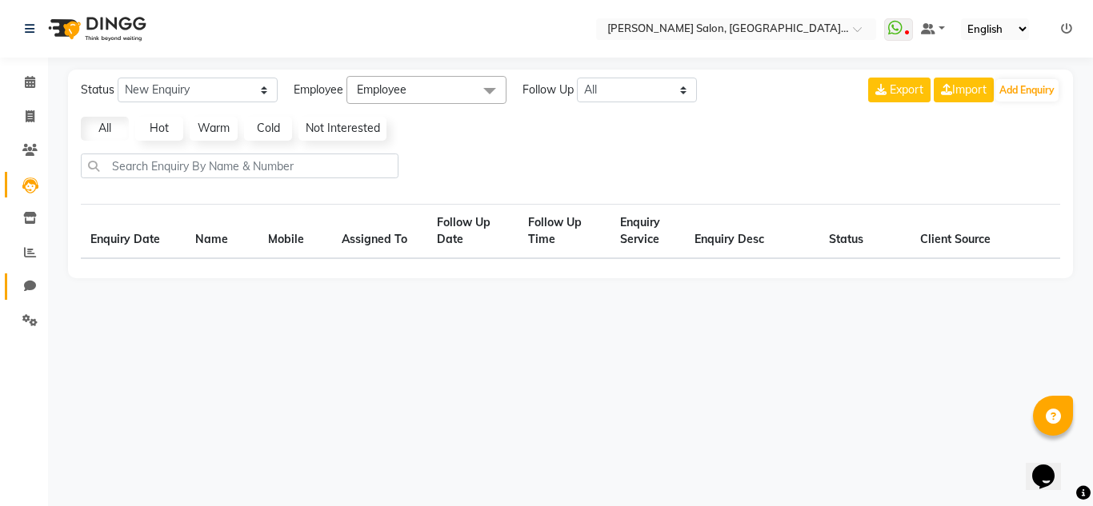
select select "10"
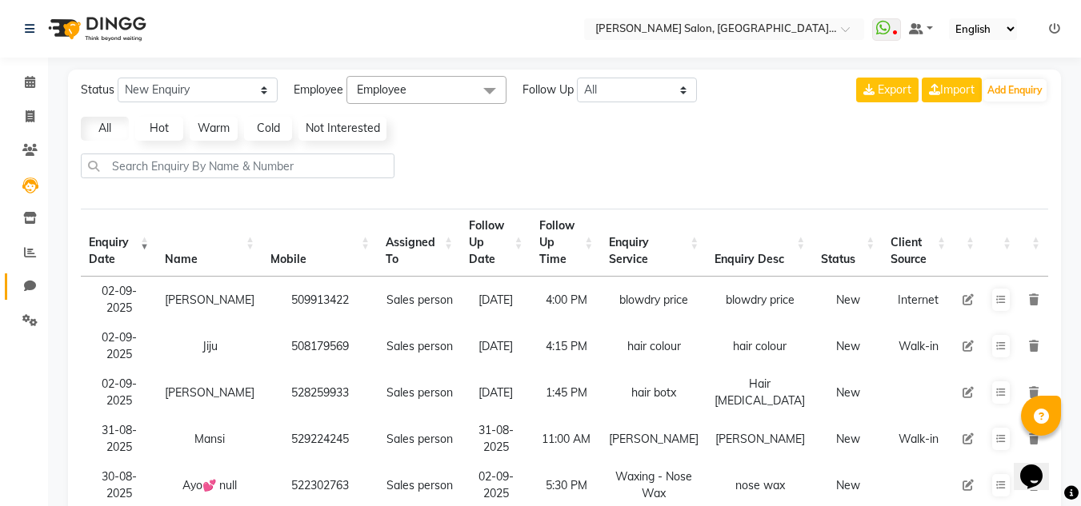
click at [30, 294] on span at bounding box center [30, 287] width 28 height 18
select select "100"
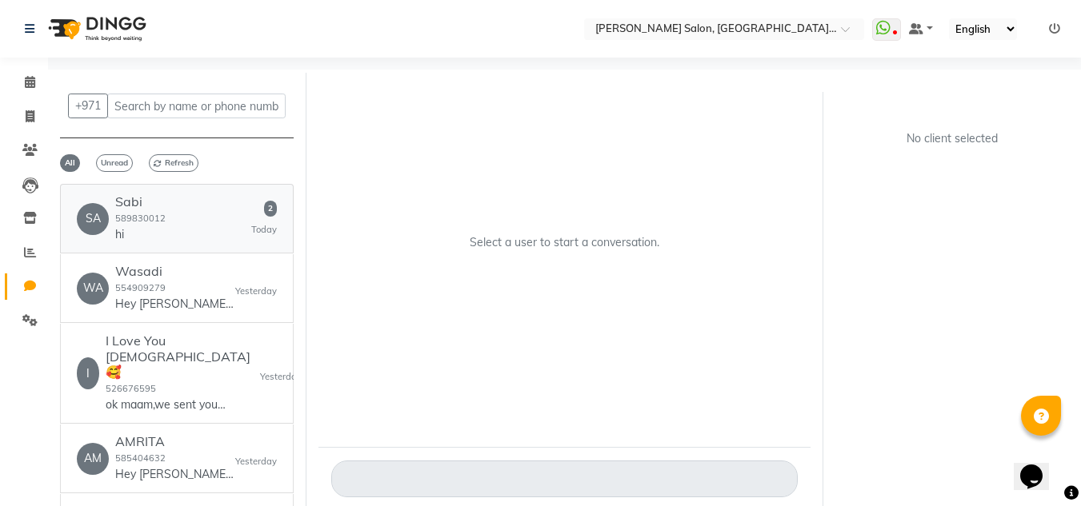
click at [109, 226] on div "SA Sabi 589830012 hi" at bounding box center [121, 218] width 89 height 49
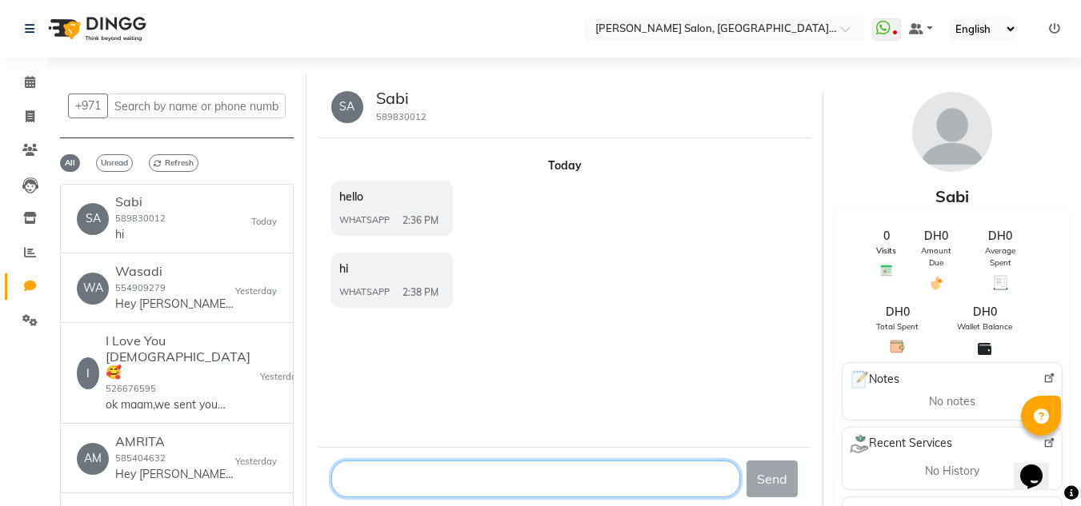
click at [511, 489] on textarea at bounding box center [536, 479] width 410 height 37
type textarea "Hello Madam Good Afternoon"
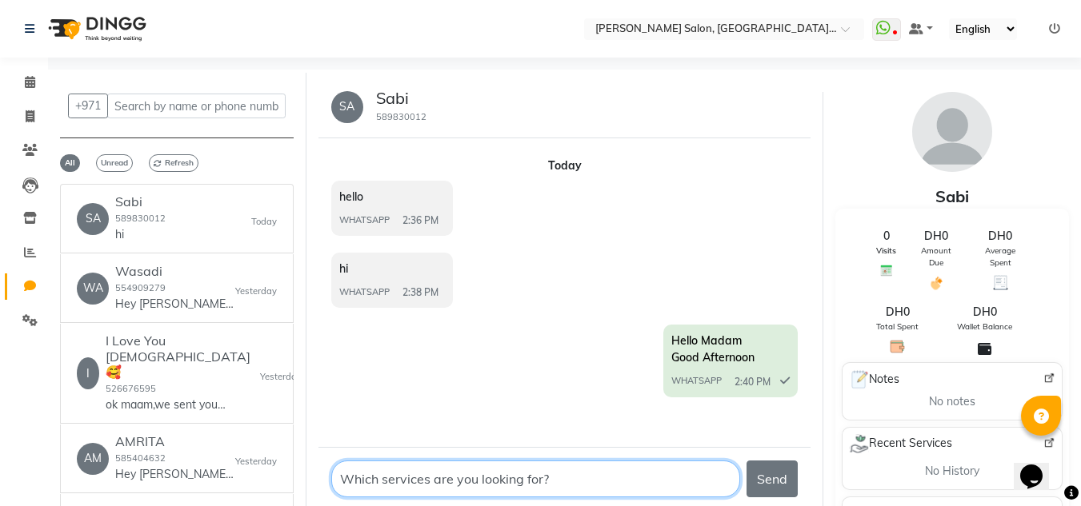
drag, startPoint x: 450, startPoint y: 478, endPoint x: 435, endPoint y: 478, distance: 15.2
click at [435, 478] on textarea at bounding box center [536, 479] width 410 height 37
click at [456, 480] on textarea at bounding box center [536, 479] width 410 height 37
type textarea "Which services you are looking for?"
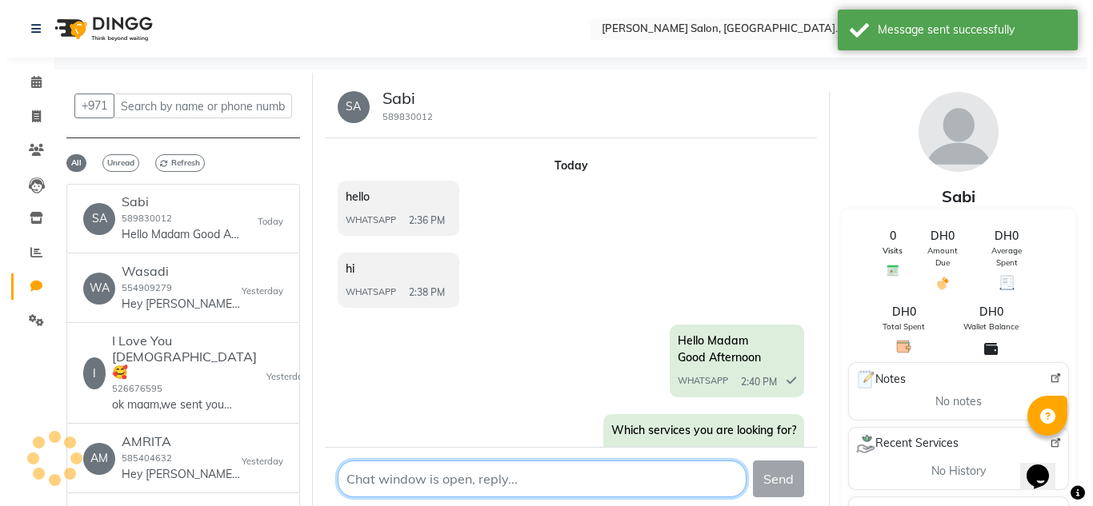
scroll to position [27, 0]
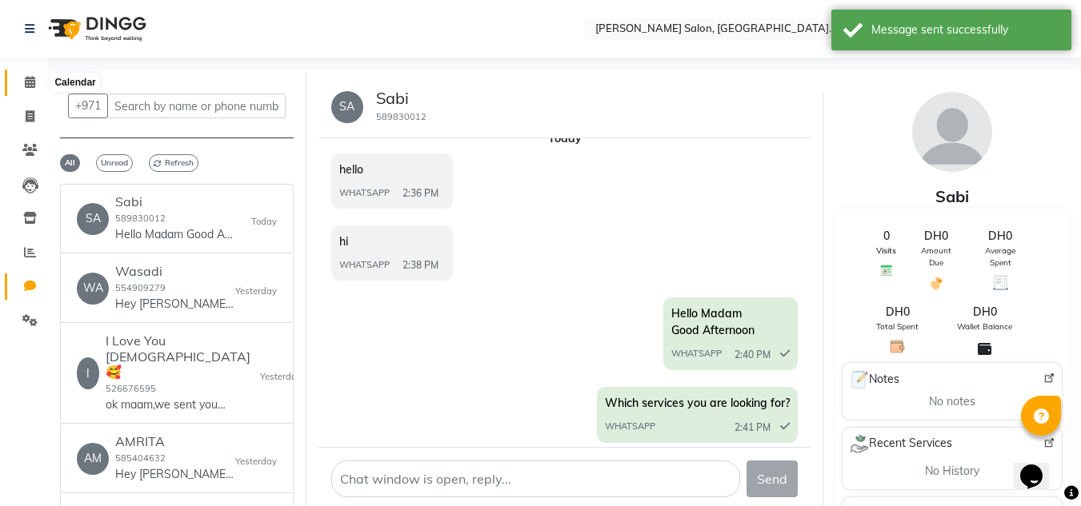
drag, startPoint x: 28, startPoint y: 83, endPoint x: 43, endPoint y: 142, distance: 60.3
click at [30, 85] on icon at bounding box center [30, 82] width 10 height 12
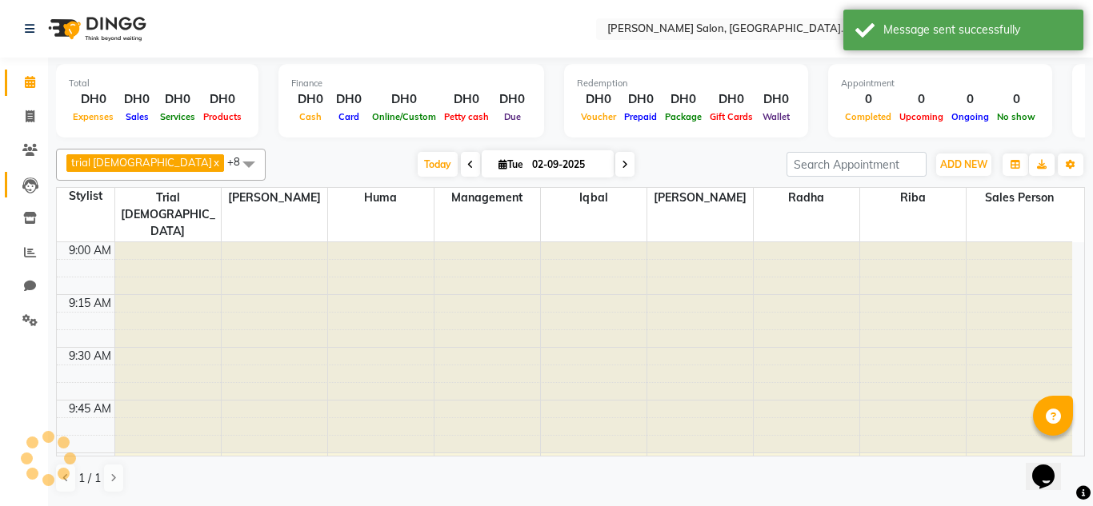
click at [38, 186] on icon at bounding box center [30, 186] width 16 height 16
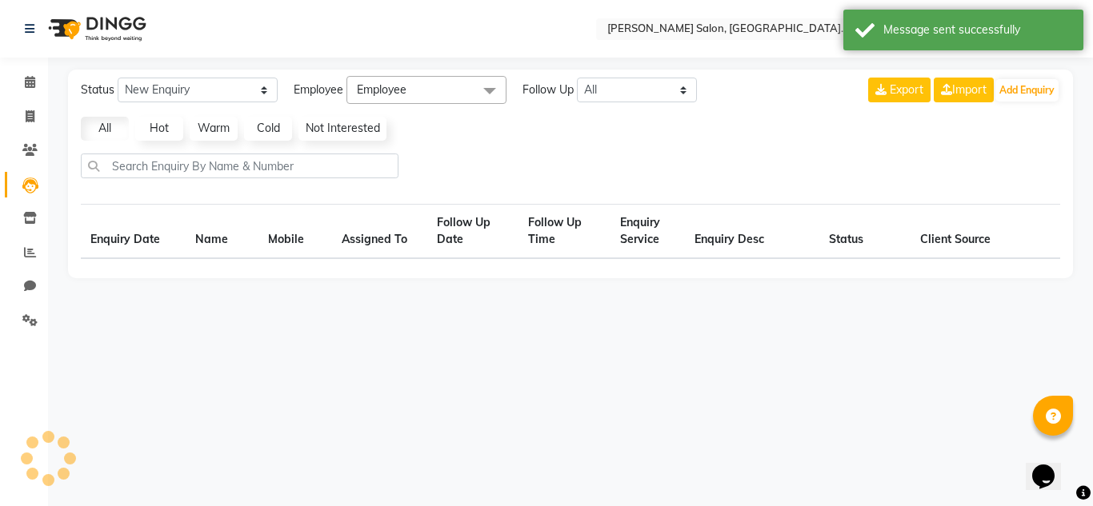
select select "10"
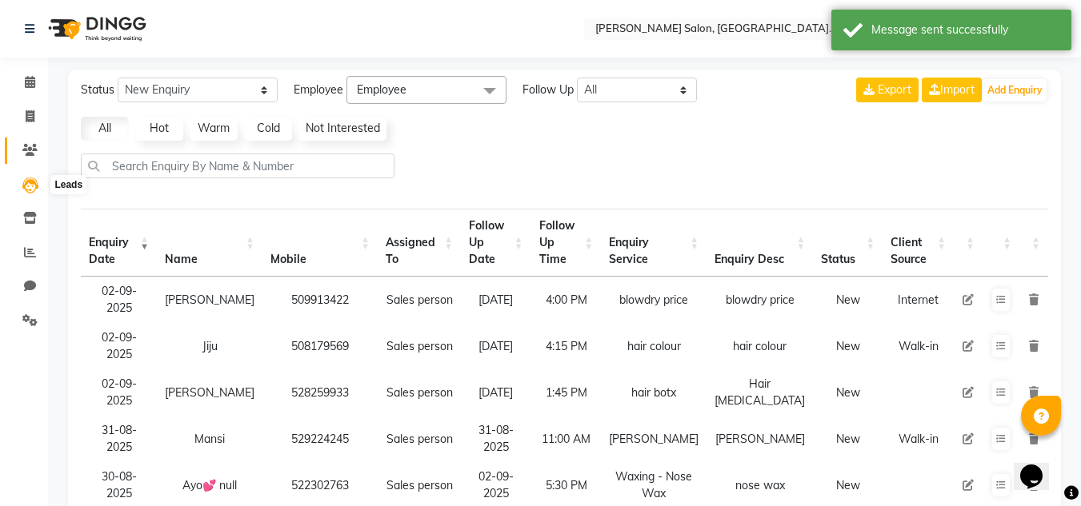
click at [30, 158] on span at bounding box center [30, 151] width 28 height 18
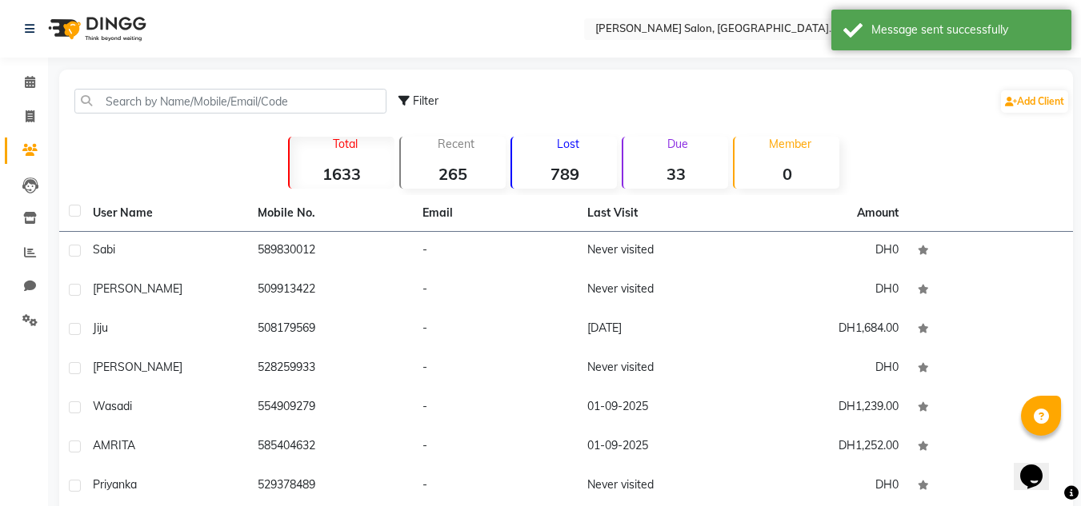
click at [203, 252] on div "Sabi" at bounding box center [166, 250] width 146 height 17
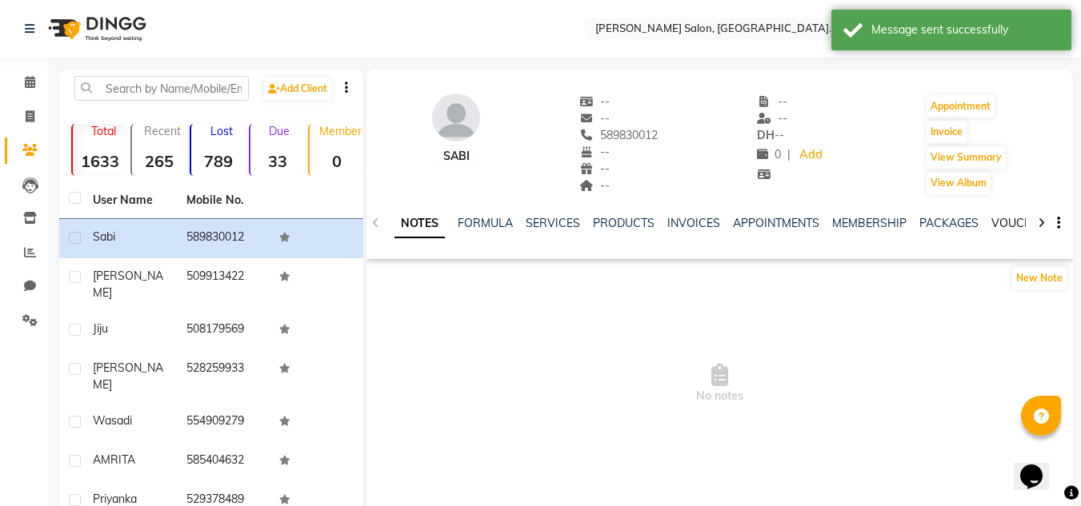
click at [1000, 223] on link "VOUCHERS" at bounding box center [1022, 223] width 63 height 14
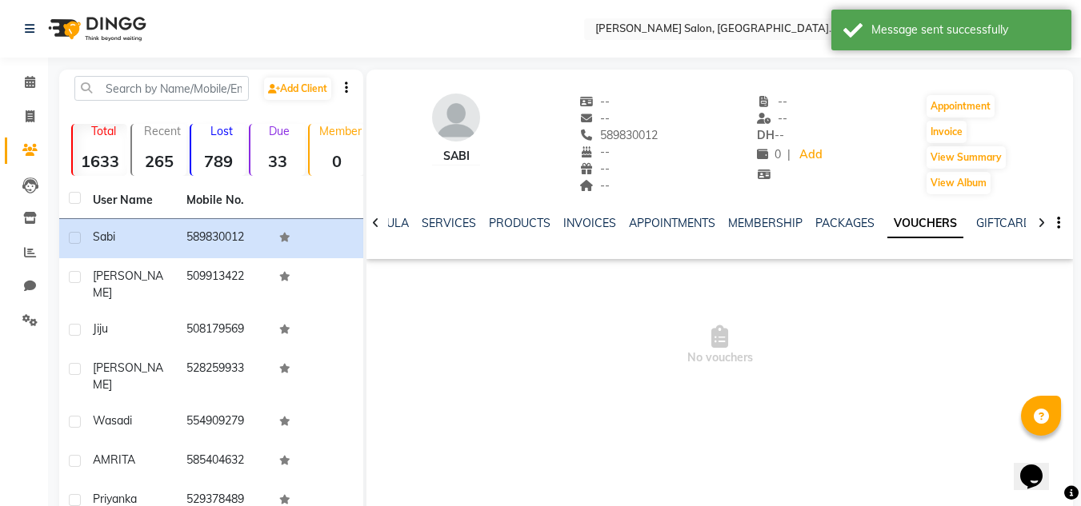
click at [44, 83] on li "Calendar" at bounding box center [24, 83] width 48 height 34
click at [38, 83] on span at bounding box center [30, 83] width 28 height 18
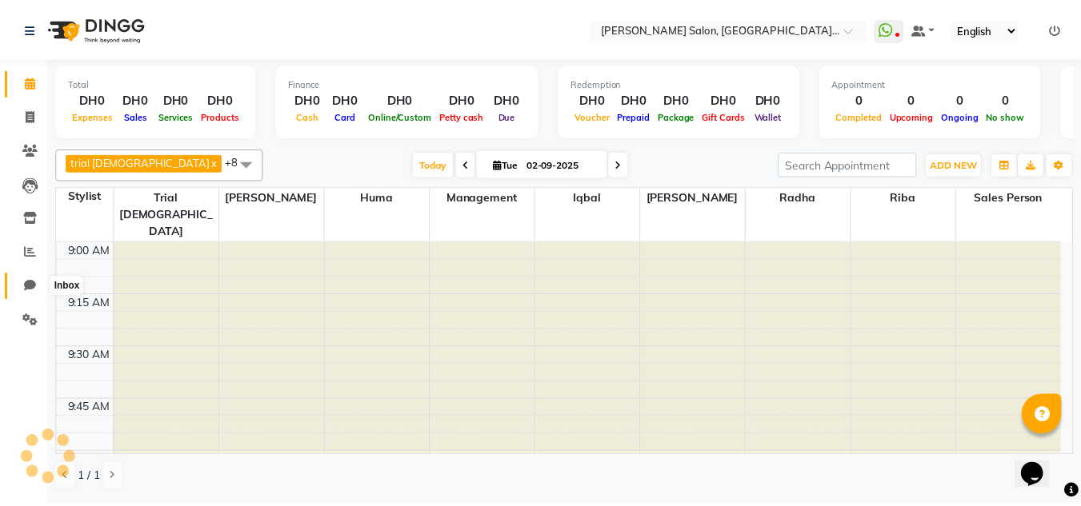
scroll to position [1057, 0]
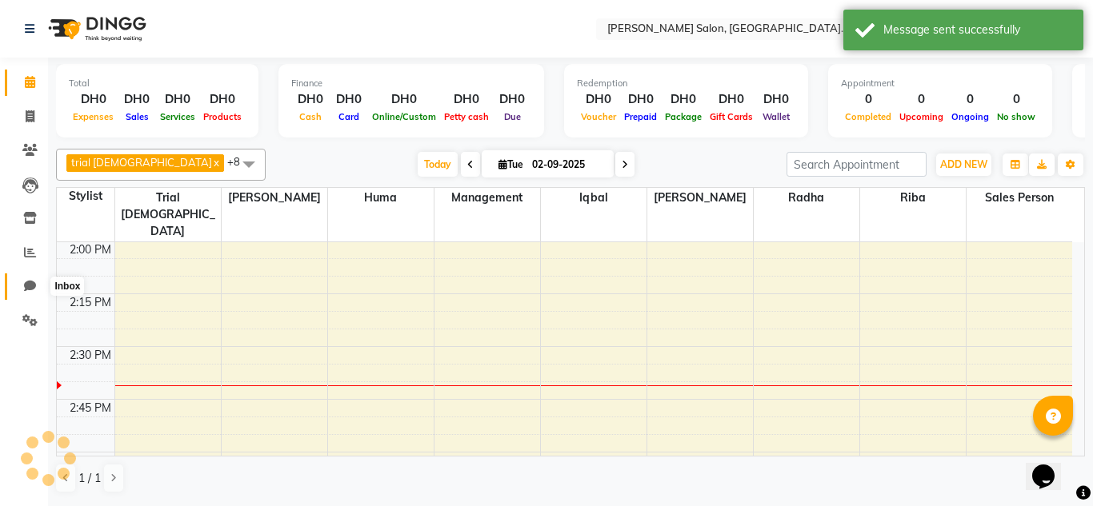
click at [34, 286] on icon at bounding box center [30, 286] width 12 height 12
select select "100"
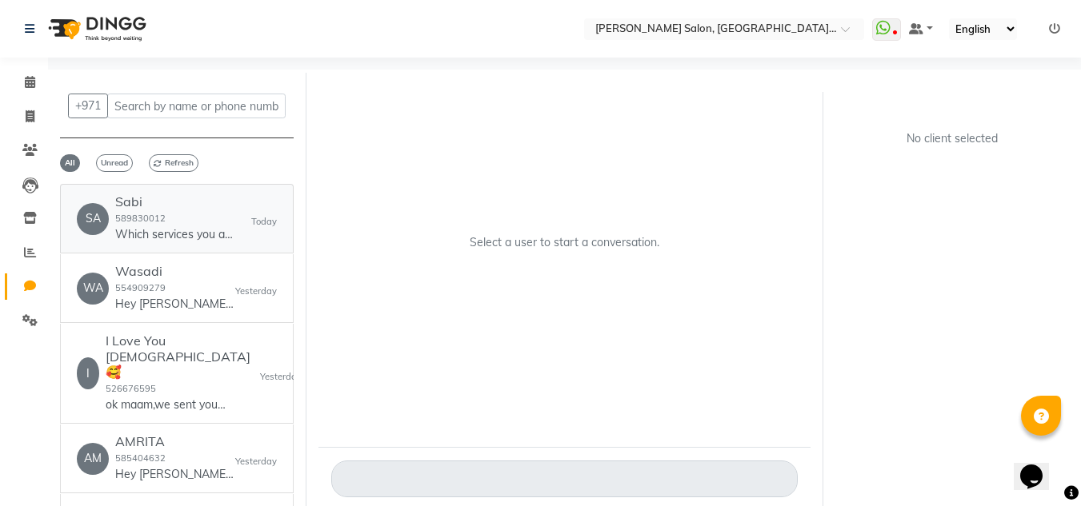
click at [143, 236] on p "Which services you are looking for?" at bounding box center [175, 234] width 120 height 17
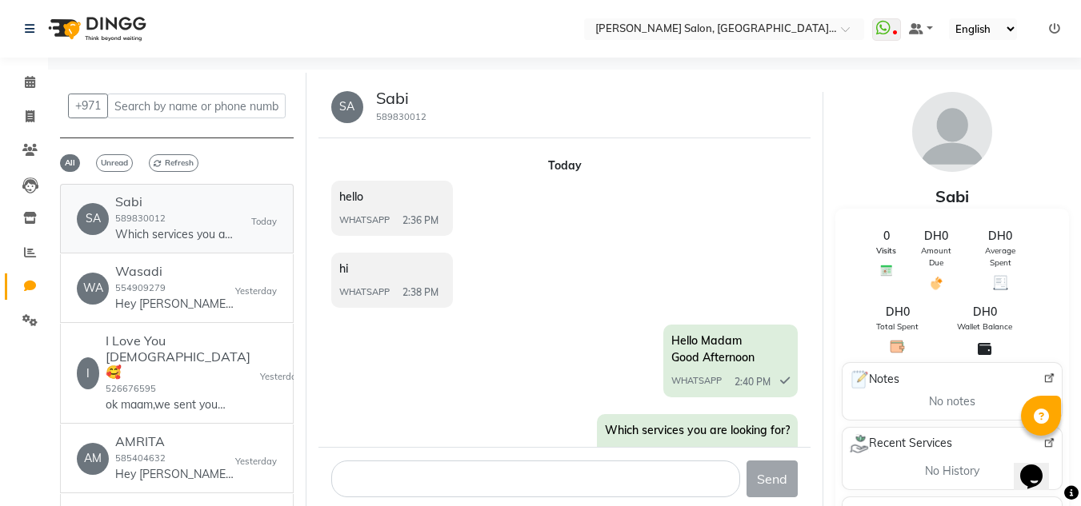
scroll to position [12, 0]
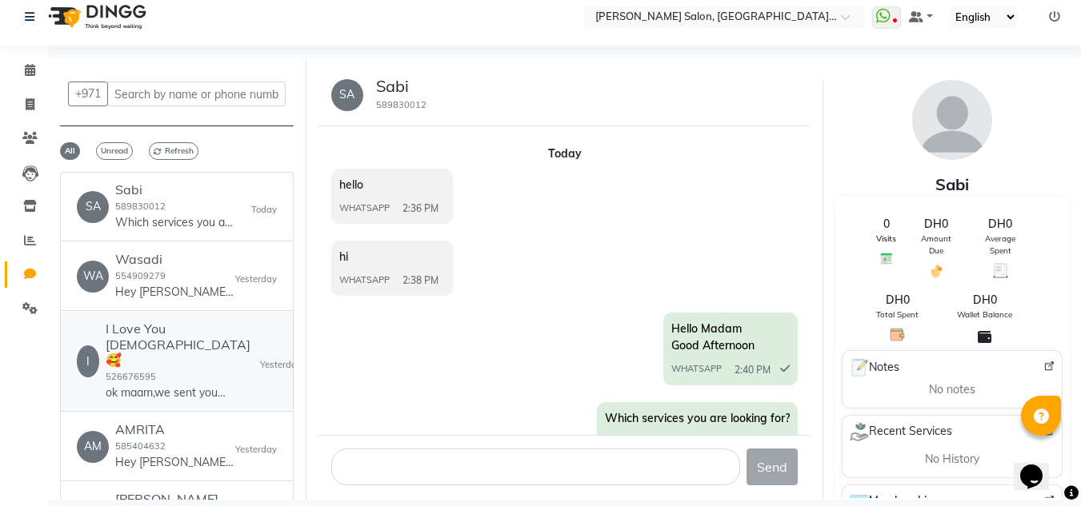
click at [206, 385] on p "ok maam,we sent your no to [GEOGRAPHIC_DATA] branch." at bounding box center [166, 393] width 120 height 17
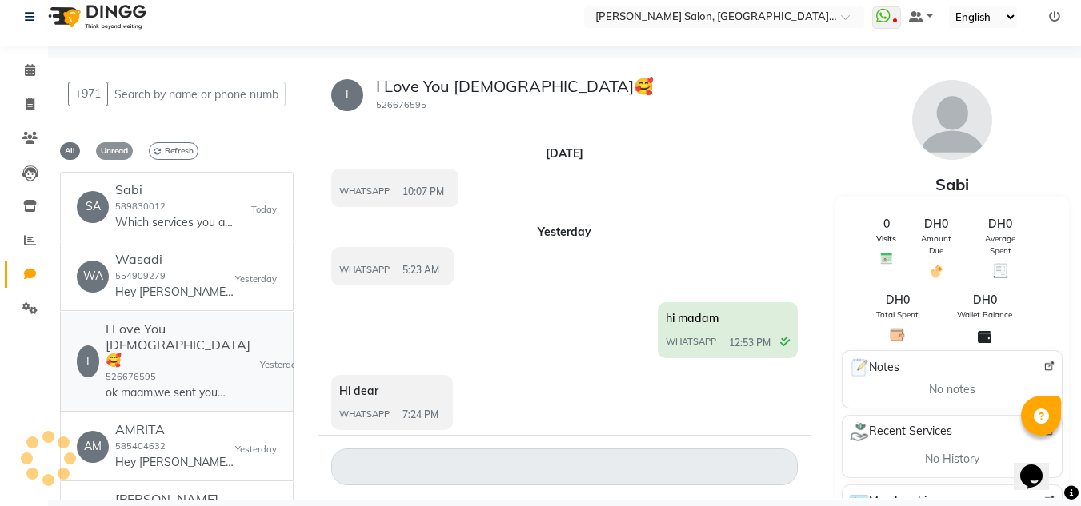
scroll to position [306, 0]
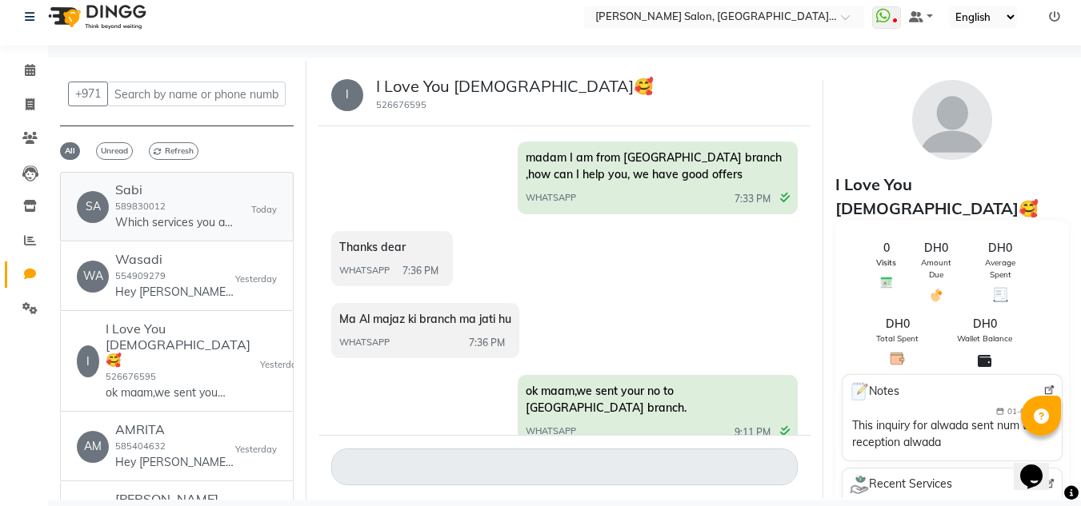
drag, startPoint x: 158, startPoint y: 181, endPoint x: 213, endPoint y: 244, distance: 83.9
click at [158, 182] on link "SA Sabi 589830012 Which services you are looking for? [DATE]" at bounding box center [177, 207] width 234 height 70
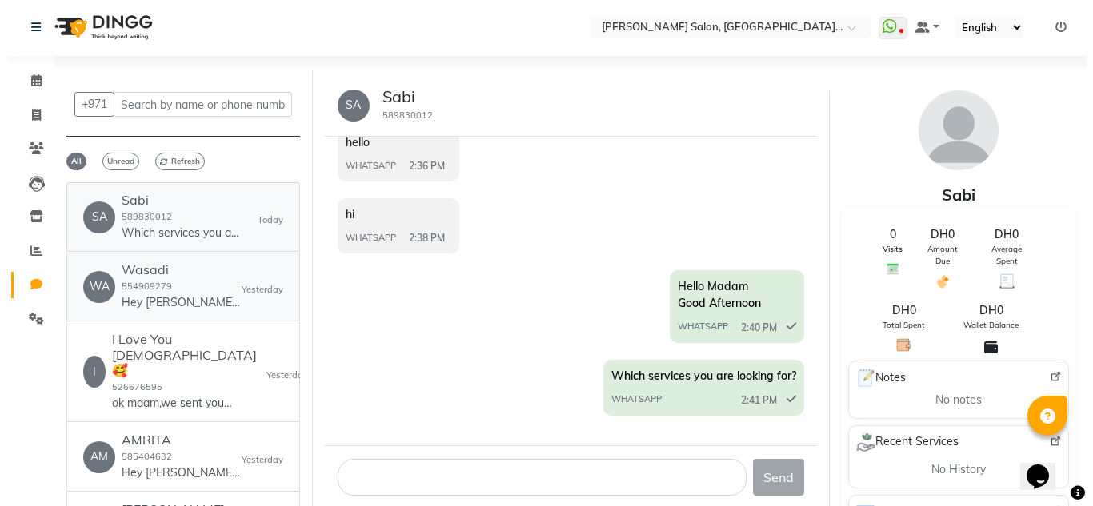
scroll to position [0, 0]
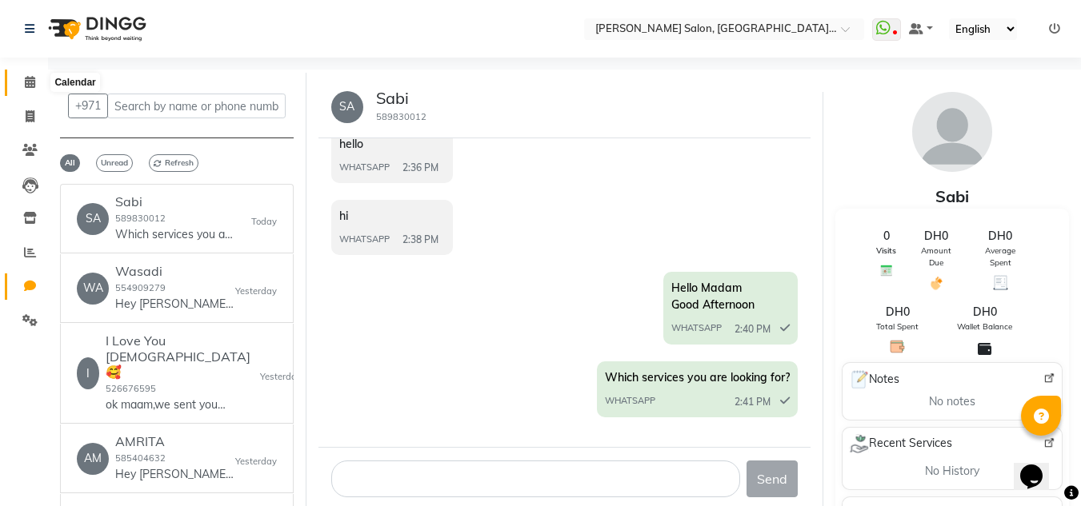
drag, startPoint x: 34, startPoint y: 83, endPoint x: 50, endPoint y: 76, distance: 16.8
click at [34, 82] on icon at bounding box center [30, 82] width 10 height 12
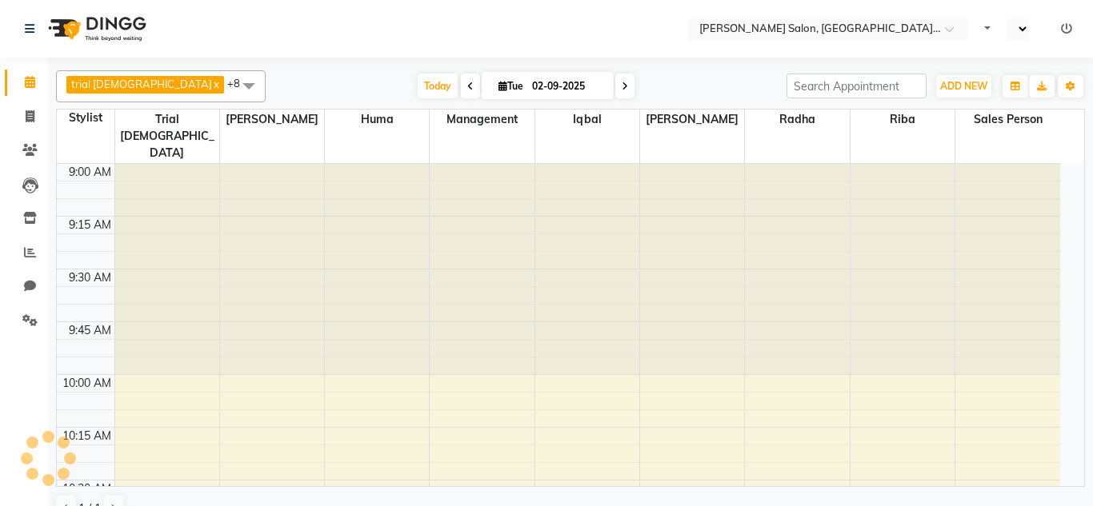
select select "en"
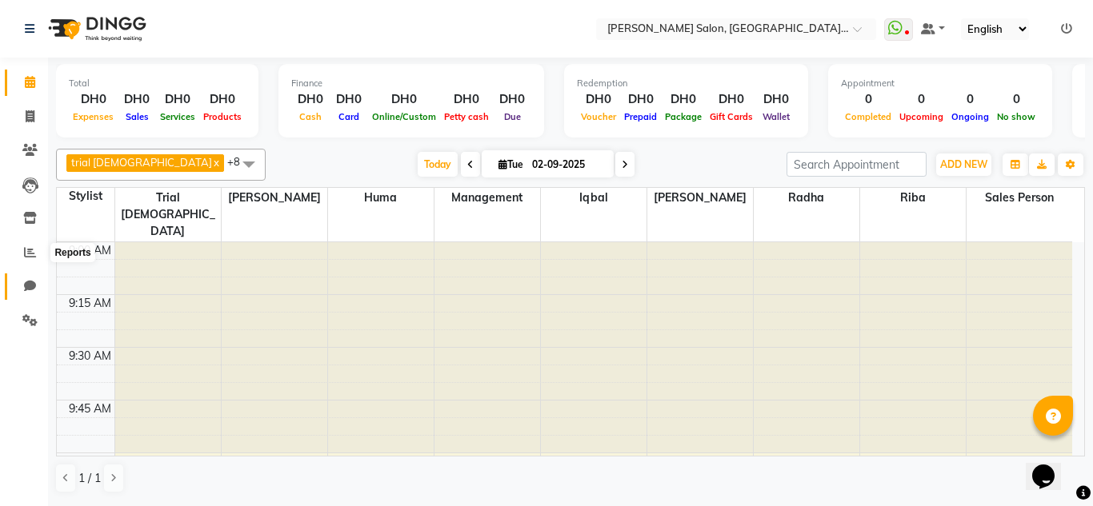
click at [23, 281] on span at bounding box center [30, 287] width 28 height 18
select select "100"
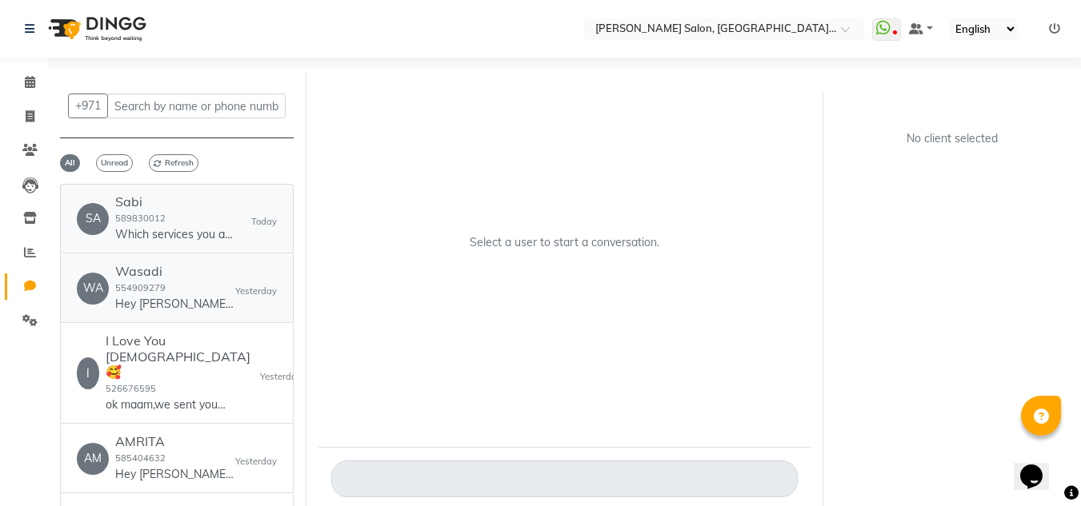
drag, startPoint x: 156, startPoint y: 246, endPoint x: 128, endPoint y: 259, distance: 31.1
click at [155, 248] on link "SA Sabi 589830012 Which services you are looking for? [DATE]" at bounding box center [177, 219] width 234 height 70
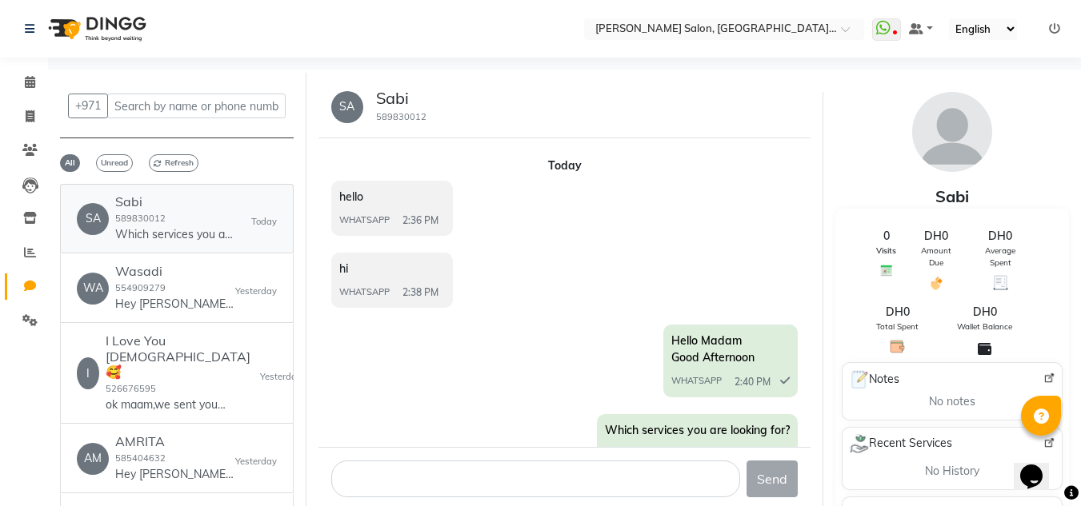
scroll to position [27, 0]
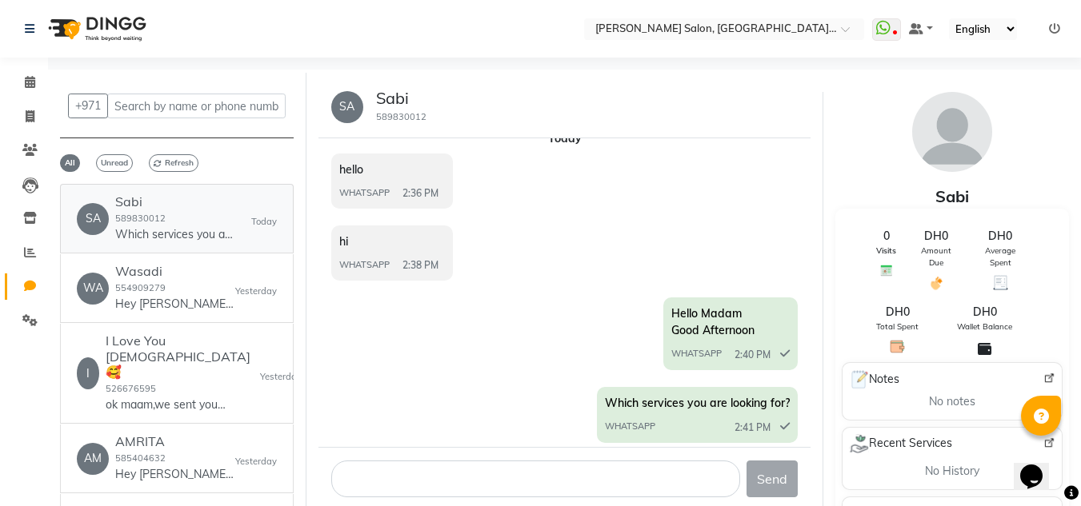
click at [109, 215] on div "SA Sabi 589830012 Which services you are looking for?" at bounding box center [156, 218] width 158 height 49
click at [122, 290] on small "554909279" at bounding box center [140, 287] width 50 height 11
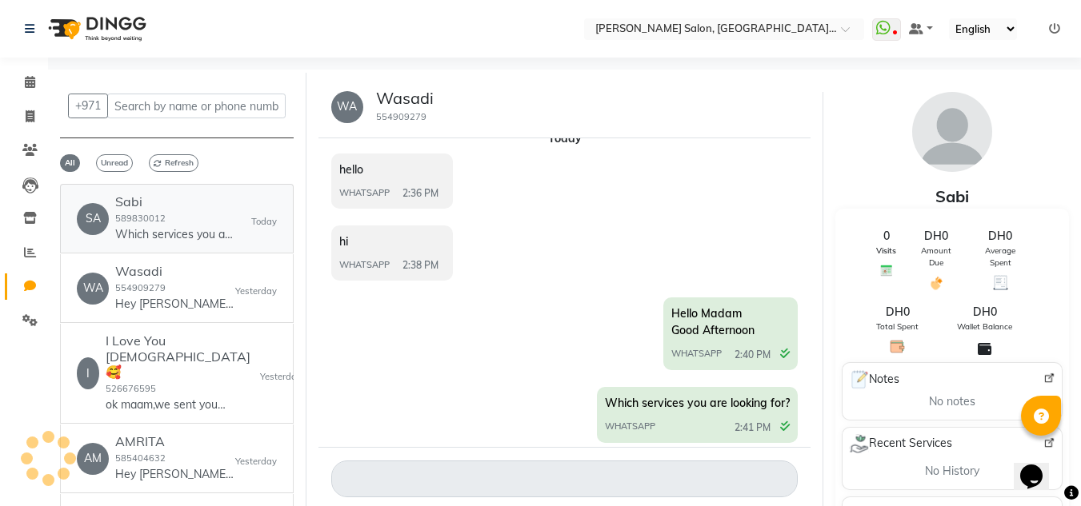
click at [154, 218] on small "589830012" at bounding box center [140, 218] width 50 height 11
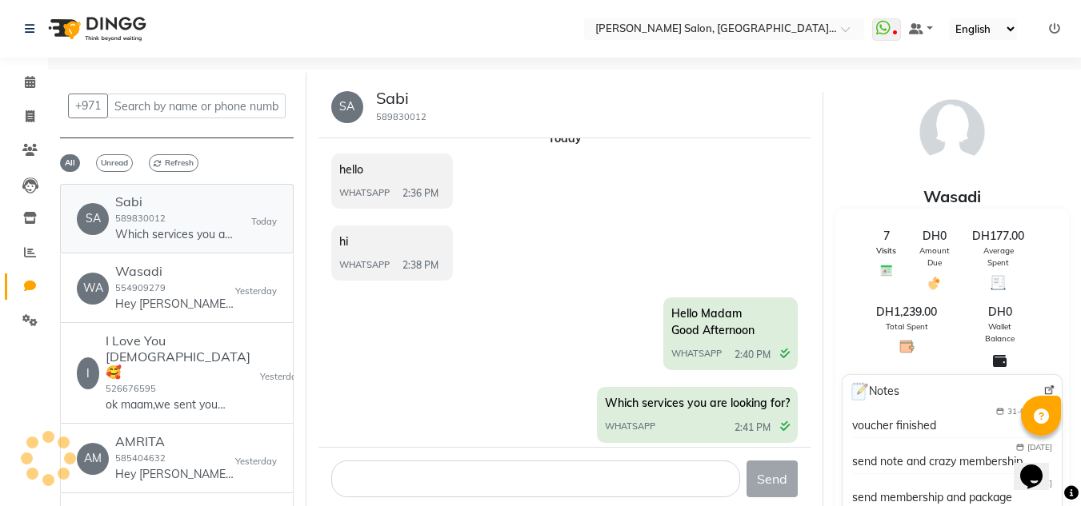
scroll to position [53, 0]
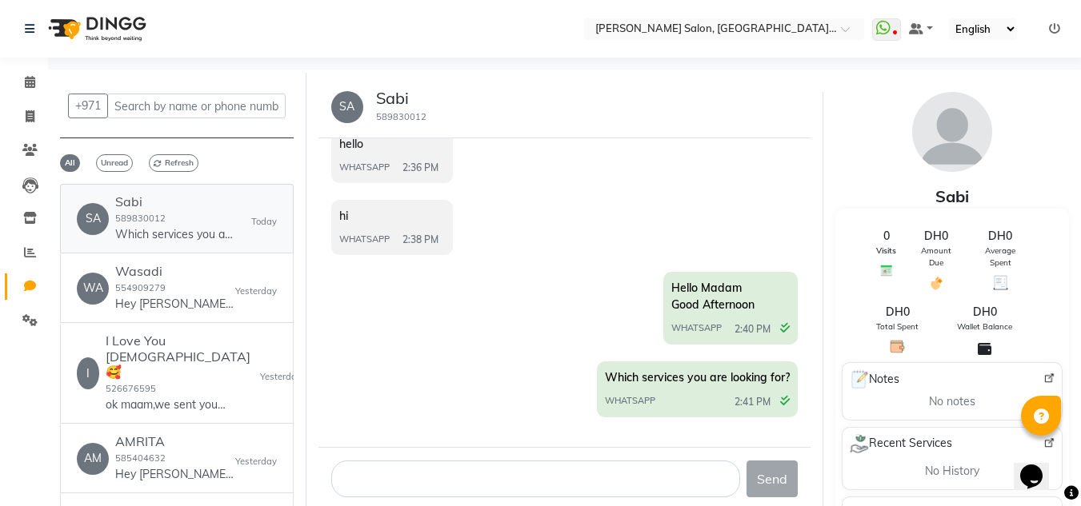
click at [127, 202] on h6 "Sabi" at bounding box center [175, 201] width 120 height 15
click at [155, 264] on h6 "Wasadi" at bounding box center [175, 271] width 120 height 15
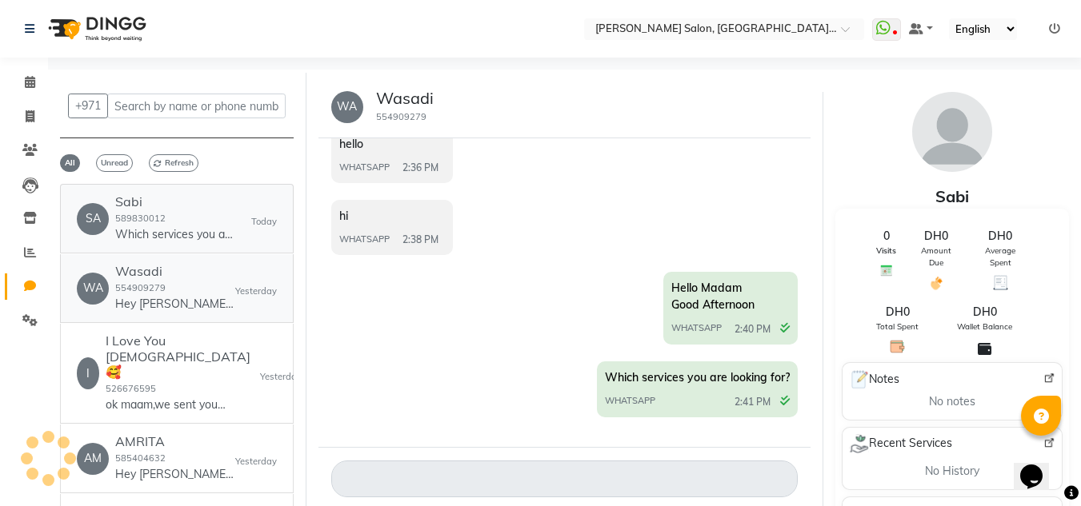
click at [177, 205] on h6 "Sabi" at bounding box center [175, 201] width 120 height 15
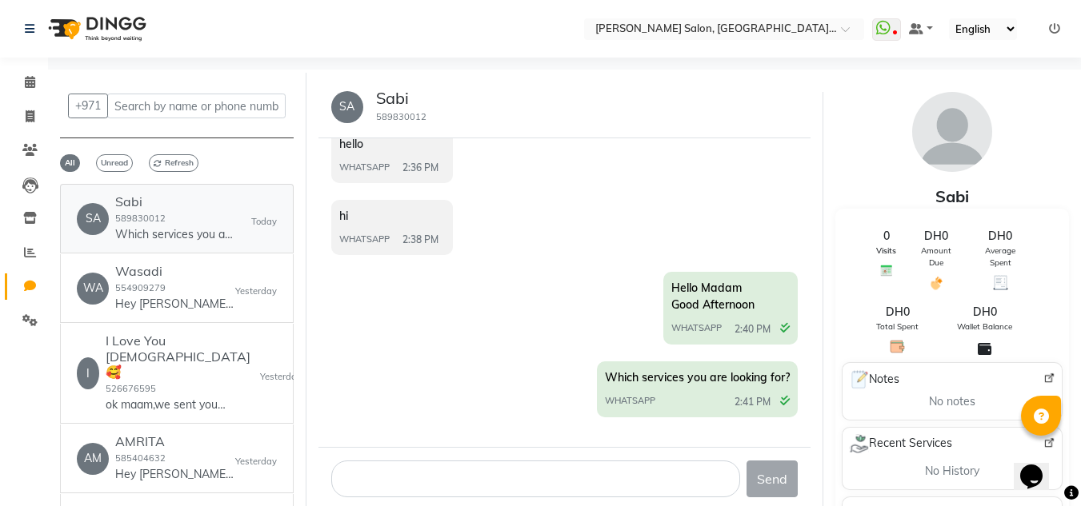
scroll to position [0, 0]
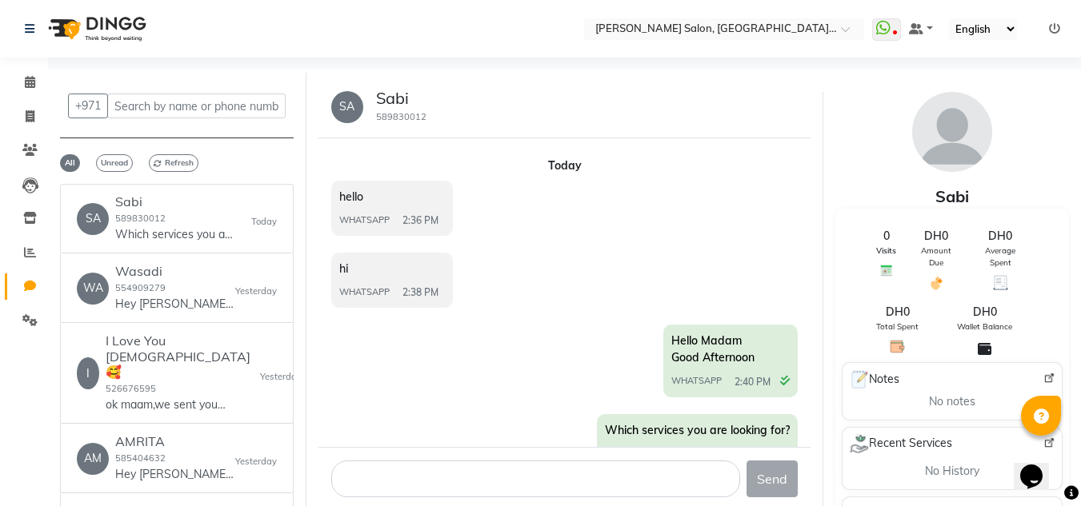
click at [21, 100] on li "Invoice" at bounding box center [24, 117] width 48 height 34
click at [33, 77] on icon at bounding box center [30, 82] width 10 height 12
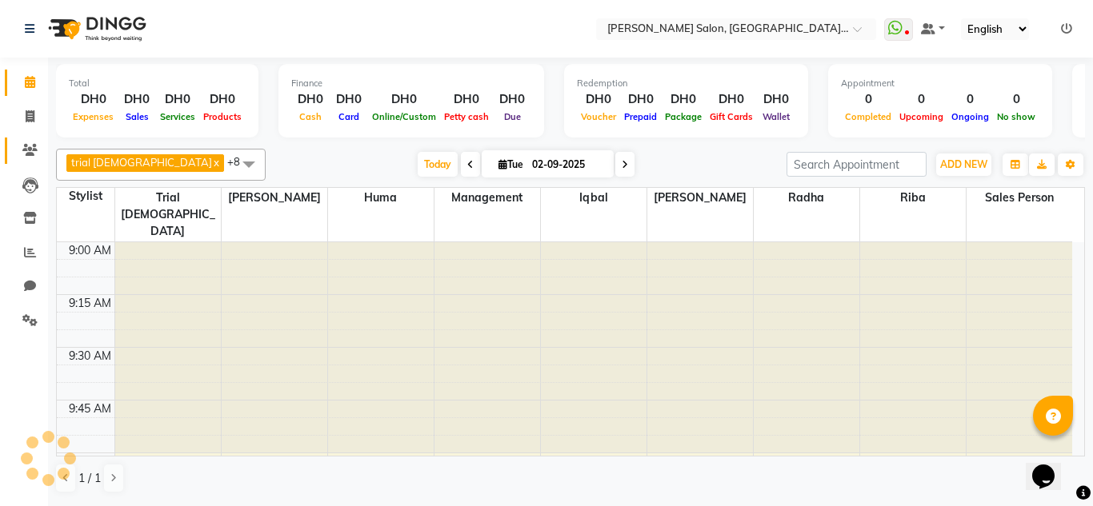
drag, startPoint x: 21, startPoint y: 136, endPoint x: 32, endPoint y: 158, distance: 25.0
click at [19, 139] on li "Clients" at bounding box center [24, 151] width 48 height 34
drag, startPoint x: 32, startPoint y: 158, endPoint x: 43, endPoint y: 164, distance: 12.5
click at [33, 158] on span at bounding box center [30, 151] width 28 height 18
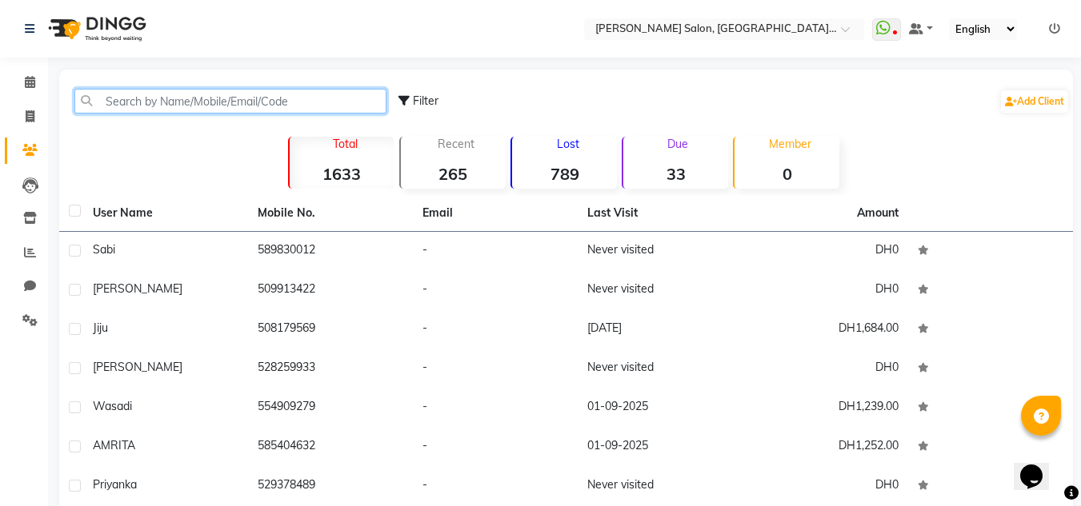
click at [126, 110] on input "text" at bounding box center [230, 101] width 312 height 25
type input "6"
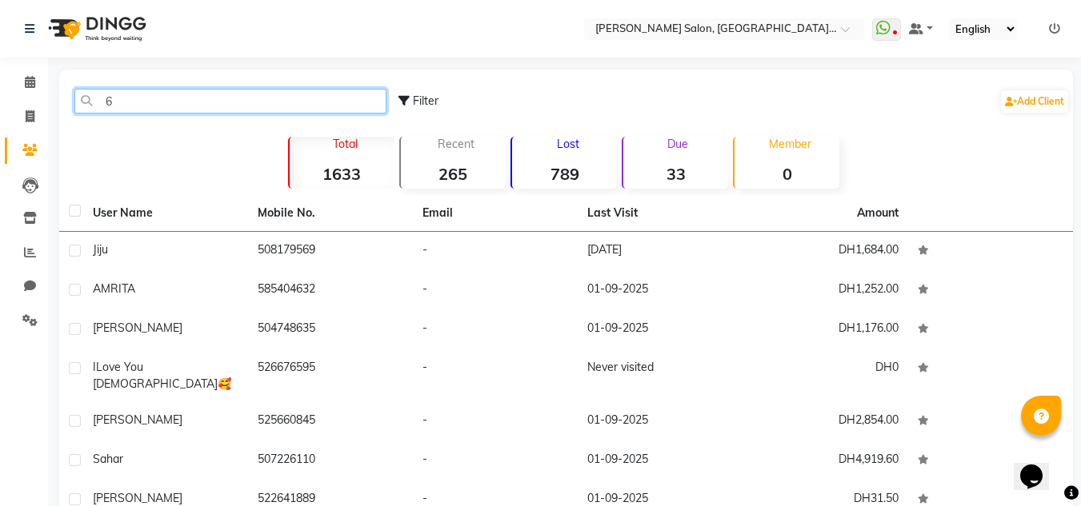
drag, startPoint x: 113, startPoint y: 544, endPoint x: 170, endPoint y: 109, distance: 438.9
click at [170, 109] on input "6" at bounding box center [230, 101] width 312 height 25
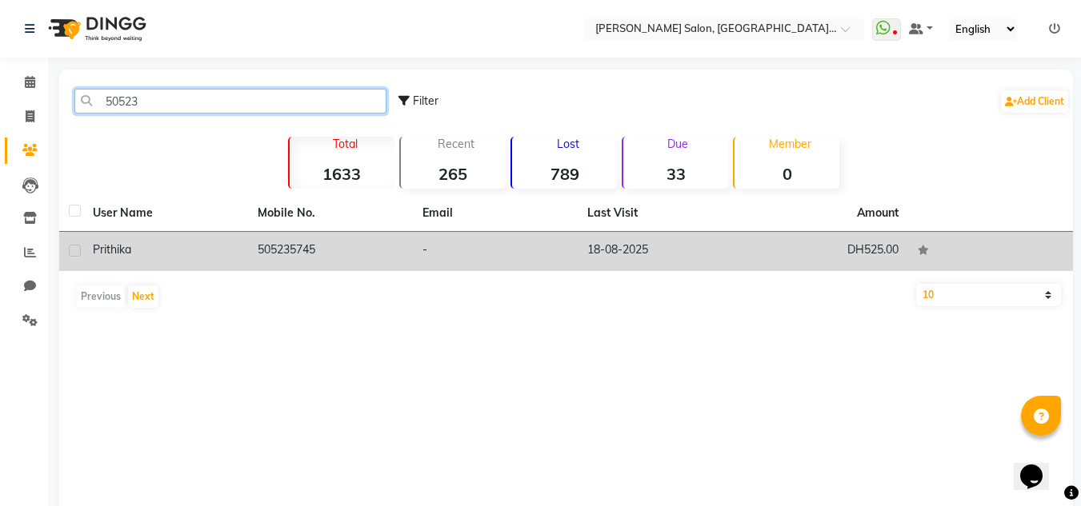
type input "50523"
click at [809, 243] on td "DH525.00" at bounding box center [825, 251] width 165 height 39
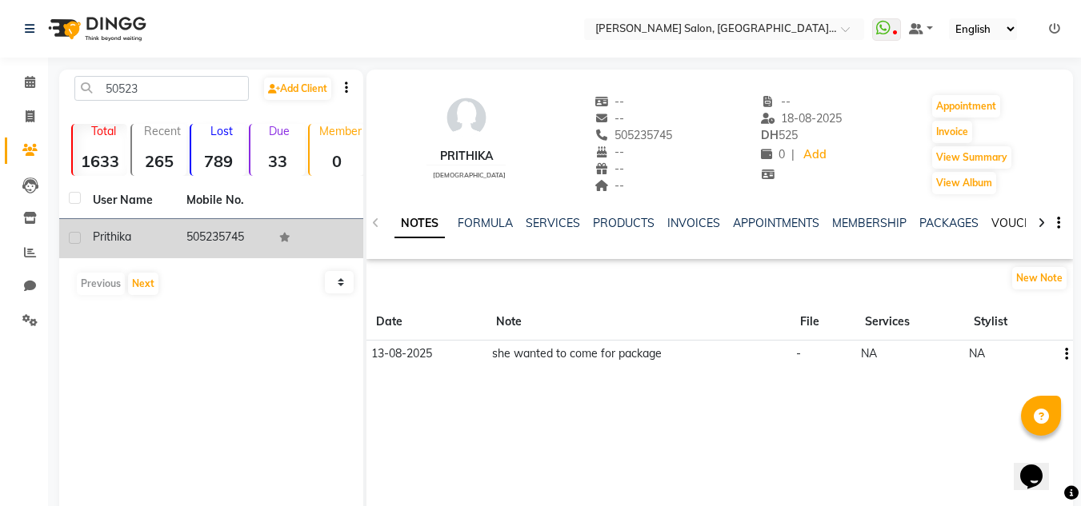
click at [1009, 222] on link "VOUCHERS" at bounding box center [1022, 223] width 63 height 14
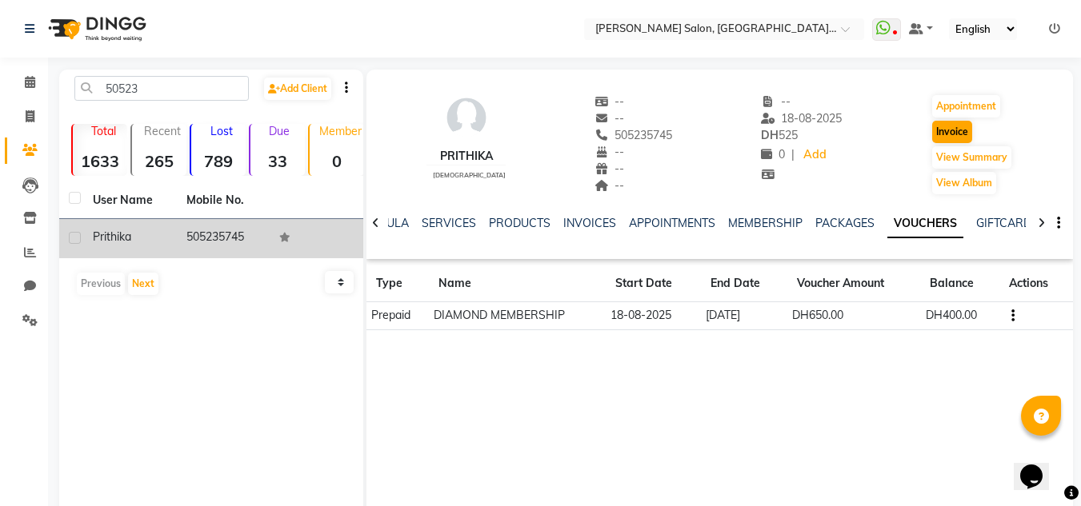
click at [952, 122] on div "Invoice" at bounding box center [971, 132] width 82 height 26
click at [941, 121] on button "Invoice" at bounding box center [952, 132] width 40 height 22
select select "service"
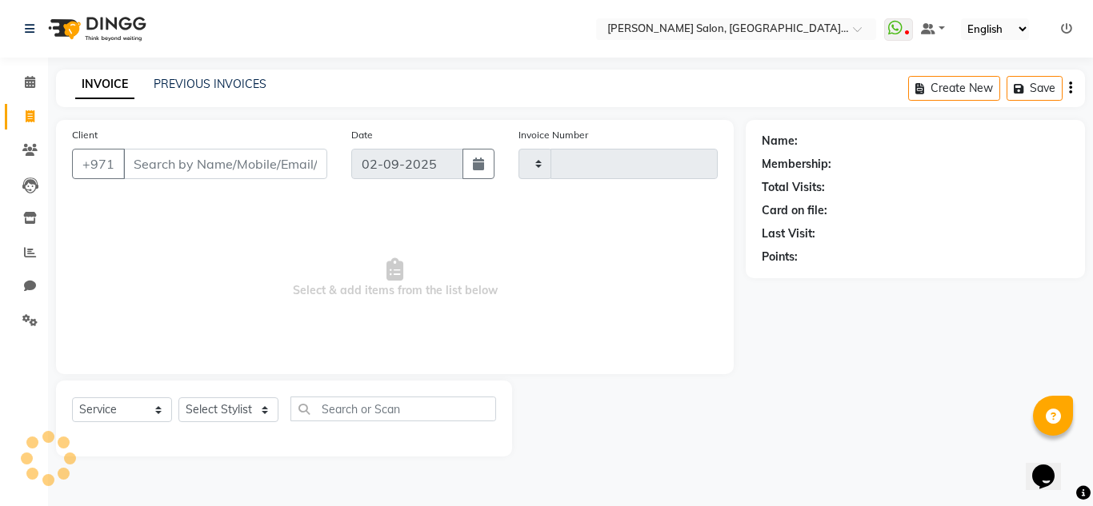
type input "1268"
select select "4069"
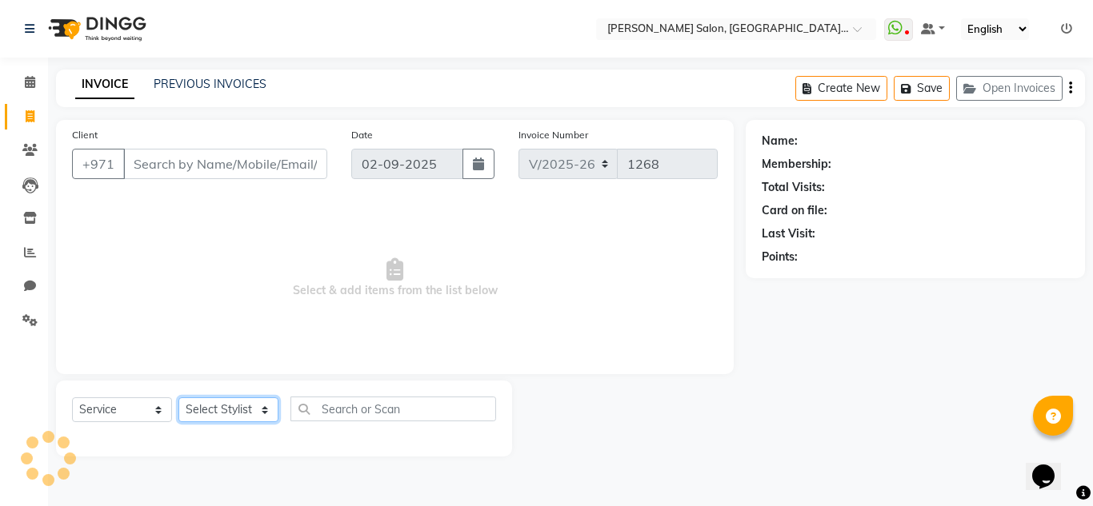
click at [244, 409] on select "Select Stylist" at bounding box center [228, 410] width 100 height 25
type input "505235745"
select select "1: Object"
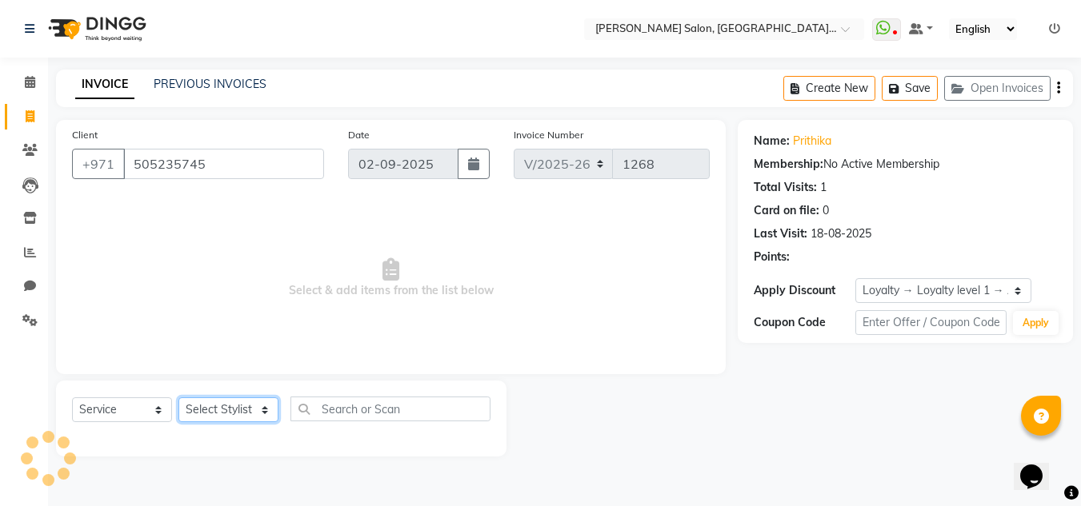
select select "62704"
click at [178, 398] on select "Select Stylist Huma [PERSON_NAME] Management [PERSON_NAME] Sales person [PERSON…" at bounding box center [228, 410] width 100 height 25
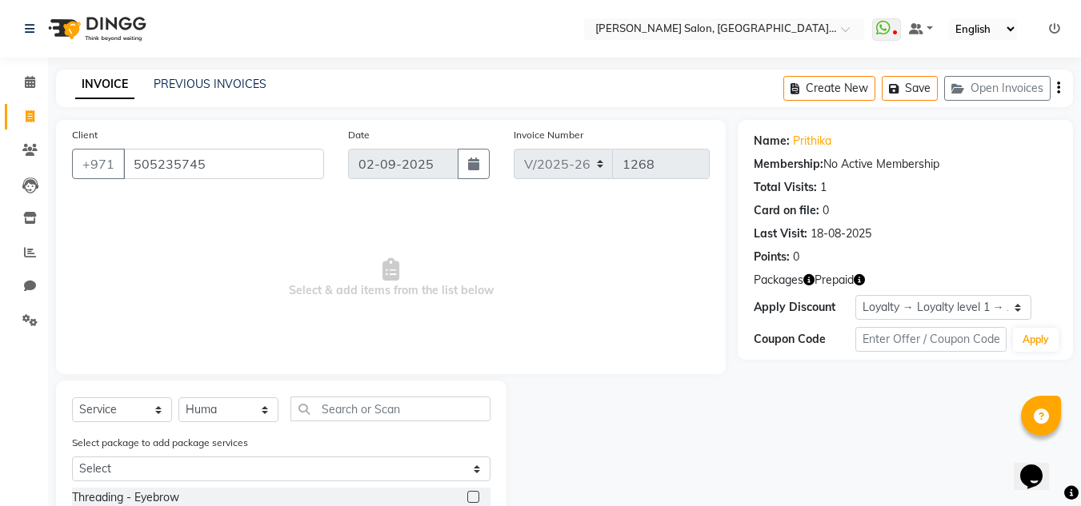
drag, startPoint x: 466, startPoint y: 501, endPoint x: 463, endPoint y: 492, distance: 9.1
click at [467, 501] on label at bounding box center [473, 497] width 12 height 12
click at [467, 501] on input "checkbox" at bounding box center [472, 498] width 10 height 10
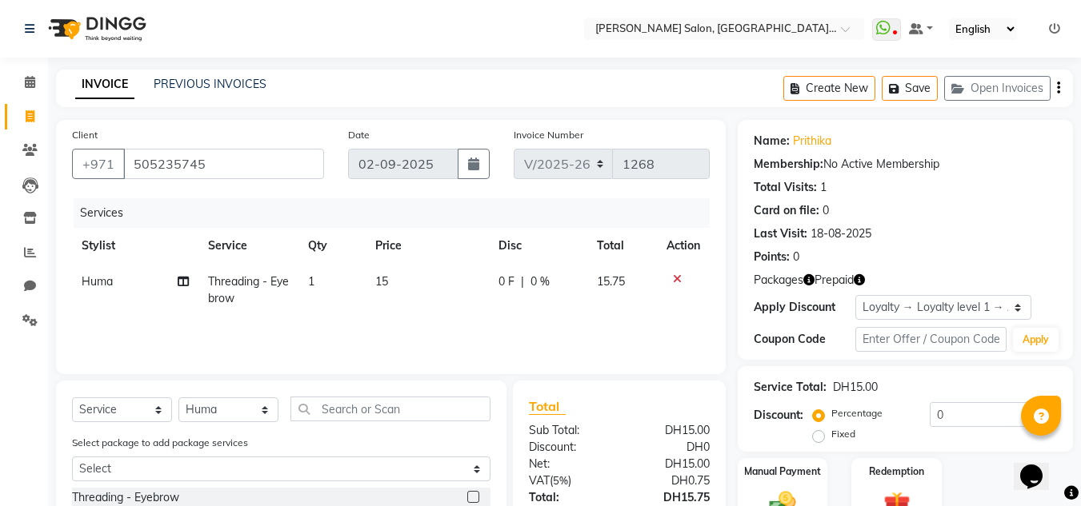
checkbox input "false"
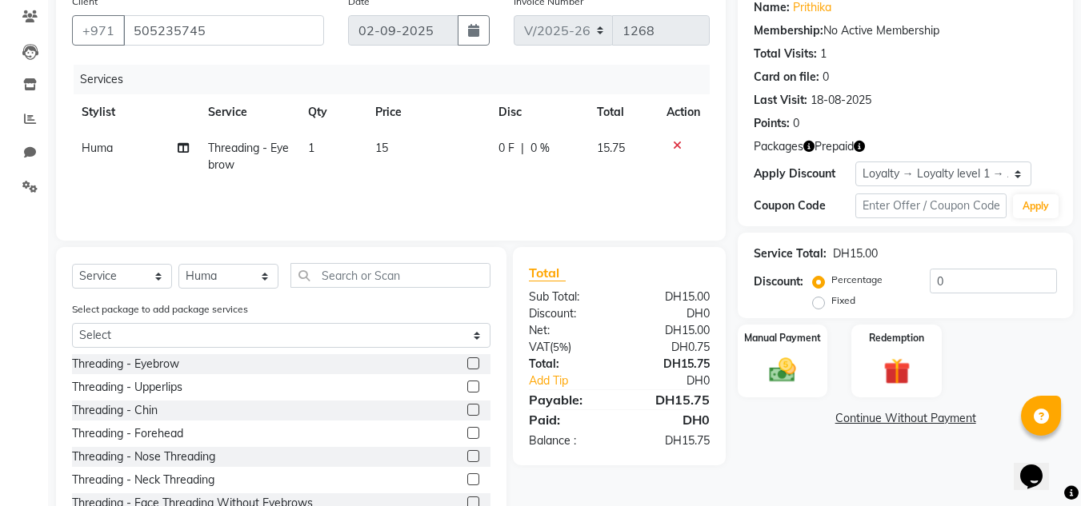
scroll to position [188, 0]
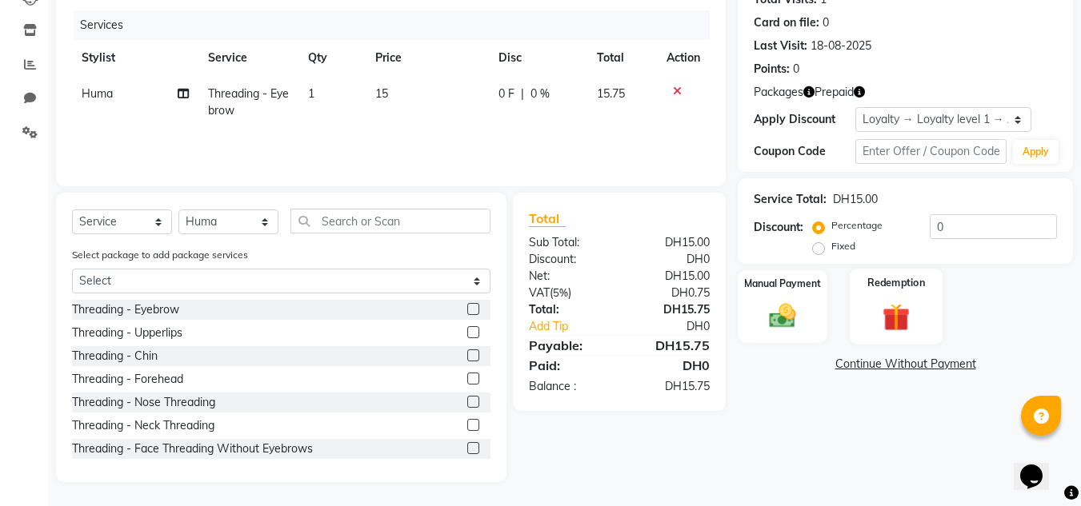
drag, startPoint x: 894, startPoint y: 325, endPoint x: 895, endPoint y: 345, distance: 20.1
click at [894, 324] on img at bounding box center [896, 317] width 45 height 34
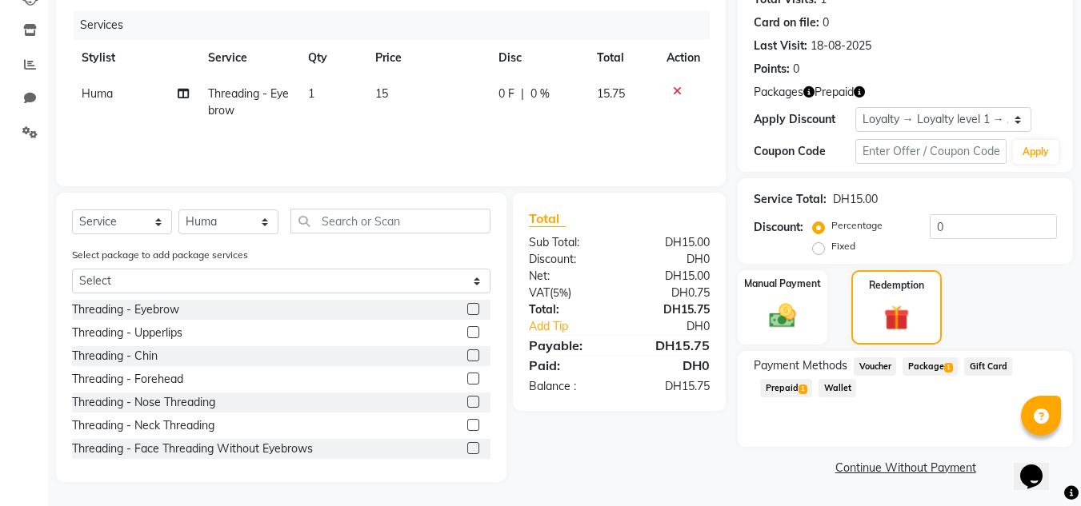
click at [932, 365] on span "Package 1" at bounding box center [929, 367] width 55 height 18
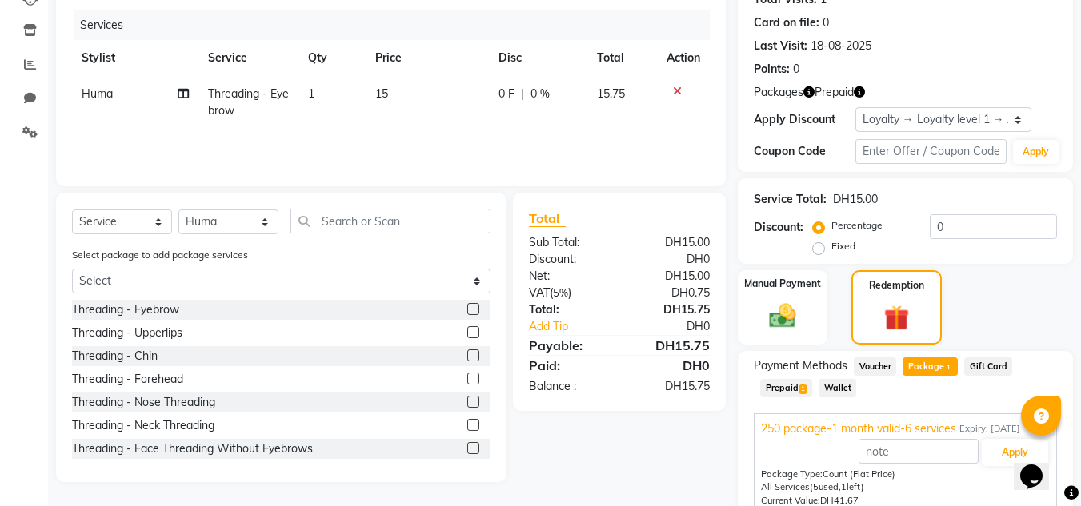
click at [811, 390] on span "Prepaid 1" at bounding box center [786, 388] width 52 height 18
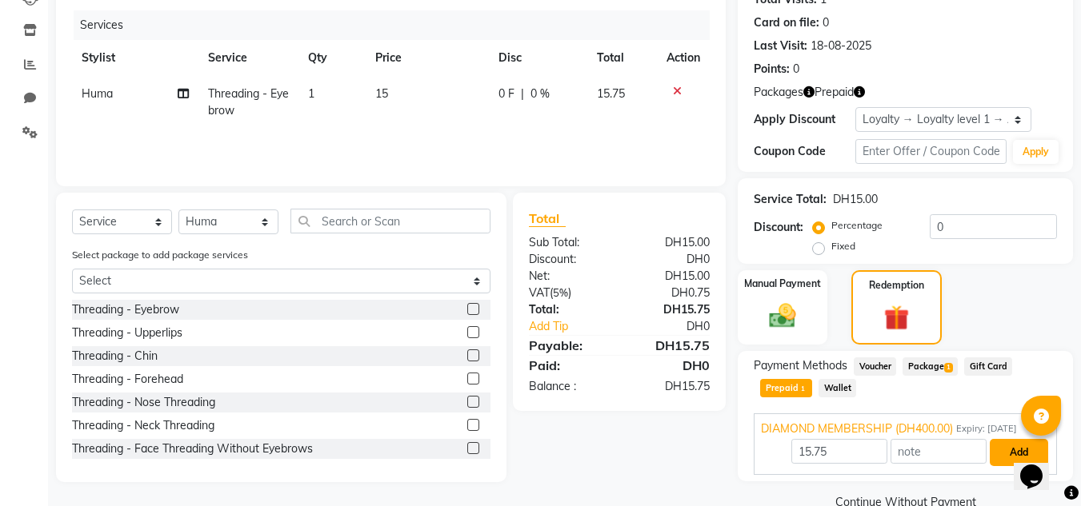
click at [1000, 454] on button "Add" at bounding box center [1019, 452] width 58 height 27
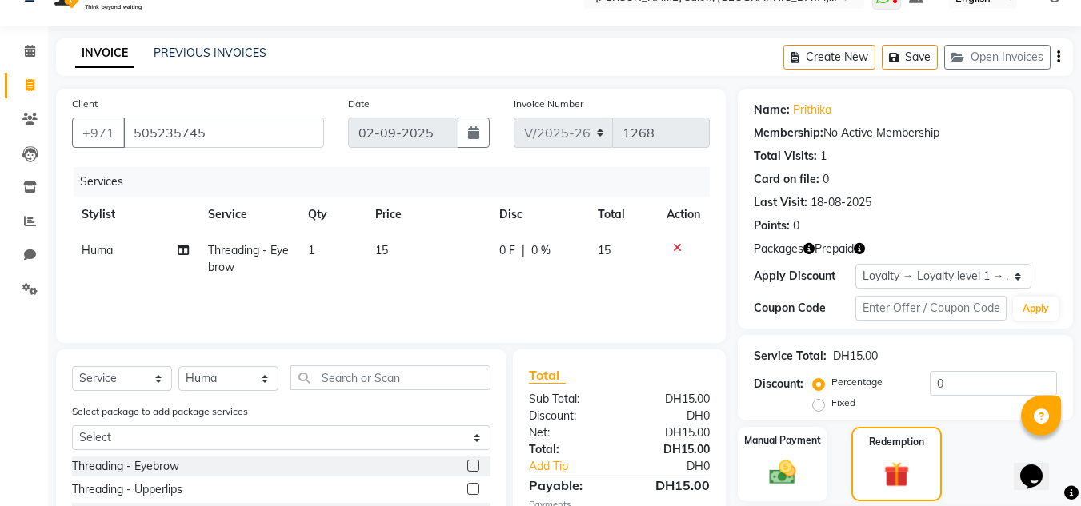
scroll to position [41, 0]
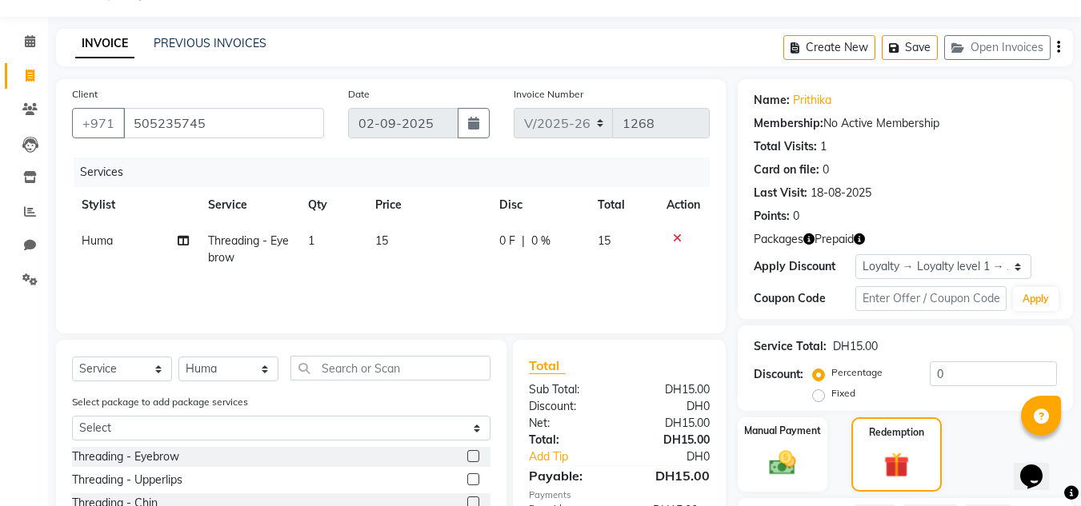
drag, startPoint x: 1092, startPoint y: 137, endPoint x: 973, endPoint y: 111, distance: 121.9
click at [976, 130] on div "Name: Prithika Membership: No Active Membership Total Visits: 1 Card on file: 0…" at bounding box center [905, 155] width 303 height 139
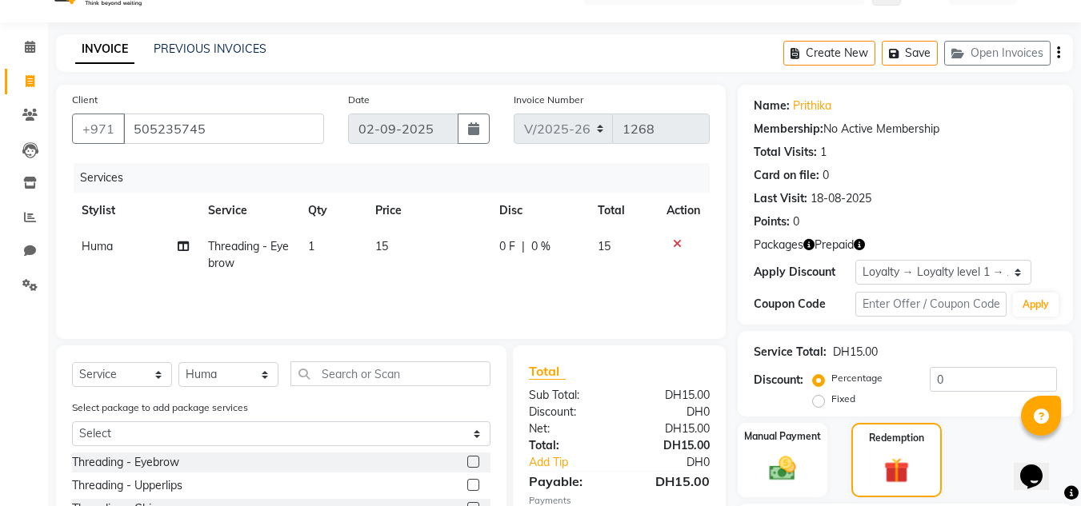
scroll to position [276, 0]
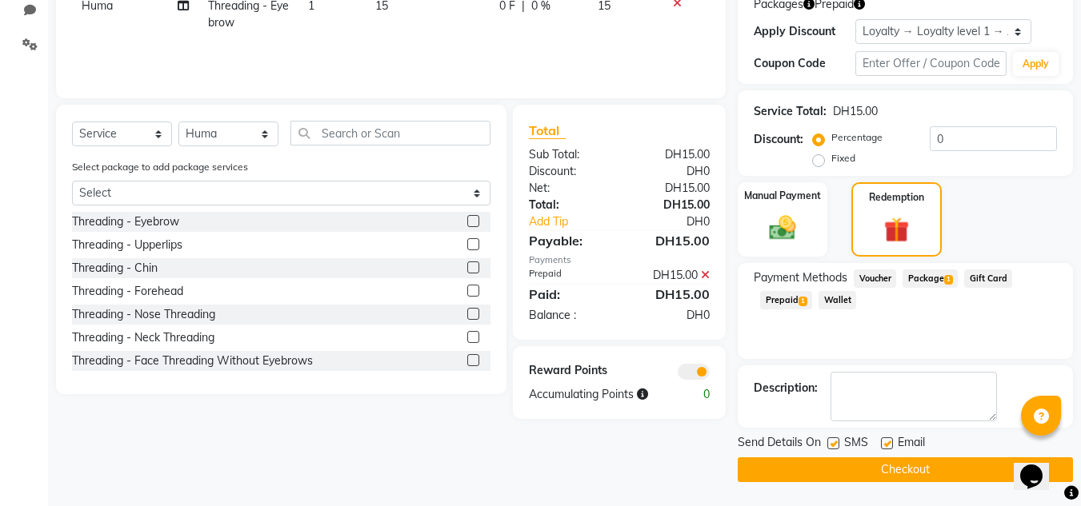
click at [834, 476] on button "Checkout" at bounding box center [905, 470] width 335 height 25
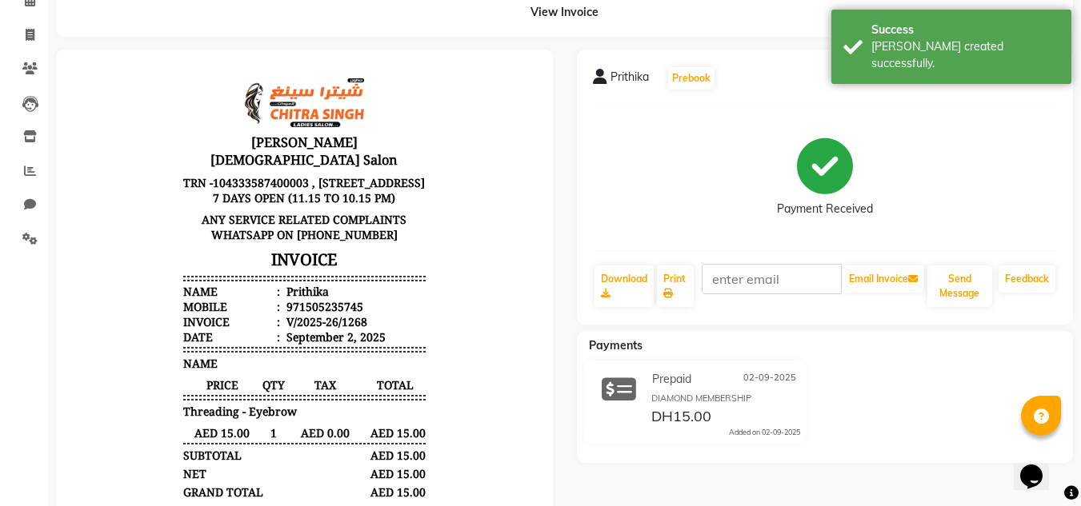
scroll to position [160, 0]
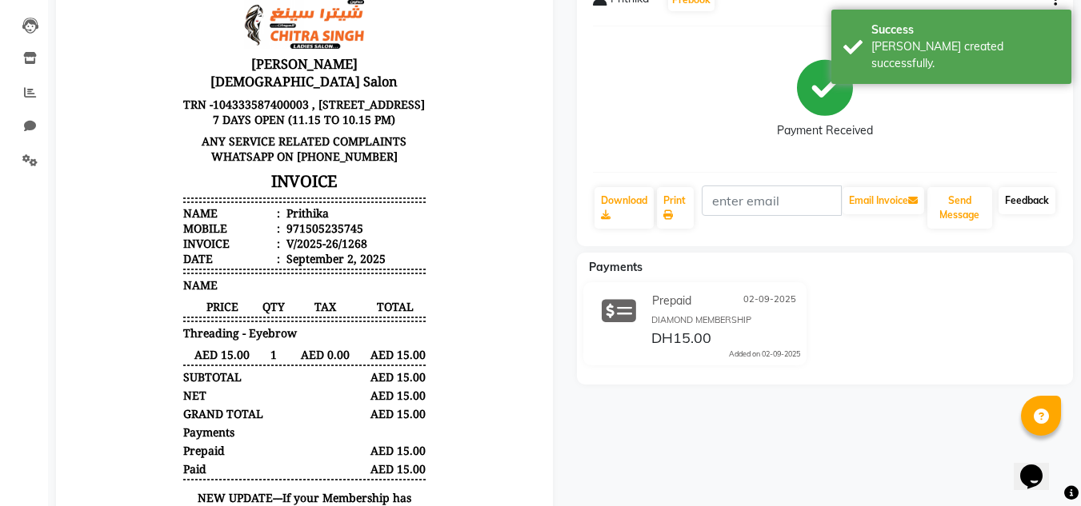
click at [1026, 213] on link "Feedback" at bounding box center [1026, 200] width 57 height 27
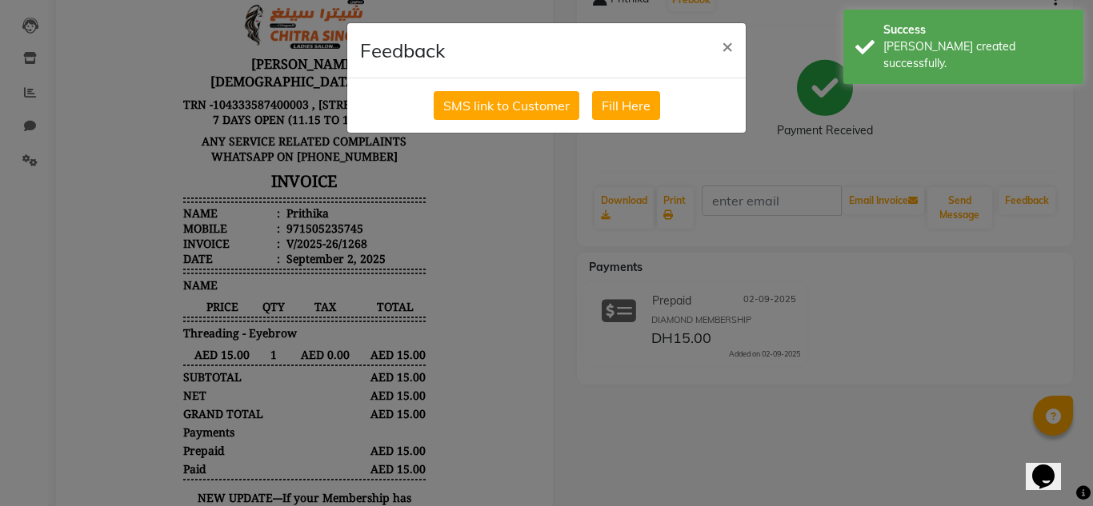
click at [482, 123] on div "SMS link to Customer Fill Here" at bounding box center [546, 105] width 398 height 54
click at [478, 113] on button "SMS link to Customer" at bounding box center [507, 105] width 146 height 29
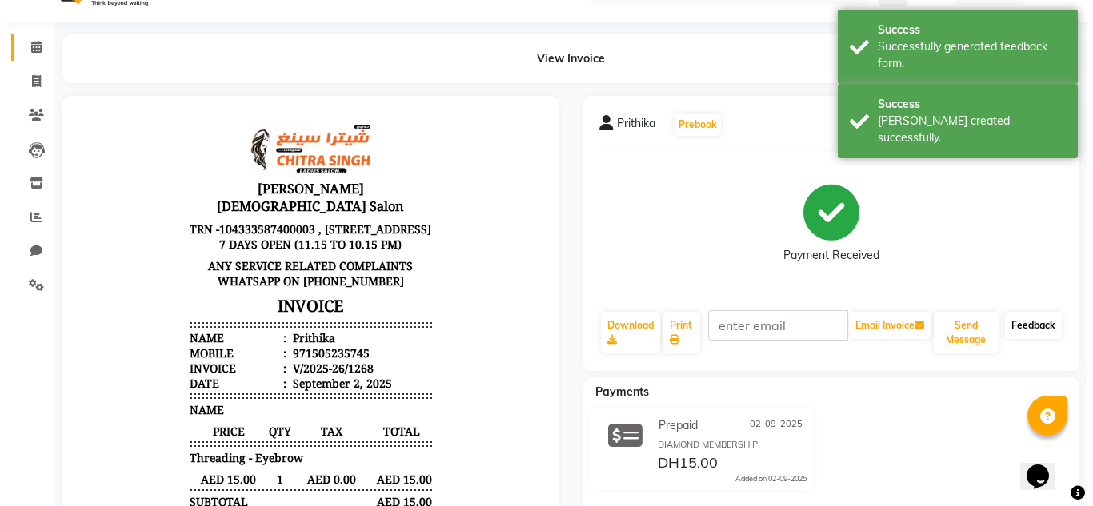
scroll to position [0, 0]
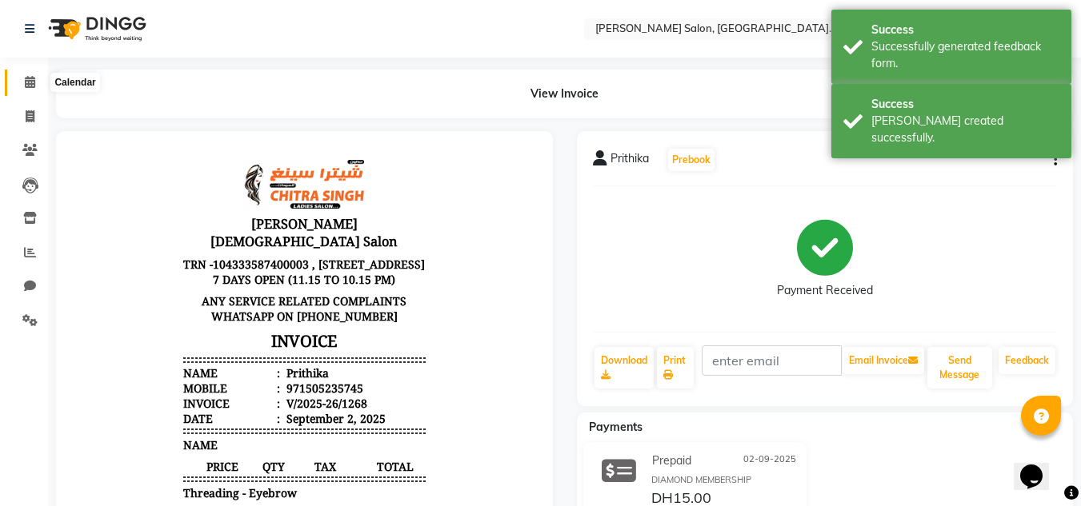
click at [28, 83] on icon at bounding box center [30, 82] width 10 height 12
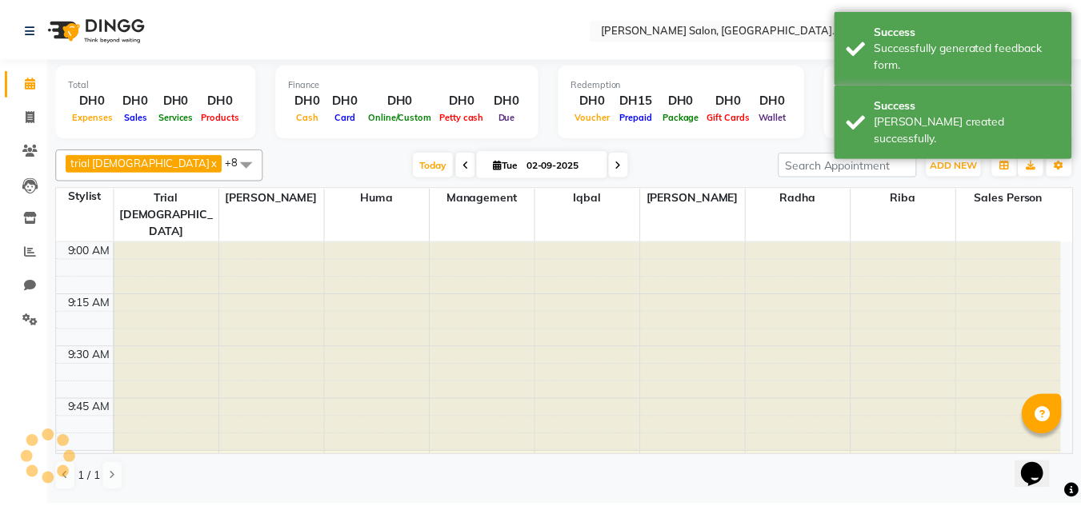
scroll to position [1057, 0]
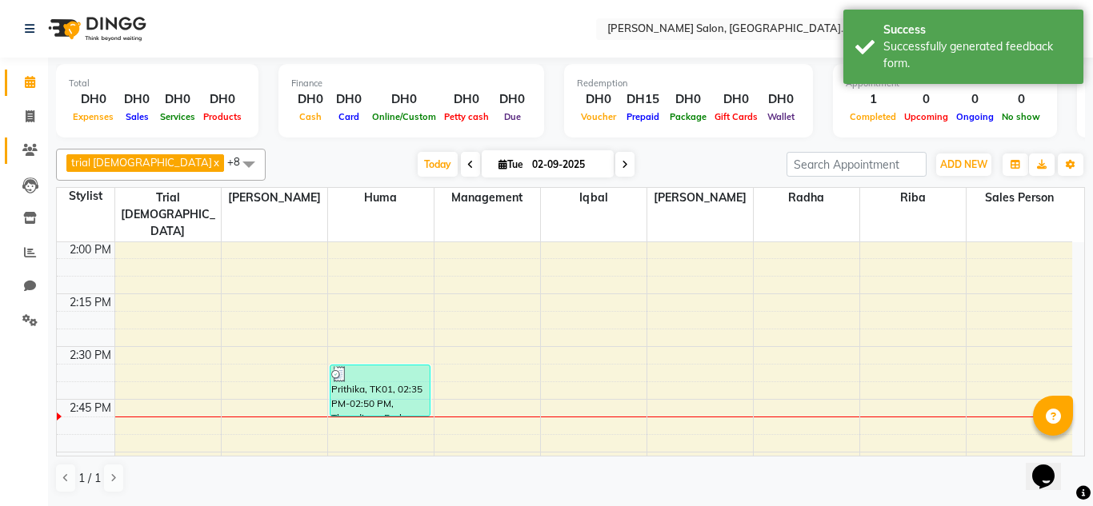
drag, startPoint x: 13, startPoint y: 158, endPoint x: 22, endPoint y: 158, distance: 9.6
click at [15, 158] on link "Clients" at bounding box center [24, 151] width 38 height 26
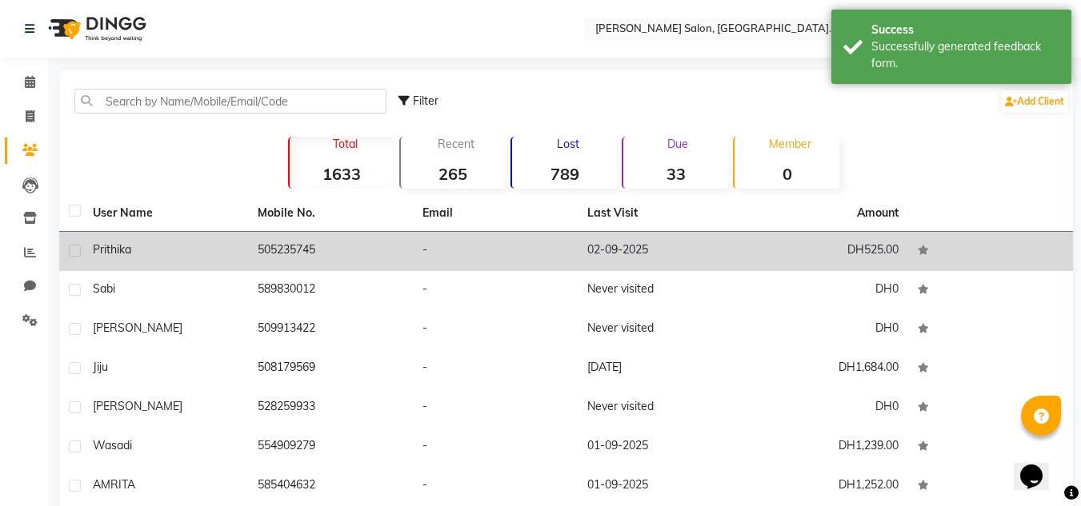
click at [217, 248] on div "Prithika" at bounding box center [166, 250] width 146 height 17
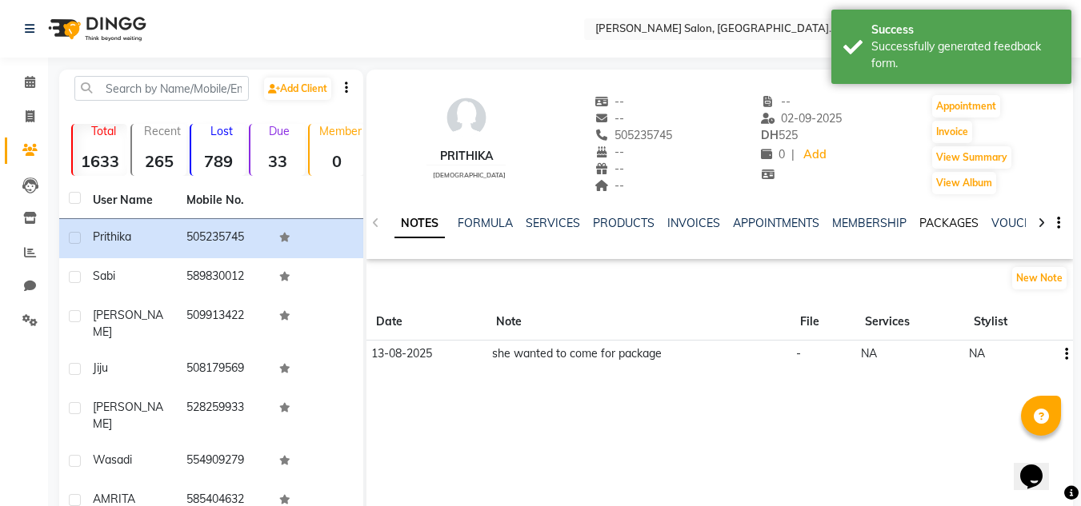
click at [937, 221] on link "PACKAGES" at bounding box center [948, 223] width 59 height 14
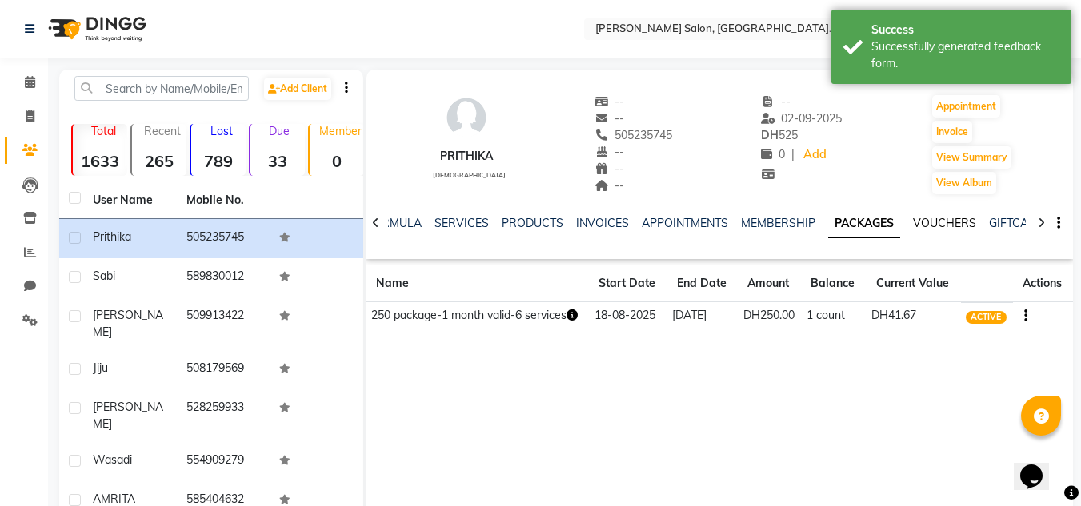
click at [930, 228] on link "VOUCHERS" at bounding box center [944, 223] width 63 height 14
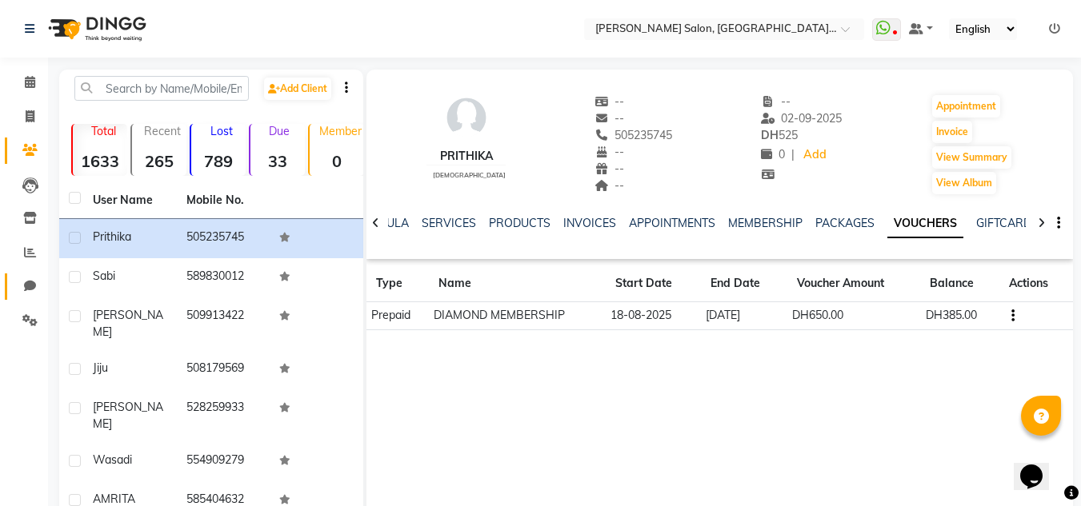
click at [16, 288] on span at bounding box center [30, 287] width 28 height 18
select select "100"
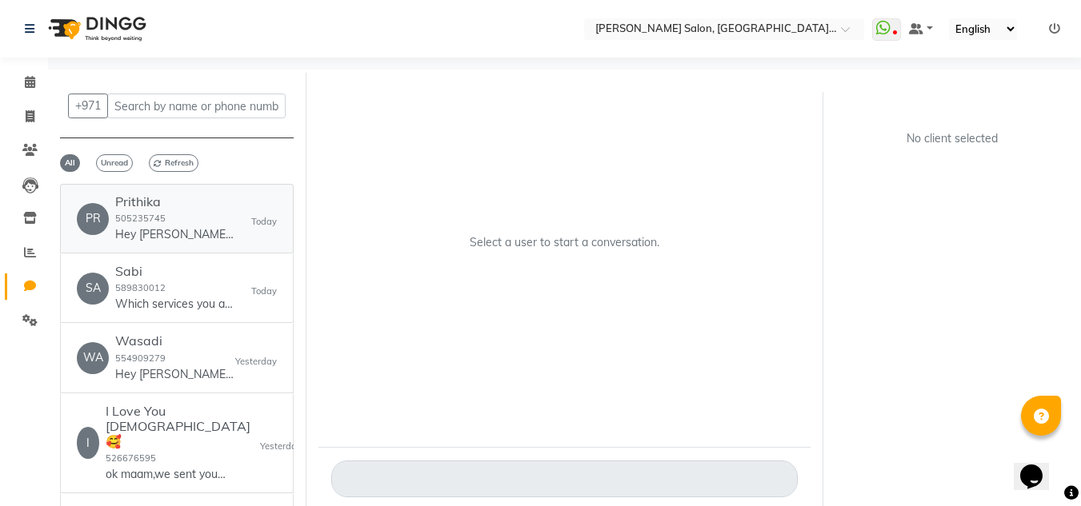
drag, startPoint x: 162, startPoint y: 209, endPoint x: 170, endPoint y: 219, distance: 12.6
click at [162, 209] on h6 "Prithika" at bounding box center [175, 201] width 120 height 15
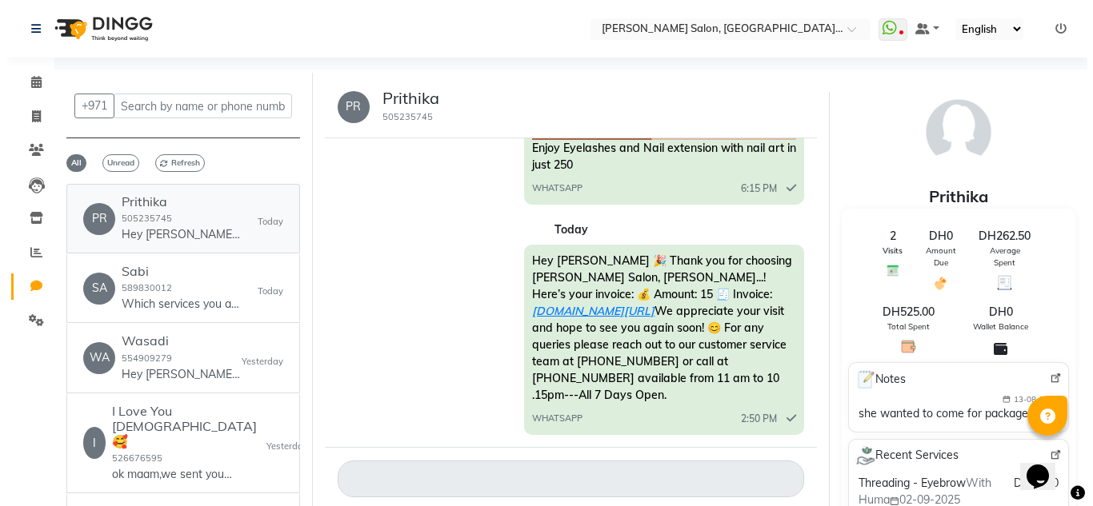
scroll to position [1075, 0]
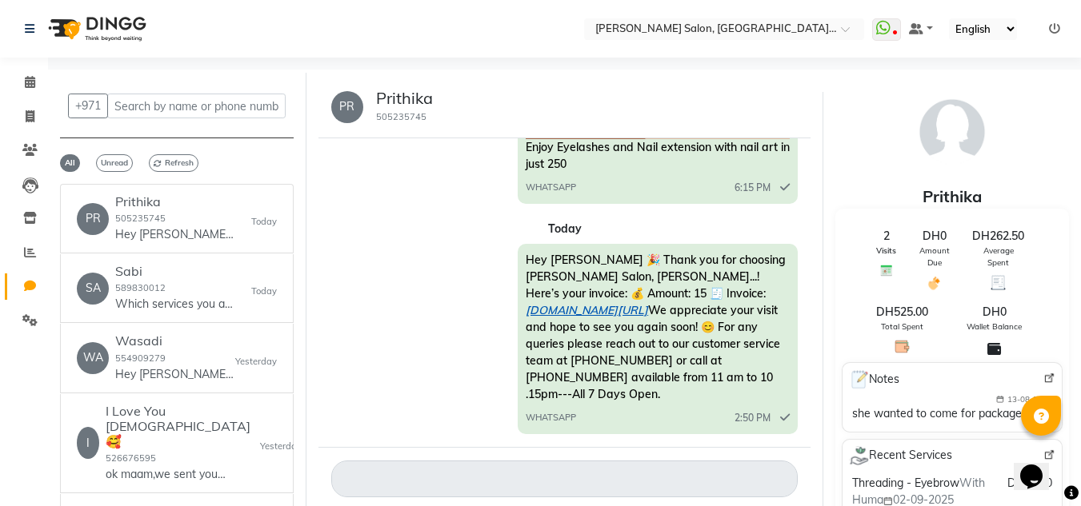
click at [648, 303] on link "[DOMAIN_NAME][URL]" at bounding box center [587, 310] width 122 height 14
drag, startPoint x: 10, startPoint y: 69, endPoint x: 31, endPoint y: 82, distance: 25.1
click at [11, 70] on li "Calendar" at bounding box center [24, 83] width 48 height 34
click at [31, 82] on icon at bounding box center [30, 82] width 10 height 12
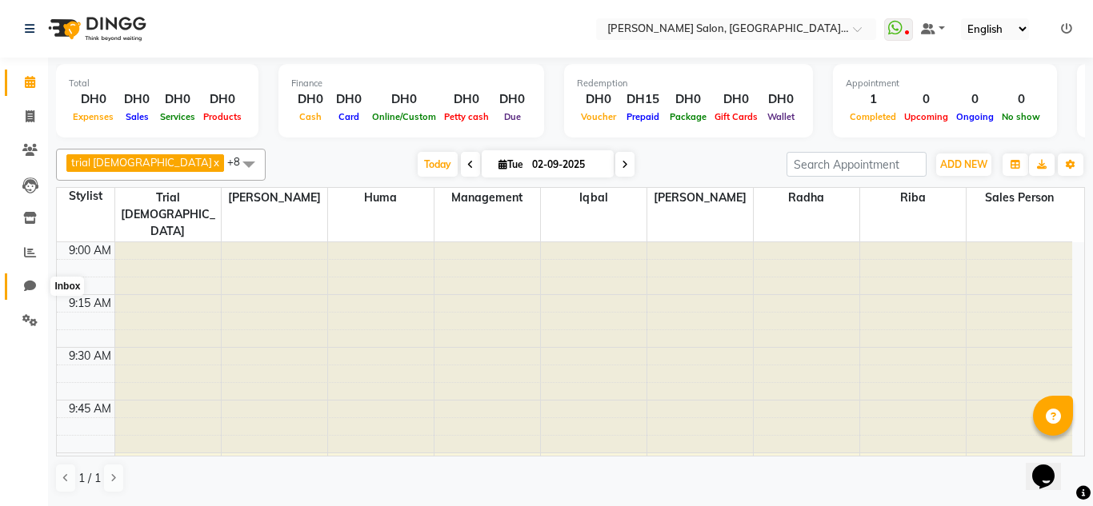
click at [36, 282] on span at bounding box center [30, 287] width 28 height 18
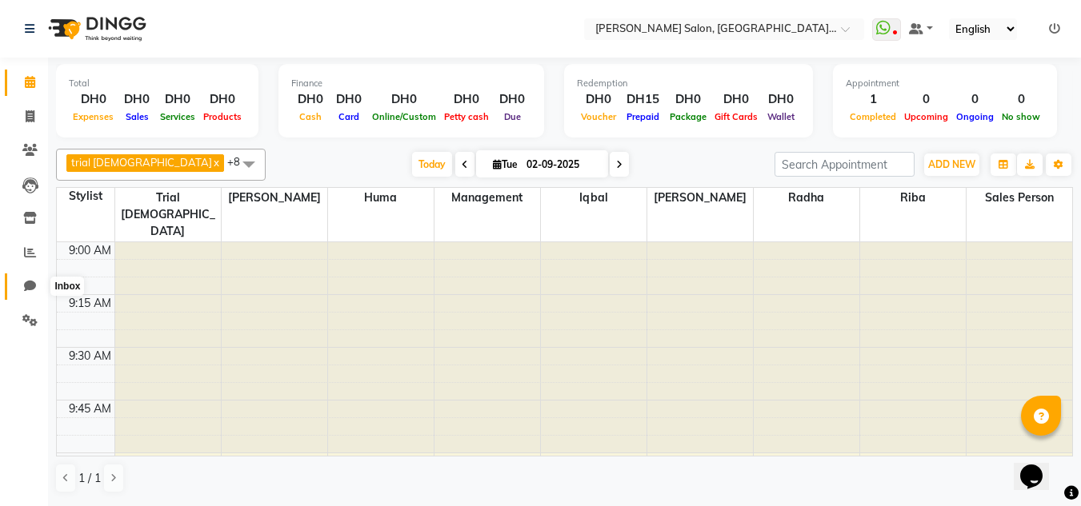
select select "100"
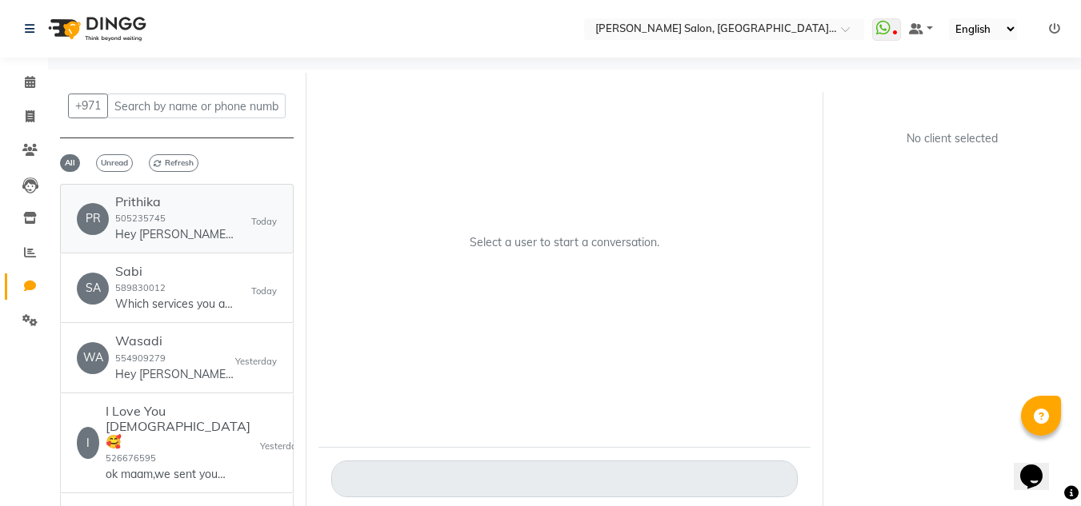
click at [134, 224] on small "505235745" at bounding box center [140, 218] width 50 height 11
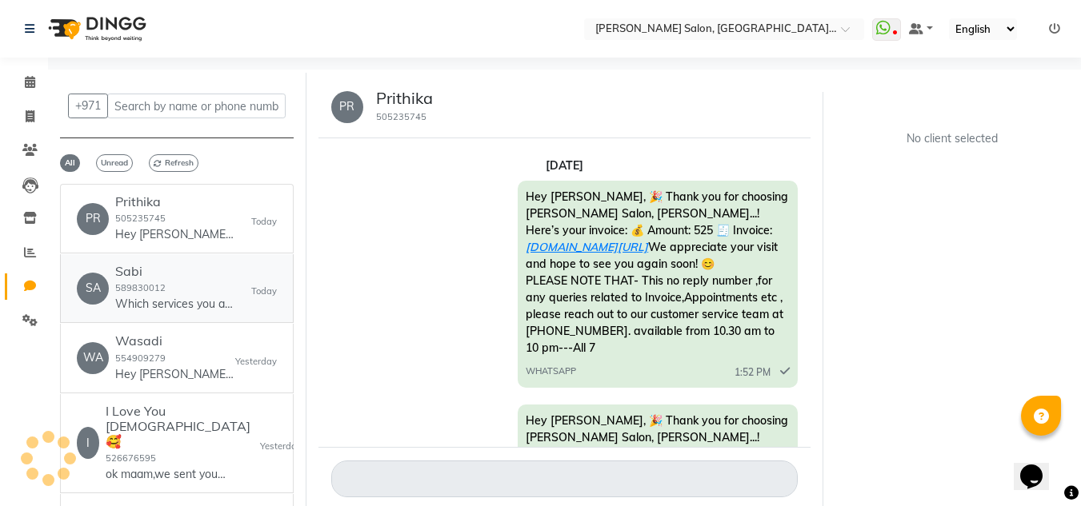
scroll to position [1050, 0]
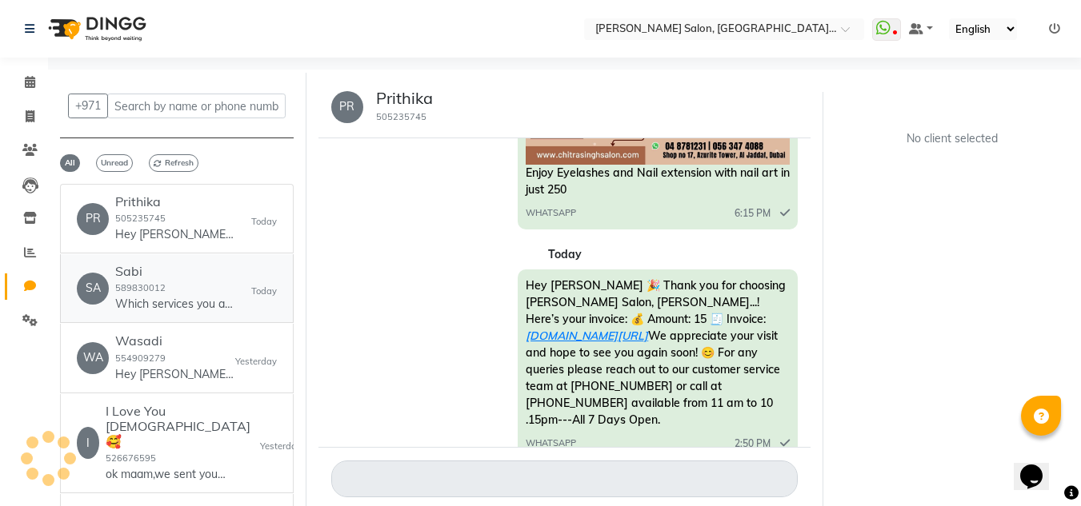
click at [166, 286] on div "Sabi 589830012 Which services you are looking for?" at bounding box center [175, 288] width 120 height 49
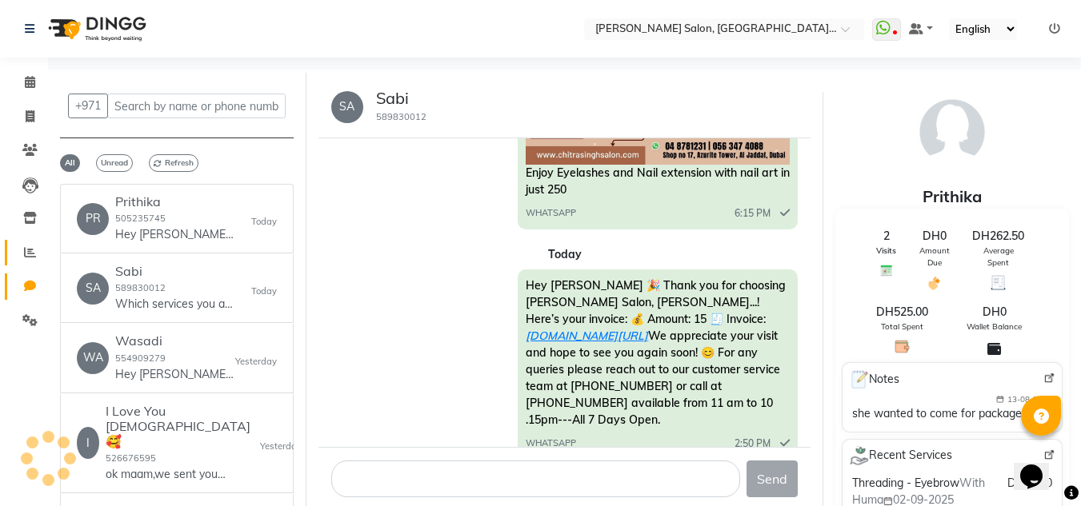
click at [27, 252] on icon at bounding box center [30, 252] width 12 height 12
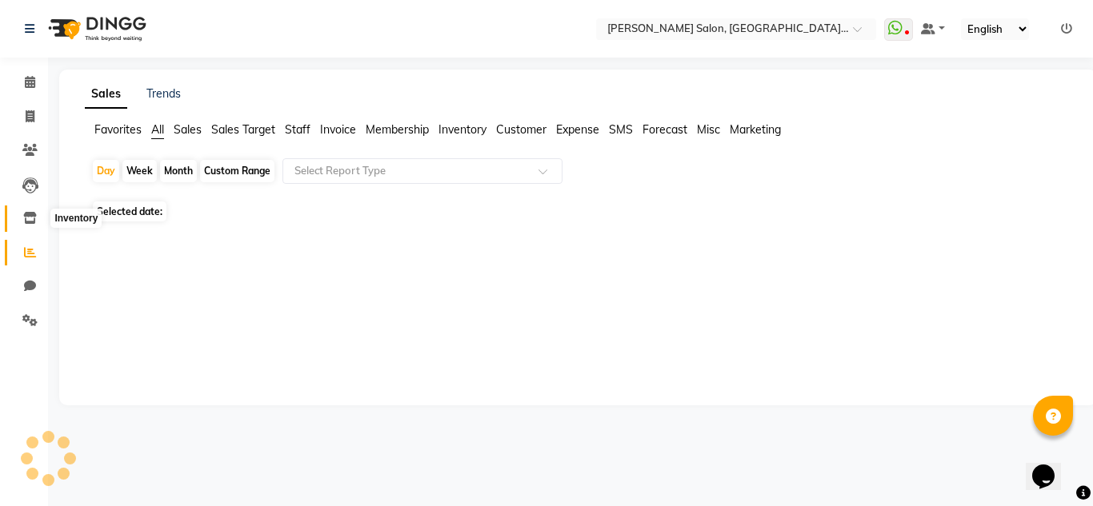
click at [23, 217] on icon at bounding box center [30, 218] width 14 height 12
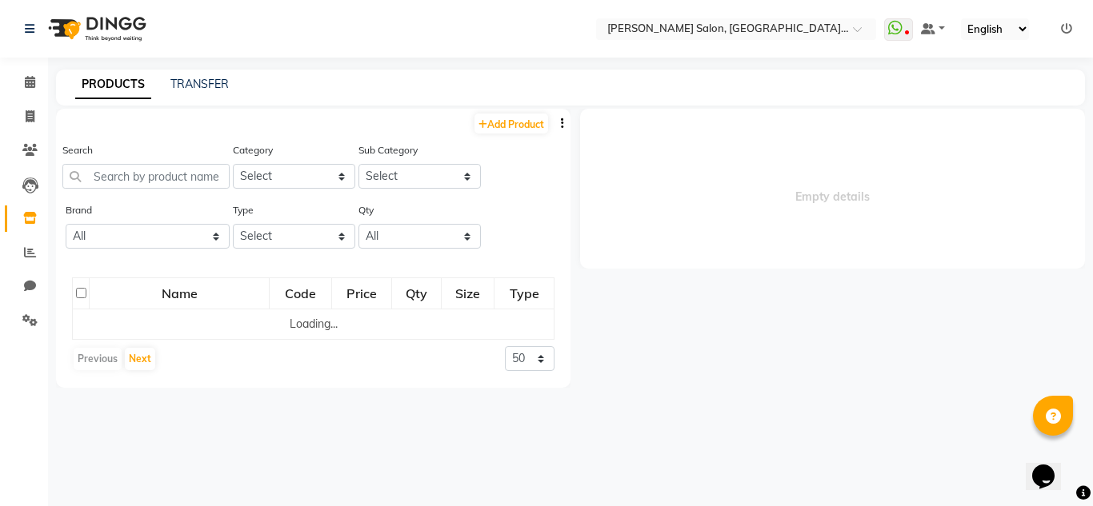
select select
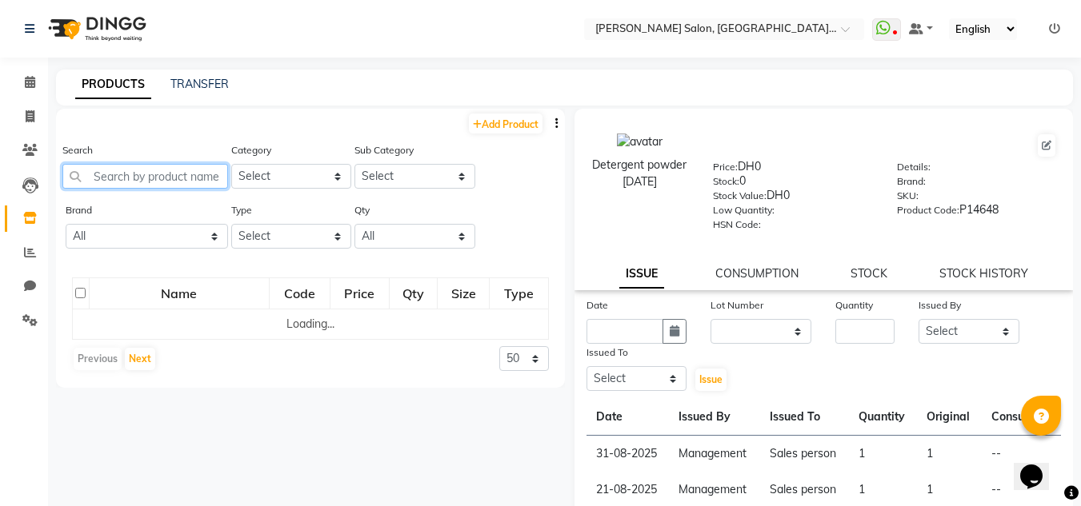
drag, startPoint x: 121, startPoint y: 181, endPoint x: 158, endPoint y: 182, distance: 36.8
click at [122, 178] on input "text" at bounding box center [145, 176] width 166 height 25
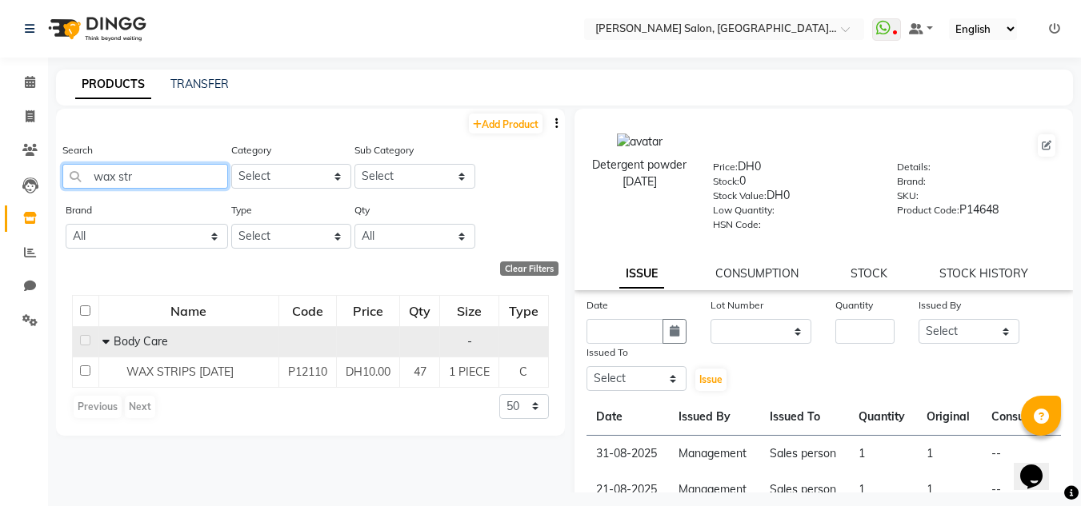
type input "wax str"
click at [150, 354] on td "Body Care" at bounding box center [188, 341] width 180 height 30
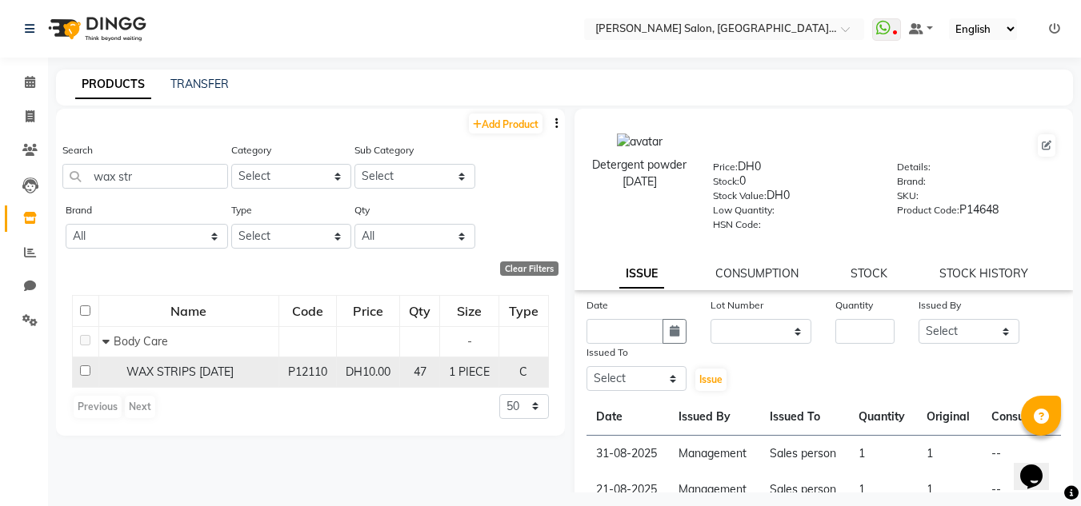
drag, startPoint x: 168, startPoint y: 370, endPoint x: 283, endPoint y: 392, distance: 117.2
click at [170, 370] on span "WAX STRIPS [DATE]" at bounding box center [179, 372] width 107 height 14
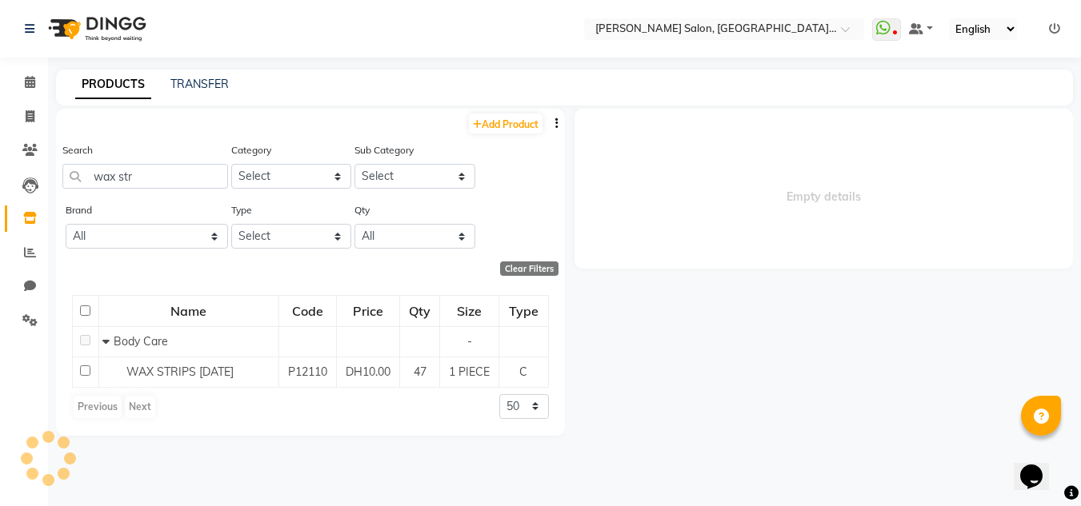
select select
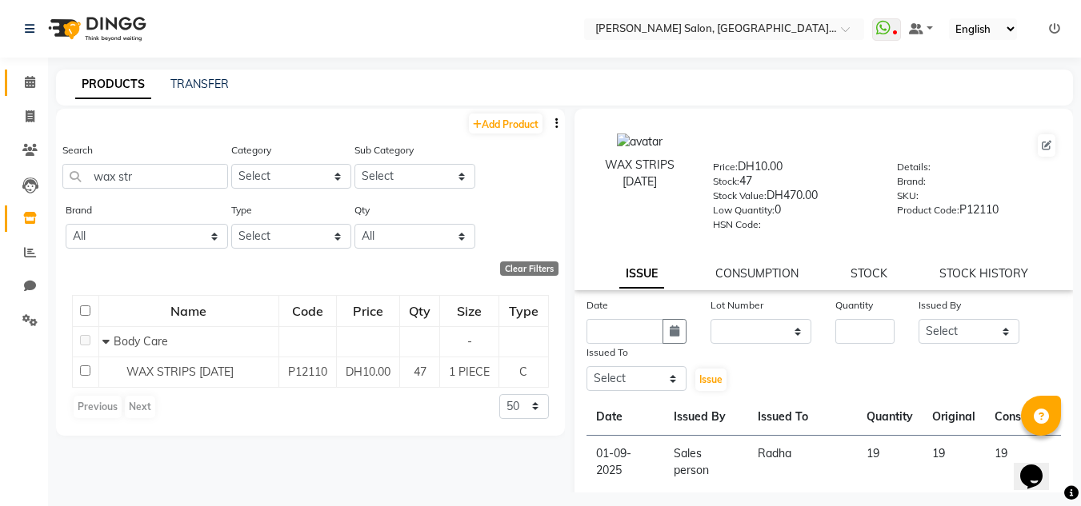
click at [23, 84] on span at bounding box center [30, 83] width 28 height 18
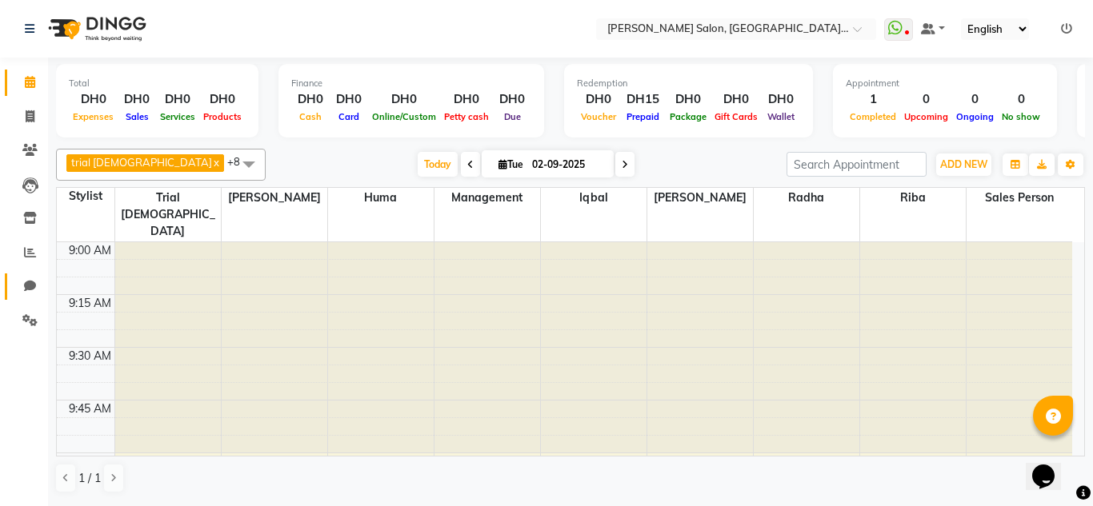
click at [24, 283] on icon at bounding box center [30, 286] width 12 height 12
select select "100"
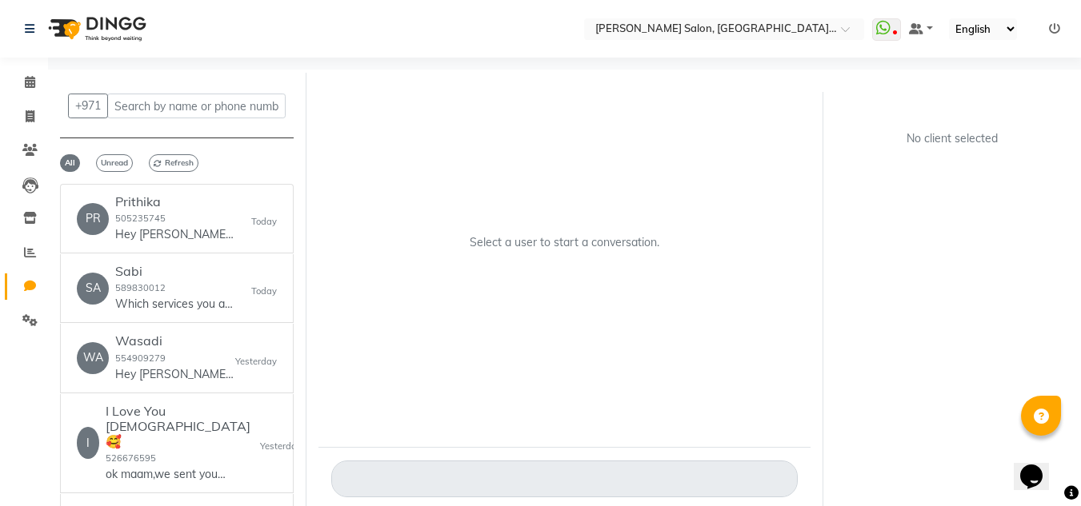
click at [5, 274] on link "Chat" at bounding box center [24, 287] width 38 height 26
click at [171, 358] on div "Wasadi 554909279 Hey Wasadi 🎉 Thank you for choosing Chitra Singh Salon, Al Jad…" at bounding box center [175, 358] width 120 height 49
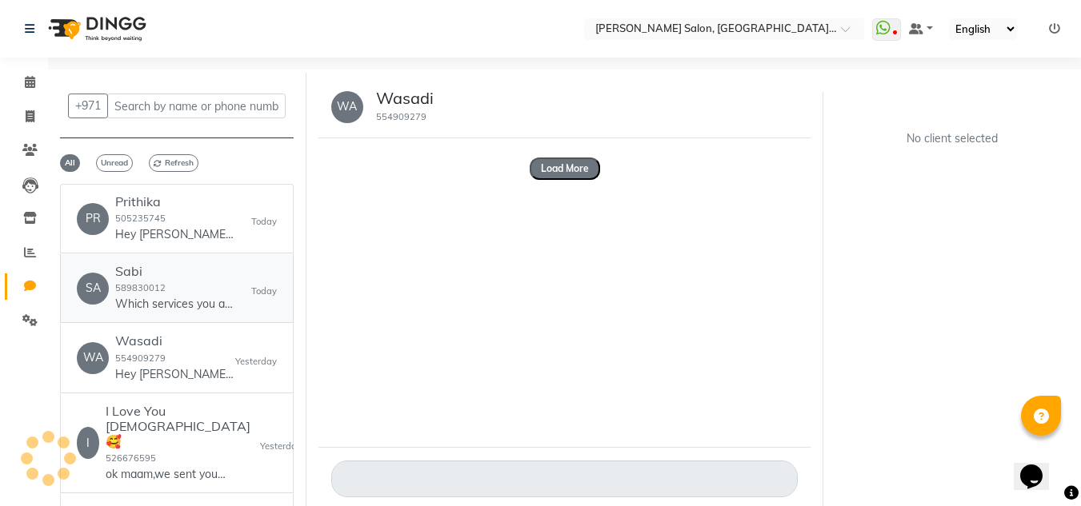
click at [200, 259] on link "SA Sabi 589830012 Which services you are looking for? [DATE]" at bounding box center [177, 288] width 234 height 69
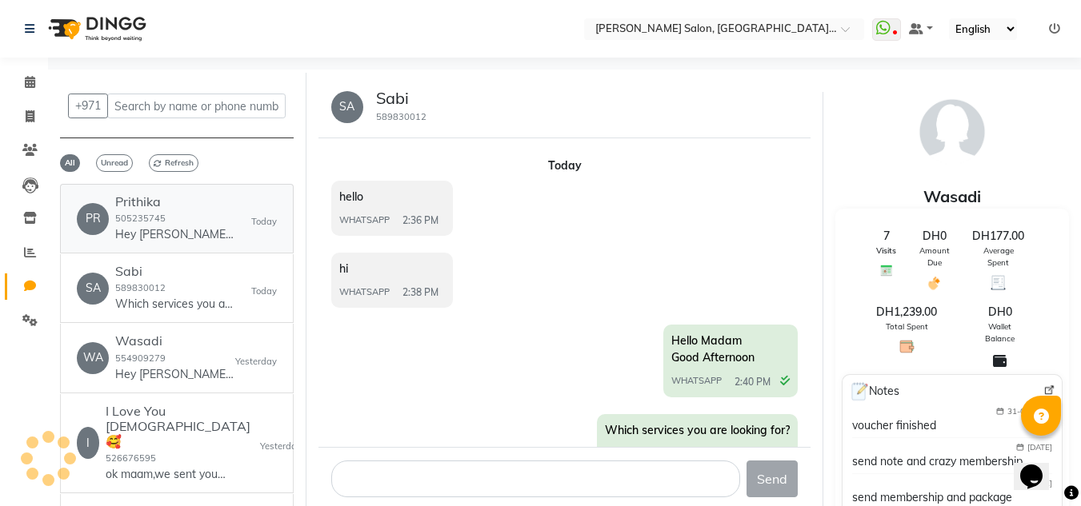
click at [161, 170] on div "+971 All Unread Refresh PR Prithika 505235745 Hey Prithika 🎉 Thank you for choo…" at bounding box center [177, 307] width 258 height 468
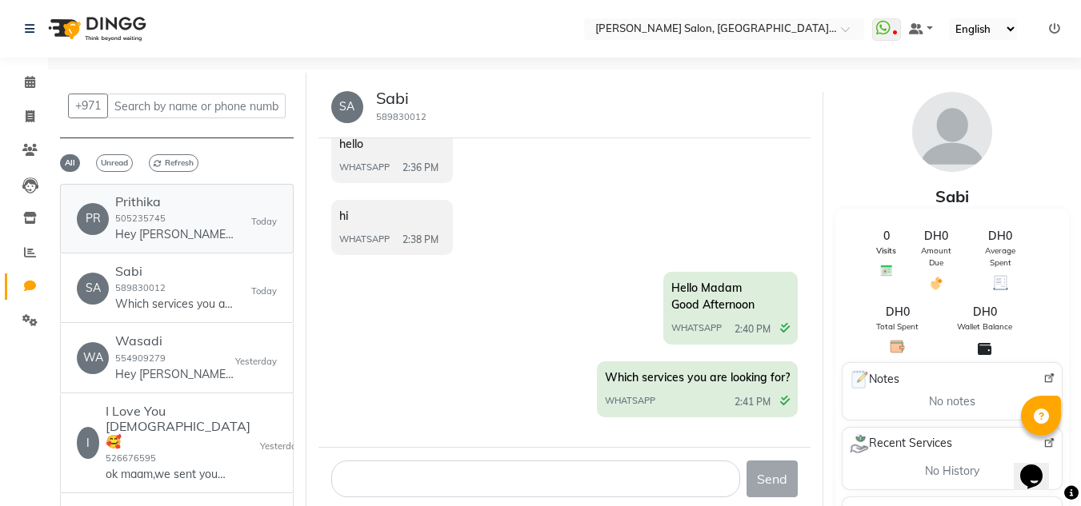
click at [178, 214] on div "Prithika 505235745 Hey Prithika 🎉 Thank you for choosing Chitra Singh Salon, Al…" at bounding box center [175, 218] width 120 height 49
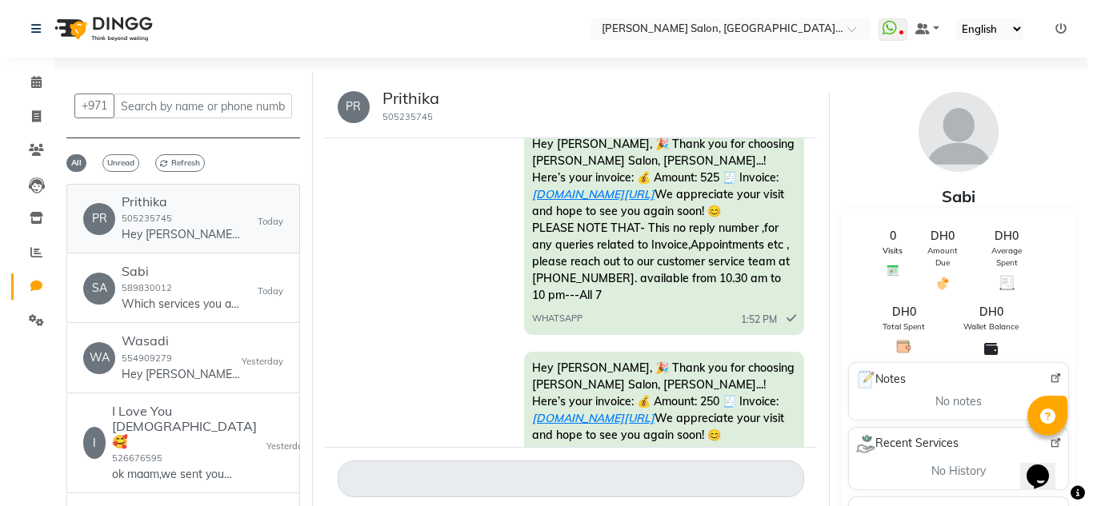
scroll to position [1050, 0]
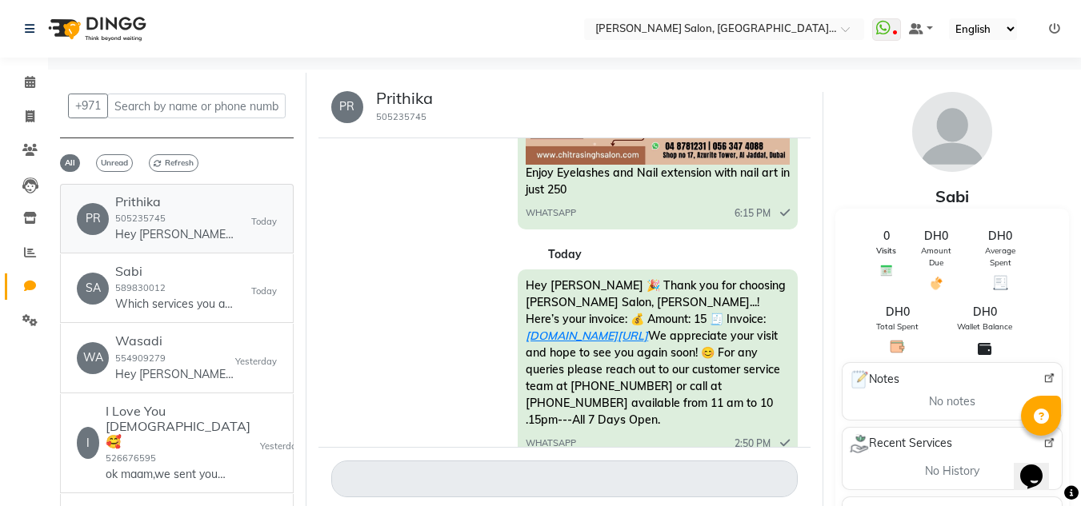
drag, startPoint x: 230, startPoint y: 229, endPoint x: 230, endPoint y: 212, distance: 16.8
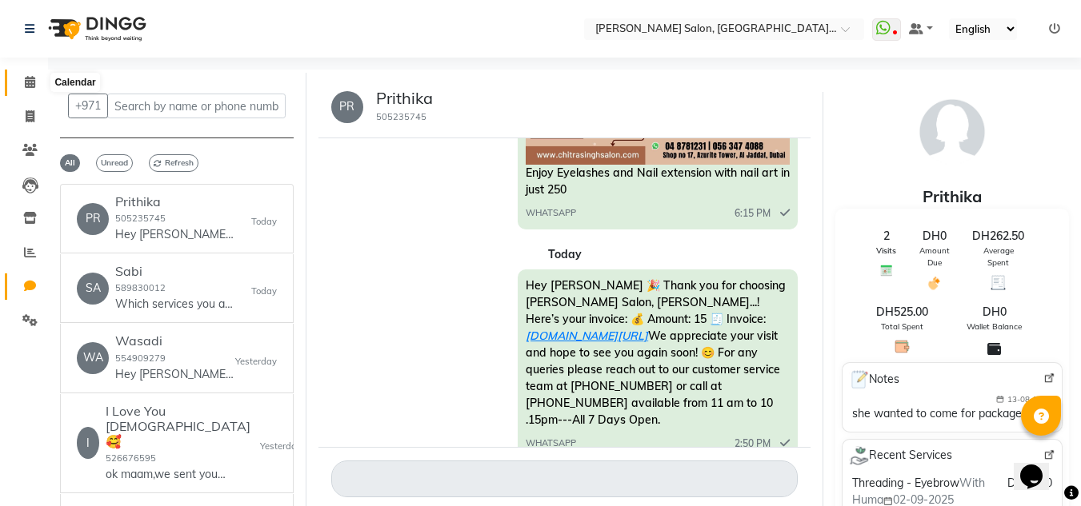
drag, startPoint x: 230, startPoint y: 212, endPoint x: 25, endPoint y: 91, distance: 237.8
click at [33, 78] on span at bounding box center [30, 83] width 28 height 18
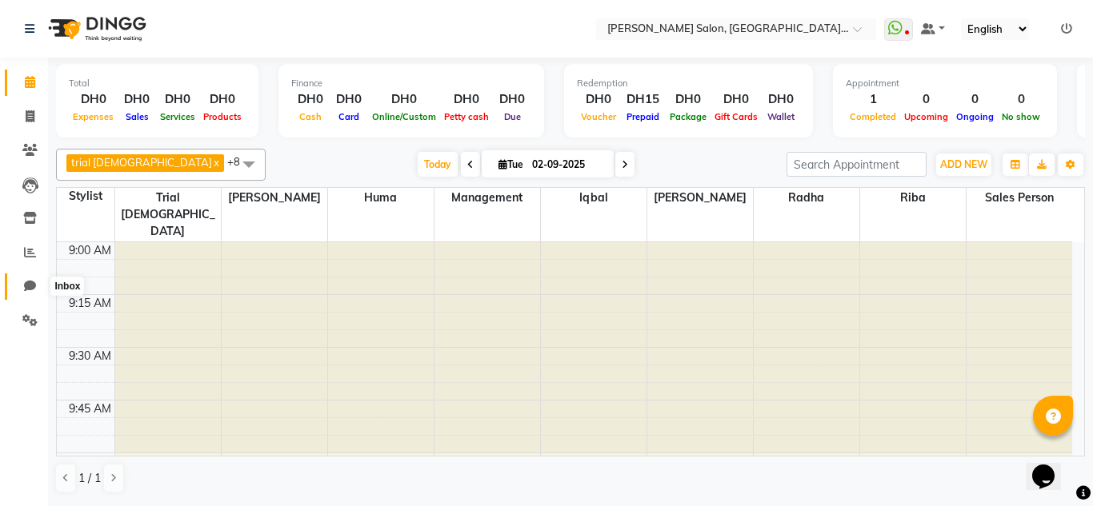
drag, startPoint x: 31, startPoint y: 282, endPoint x: 31, endPoint y: 261, distance: 21.6
click at [31, 280] on icon at bounding box center [30, 286] width 12 height 12
select select "100"
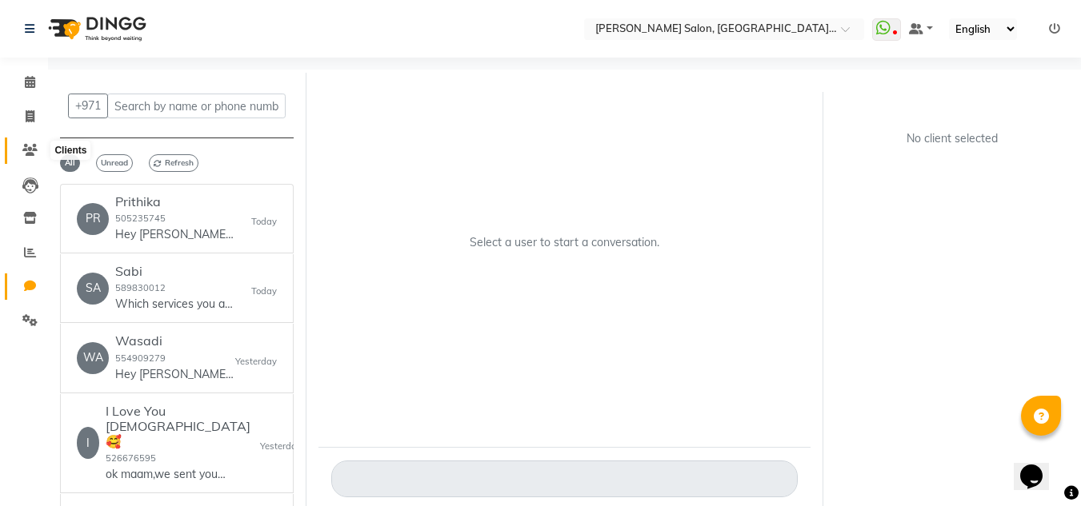
click at [32, 150] on icon at bounding box center [29, 150] width 15 height 12
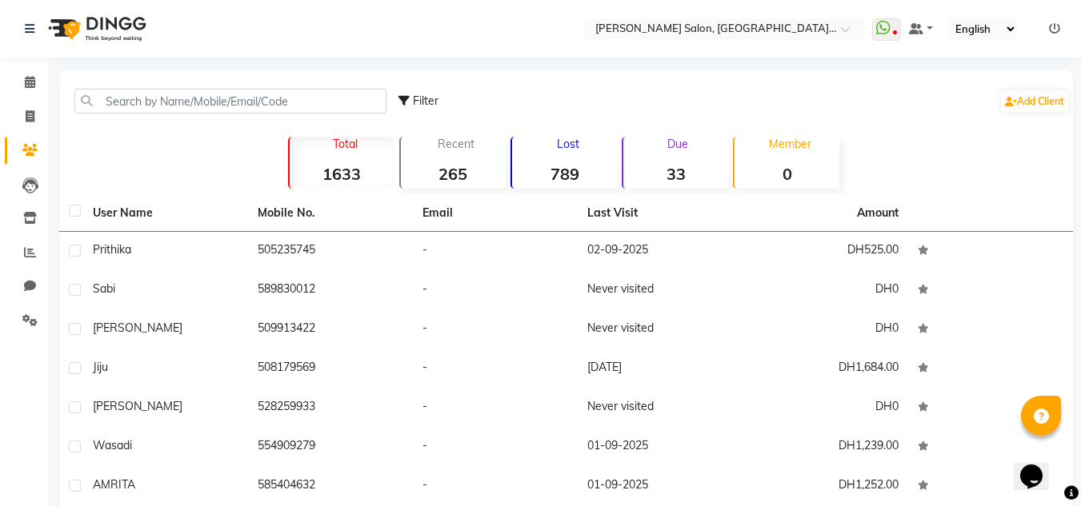
click at [50, 197] on main "Filter Add Client Total 1633 Recent 265 Lost 789 Due 33 Member 0 User Name Mobi…" at bounding box center [564, 388] width 1033 height 637
click at [36, 197] on link "Leads" at bounding box center [24, 185] width 38 height 26
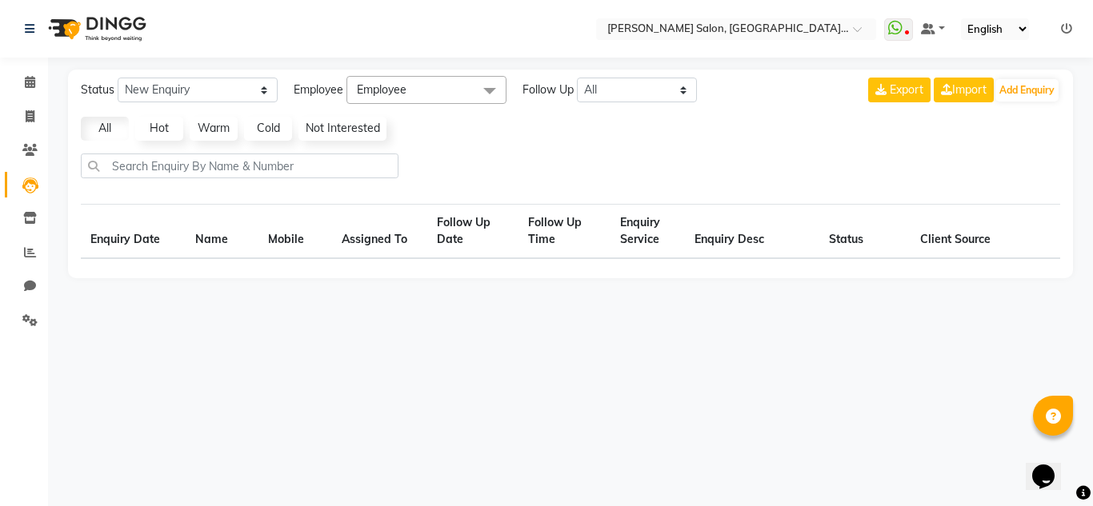
select select "10"
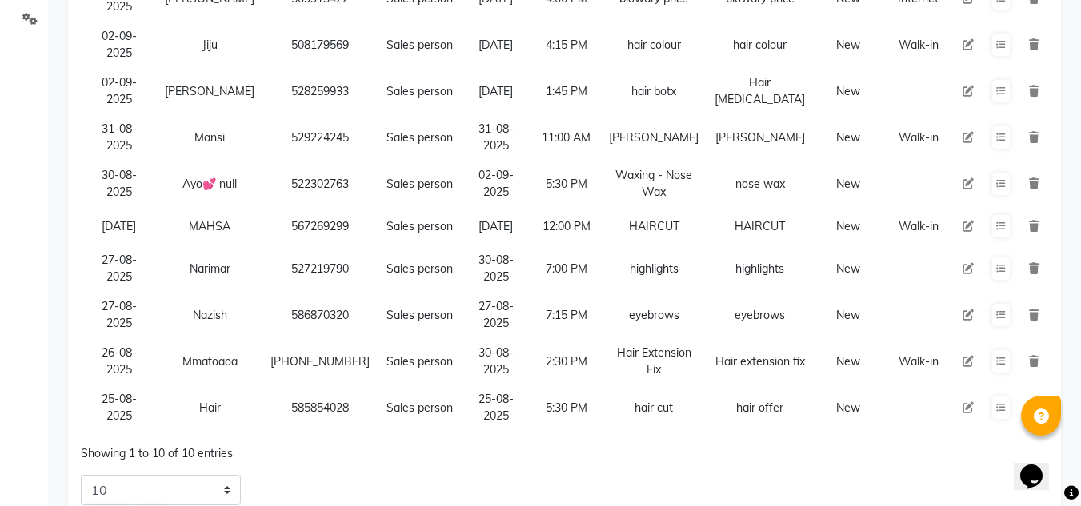
scroll to position [329, 0]
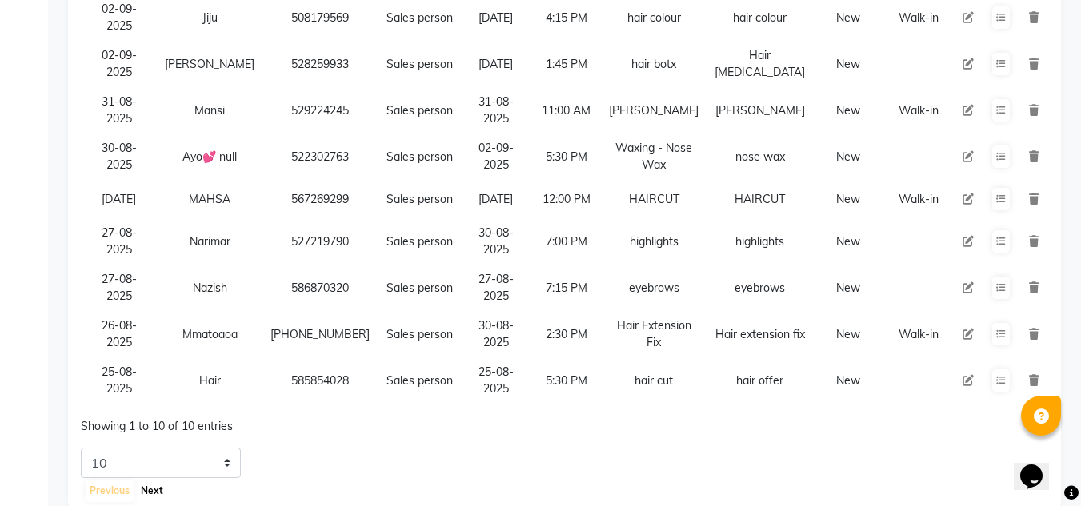
click at [157, 480] on button "Next" at bounding box center [152, 491] width 30 height 22
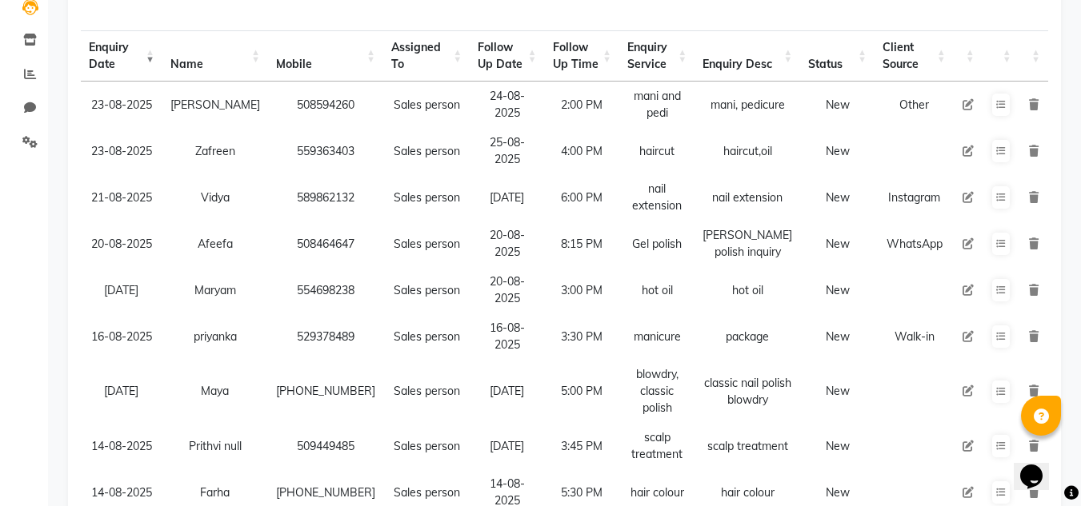
scroll to position [182, 0]
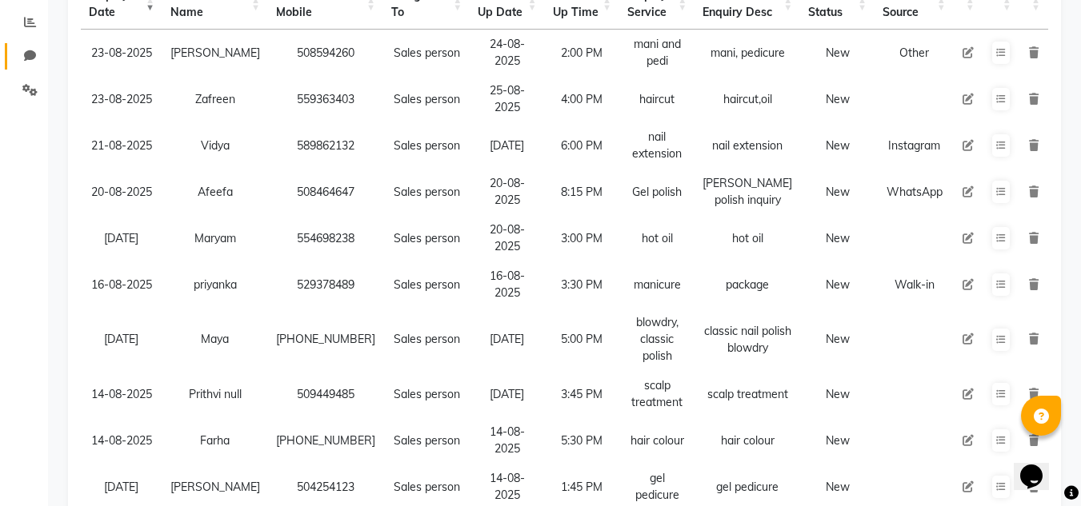
click at [40, 63] on span at bounding box center [30, 56] width 28 height 18
select select "100"
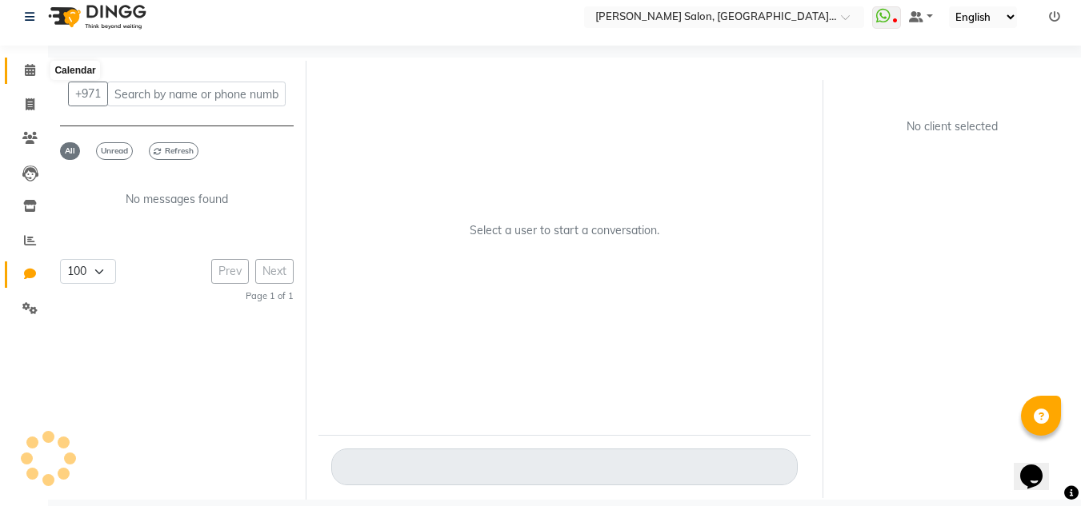
scroll to position [12, 0]
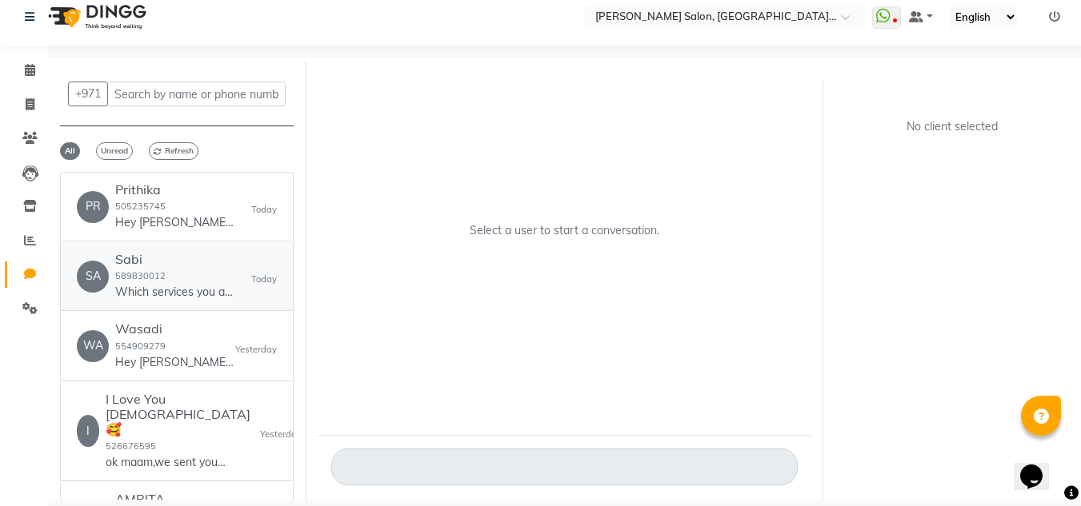
click at [190, 258] on h6 "Sabi" at bounding box center [175, 259] width 120 height 15
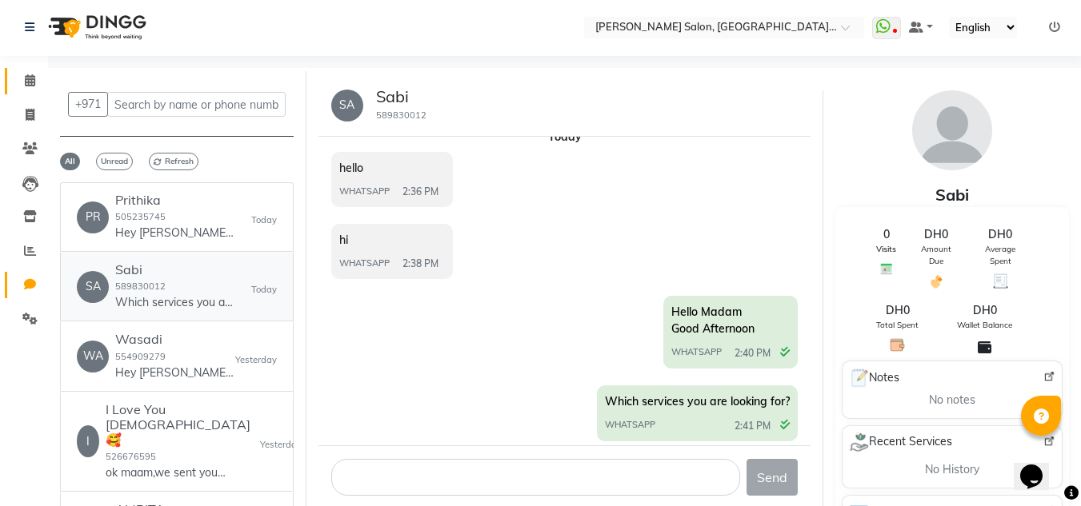
scroll to position [0, 0]
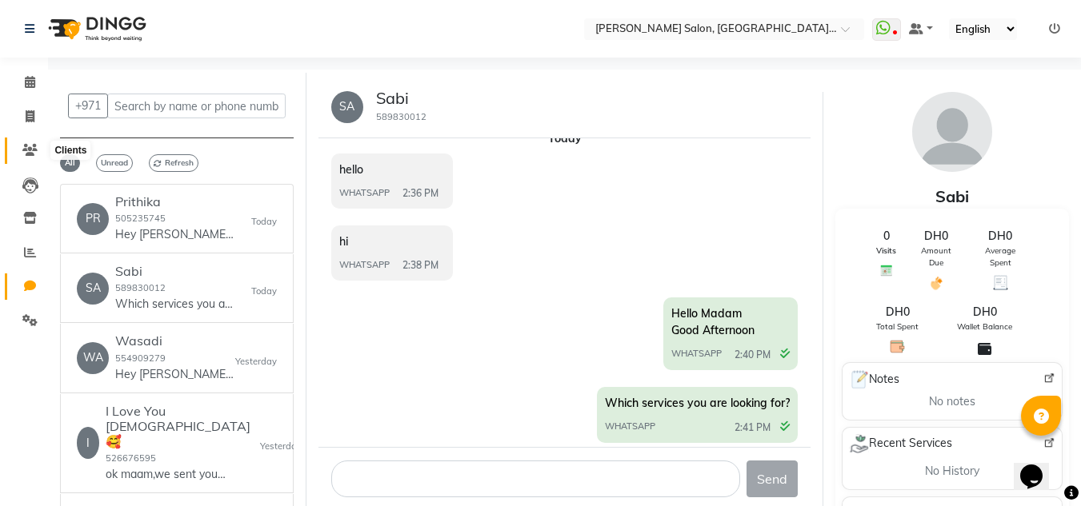
click at [18, 153] on span at bounding box center [30, 151] width 28 height 18
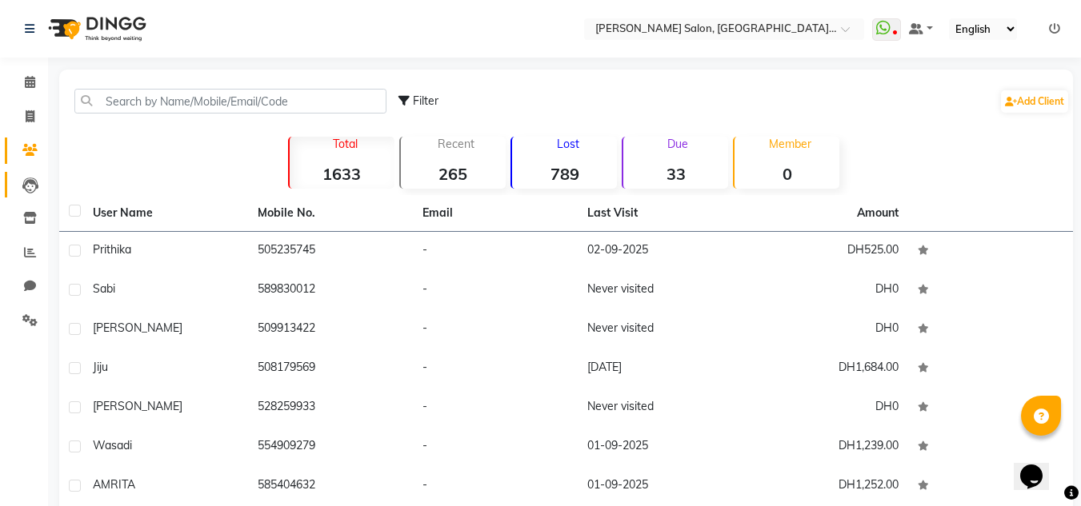
click at [34, 179] on icon at bounding box center [30, 186] width 16 height 16
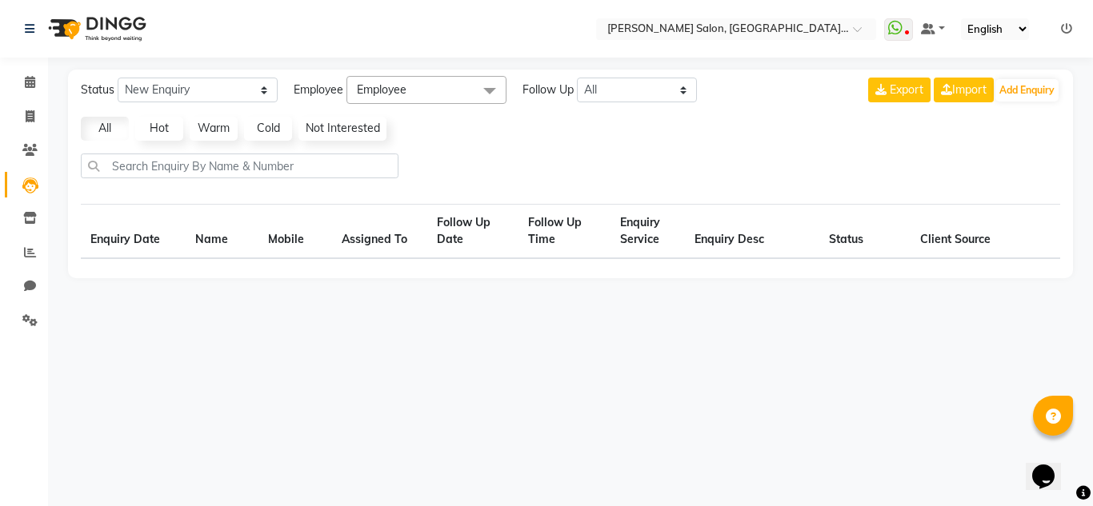
select select "10"
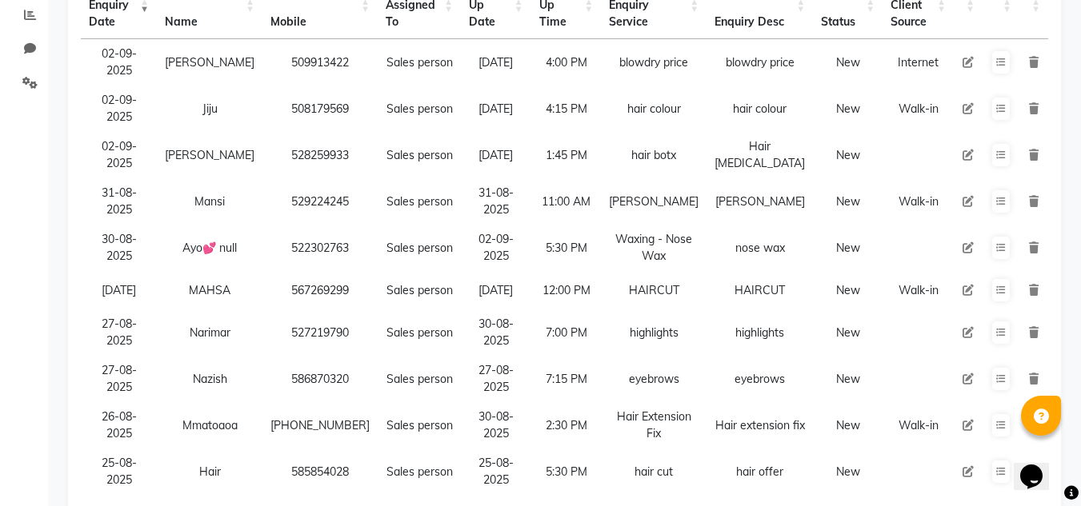
scroll to position [329, 0]
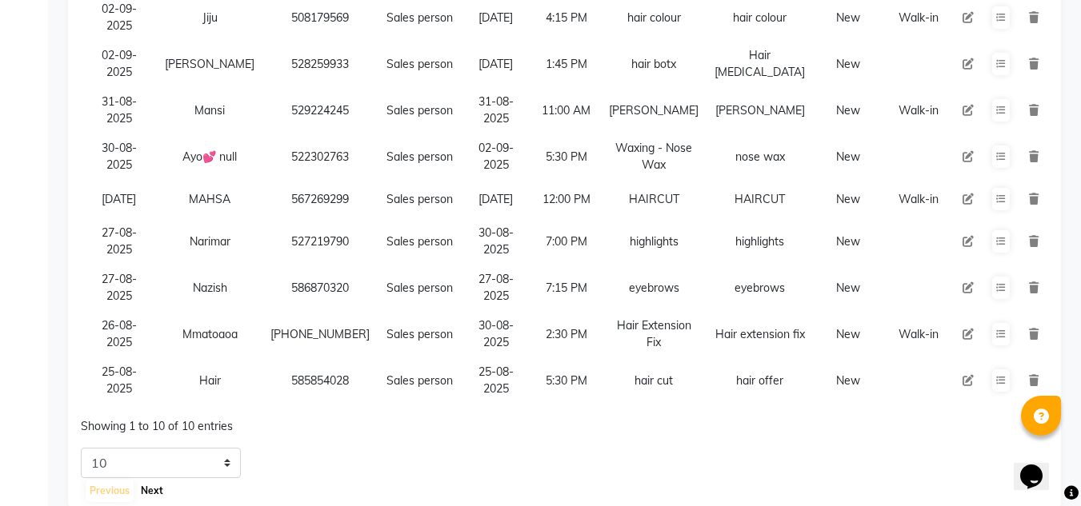
click at [147, 480] on button "Next" at bounding box center [152, 491] width 30 height 22
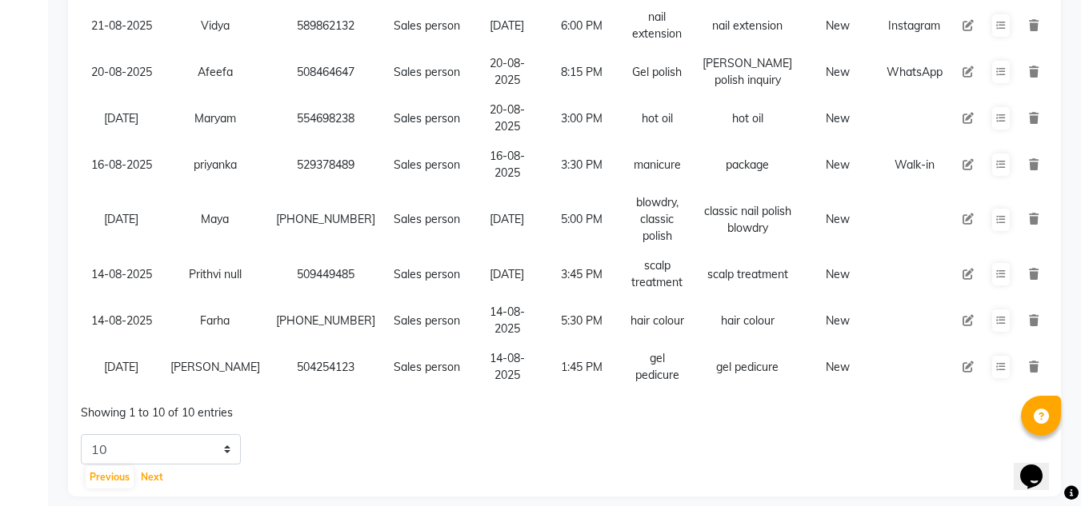
scroll to position [353, 0]
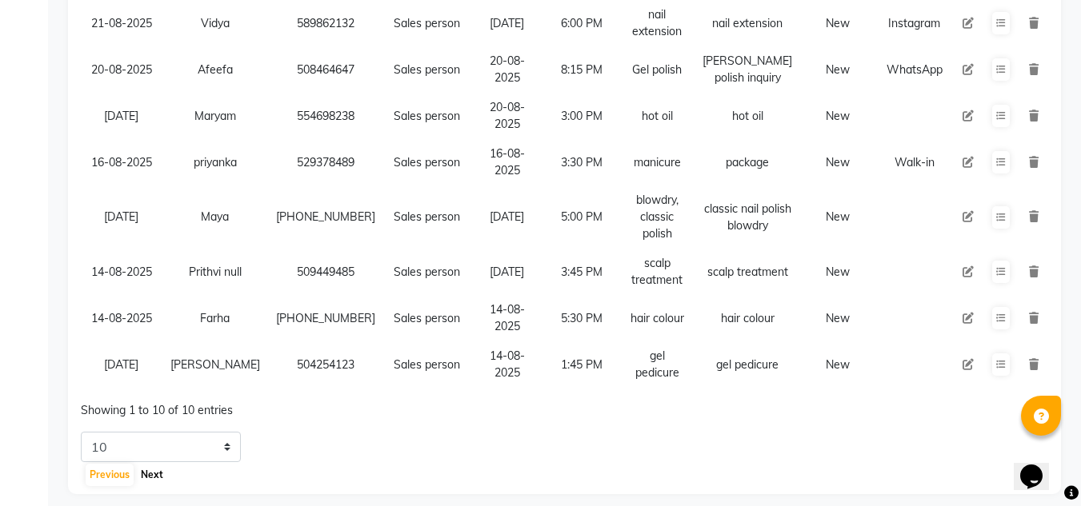
click at [160, 464] on button "Next" at bounding box center [152, 475] width 30 height 22
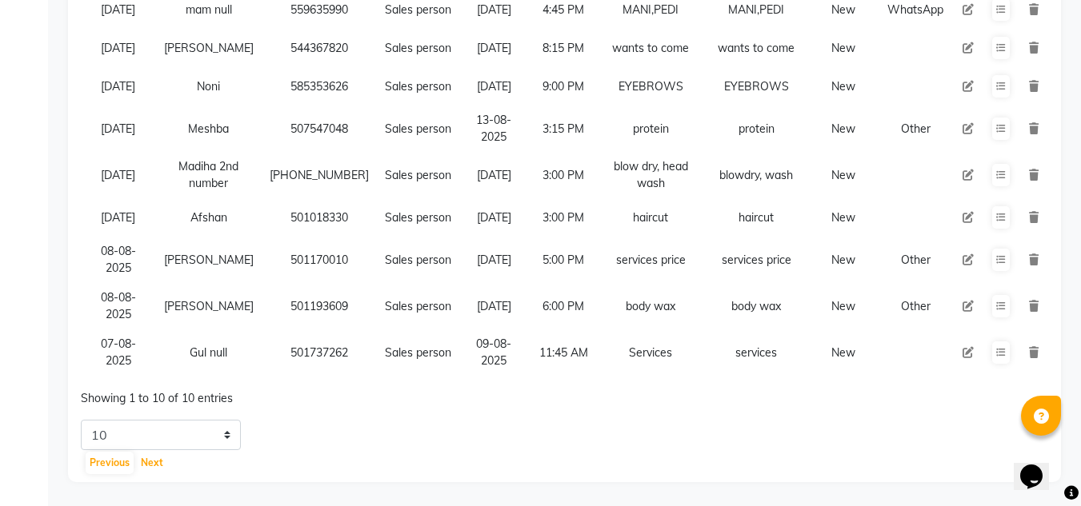
scroll to position [329, 0]
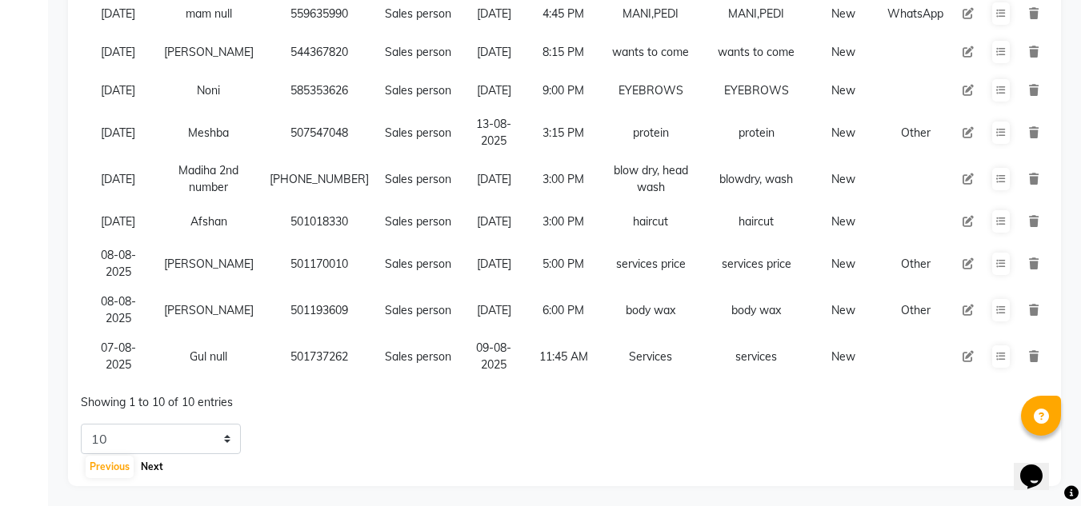
click at [158, 456] on button "Next" at bounding box center [152, 467] width 30 height 22
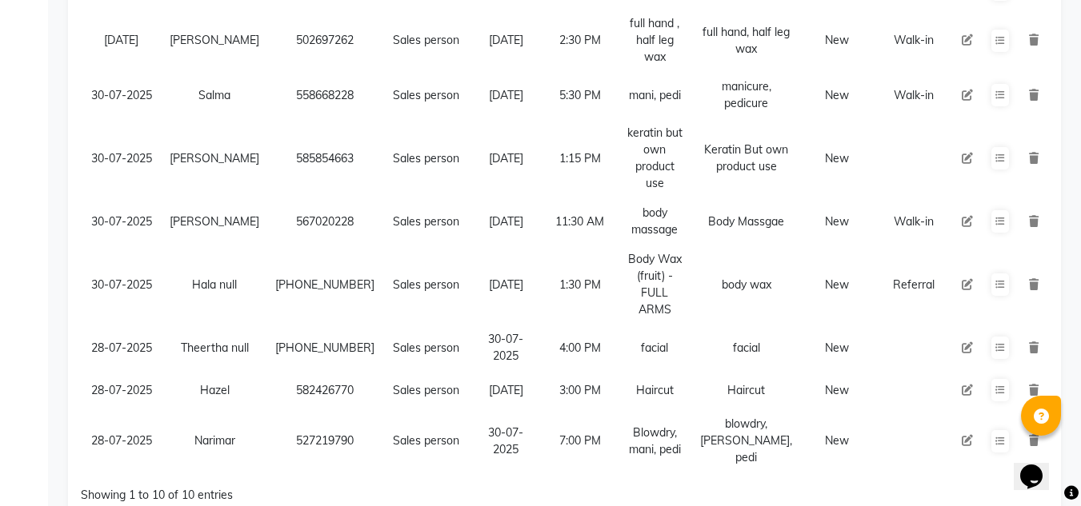
click at [157, 494] on div "Status New Enquiry Open Enquiry Converted Enquiry All All New Open Converted Em…" at bounding box center [564, 148] width 993 height 862
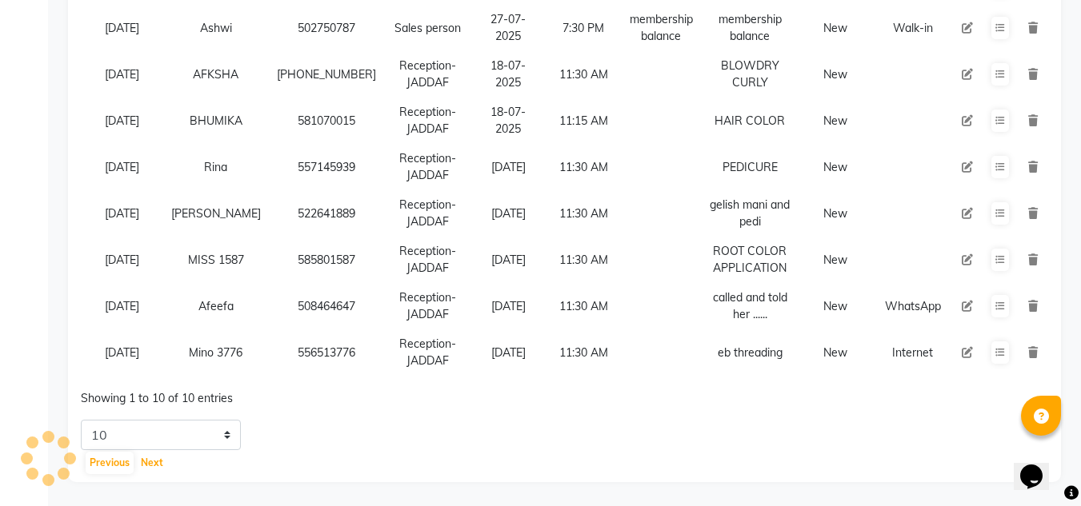
scroll to position [352, 0]
click at [155, 459] on button "Next" at bounding box center [152, 463] width 30 height 22
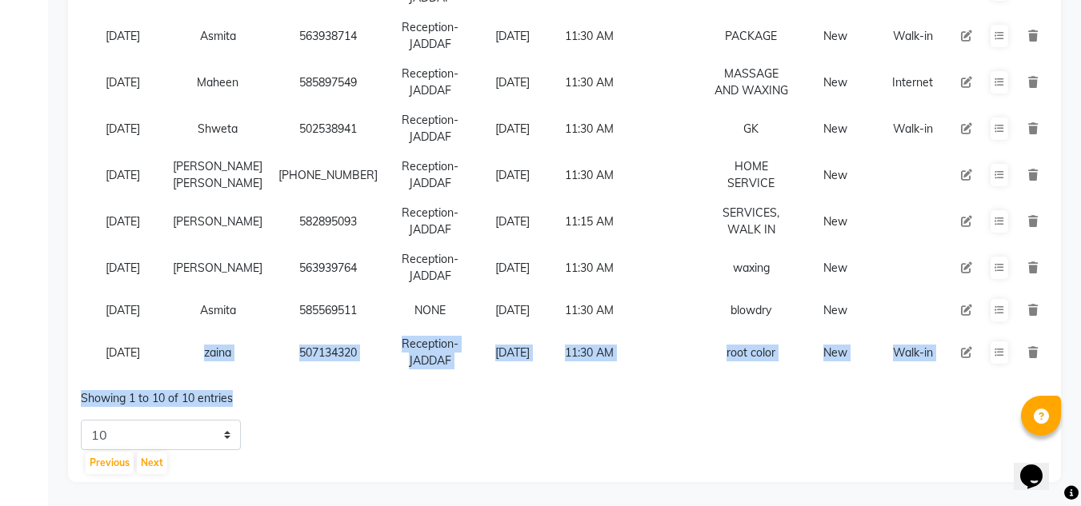
drag, startPoint x: 193, startPoint y: 335, endPoint x: 536, endPoint y: 382, distance: 346.4
click at [529, 382] on div "Enquiry Date Name Mobile Assigned To Follow Up Date Follow Up Time Enquiry Serv…" at bounding box center [564, 135] width 967 height 543
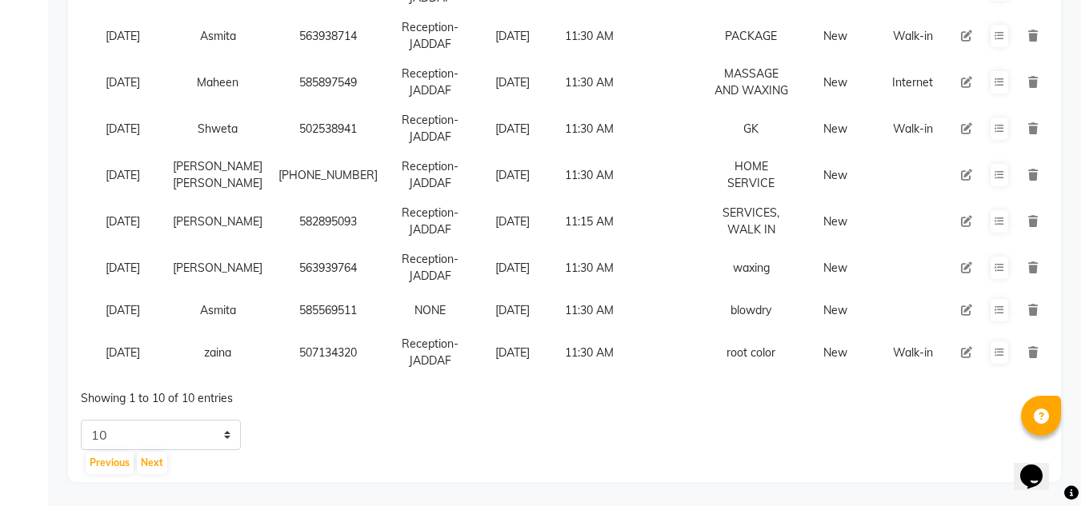
click at [540, 426] on div "5 10 20 50 Previous Next" at bounding box center [564, 448] width 980 height 56
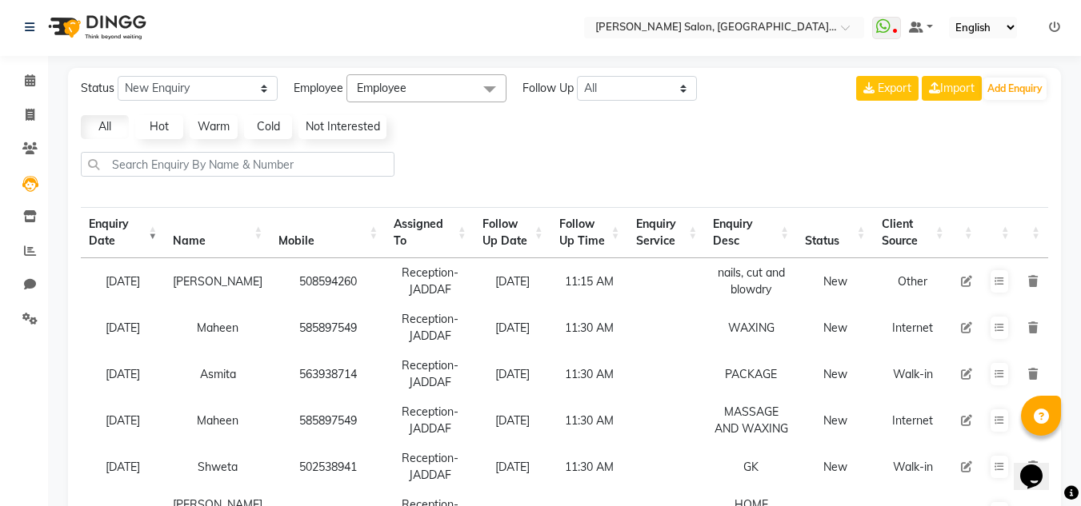
scroll to position [0, 0]
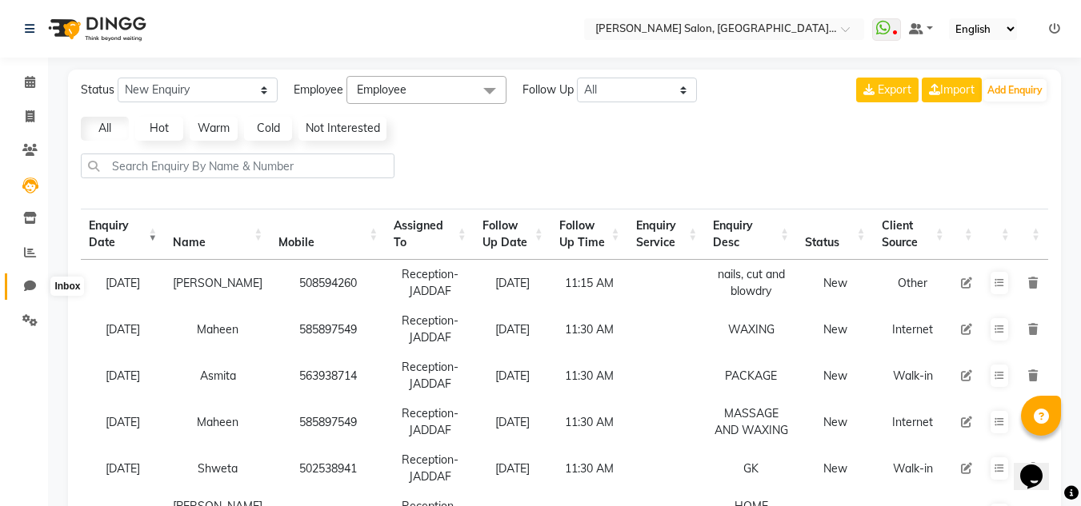
drag, startPoint x: 26, startPoint y: 280, endPoint x: 28, endPoint y: 289, distance: 8.9
click at [26, 281] on icon at bounding box center [30, 286] width 12 height 12
select select "100"
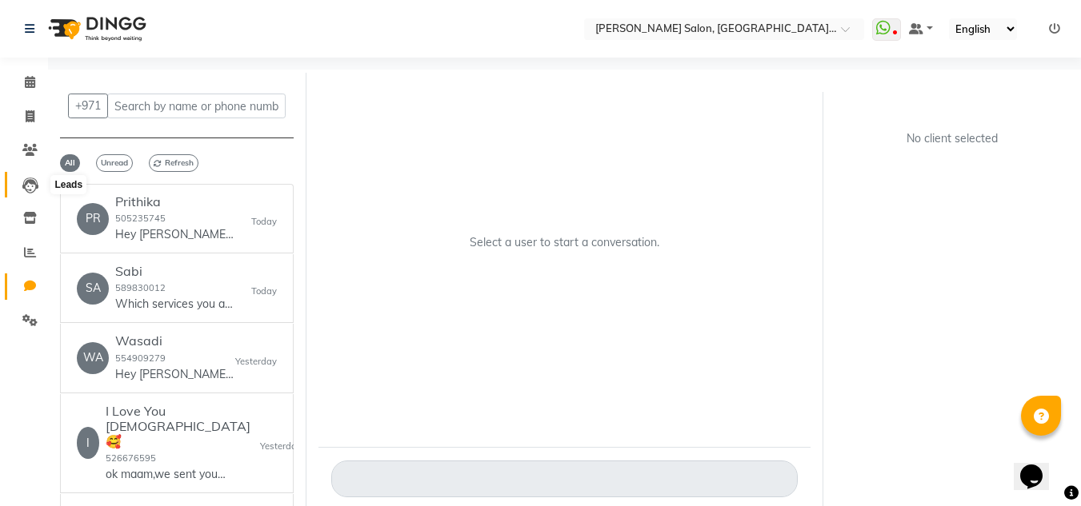
click at [31, 184] on icon at bounding box center [30, 186] width 16 height 16
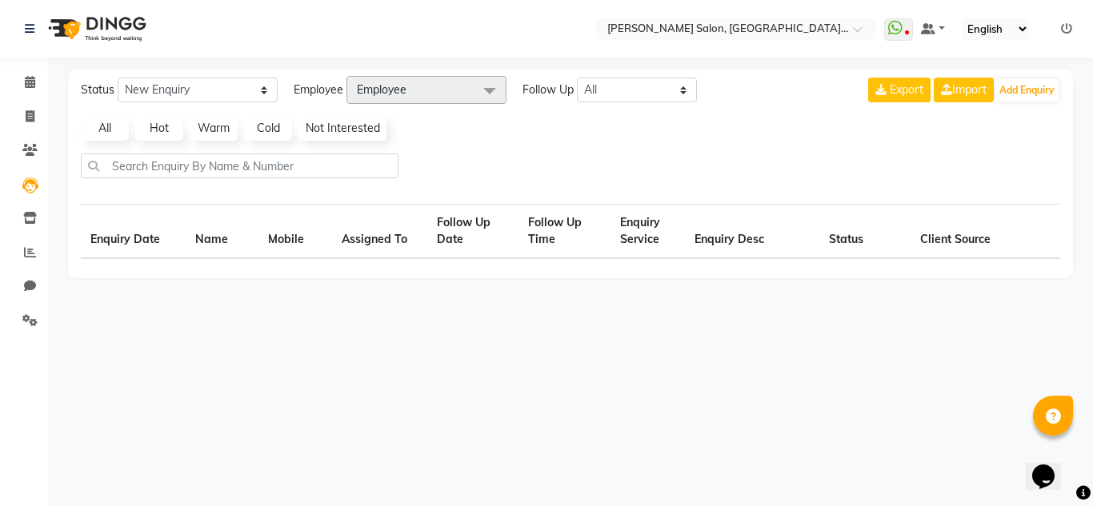
click at [94, 128] on link "All" at bounding box center [105, 129] width 48 height 24
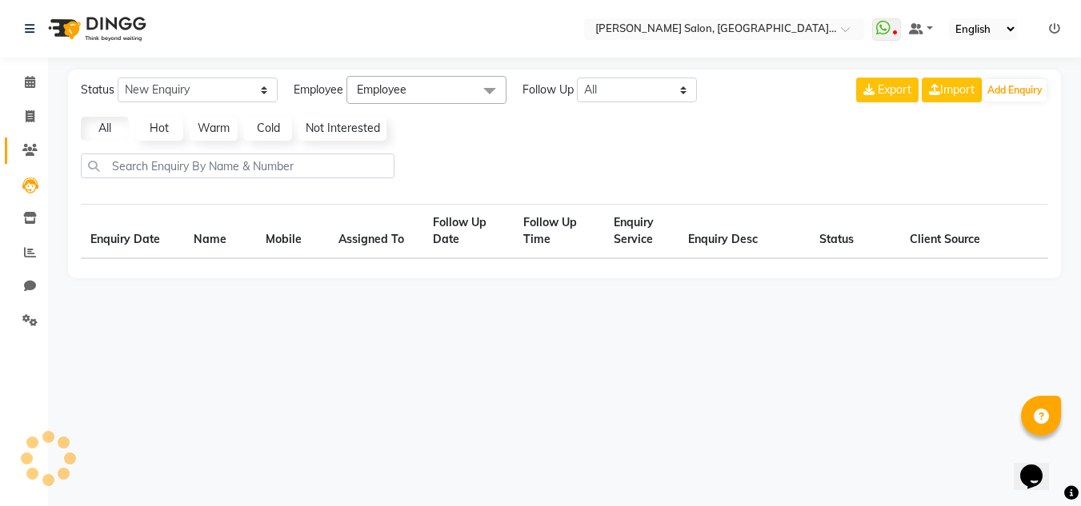
select select "10"
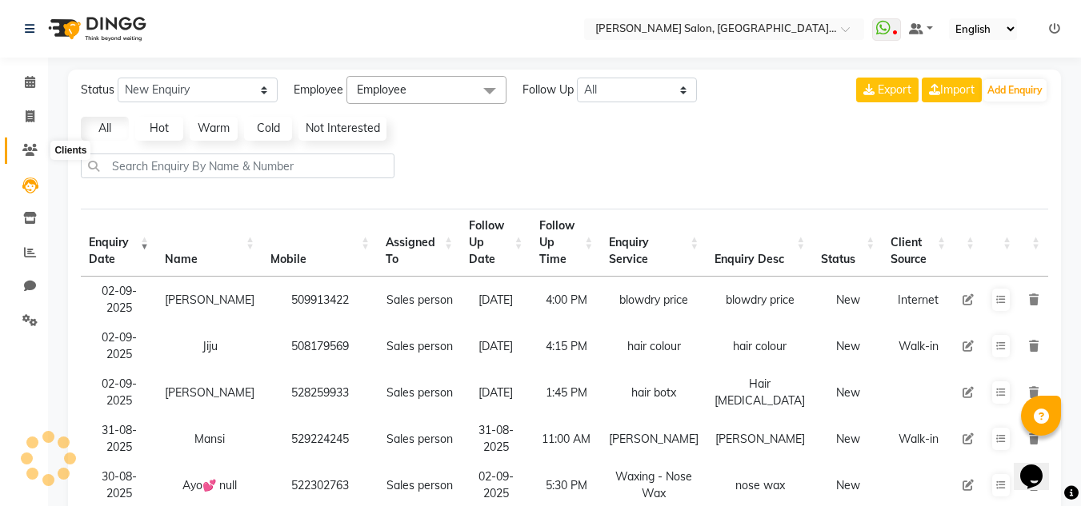
drag, startPoint x: 35, startPoint y: 147, endPoint x: 41, endPoint y: 156, distance: 10.4
click at [34, 150] on icon at bounding box center [29, 150] width 15 height 12
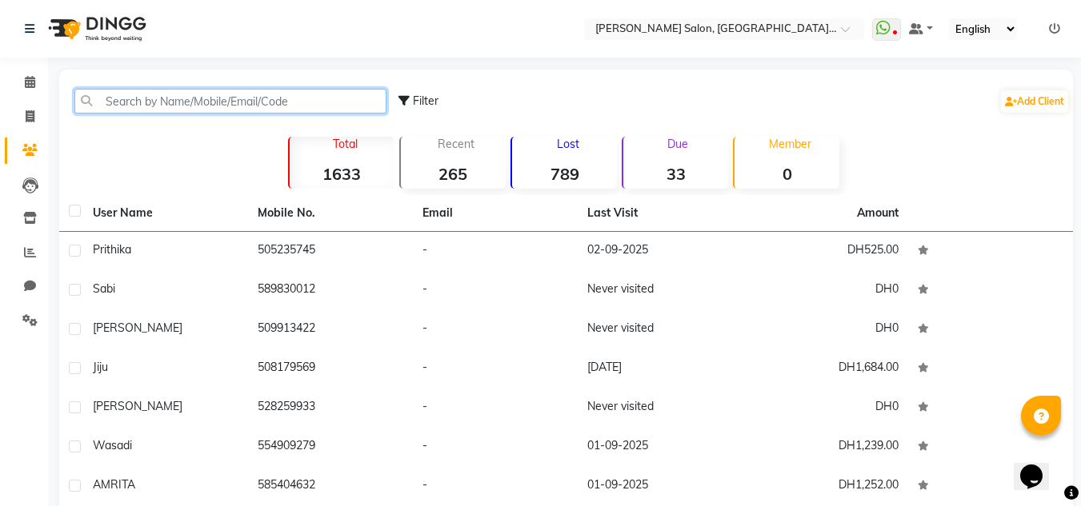
drag, startPoint x: 134, startPoint y: 106, endPoint x: 116, endPoint y: 114, distance: 19.7
click at [133, 105] on input "text" at bounding box center [230, 101] width 312 height 25
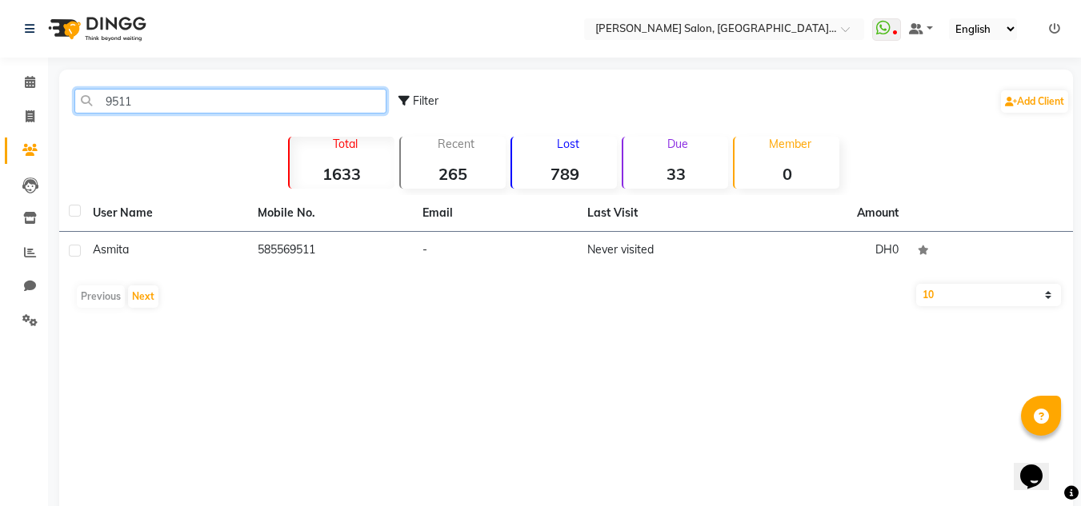
type input "9511"
drag, startPoint x: 743, startPoint y: 206, endPoint x: 754, endPoint y: 231, distance: 27.9
click at [747, 214] on tr "User Name Mobile No. Email Last Visit Amount" at bounding box center [566, 213] width 1014 height 37
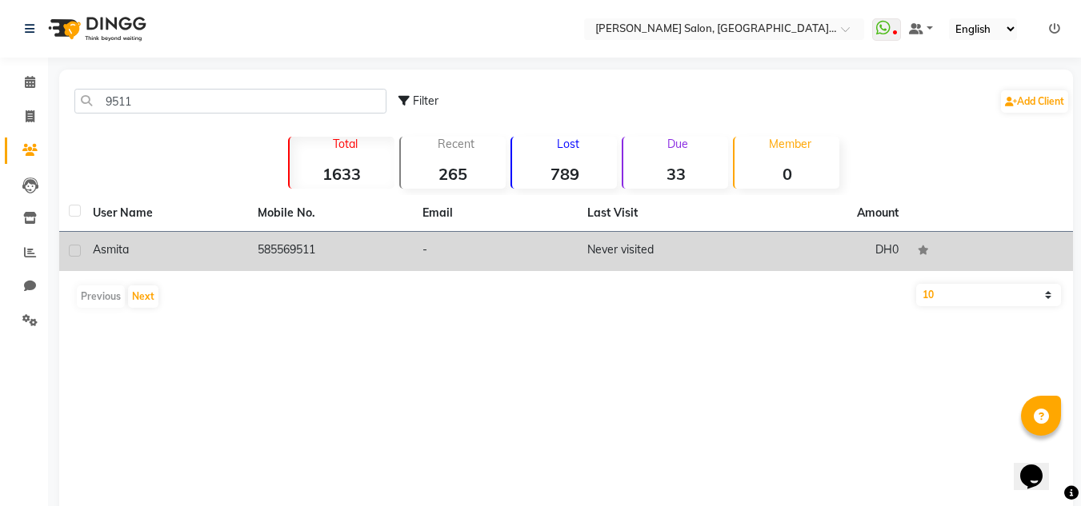
click at [790, 259] on td "DH0" at bounding box center [825, 251] width 165 height 39
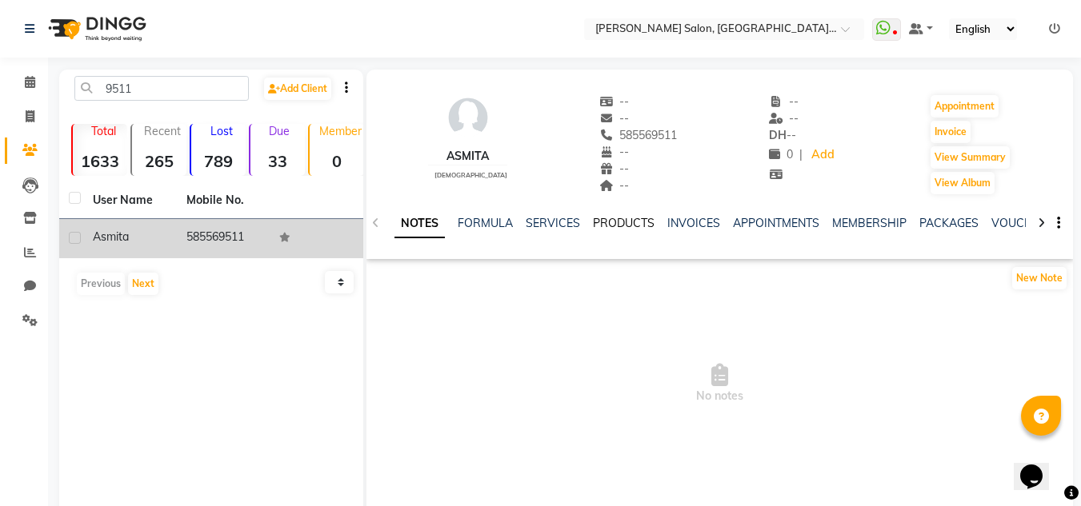
click at [606, 226] on link "PRODUCTS" at bounding box center [624, 223] width 62 height 14
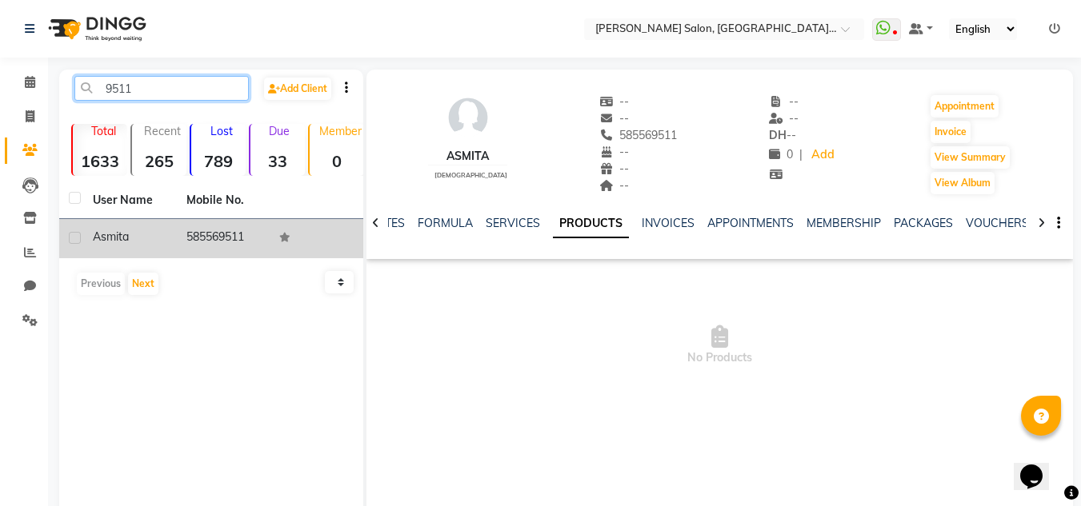
drag, startPoint x: 94, startPoint y: 96, endPoint x: 0, endPoint y: 98, distance: 94.4
click at [14, 96] on app-home "Select Location × Chitra Singh Salon, Al Jaddaf Dubai , Al Jaddaf Dubai WhatsAp…" at bounding box center [540, 287] width 1081 height 574
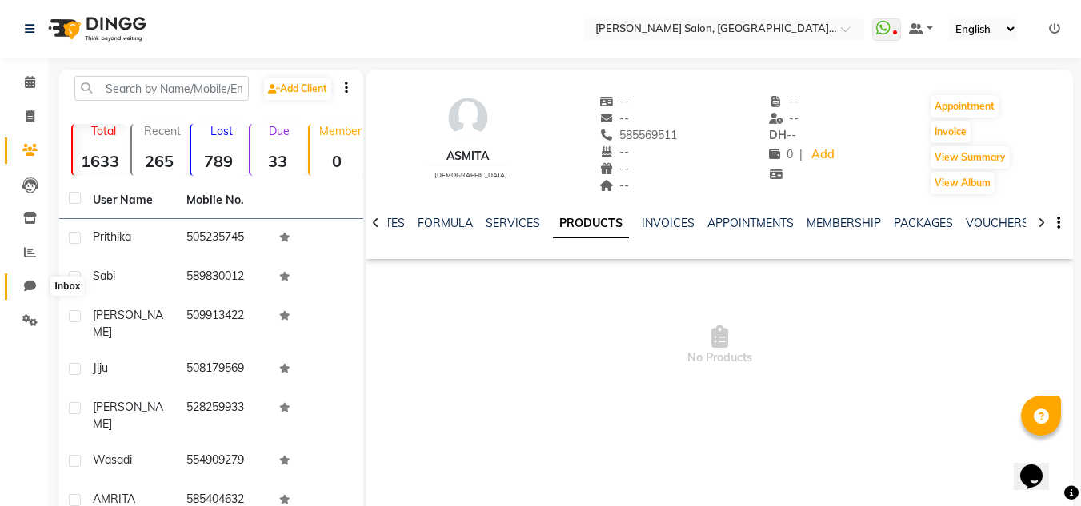
click at [27, 278] on span at bounding box center [30, 287] width 28 height 18
select select "100"
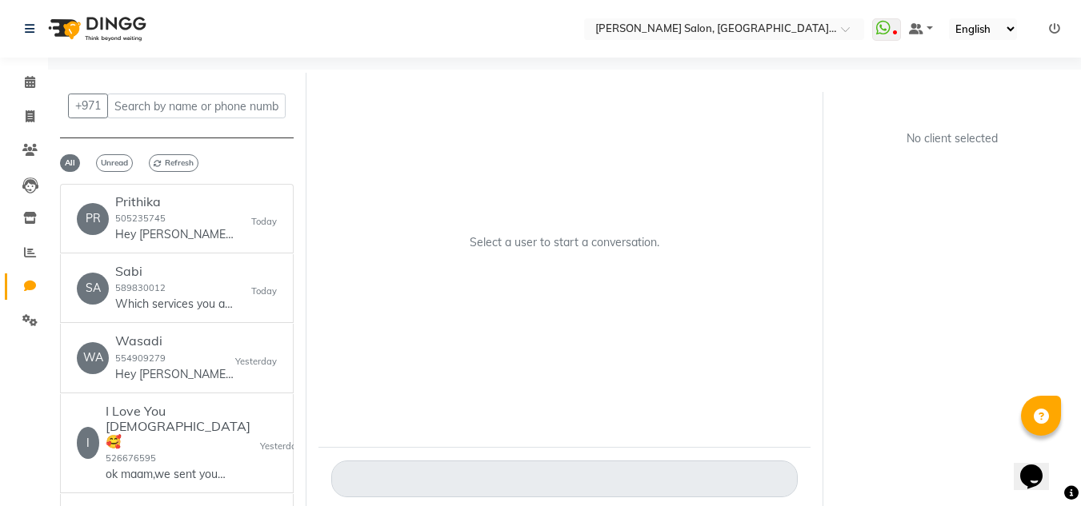
click at [78, 174] on div "+971 All Unread Refresh PR Prithika 505235745 Hey Prithika 🎉 Thank you for choo…" at bounding box center [177, 307] width 258 height 468
drag, startPoint x: 21, startPoint y: 206, endPoint x: 38, endPoint y: 214, distance: 19.0
click at [22, 206] on link "Inventory" at bounding box center [24, 219] width 38 height 26
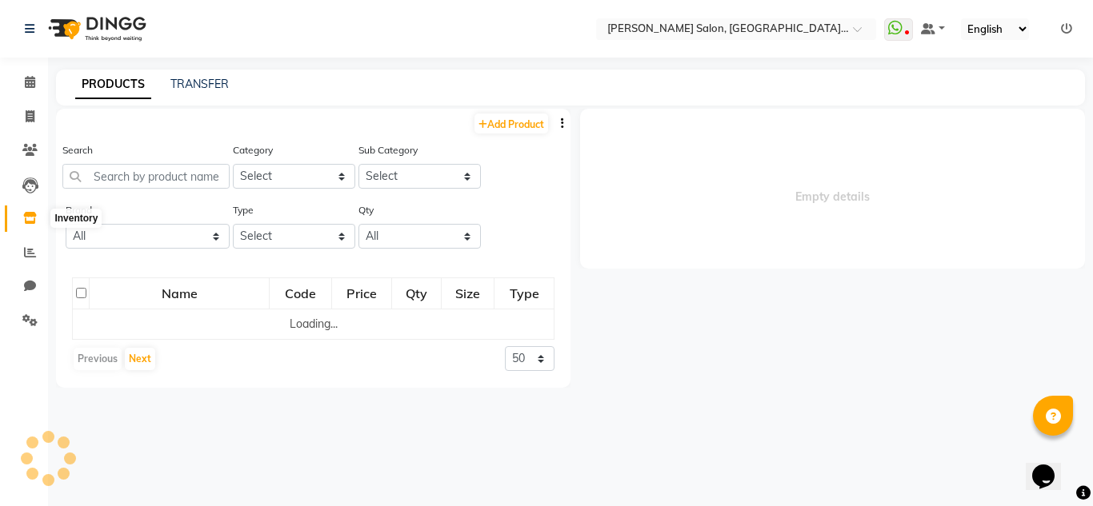
select select
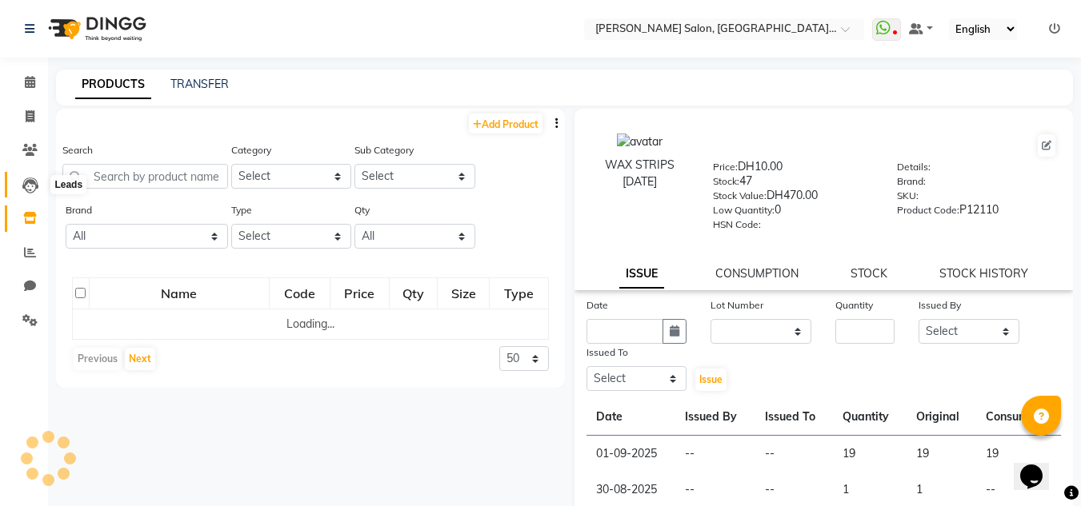
click at [42, 186] on span at bounding box center [30, 185] width 28 height 18
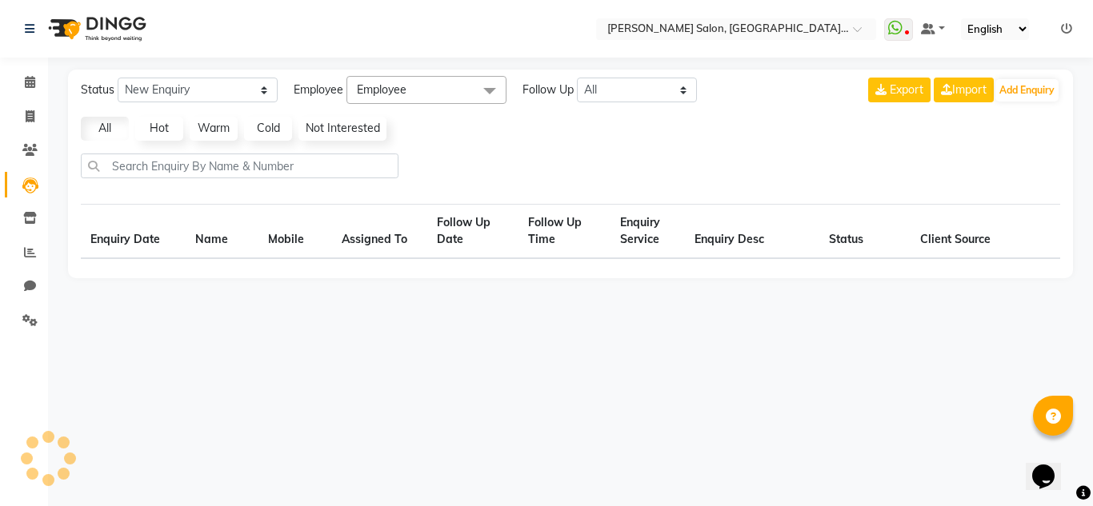
select select "10"
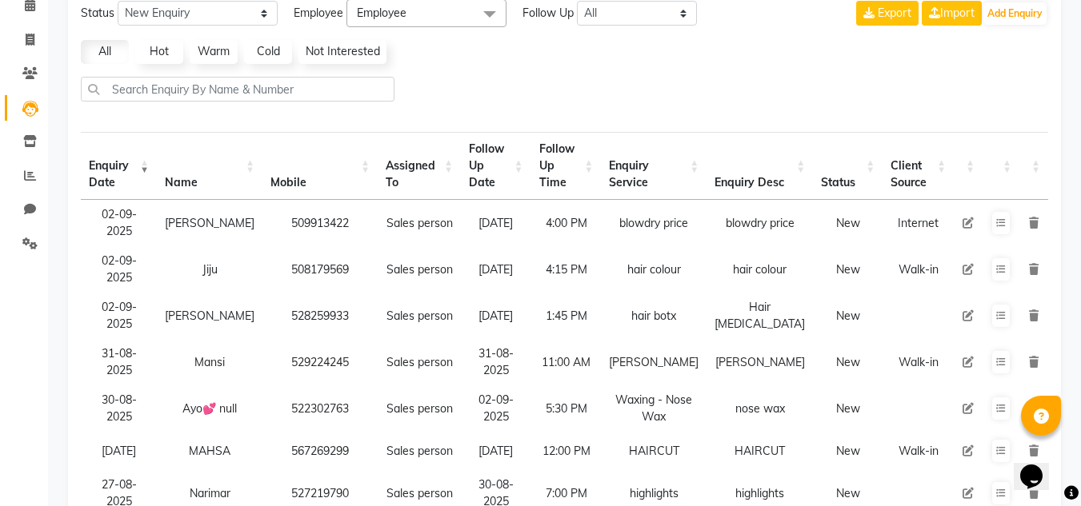
scroll to position [320, 0]
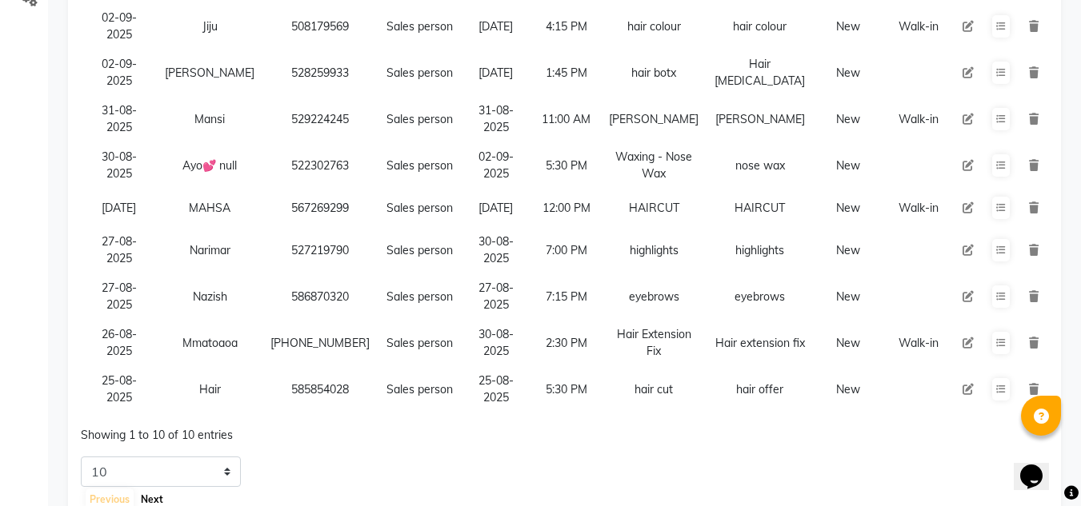
click at [157, 489] on button "Next" at bounding box center [152, 500] width 30 height 22
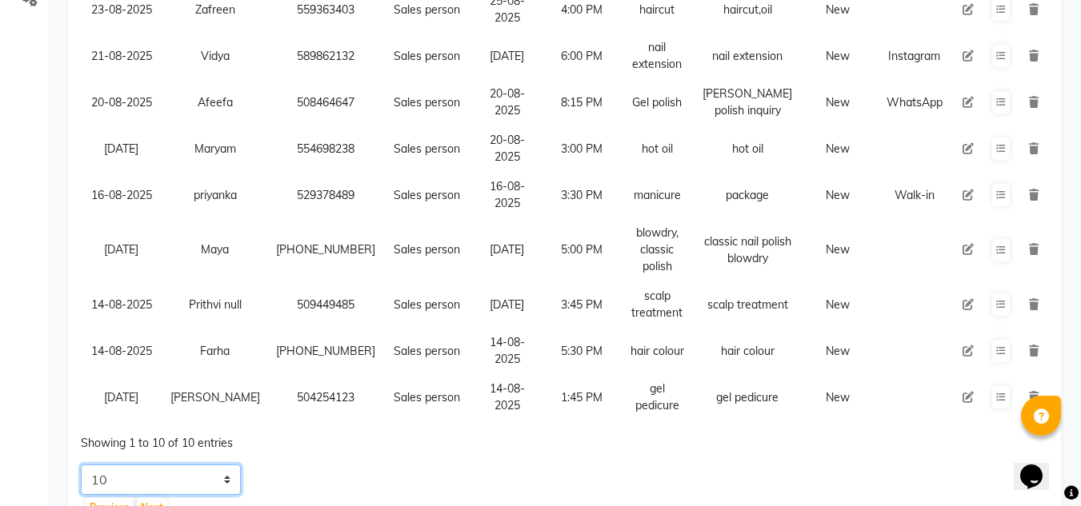
click at [156, 470] on select "5 10 20 50" at bounding box center [161, 480] width 160 height 30
click at [153, 497] on button "Next" at bounding box center [152, 508] width 30 height 22
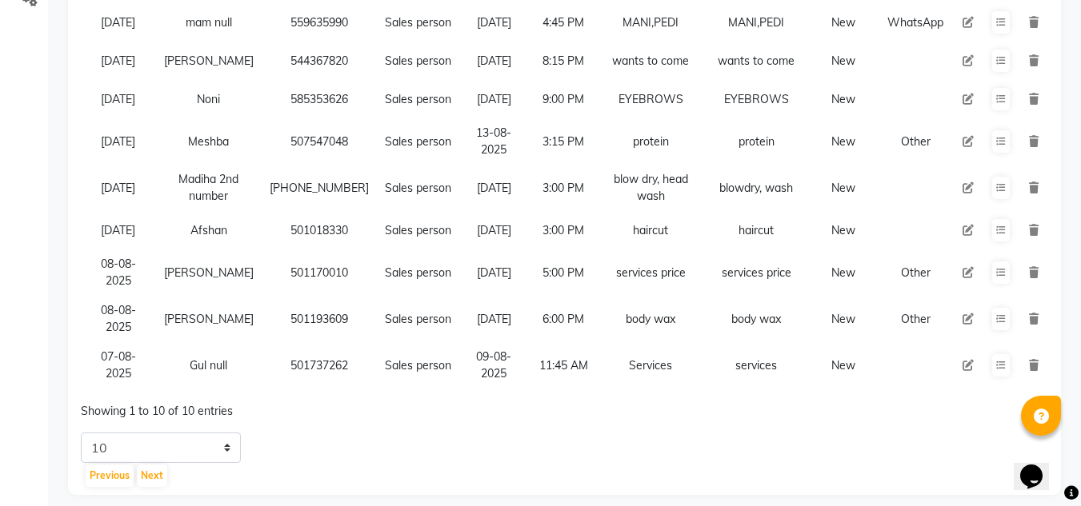
click at [150, 491] on div "Status New Enquiry Open Enquiry Converted Enquiry All All New Open Converted Em…" at bounding box center [564, 123] width 993 height 746
click at [151, 480] on button "Next" at bounding box center [152, 476] width 30 height 22
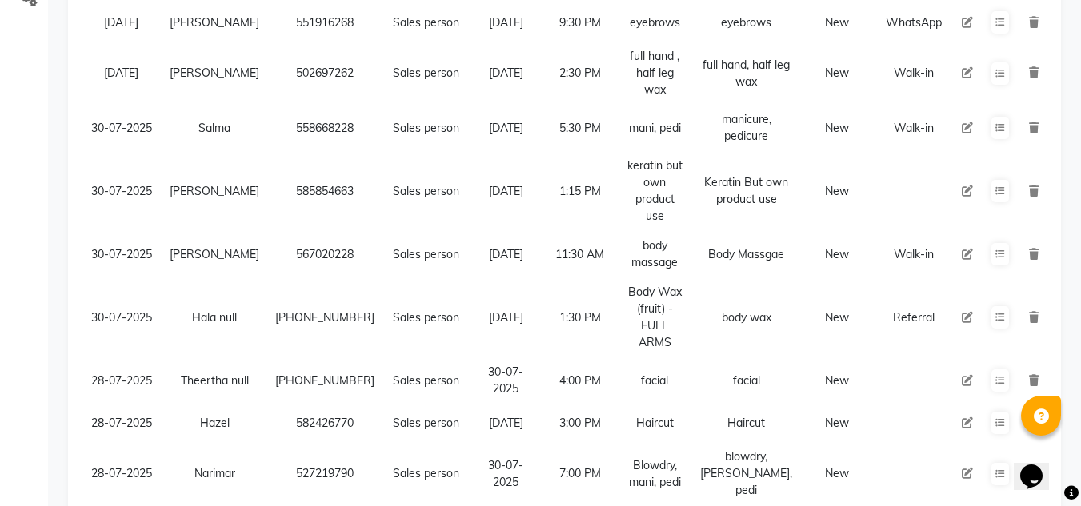
click at [394, 442] on td "Sales person" at bounding box center [425, 473] width 86 height 63
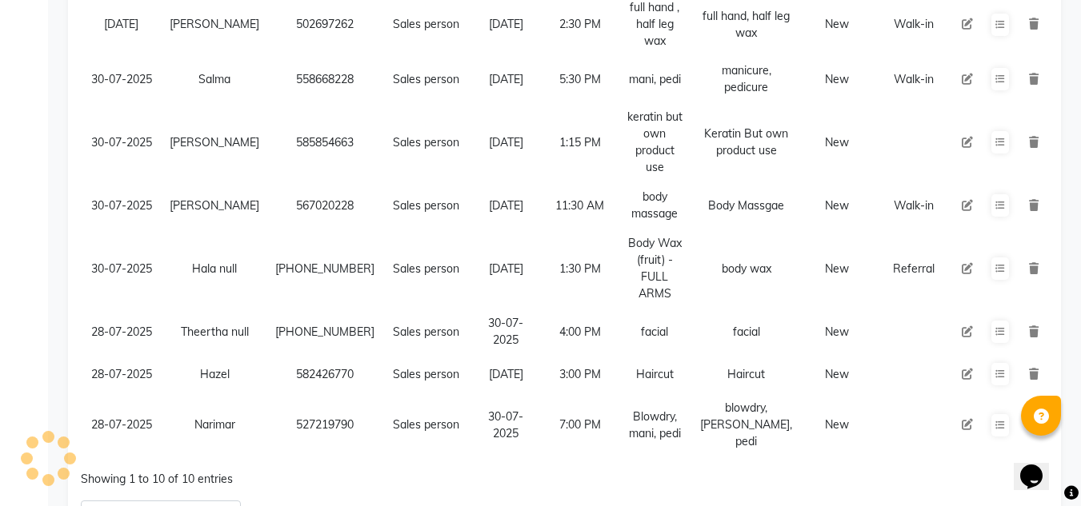
scroll to position [370, 0]
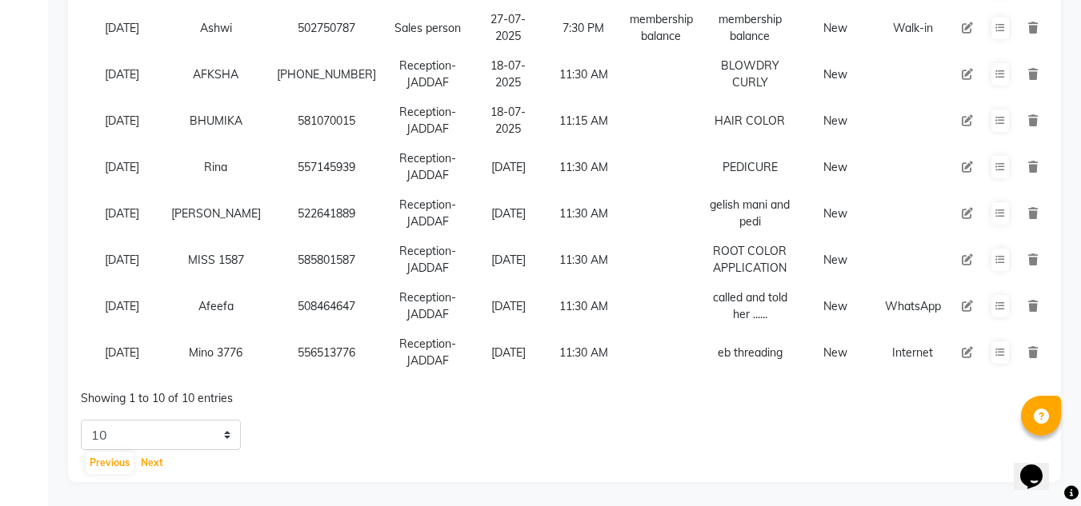
scroll to position [352, 0]
click at [149, 463] on button "Next" at bounding box center [152, 463] width 30 height 22
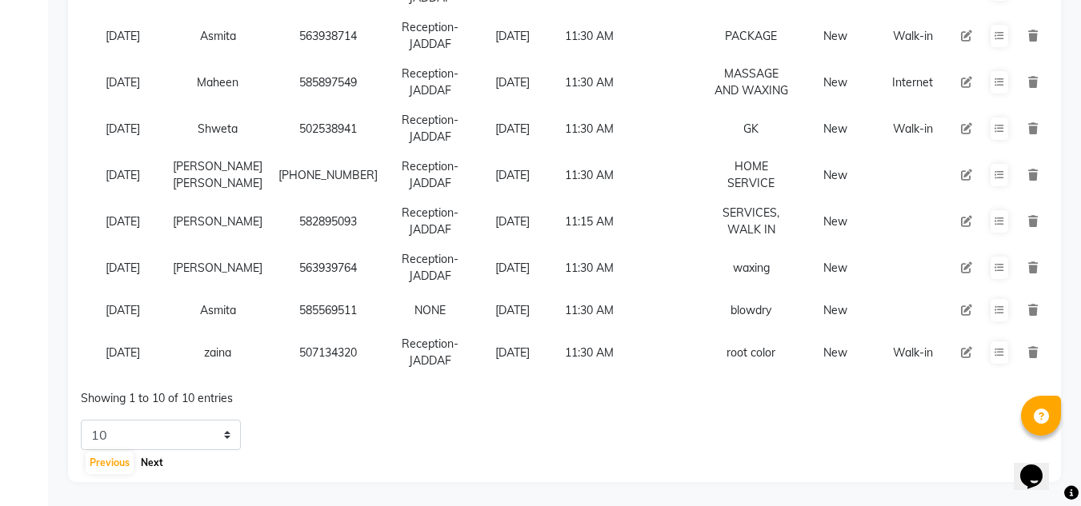
click at [149, 459] on button "Next" at bounding box center [152, 463] width 30 height 22
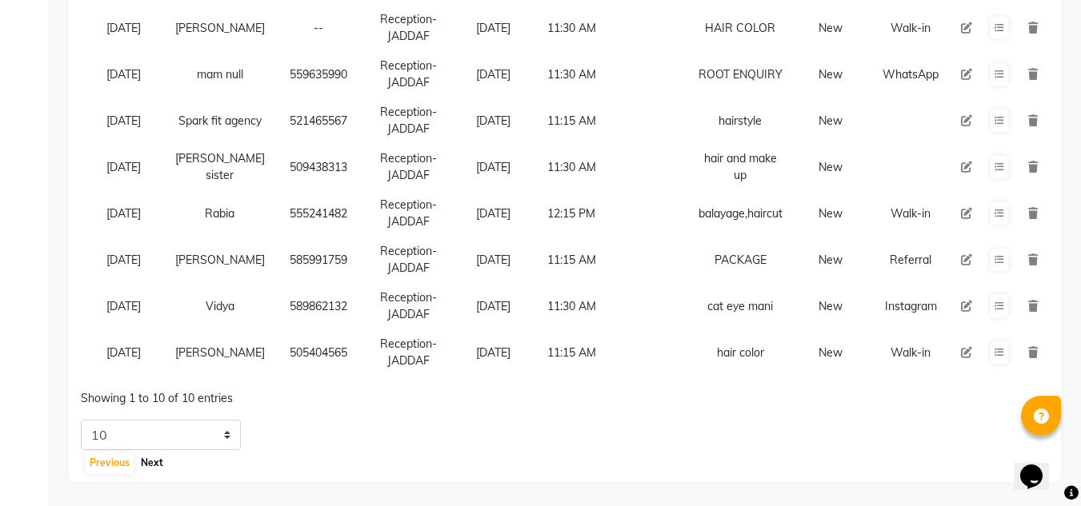
click at [149, 459] on button "Next" at bounding box center [152, 463] width 30 height 22
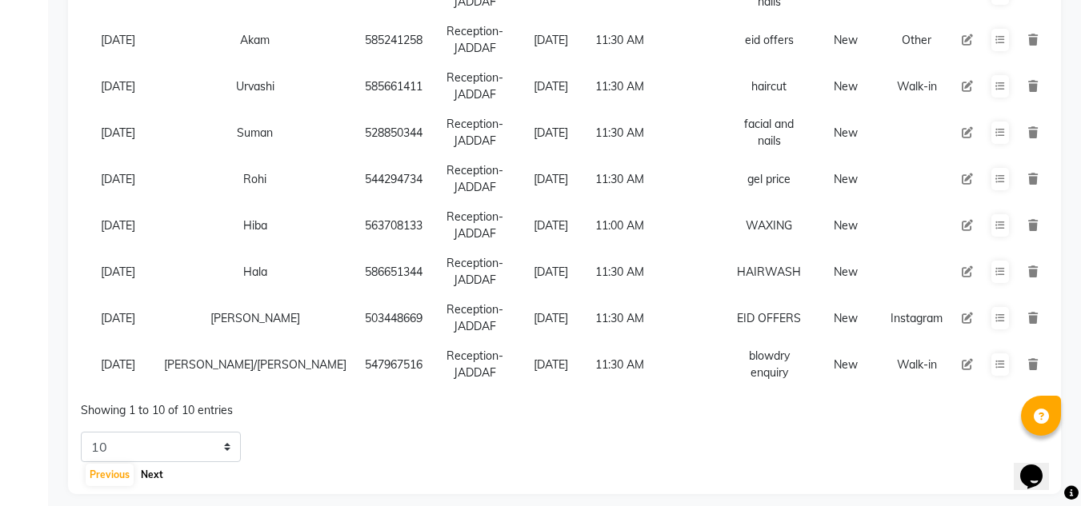
click at [155, 467] on button "Next" at bounding box center [152, 475] width 30 height 22
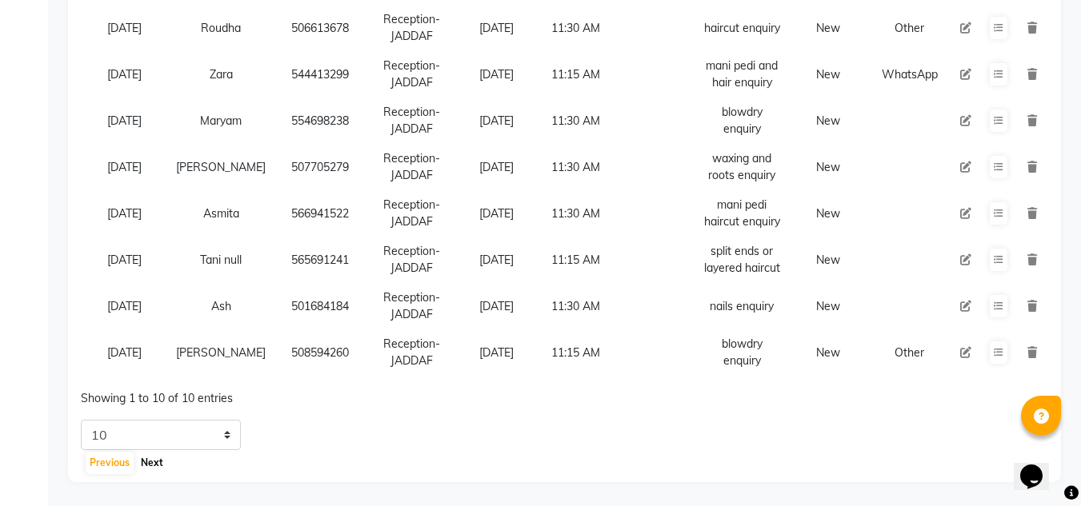
scroll to position [360, 0]
click at [145, 471] on button "Next" at bounding box center [152, 463] width 30 height 22
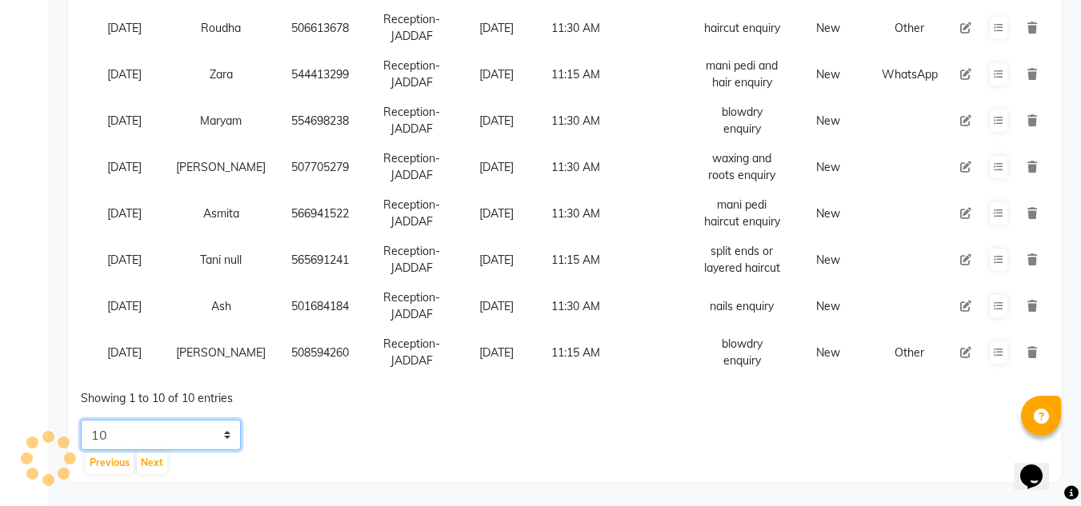
click at [156, 450] on select "5 10 20 50" at bounding box center [161, 435] width 160 height 30
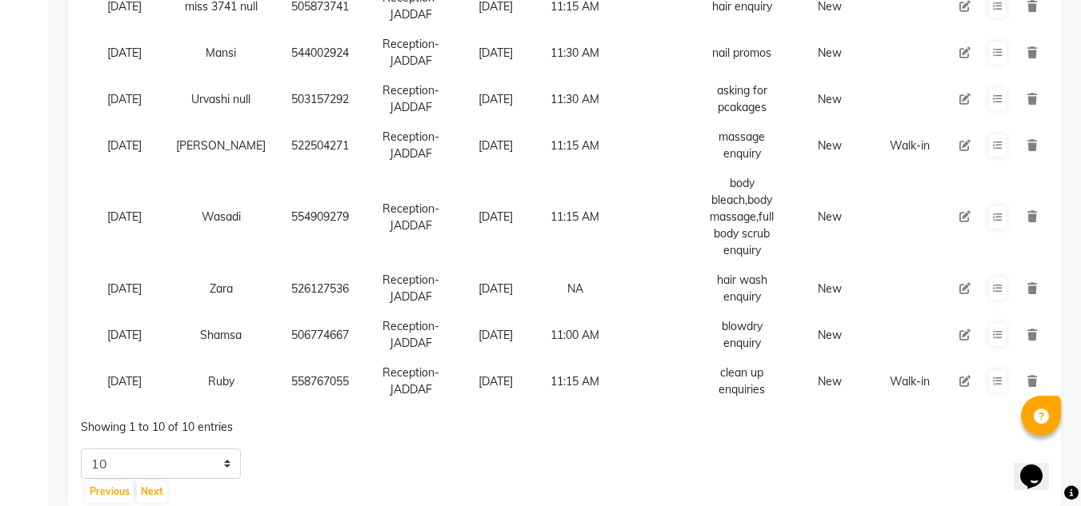
click at [296, 428] on div "Showing 1 to 10 of 10 entries" at bounding box center [275, 423] width 389 height 26
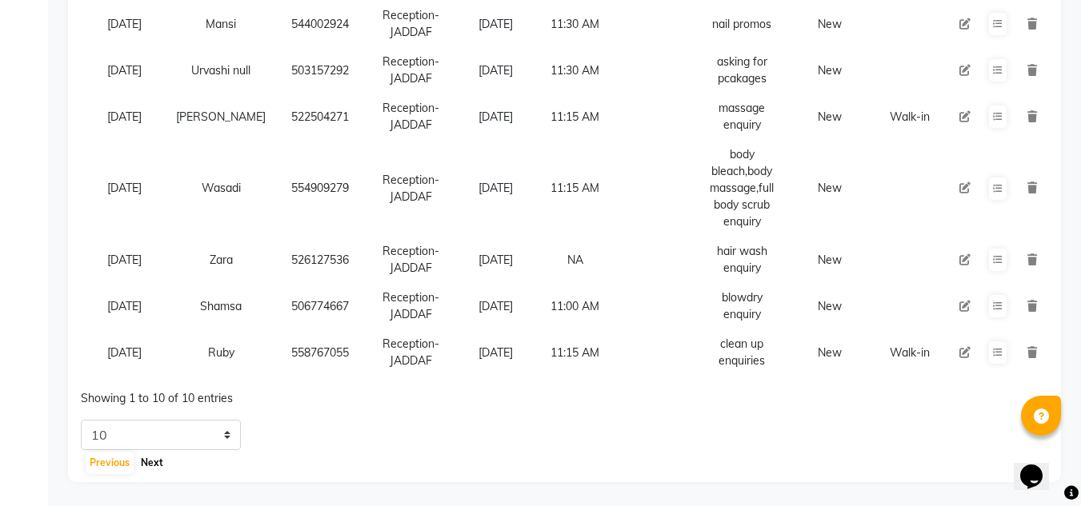
click at [162, 464] on button "Next" at bounding box center [152, 463] width 30 height 22
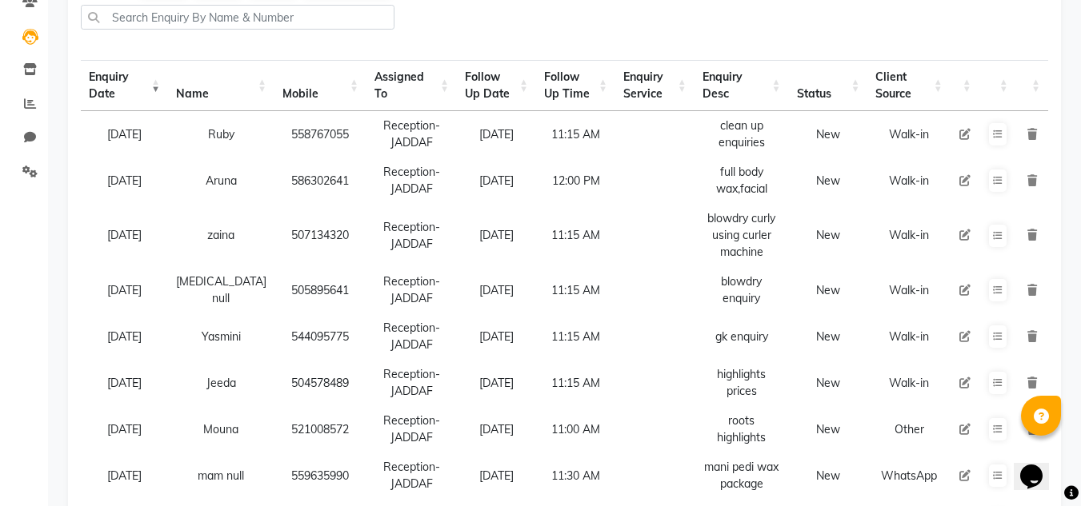
scroll to position [0, 0]
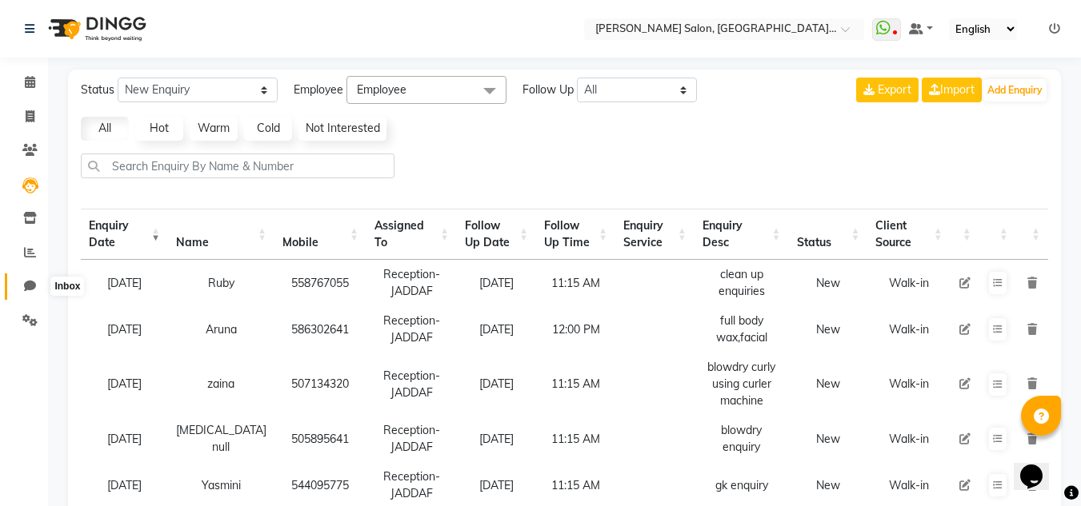
click at [39, 288] on span at bounding box center [30, 287] width 28 height 18
select select "100"
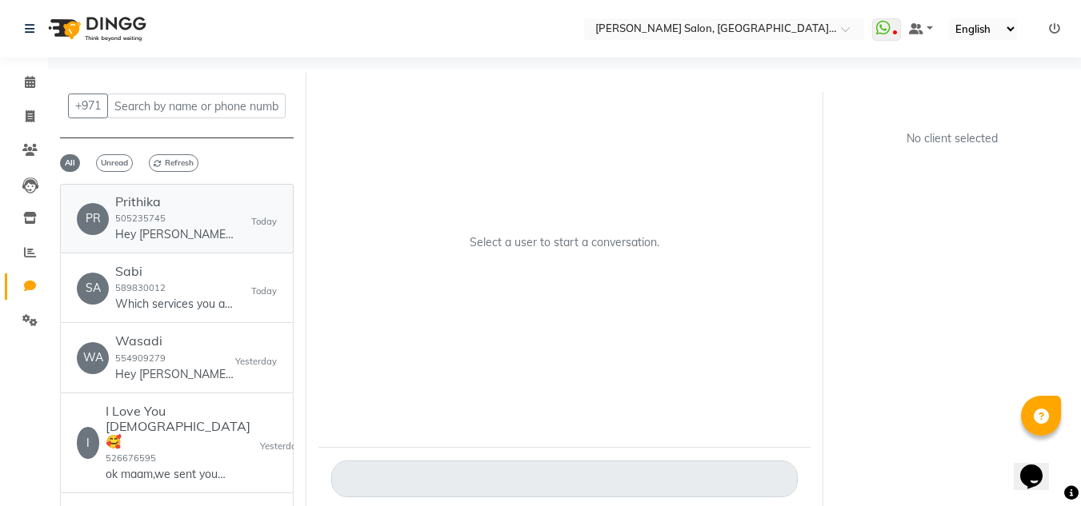
drag, startPoint x: 105, startPoint y: 232, endPoint x: 194, endPoint y: 87, distance: 169.9
click at [105, 232] on div "PR Prithika 505235745 Hey Prithika 🎉 Thank you for choosing Chitra Singh Salon,…" at bounding box center [156, 218] width 158 height 49
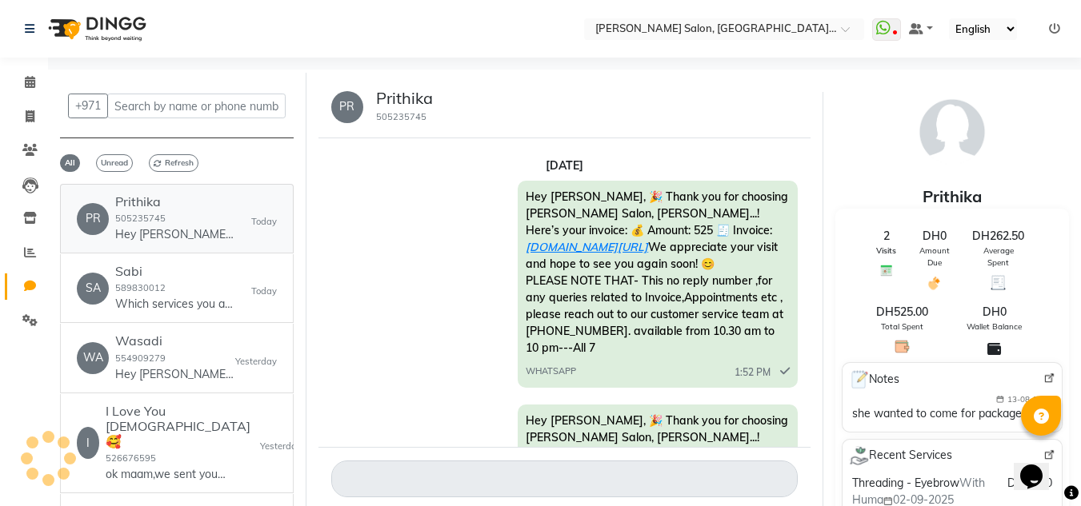
scroll to position [1050, 0]
